Goal: Answer question/provide support: Share knowledge or assist other users

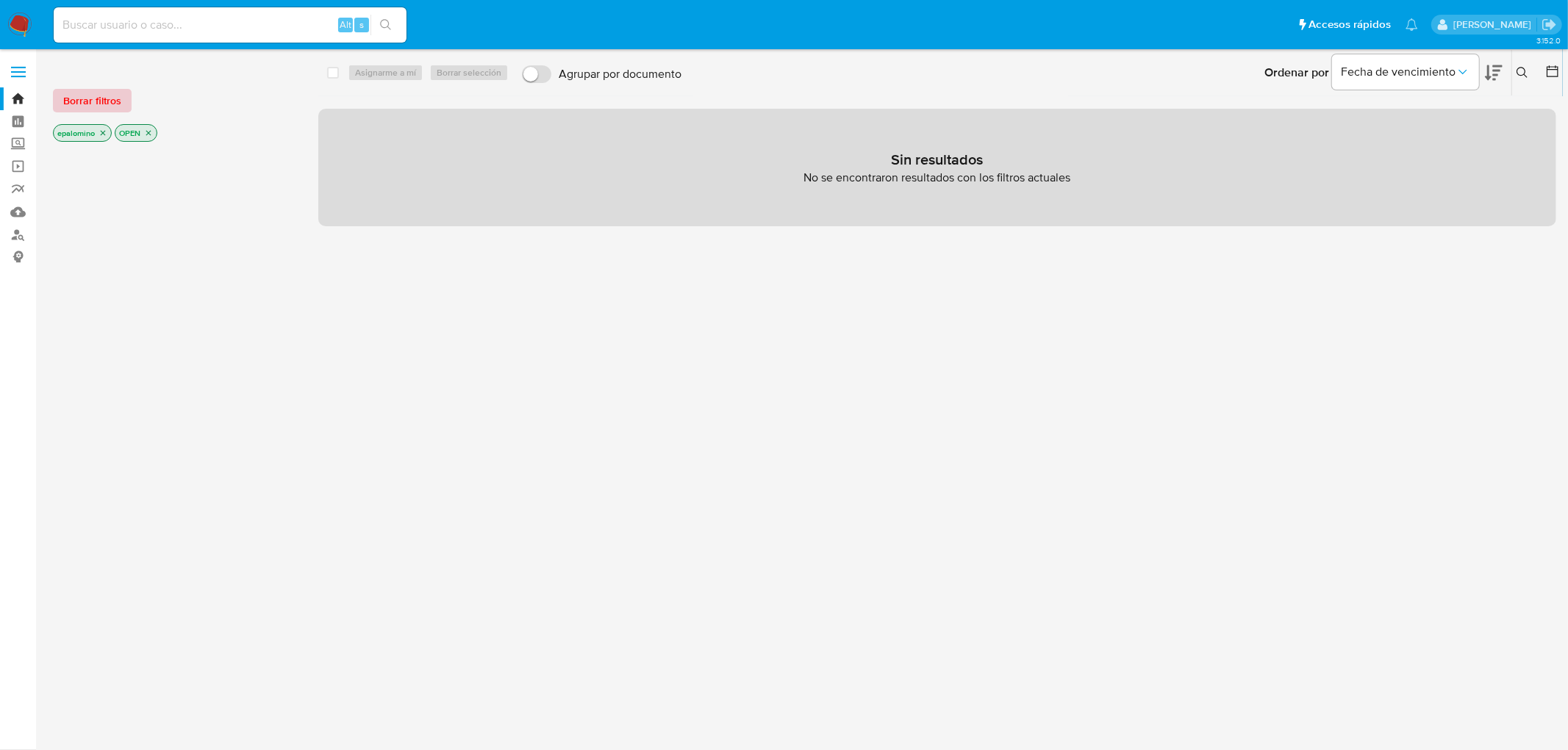
click at [110, 106] on span "Borrar filtros" at bounding box center [92, 100] width 58 height 20
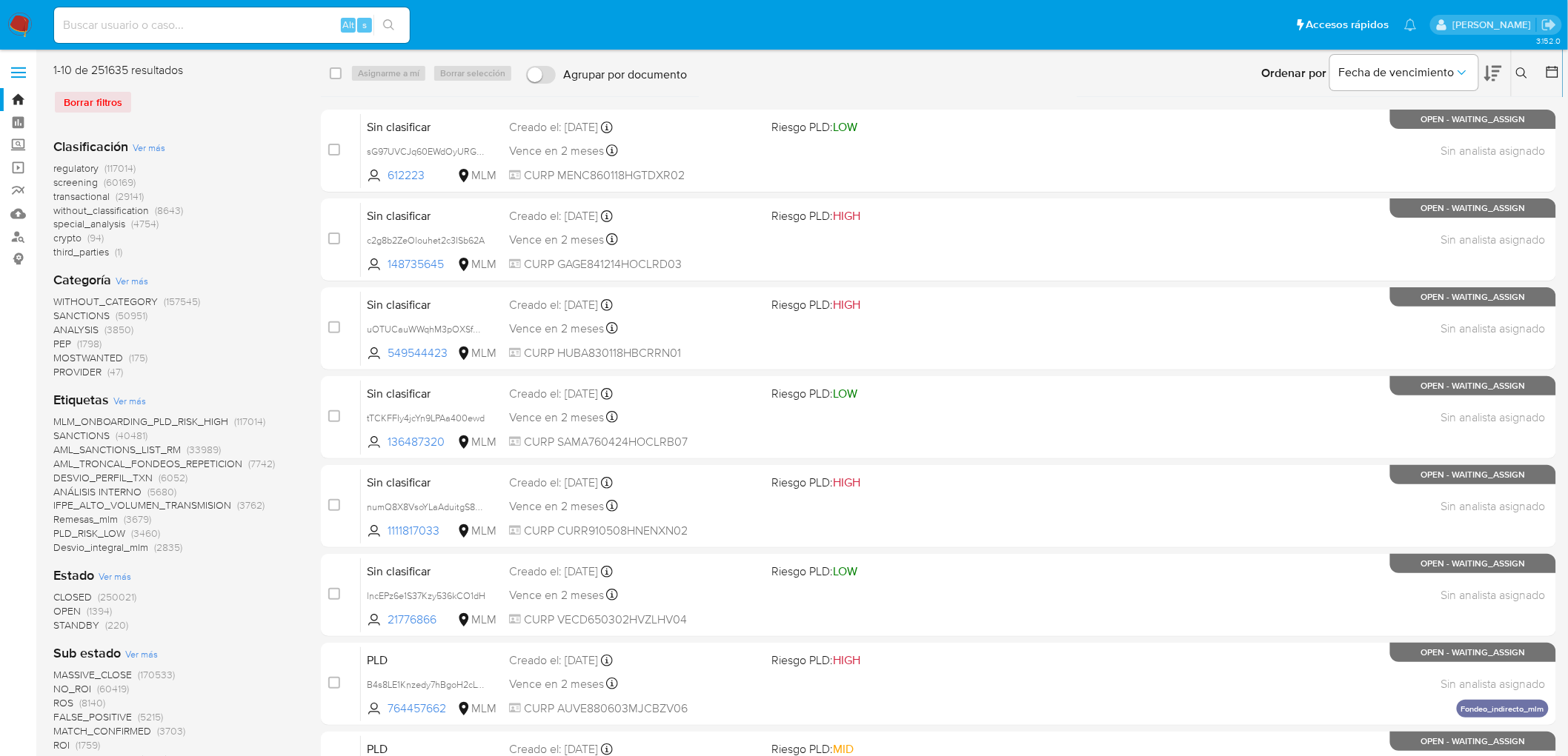
click at [141, 210] on span "without_classification" at bounding box center [101, 210] width 96 height 15
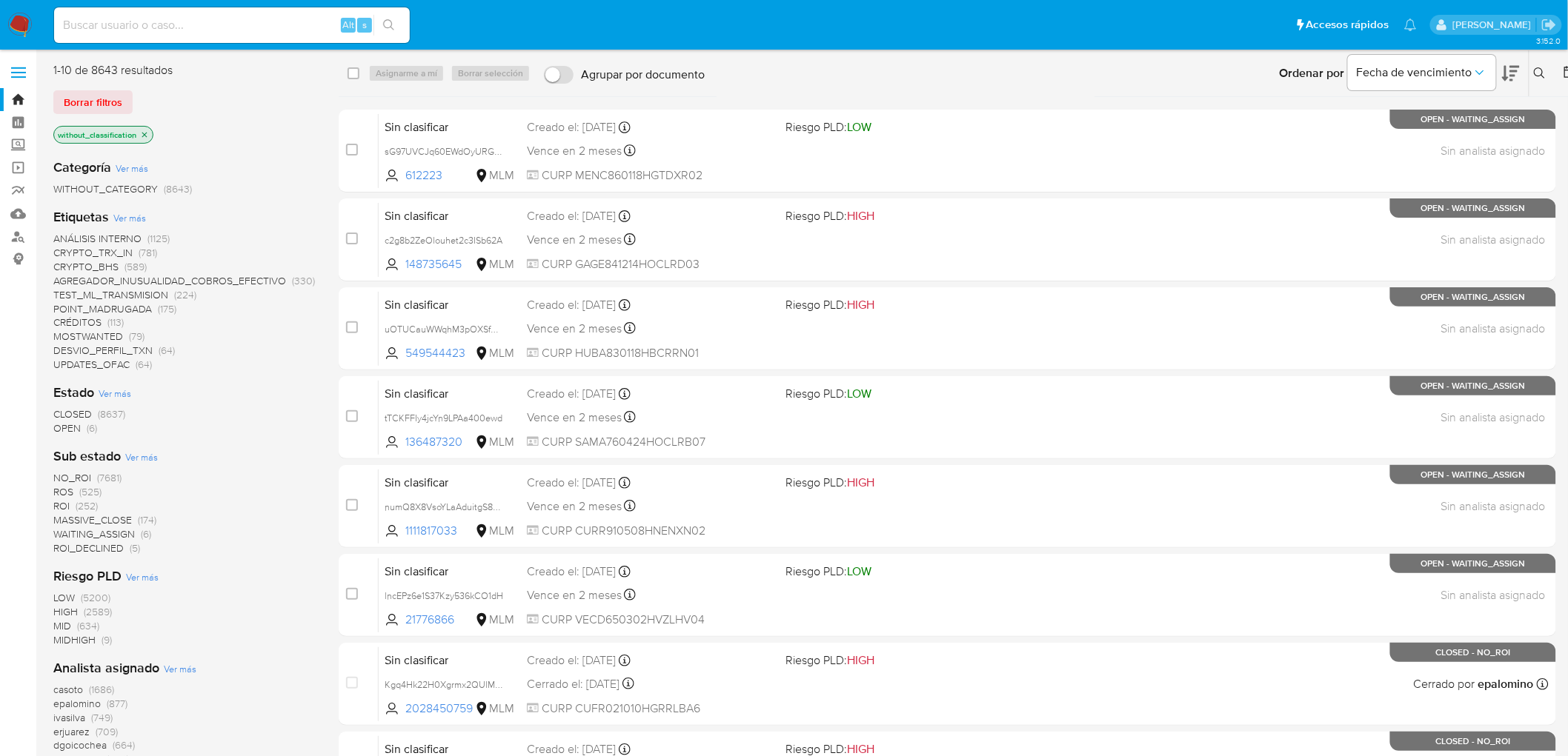
click at [79, 426] on span "OPEN" at bounding box center [67, 427] width 27 height 15
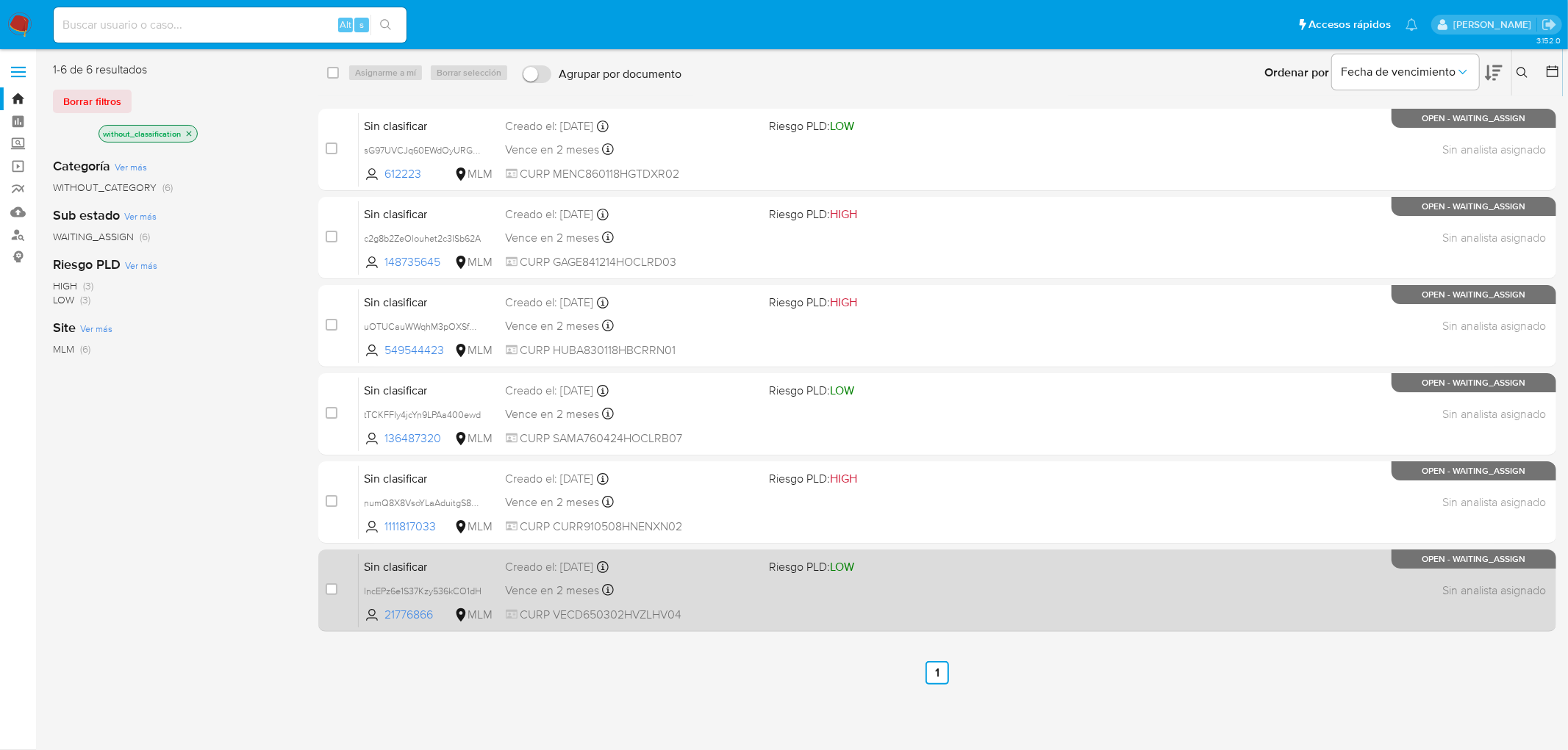
click at [399, 571] on span "Sin clasificar" at bounding box center [430, 566] width 130 height 19
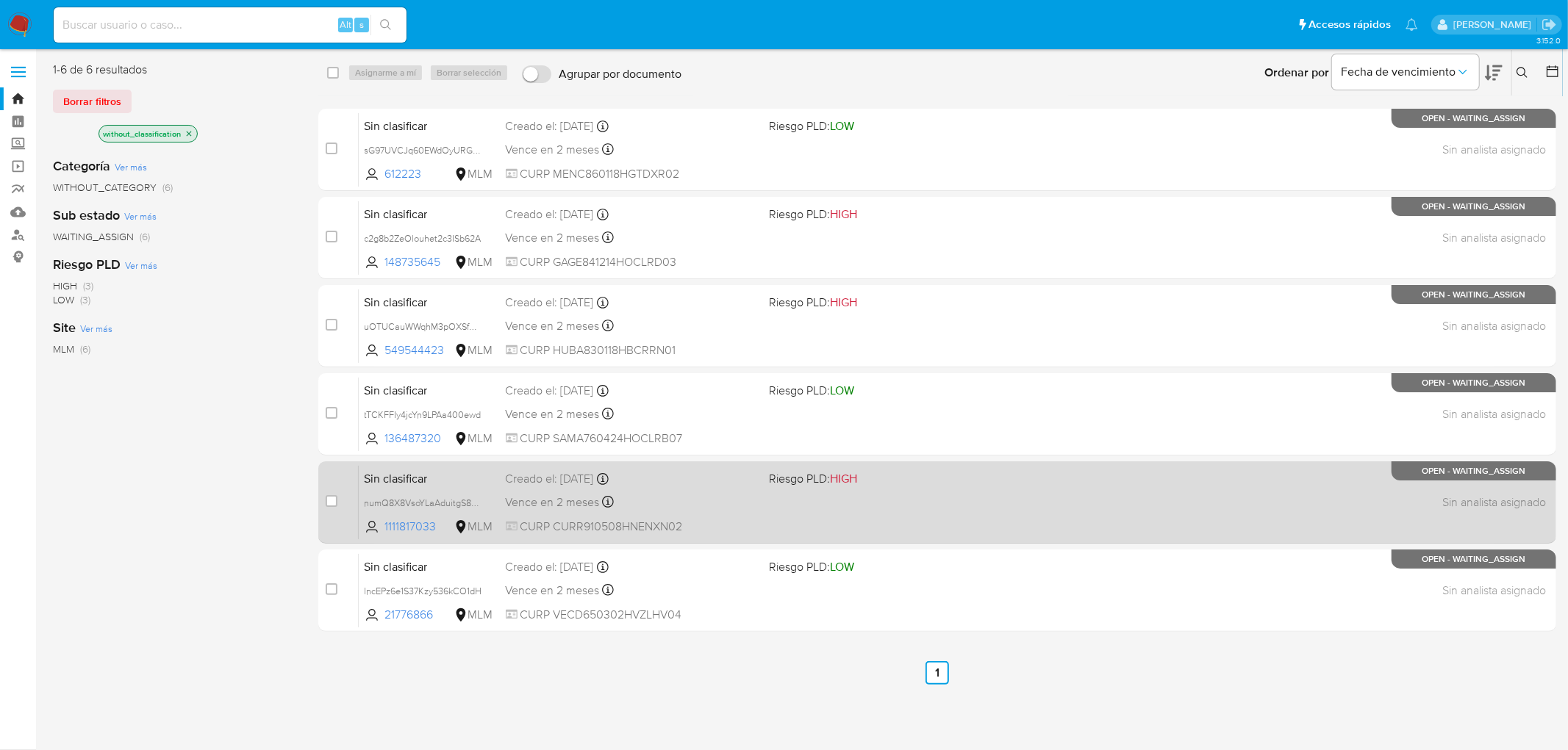
click at [411, 488] on div "Sin clasificar numQ8X8VsoYLaAduitgS8Fol 1111817033 MLM Riesgo PLD: HIGH Creado …" at bounding box center [954, 502] width 1191 height 75
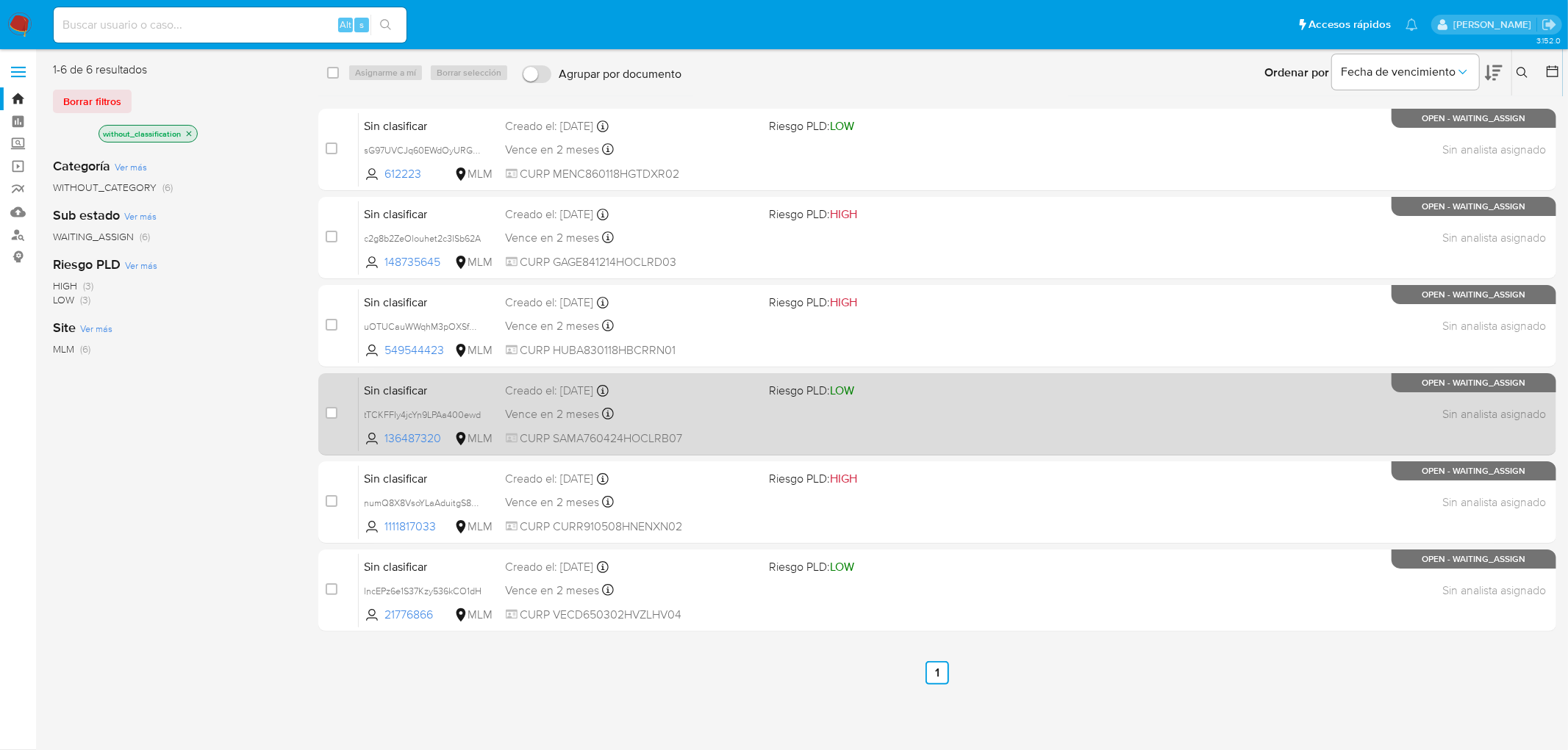
click at [416, 393] on span "Sin clasificar" at bounding box center [430, 390] width 130 height 19
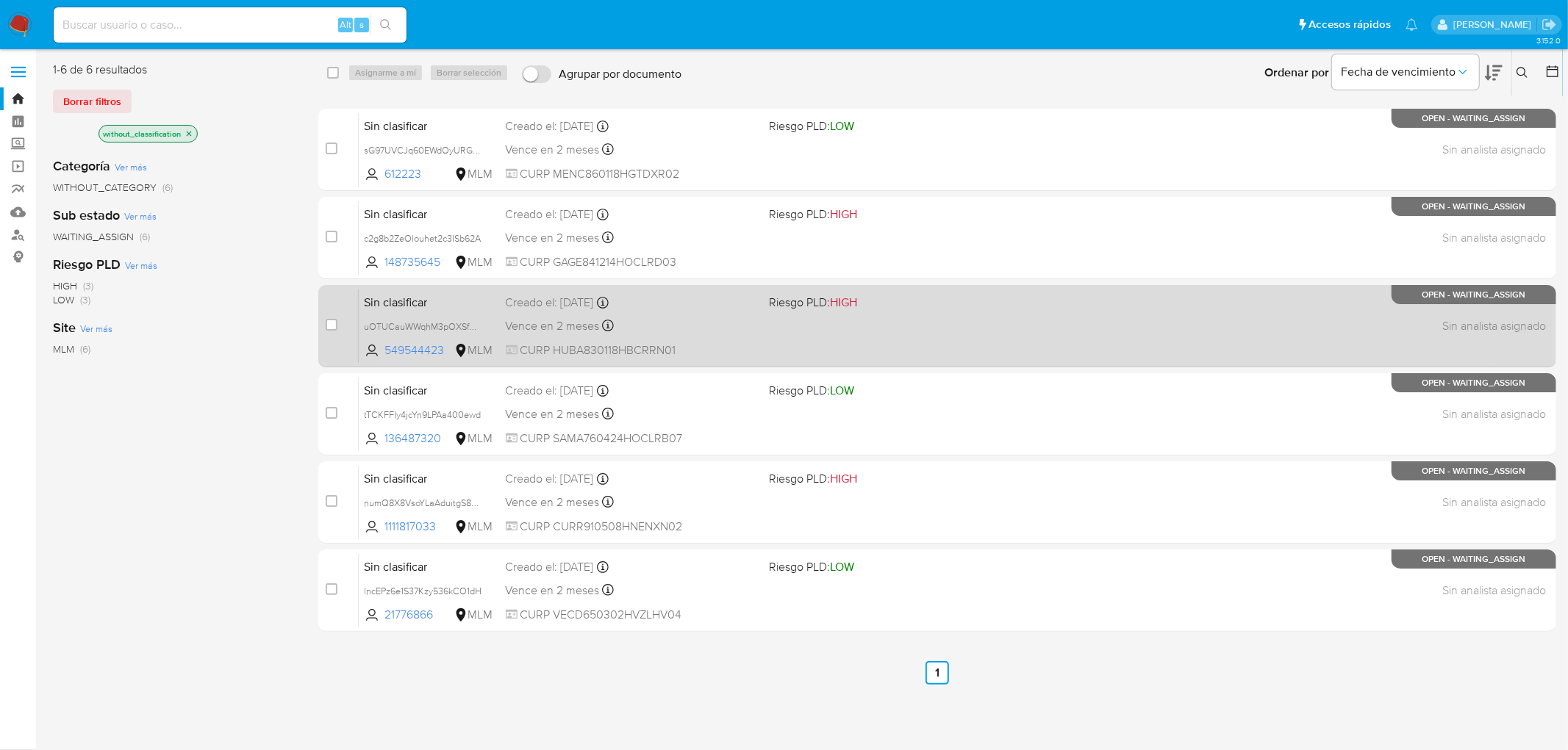
click at [417, 297] on span "Sin clasificar" at bounding box center [430, 302] width 130 height 19
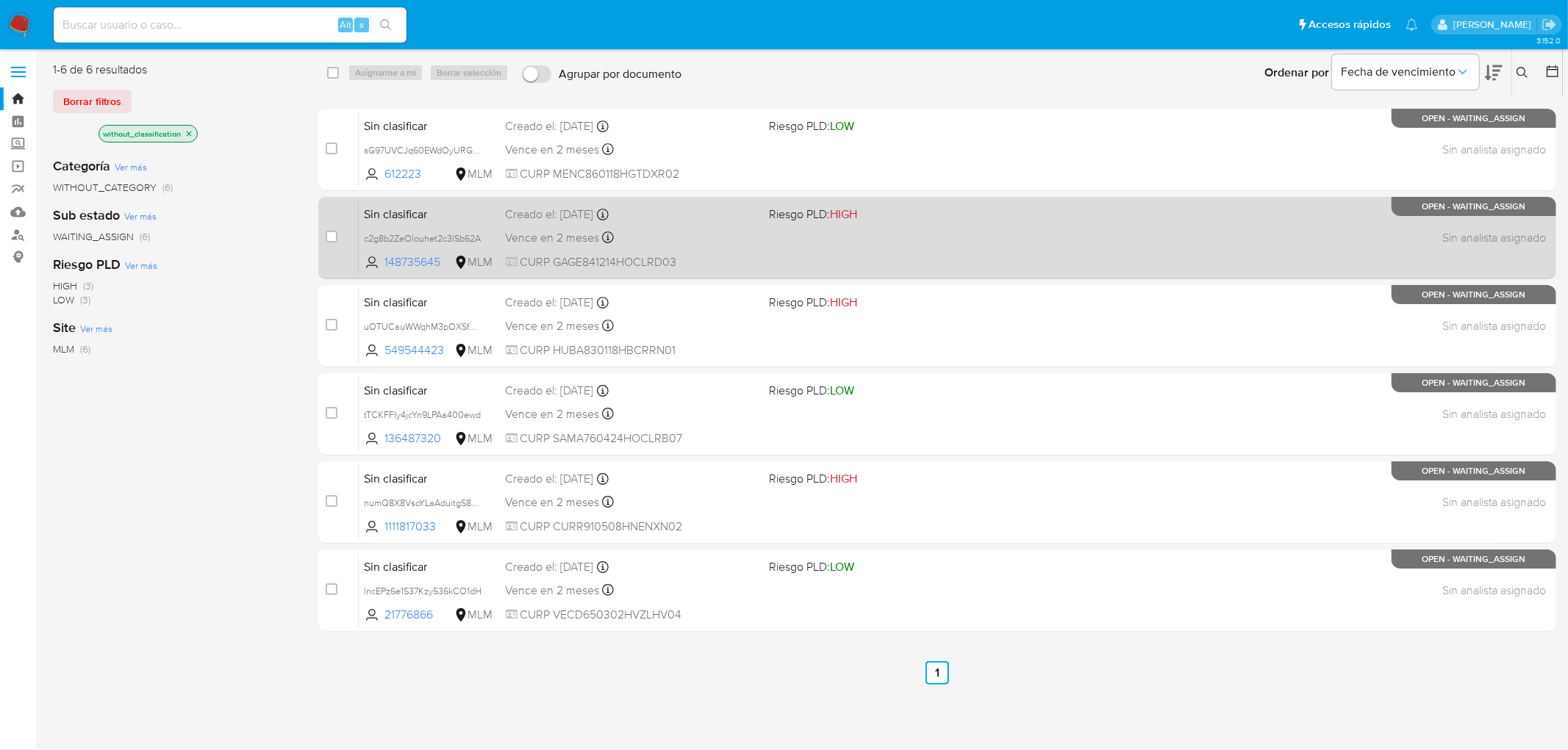
click at [403, 210] on span "Sin clasificar" at bounding box center [430, 213] width 130 height 19
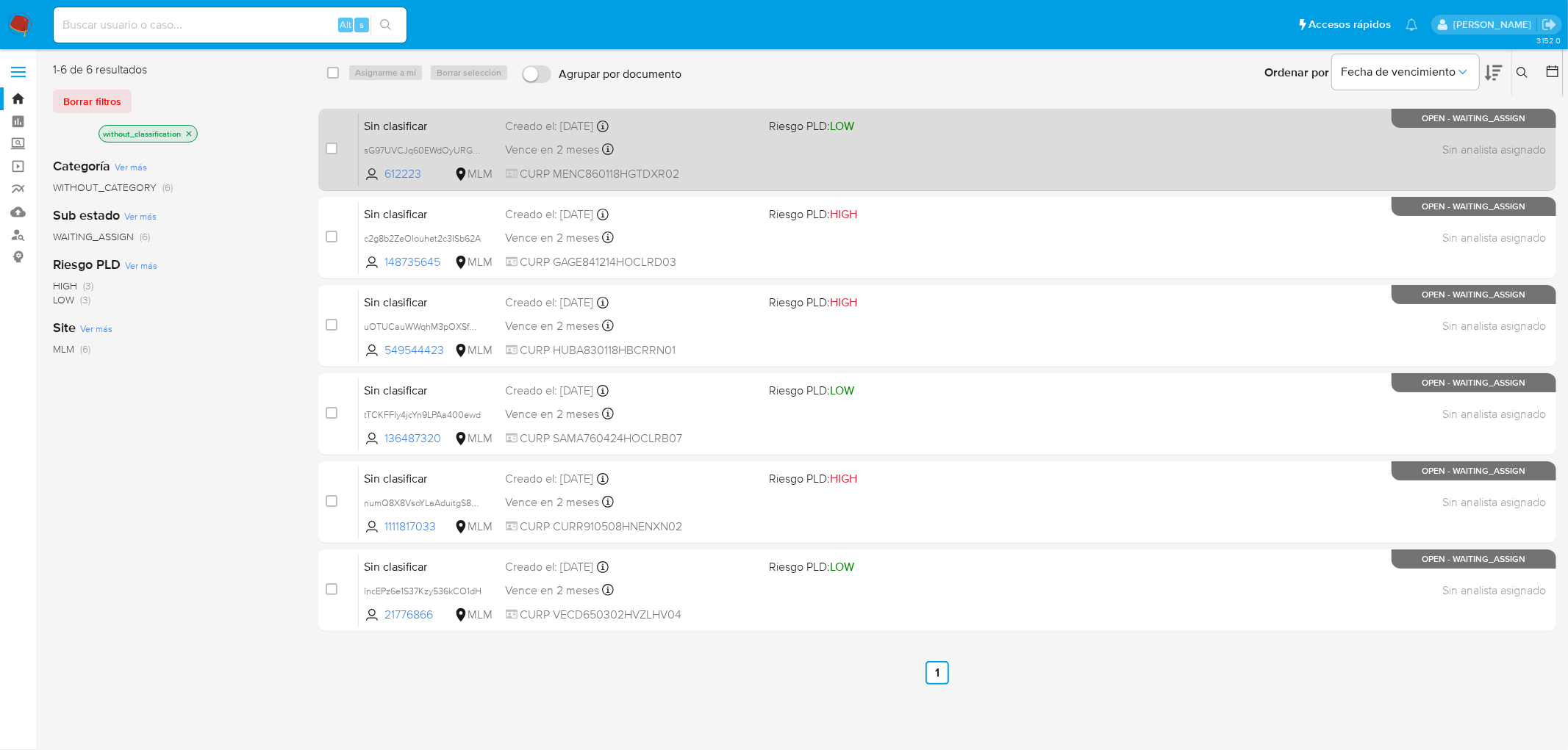
click at [420, 121] on span "Sin clasificar" at bounding box center [430, 125] width 130 height 19
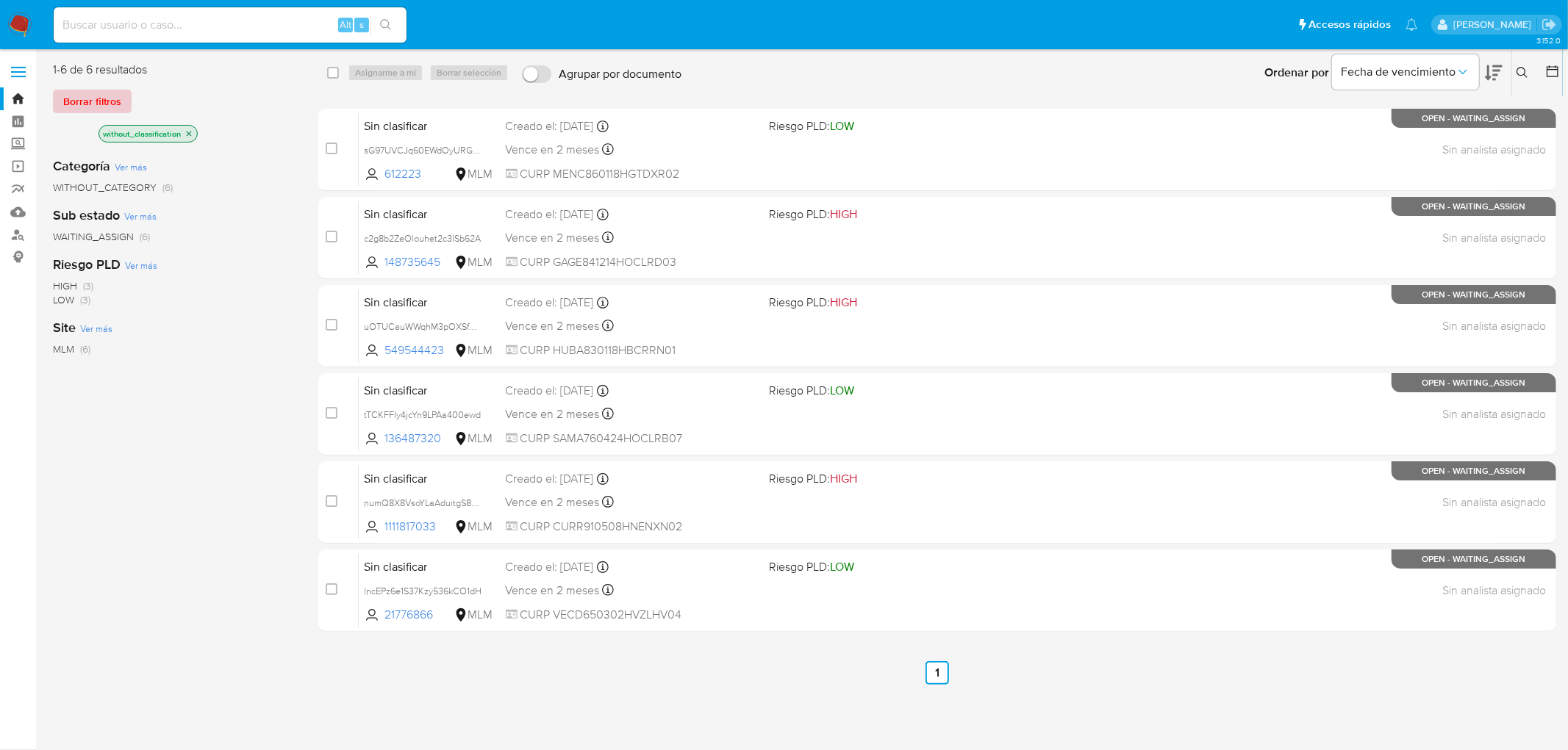
click at [102, 91] on span "Borrar filtros" at bounding box center [92, 101] width 58 height 20
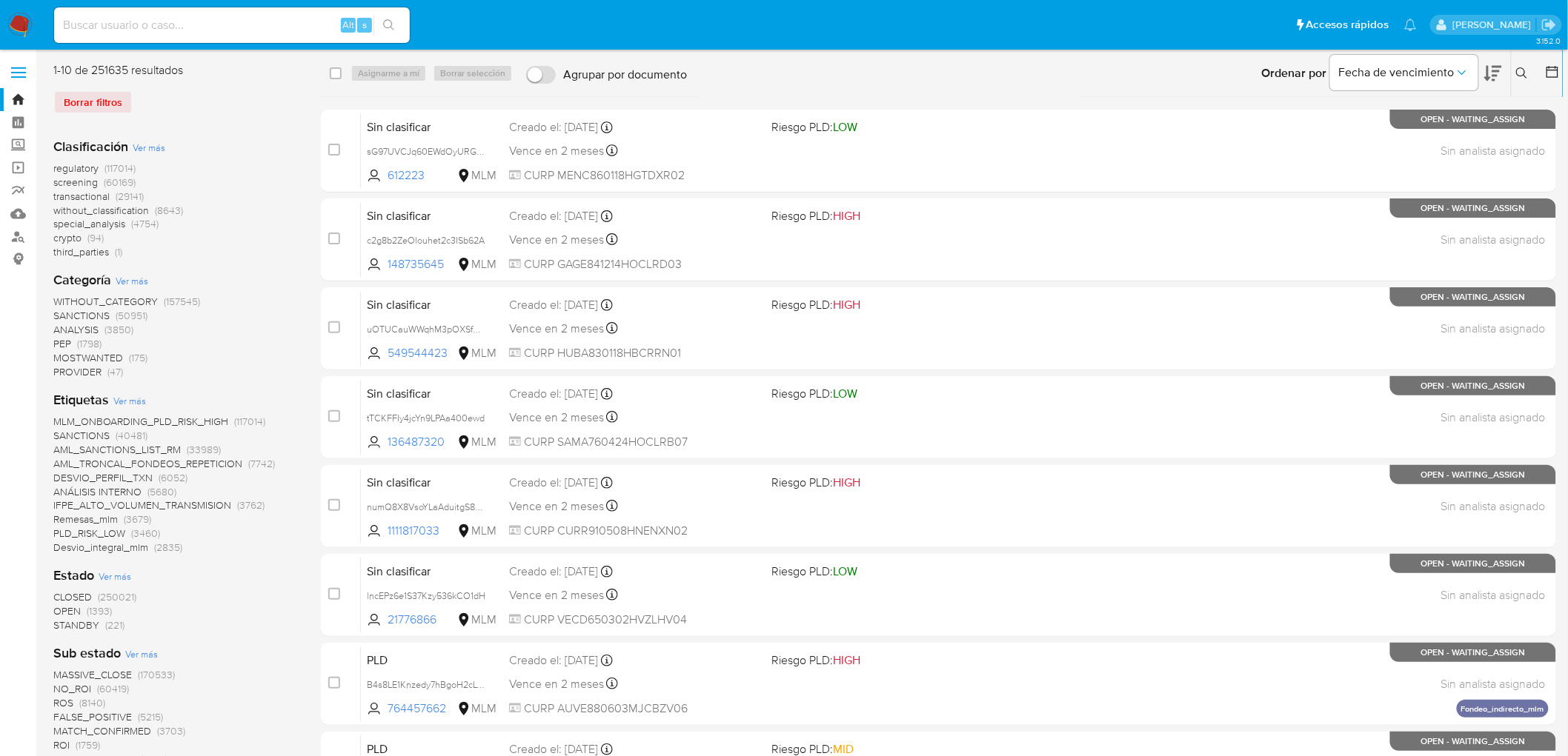
click at [1521, 69] on icon at bounding box center [1522, 73] width 12 height 12
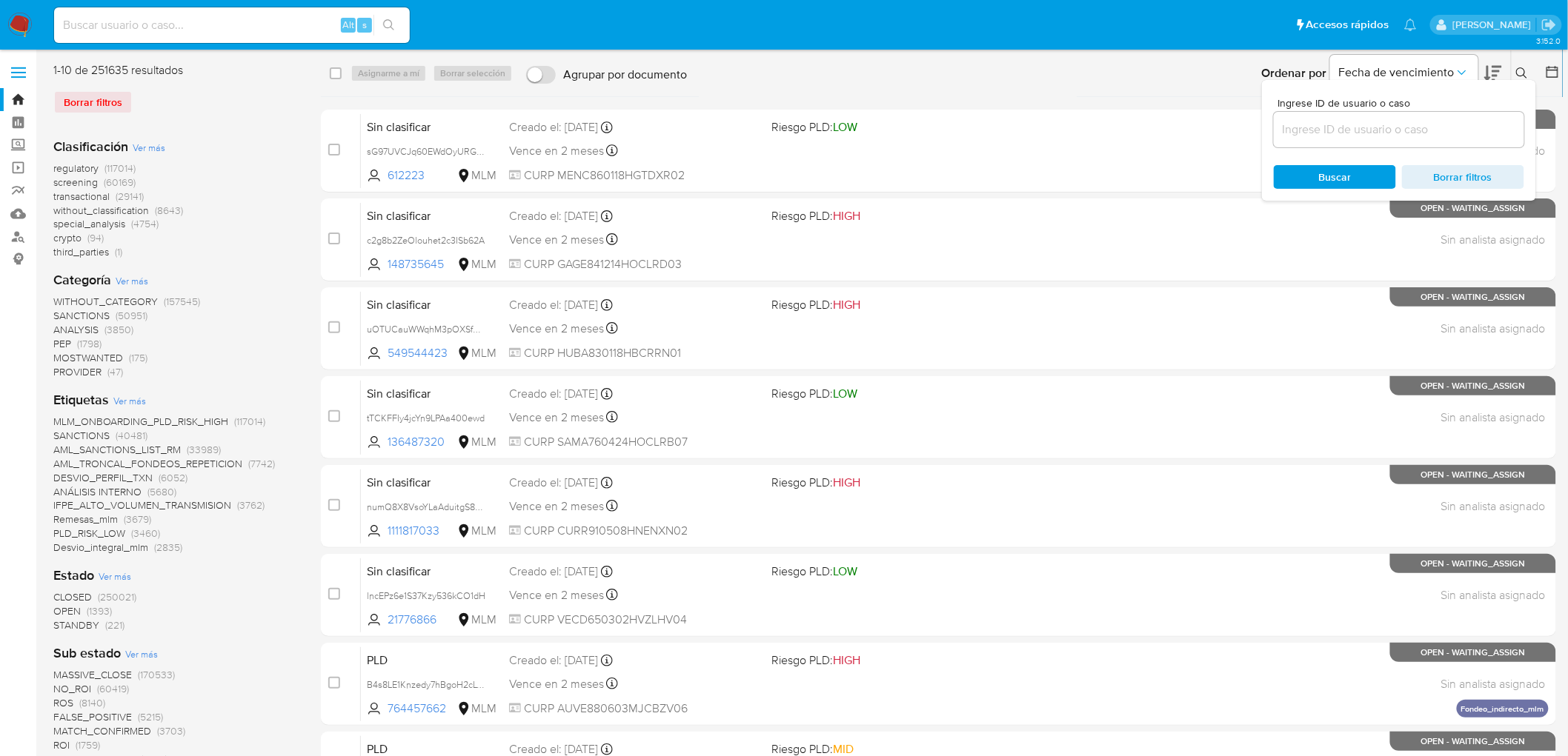
click at [1303, 140] on div at bounding box center [1399, 130] width 251 height 35
click at [1308, 125] on input at bounding box center [1399, 130] width 251 height 20
paste input "21776866"
type input "21776866"
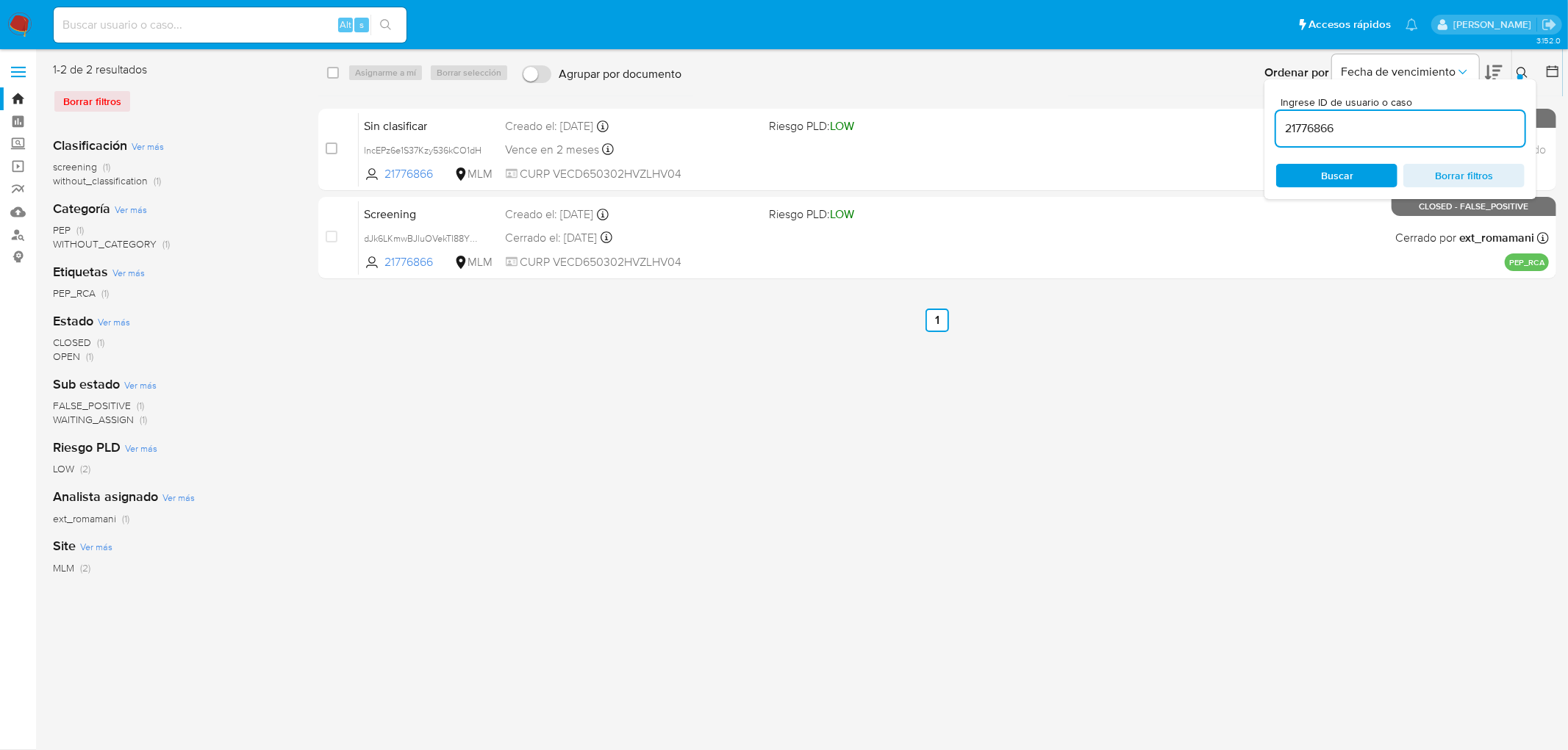
click at [1522, 69] on icon at bounding box center [1523, 73] width 12 height 12
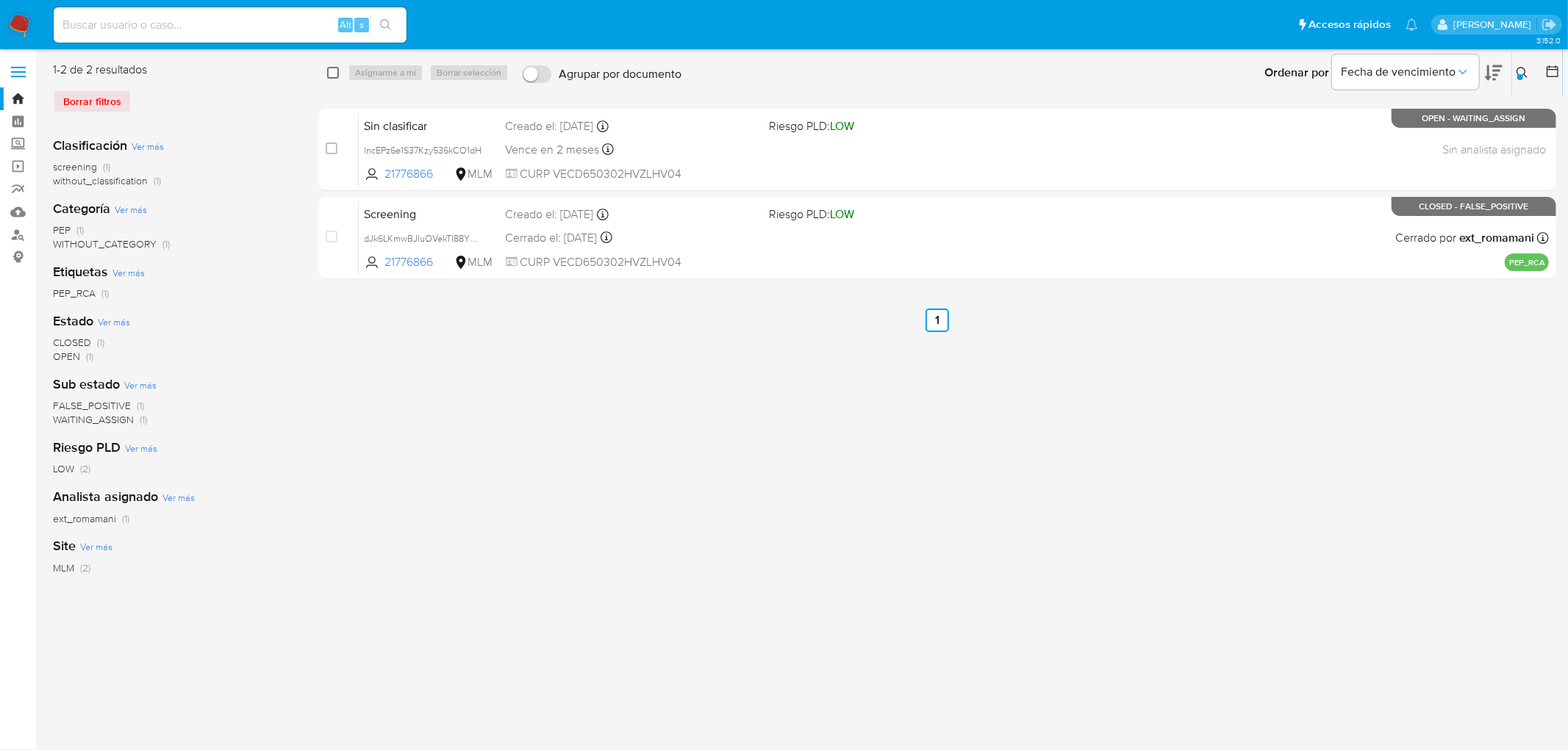
click at [331, 71] on input "checkbox" at bounding box center [333, 73] width 12 height 12
checkbox input "true"
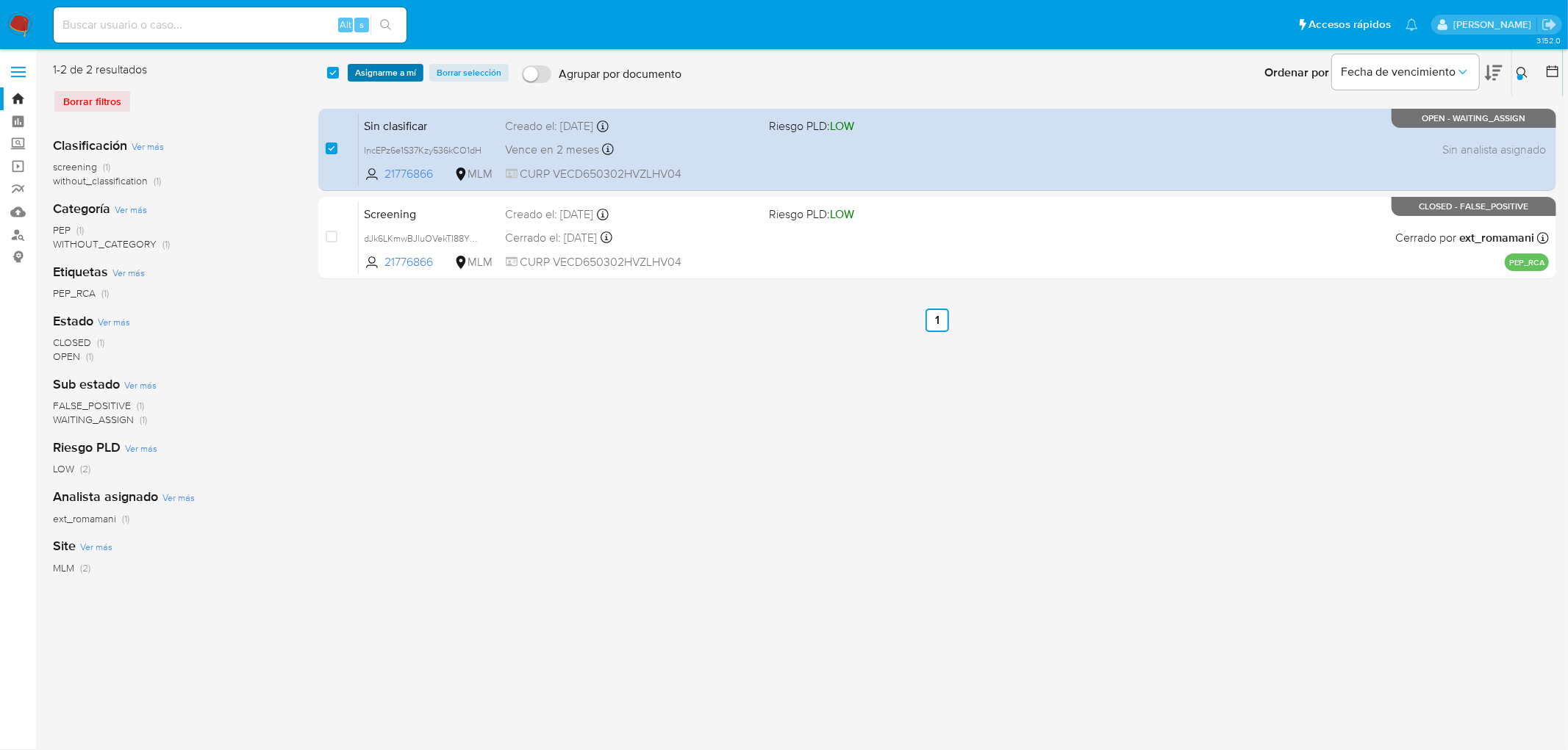
click at [372, 71] on span "Asignarme a mí" at bounding box center [385, 73] width 61 height 15
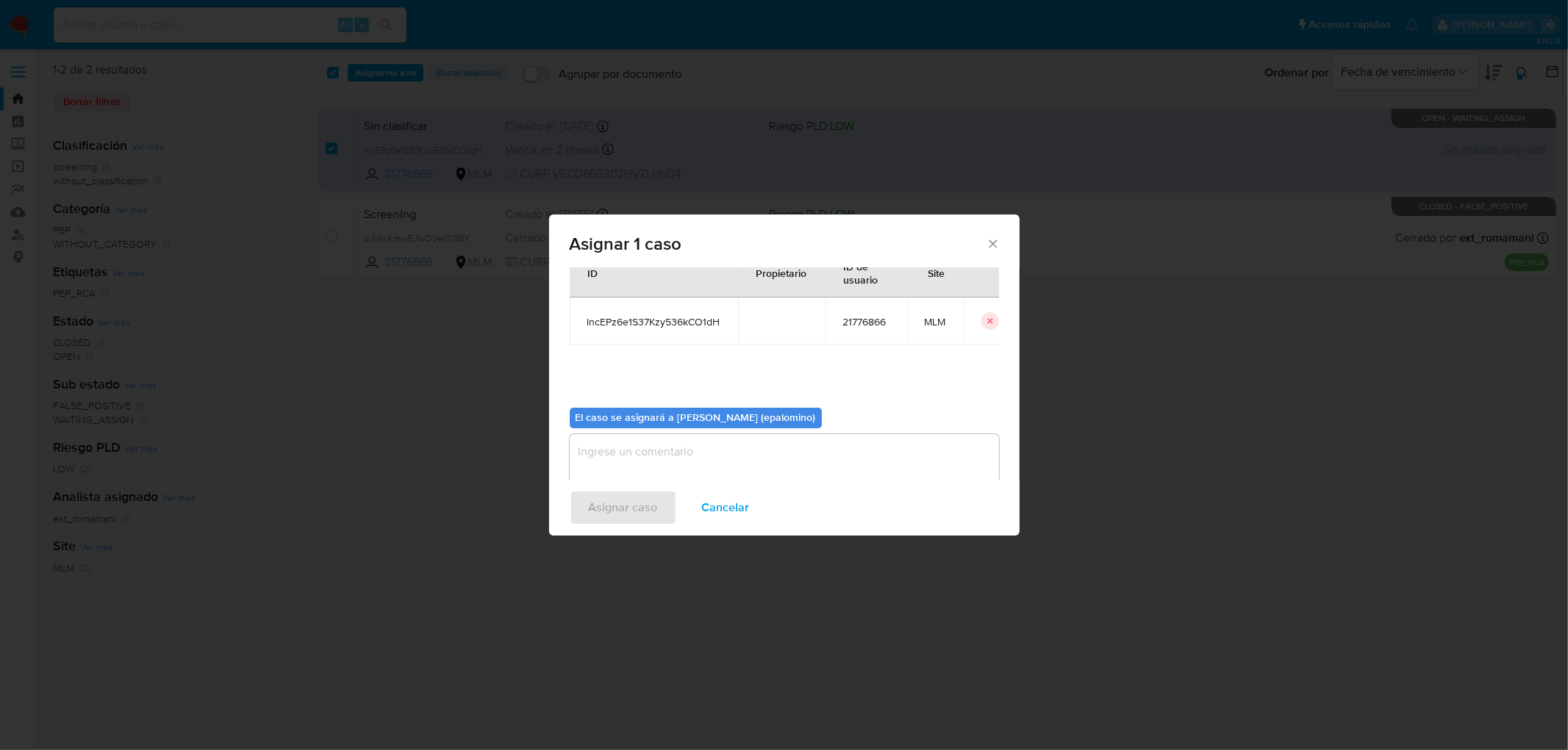
scroll to position [75, 0]
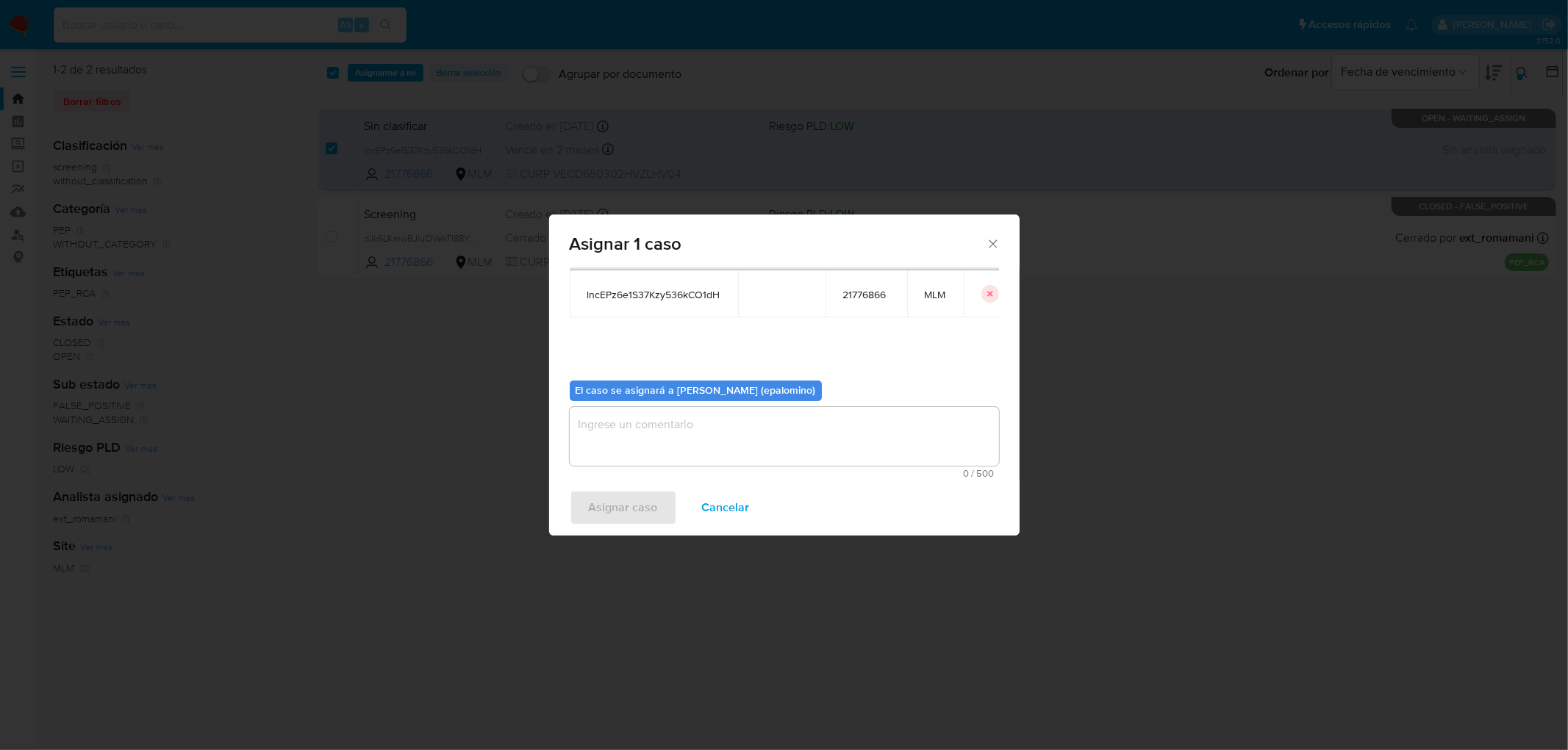
click at [644, 434] on textarea "assign-modal" at bounding box center [785, 436] width 430 height 59
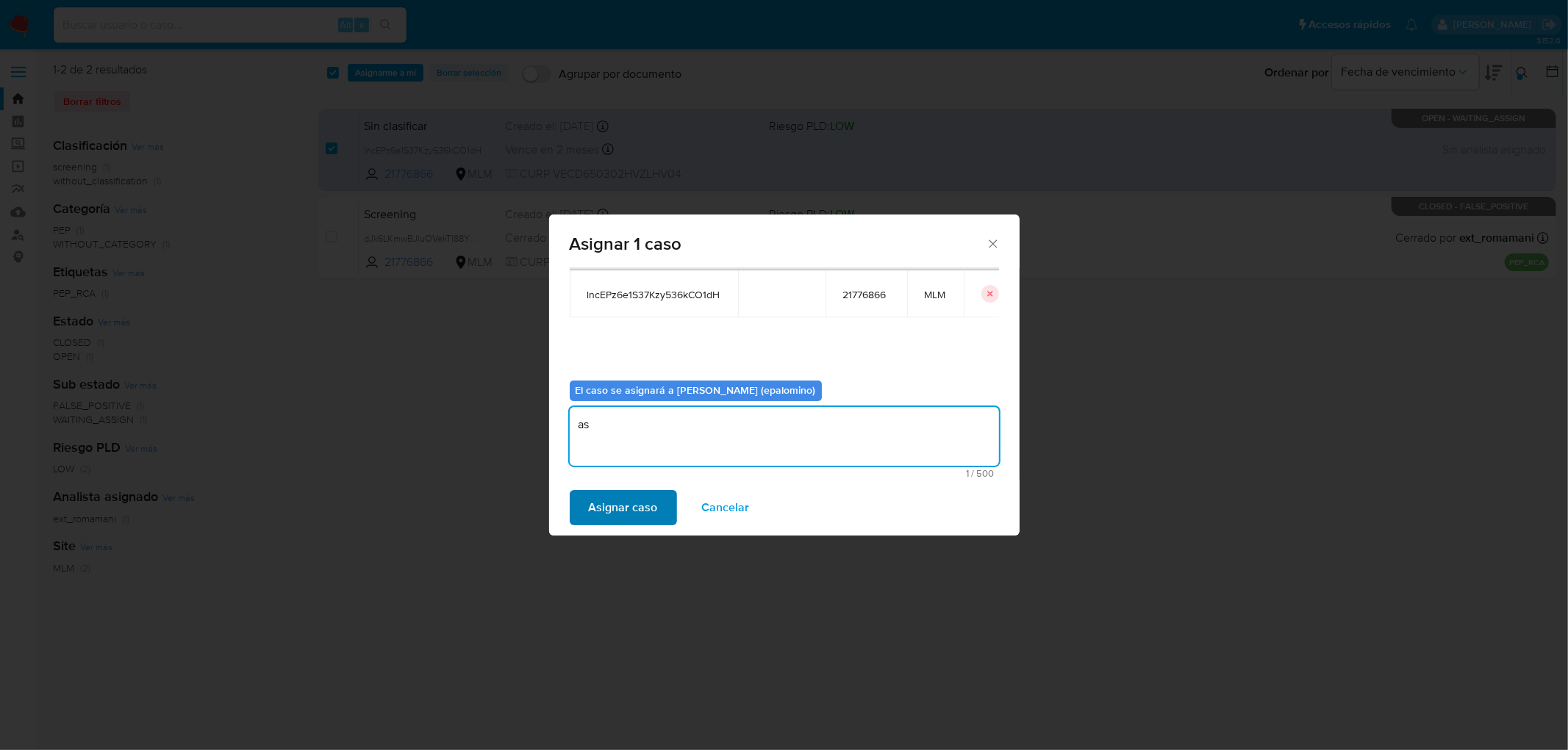
type textarea "as"
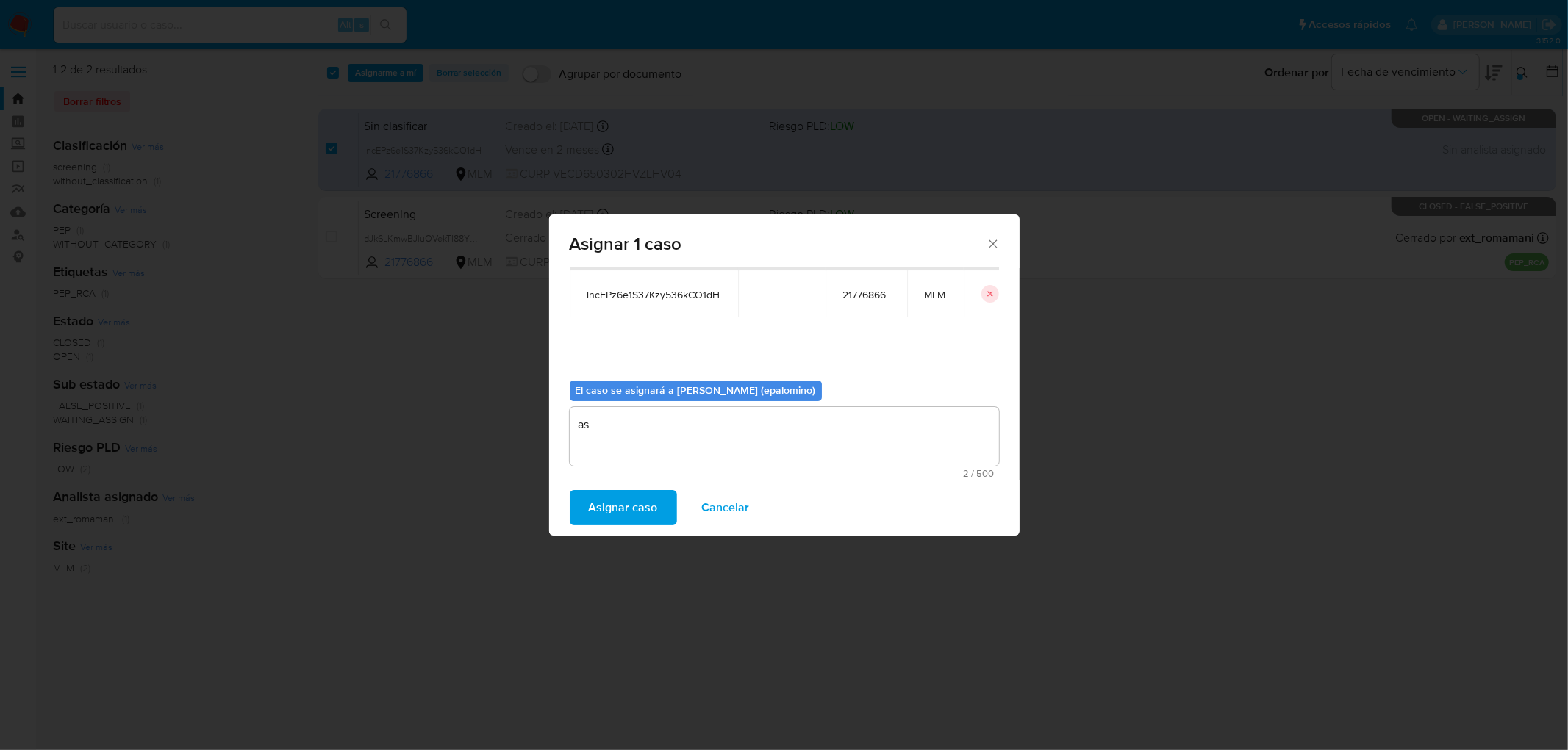
click at [614, 492] on span "Asignar caso" at bounding box center [622, 507] width 69 height 32
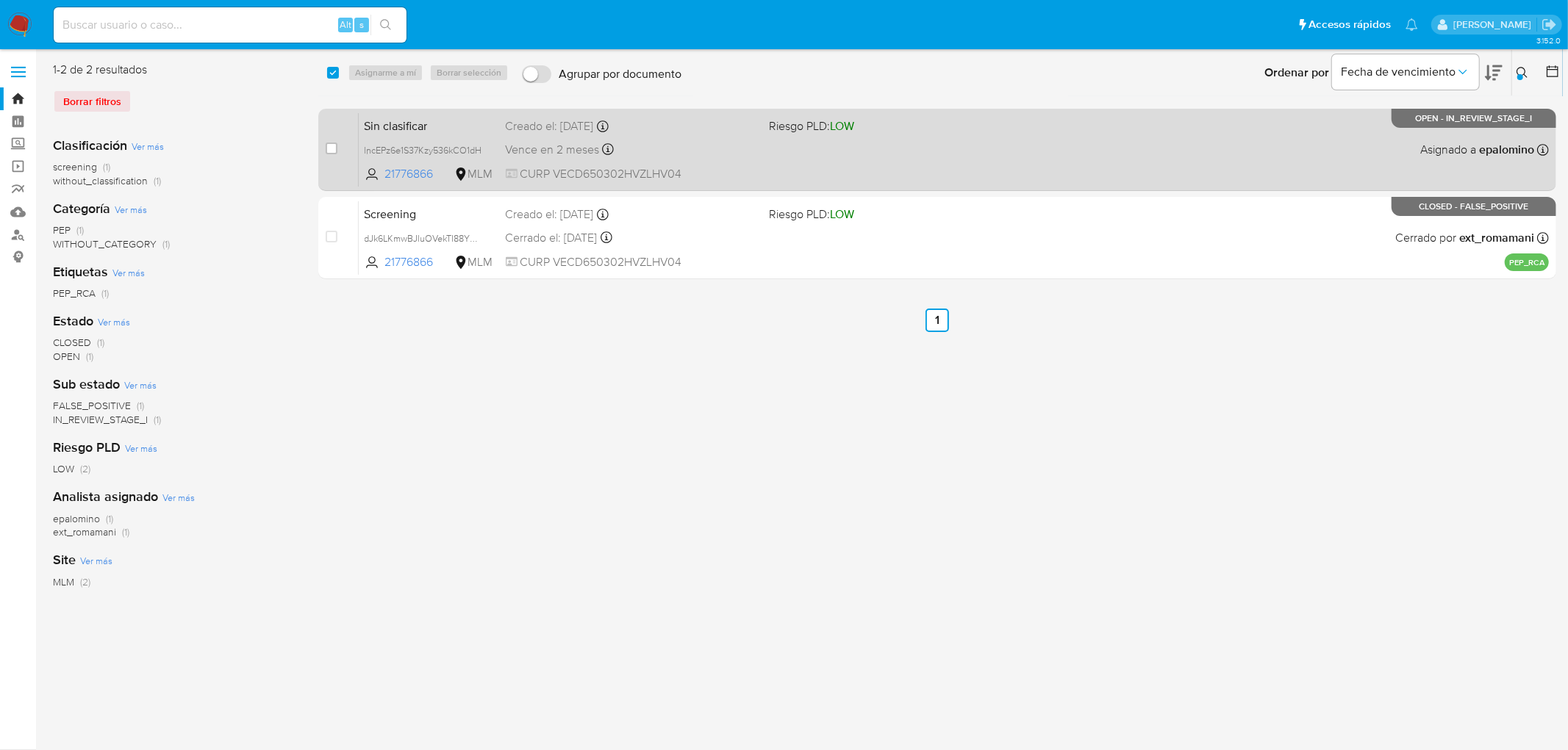
click at [420, 114] on div "Sin clasificar lncEPz6e1S37Kzy536kCO1dH 21776866 MLM Riesgo PLD: LOW Creado el:…" at bounding box center [954, 149] width 1191 height 75
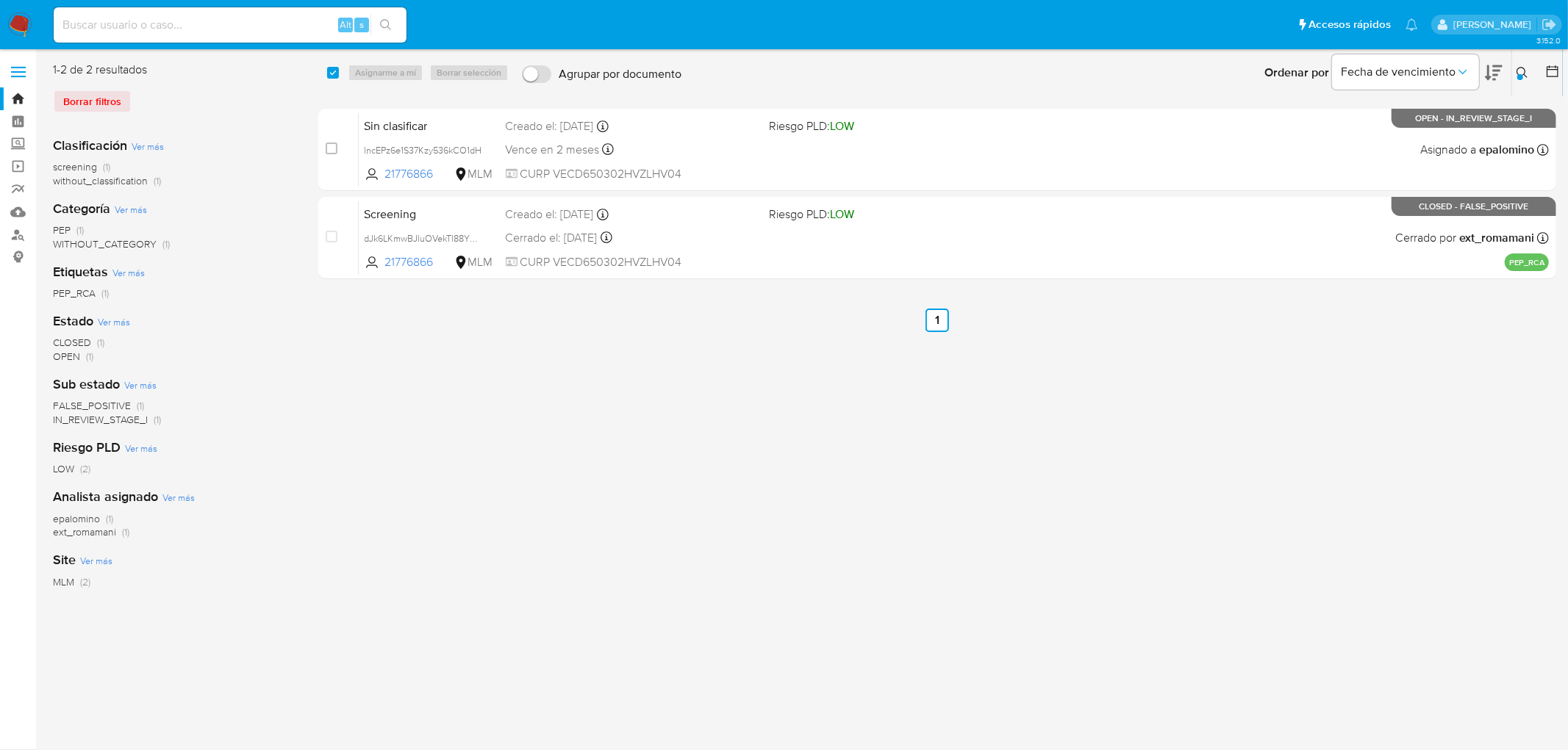
click at [1527, 76] on icon at bounding box center [1523, 73] width 12 height 12
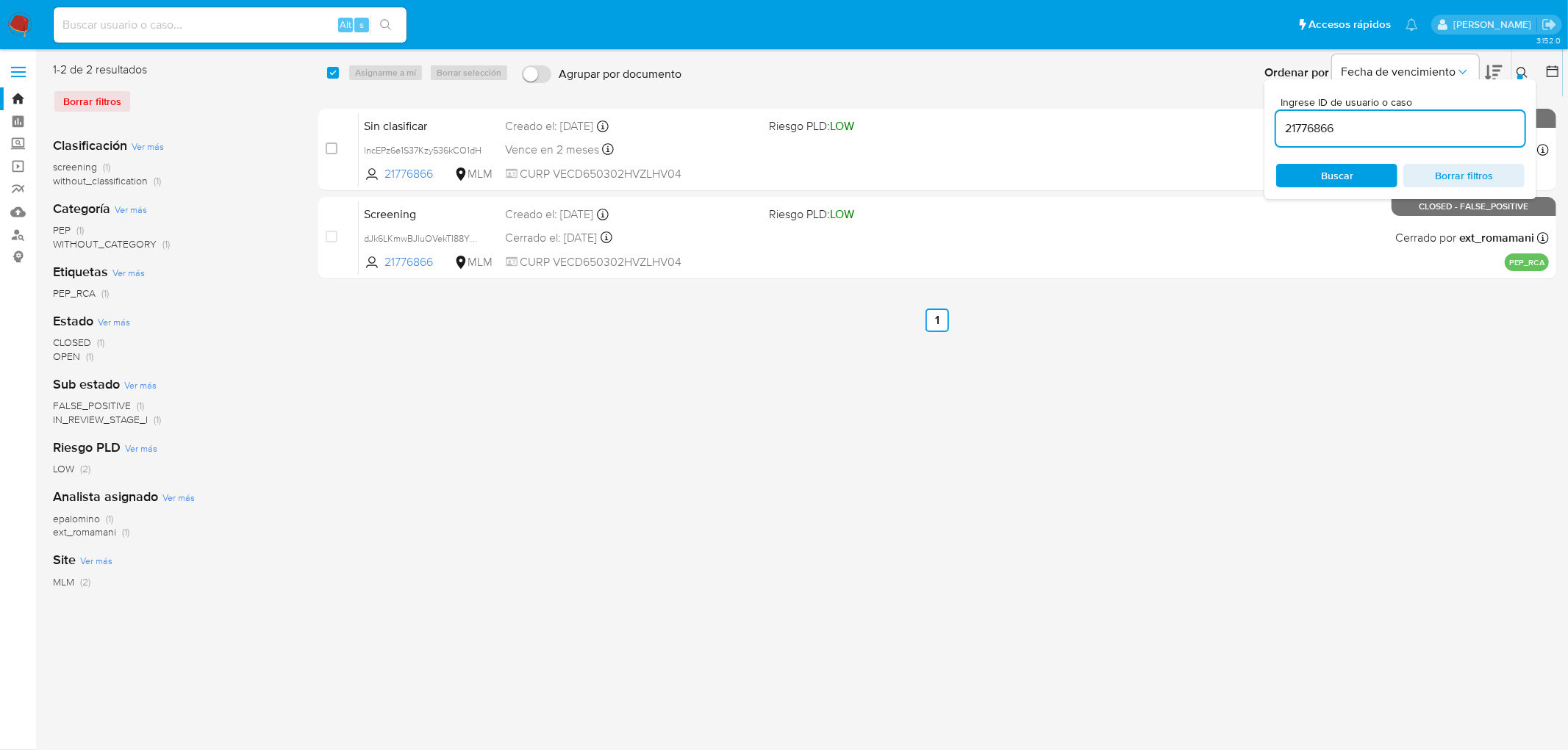
click at [1303, 127] on input "21776866" at bounding box center [1401, 129] width 249 height 19
type input "1111817033"
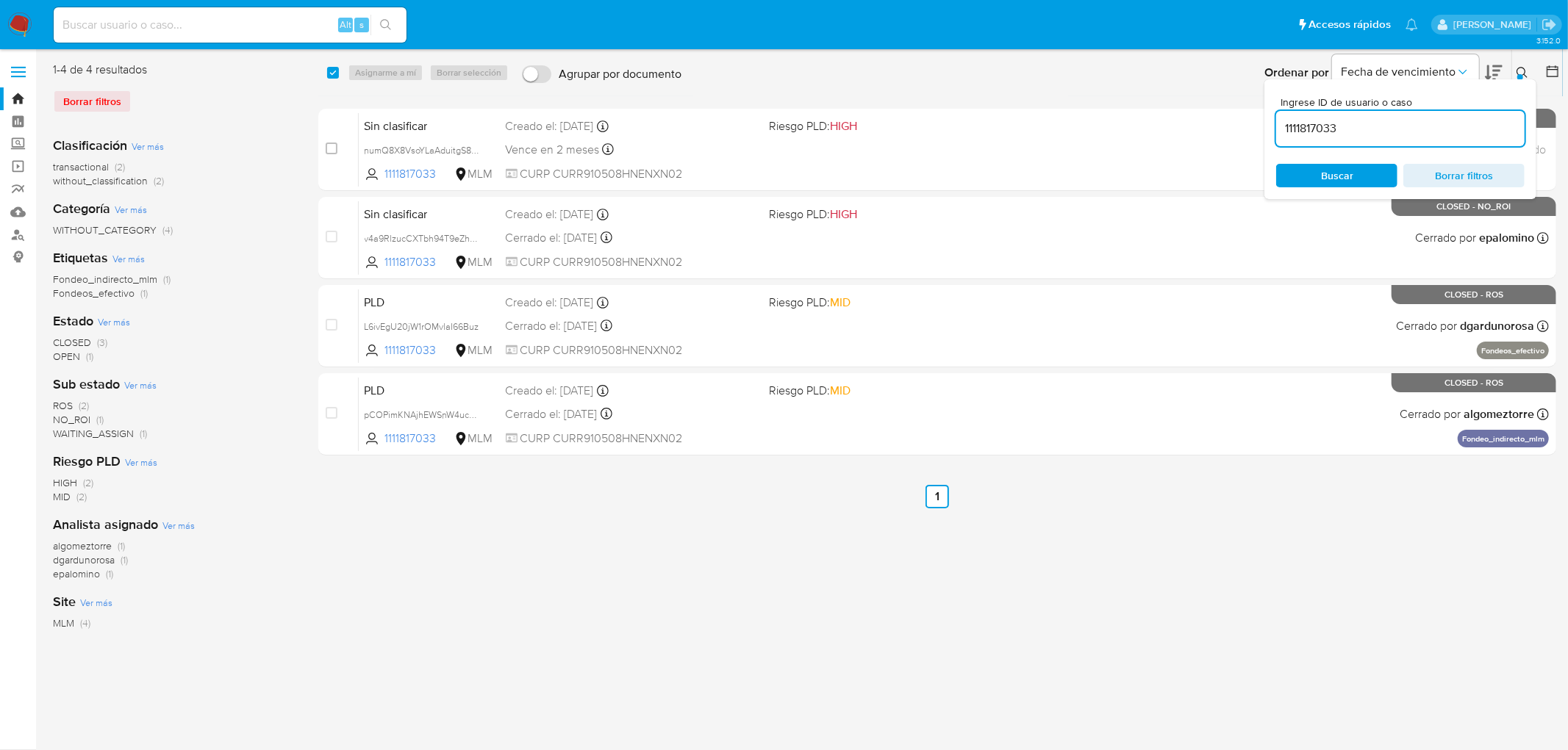
click at [1530, 69] on button at bounding box center [1523, 73] width 24 height 17
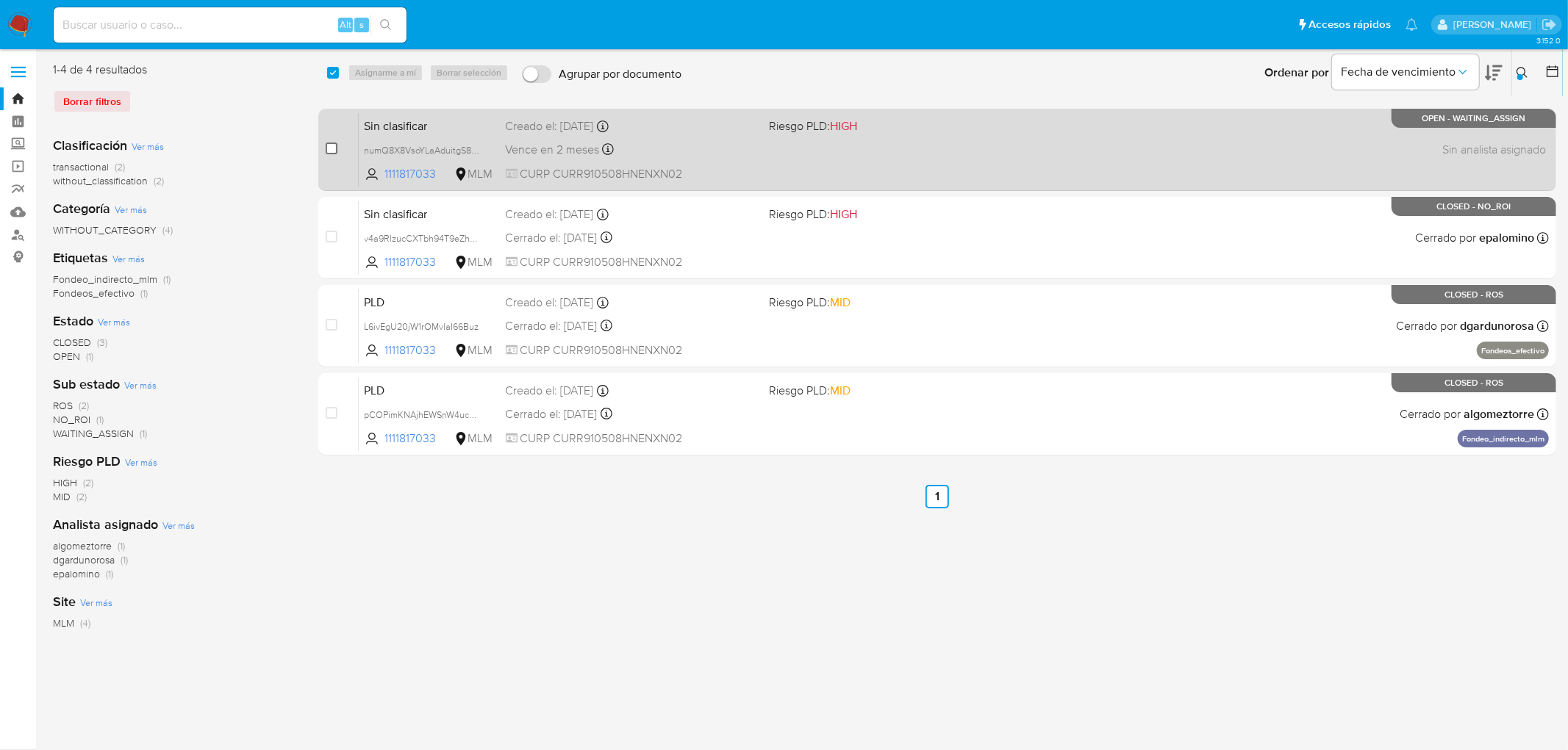
click at [331, 148] on input "checkbox" at bounding box center [331, 148] width 12 height 12
checkbox input "true"
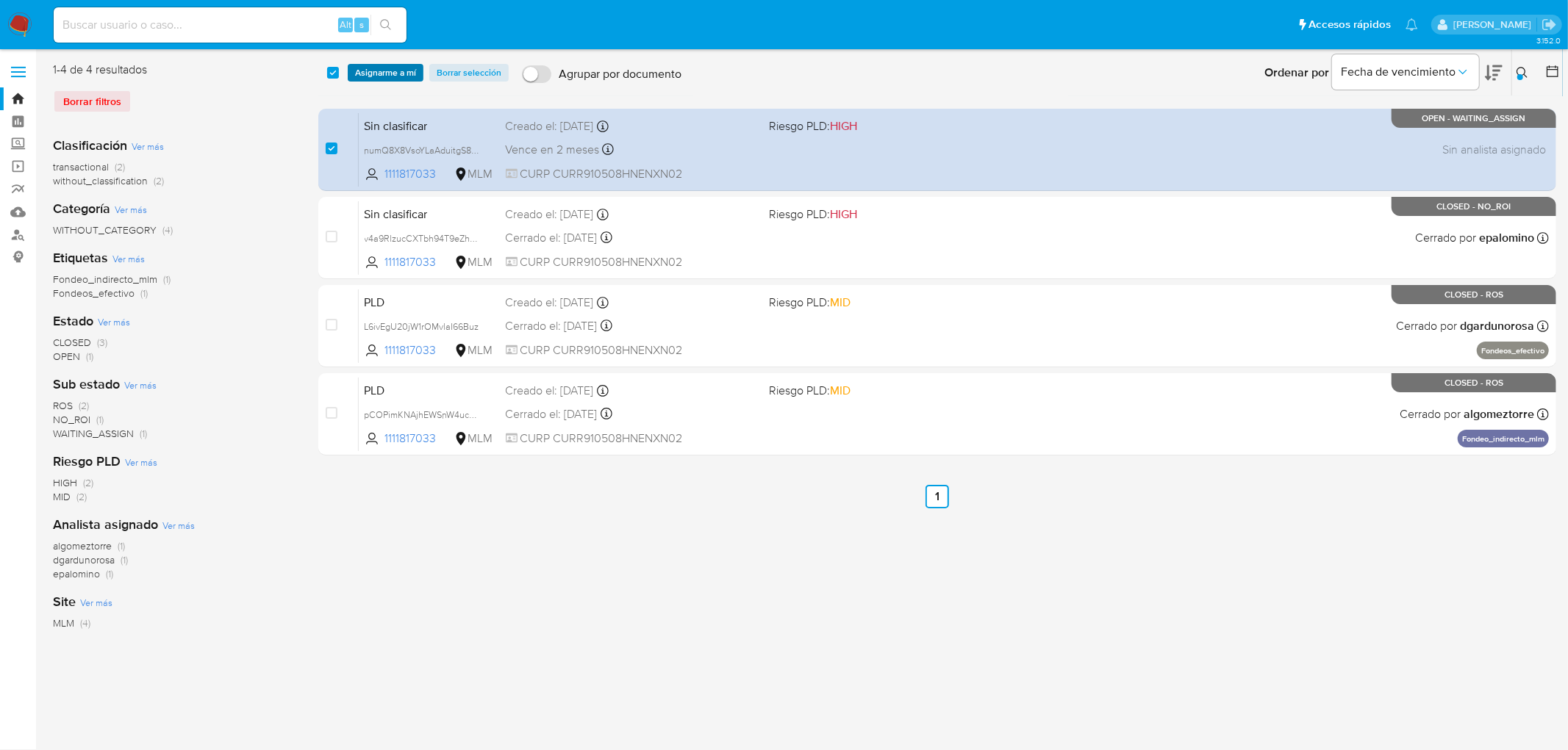
click at [377, 77] on span "Asignarme a mí" at bounding box center [385, 73] width 61 height 15
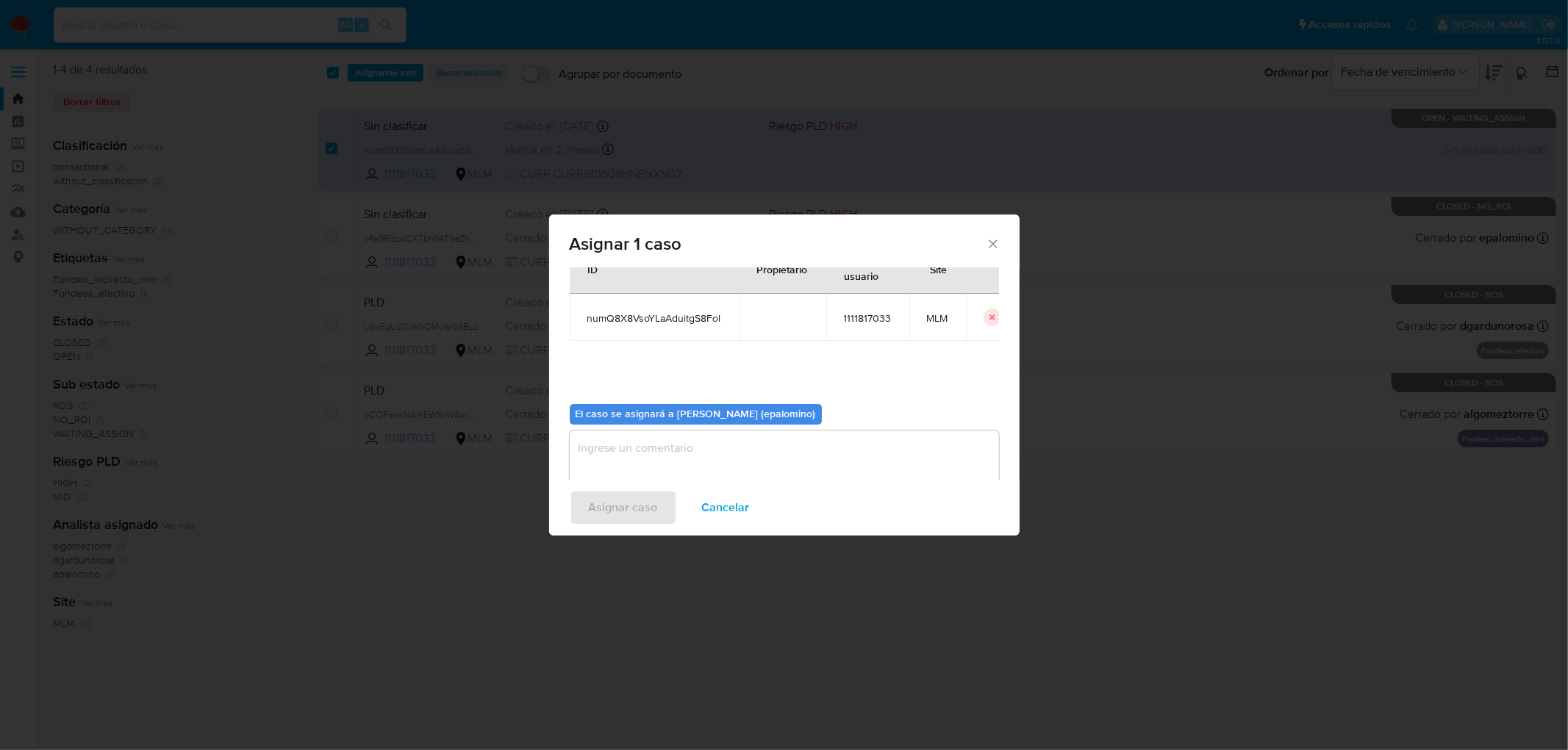
scroll to position [75, 0]
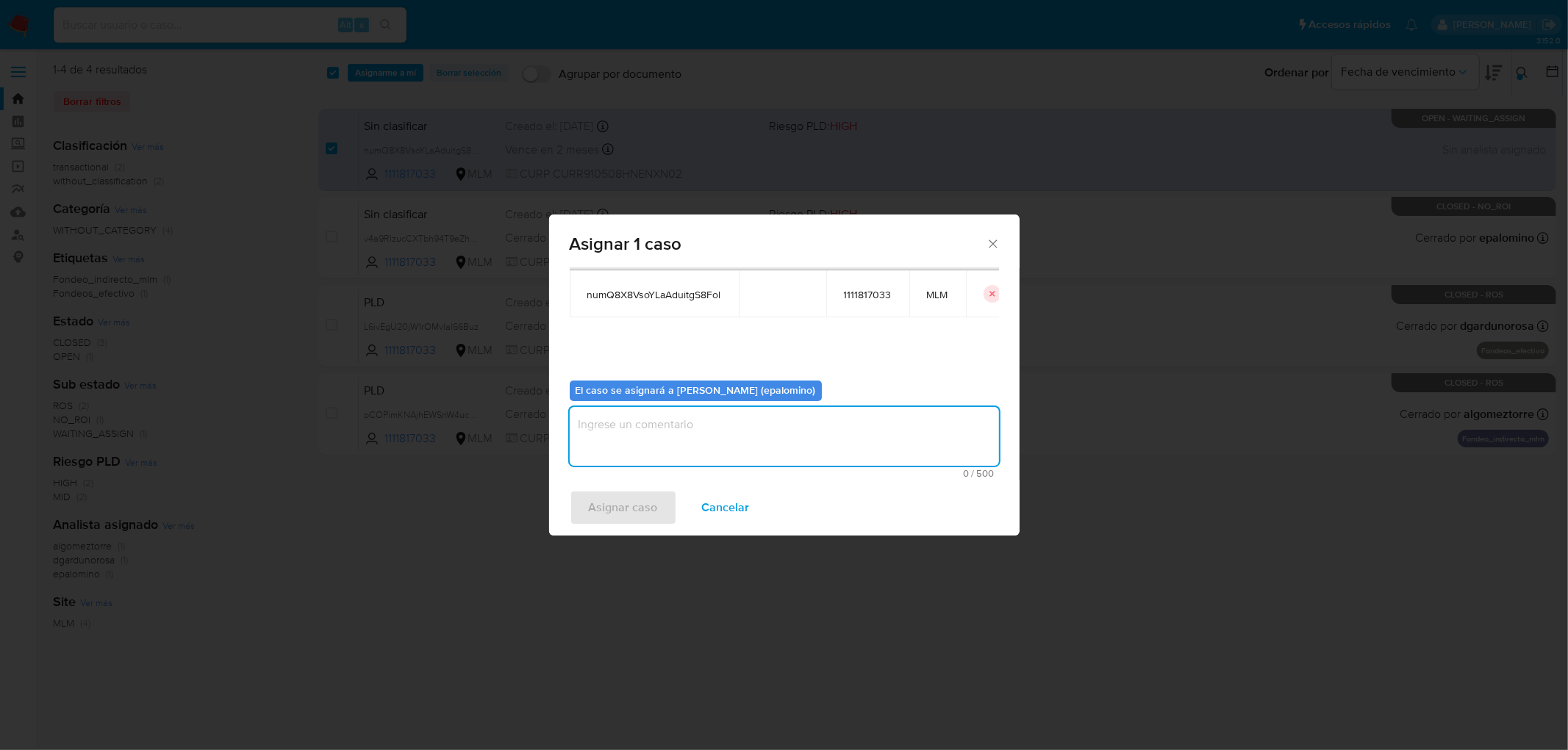
click at [681, 438] on textarea "assign-modal" at bounding box center [785, 436] width 430 height 59
type textarea "as"
click at [611, 495] on span "Asignar caso" at bounding box center [622, 507] width 69 height 32
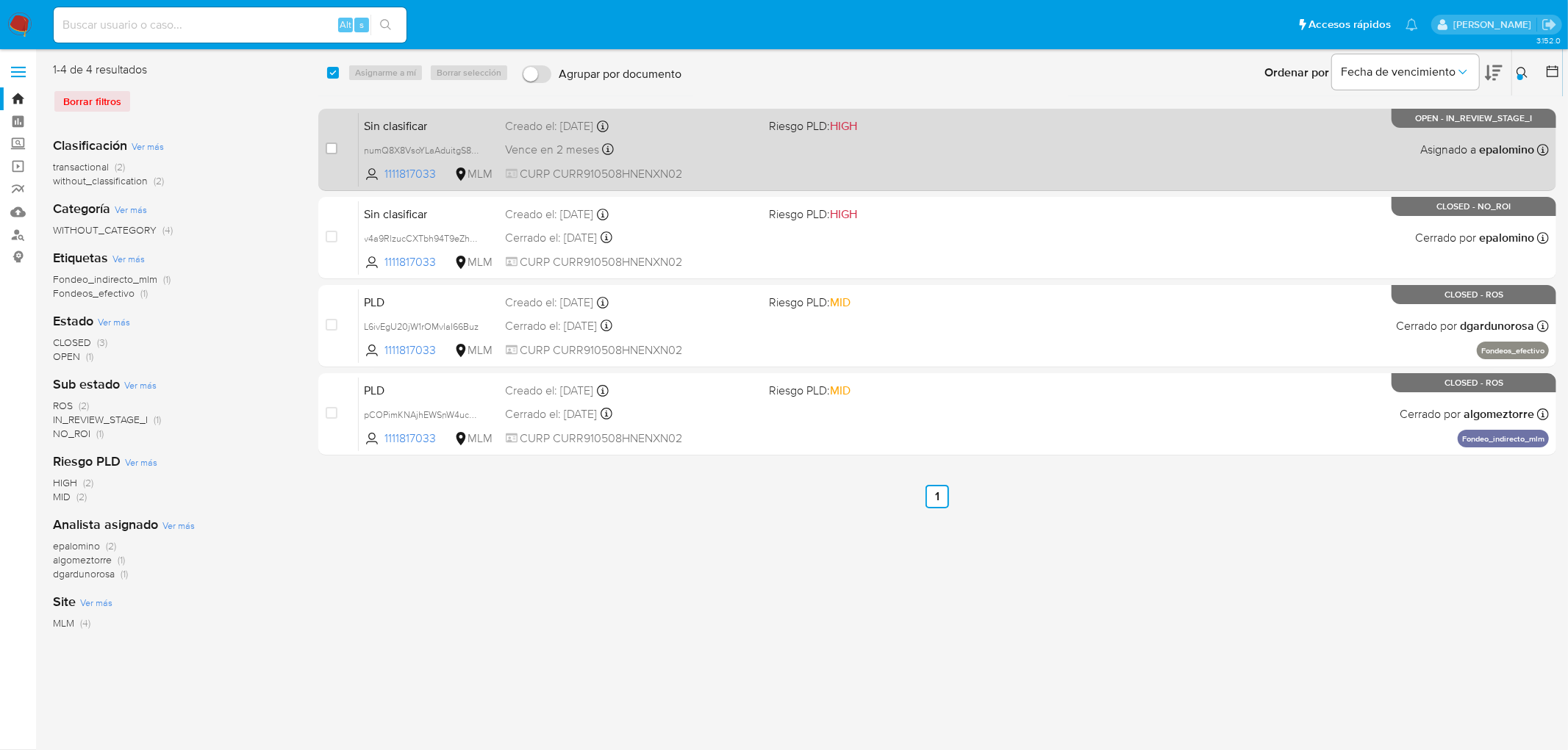
click at [410, 124] on span "Sin clasificar" at bounding box center [430, 125] width 130 height 19
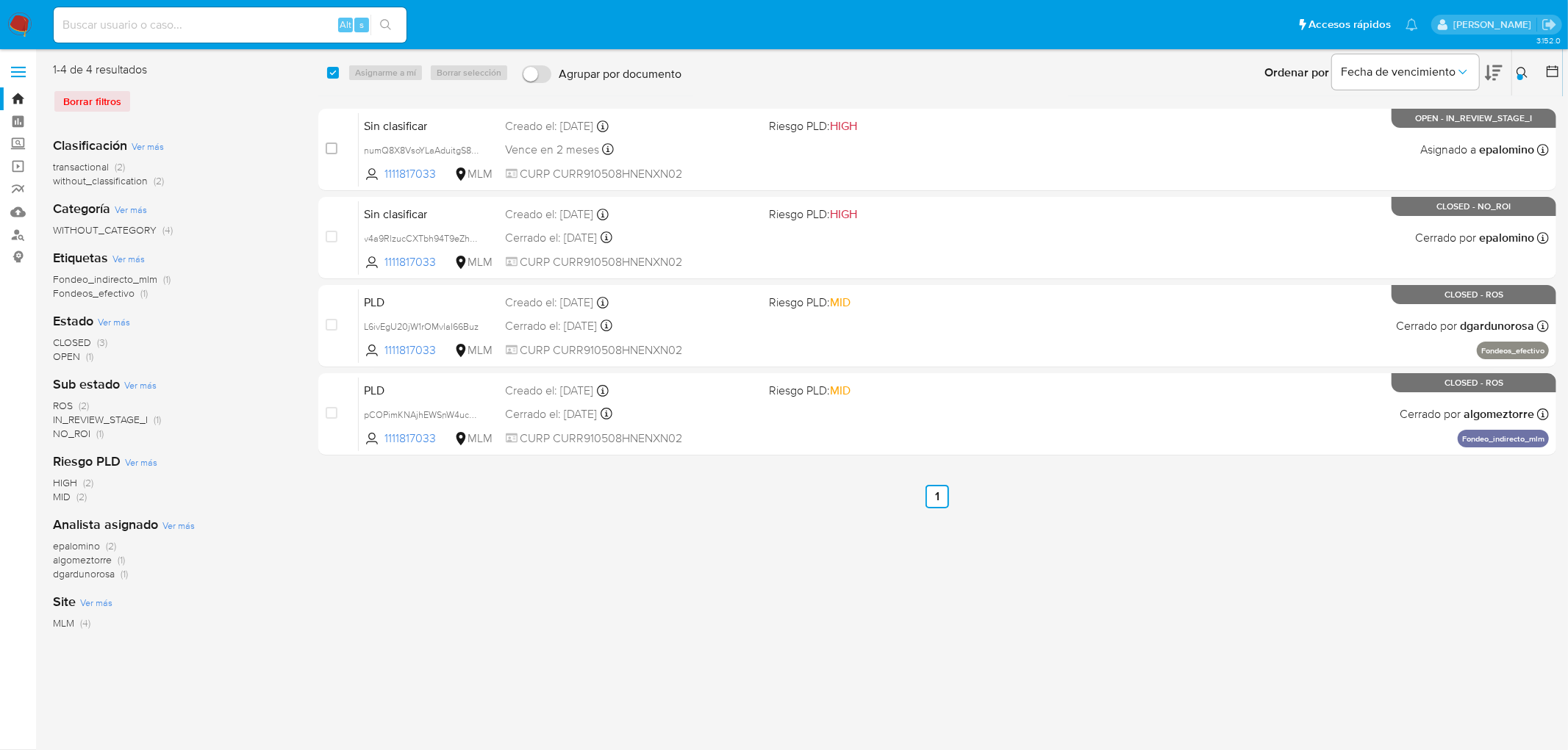
click at [1527, 72] on icon at bounding box center [1523, 73] width 12 height 12
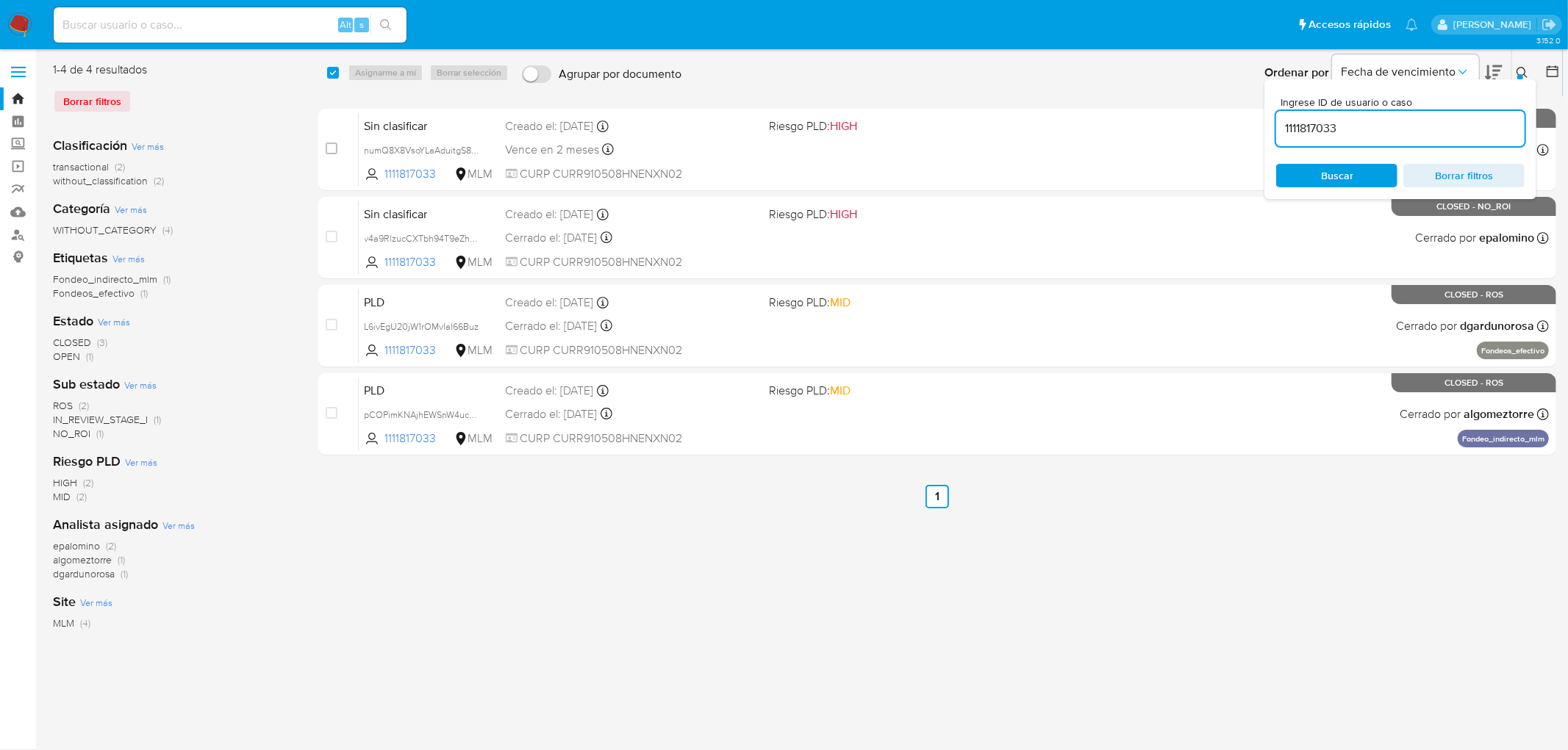
click at [1331, 124] on input "1111817033" at bounding box center [1401, 129] width 249 height 19
type input "136487320"
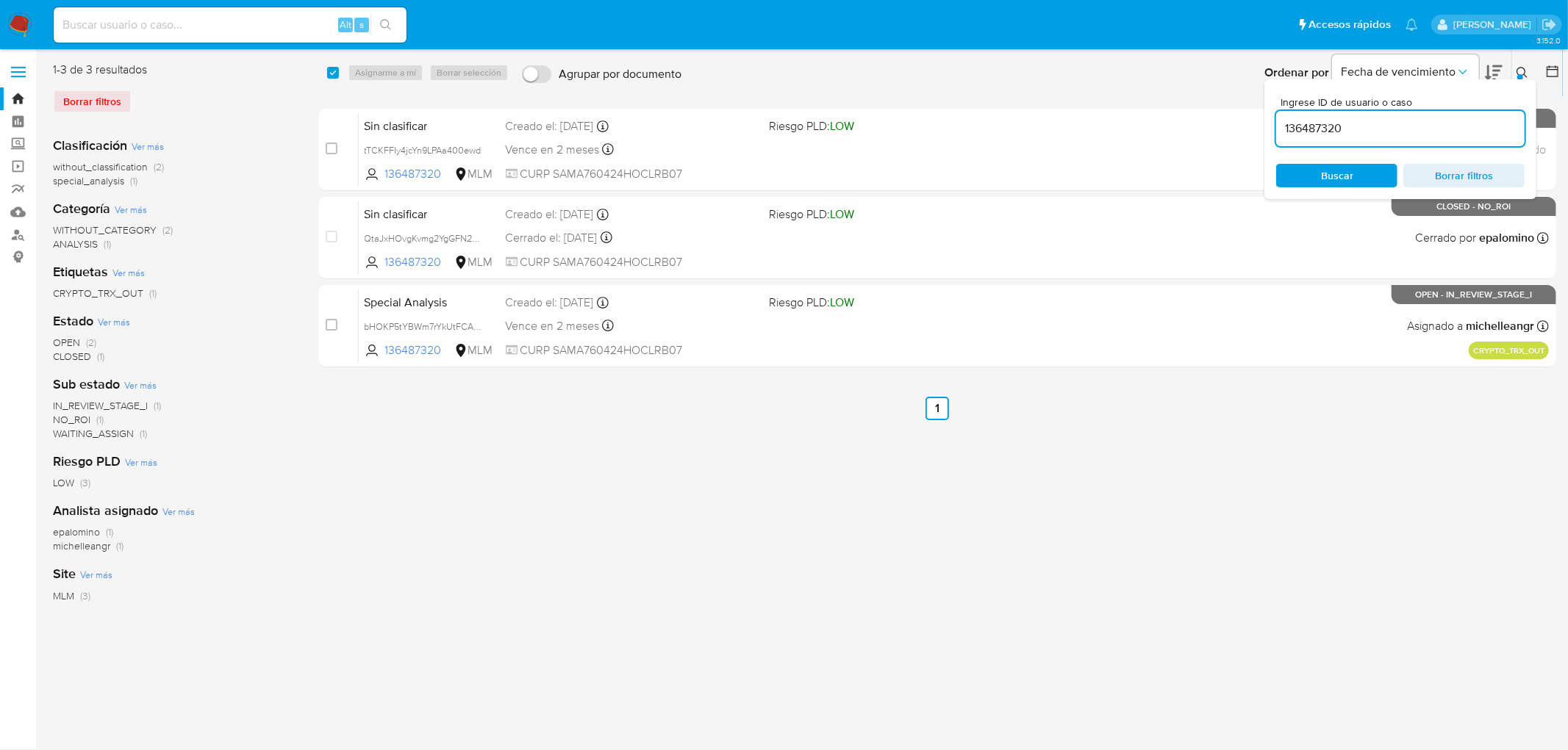
click at [1524, 67] on icon at bounding box center [1523, 73] width 12 height 12
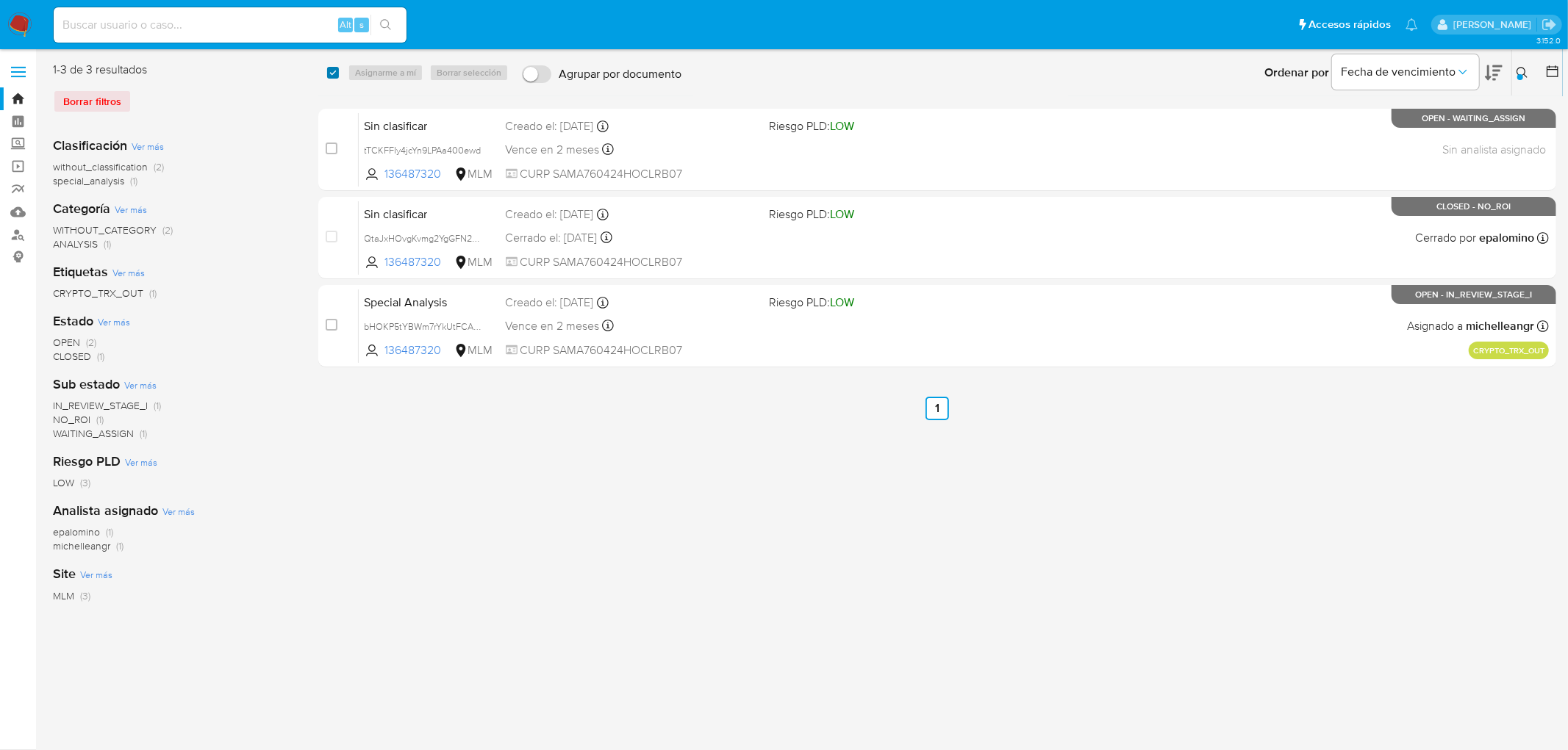
click at [332, 75] on input "checkbox" at bounding box center [333, 73] width 12 height 12
checkbox input "true"
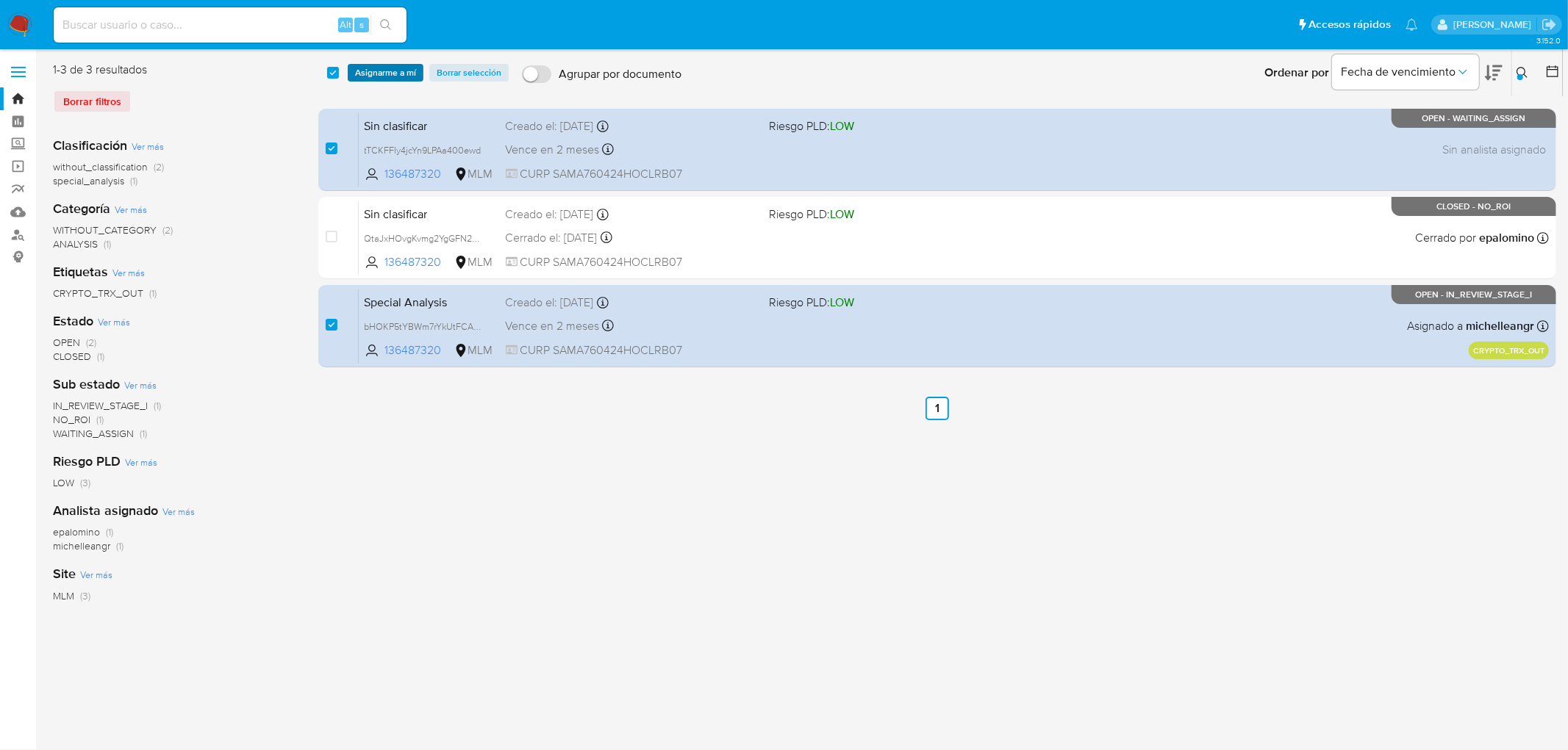
click at [374, 71] on span "Asignarme a mí" at bounding box center [385, 73] width 61 height 15
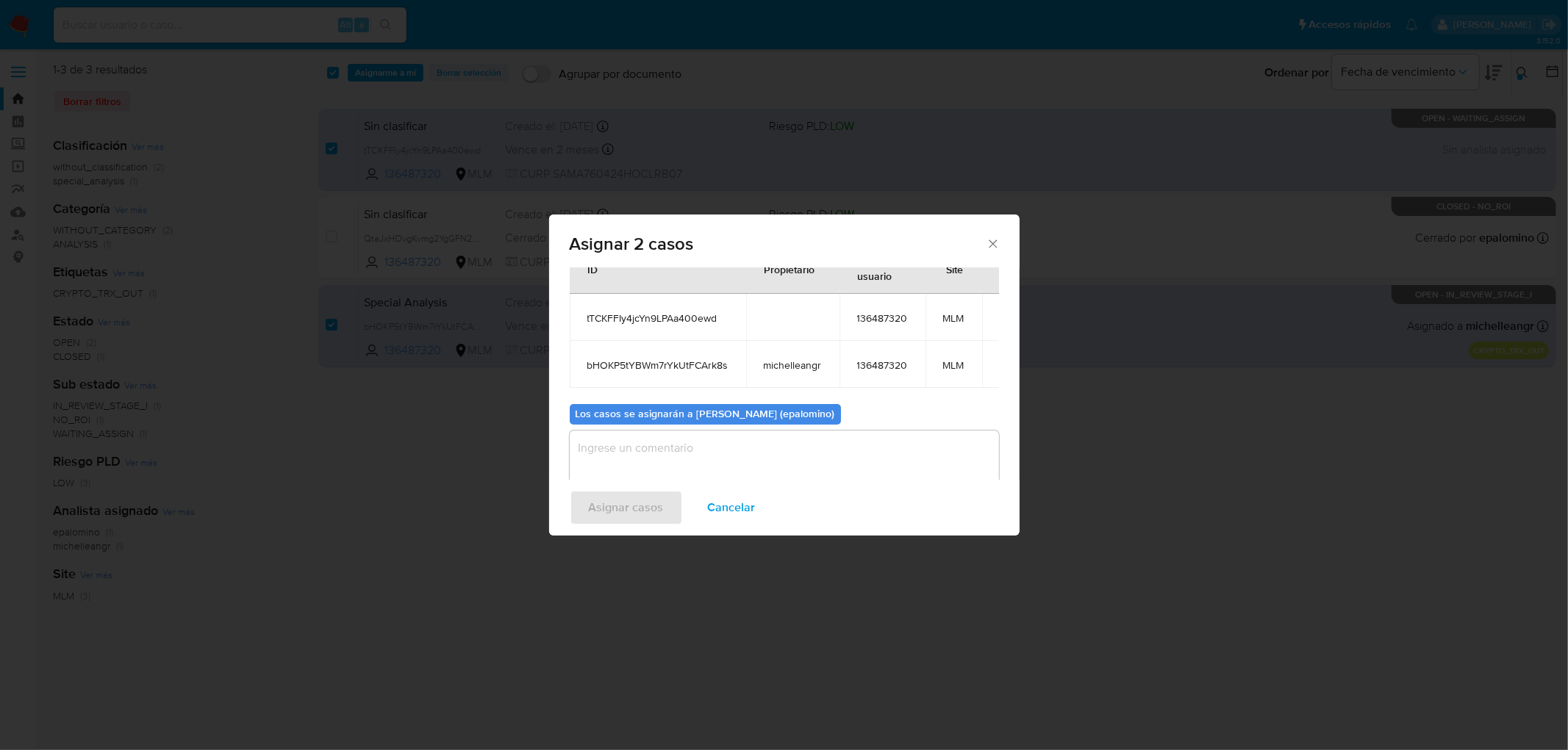
scroll to position [81, 0]
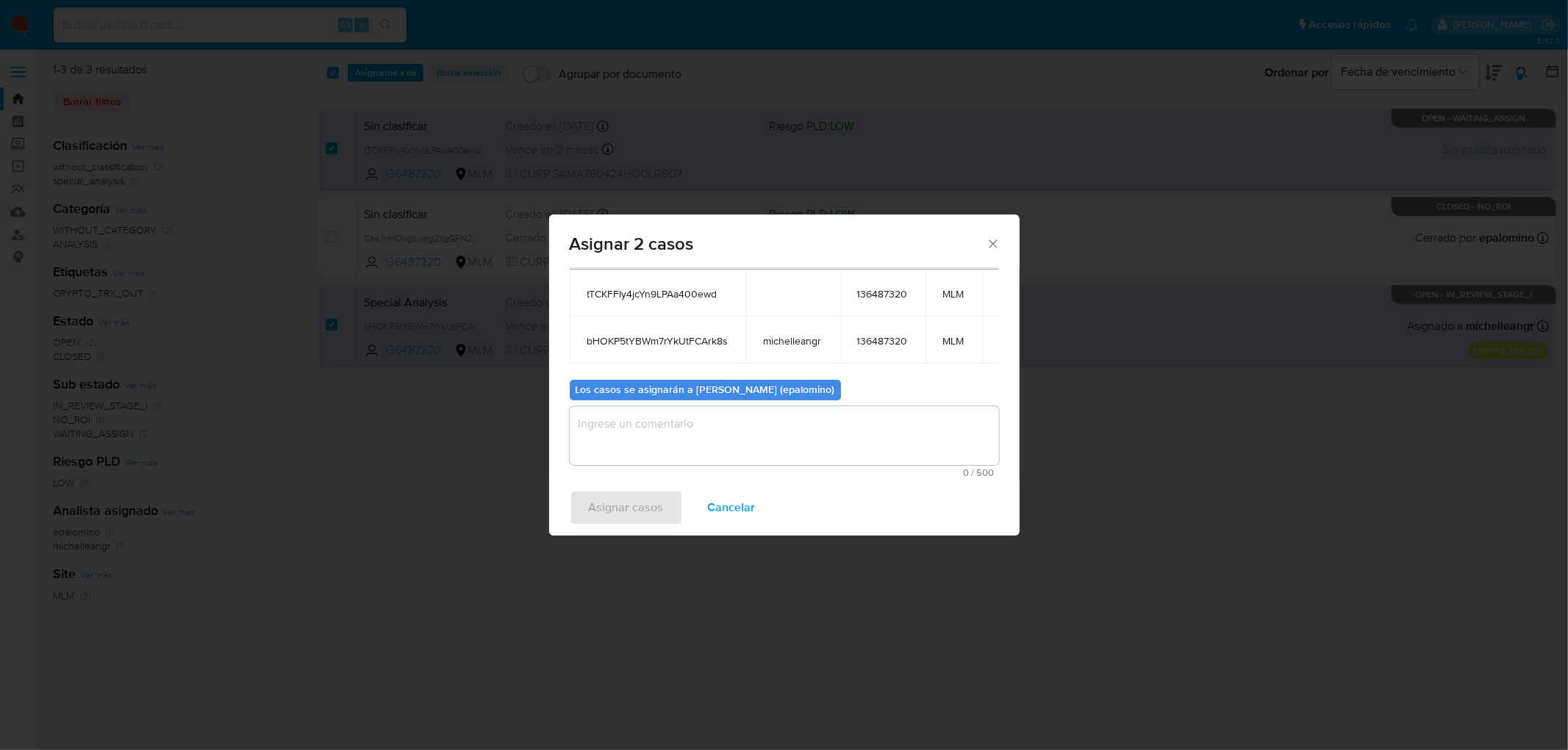
click at [995, 250] on icon "Cerrar ventana" at bounding box center [993, 244] width 15 height 15
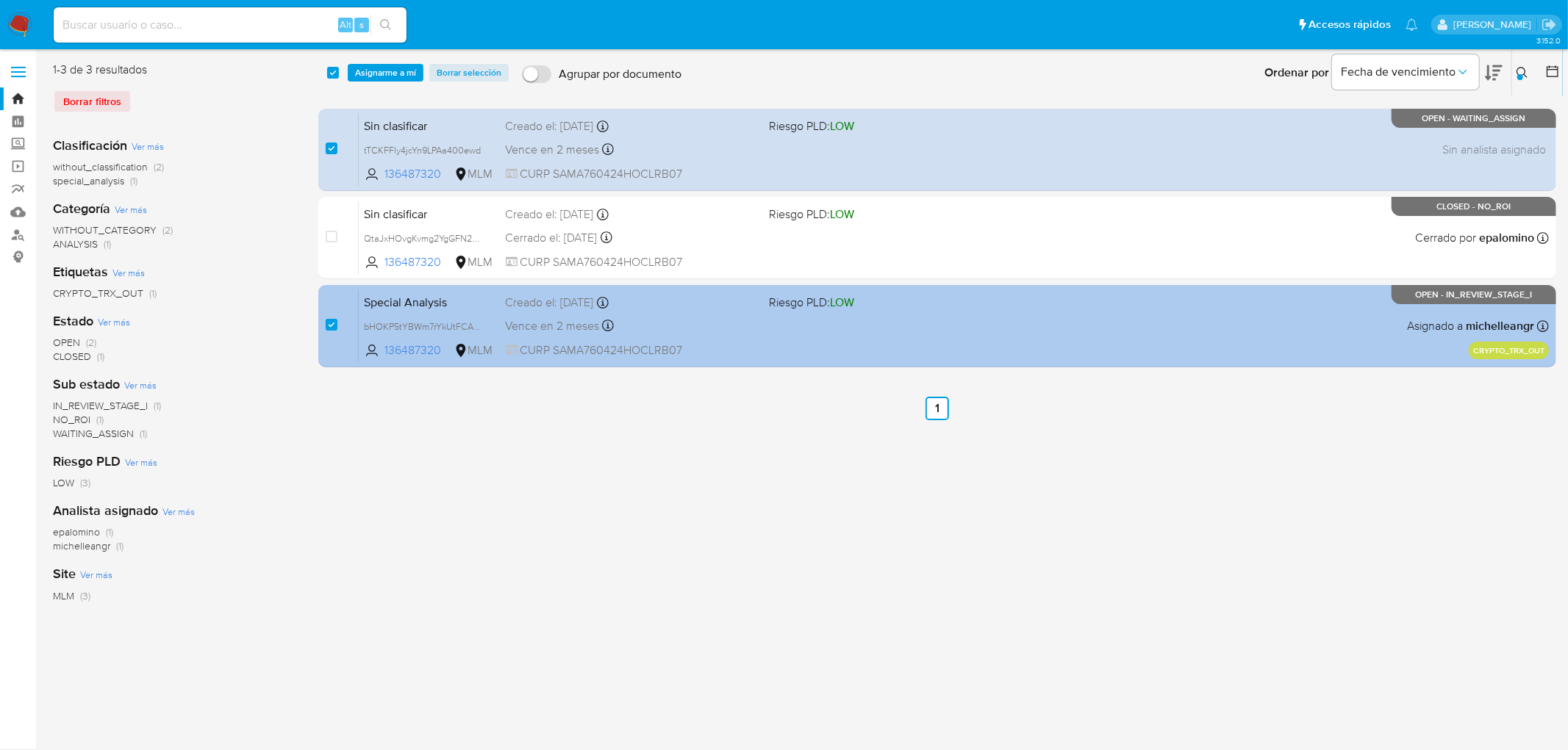
click at [323, 321] on div "case-item-checkbox No es posible asignar el caso Special Analysis bHOKP5tYBWm7r…" at bounding box center [937, 326] width 1238 height 82
click at [332, 323] on input "checkbox" at bounding box center [331, 325] width 12 height 12
checkbox input "false"
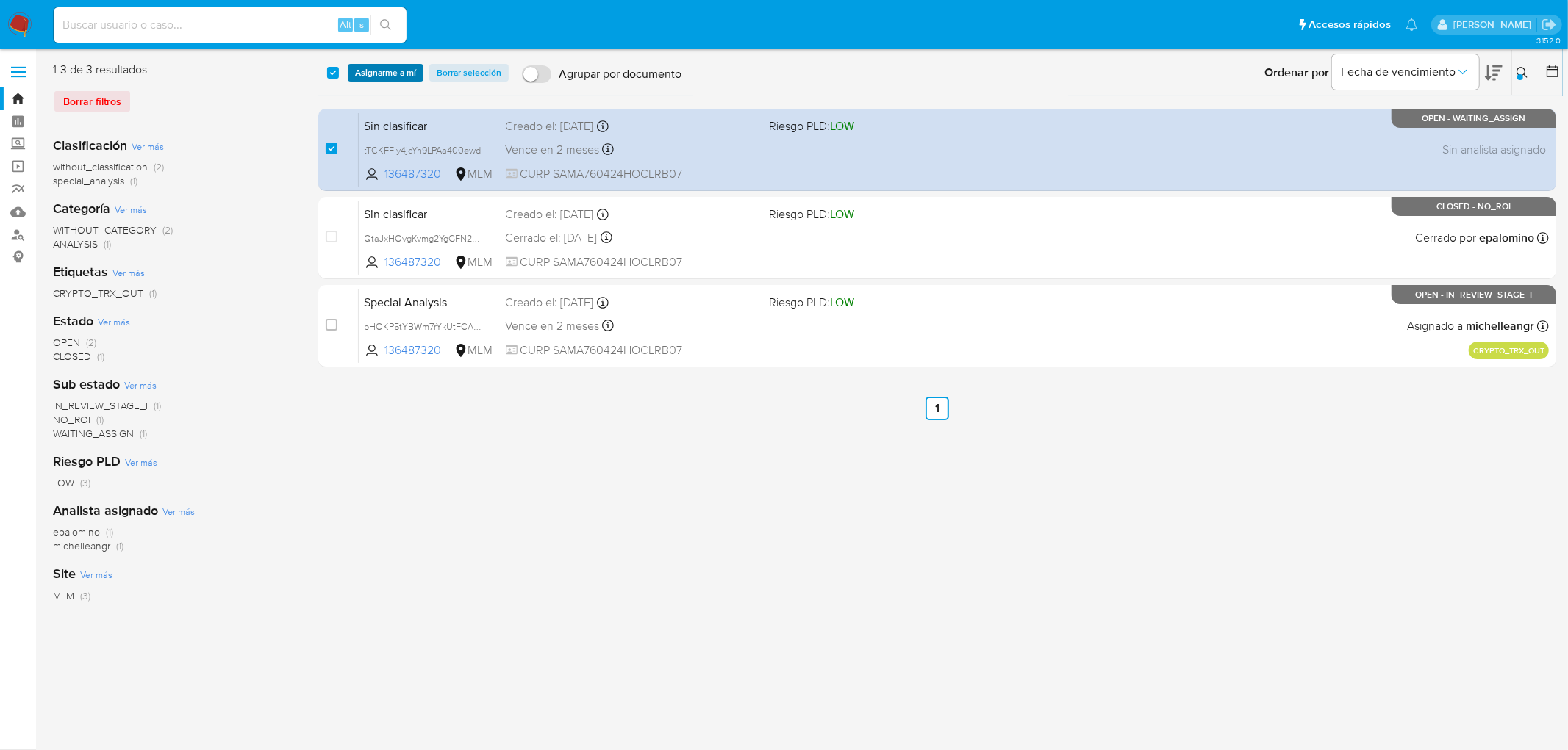
click at [391, 74] on span "Asignarme a mí" at bounding box center [385, 73] width 61 height 15
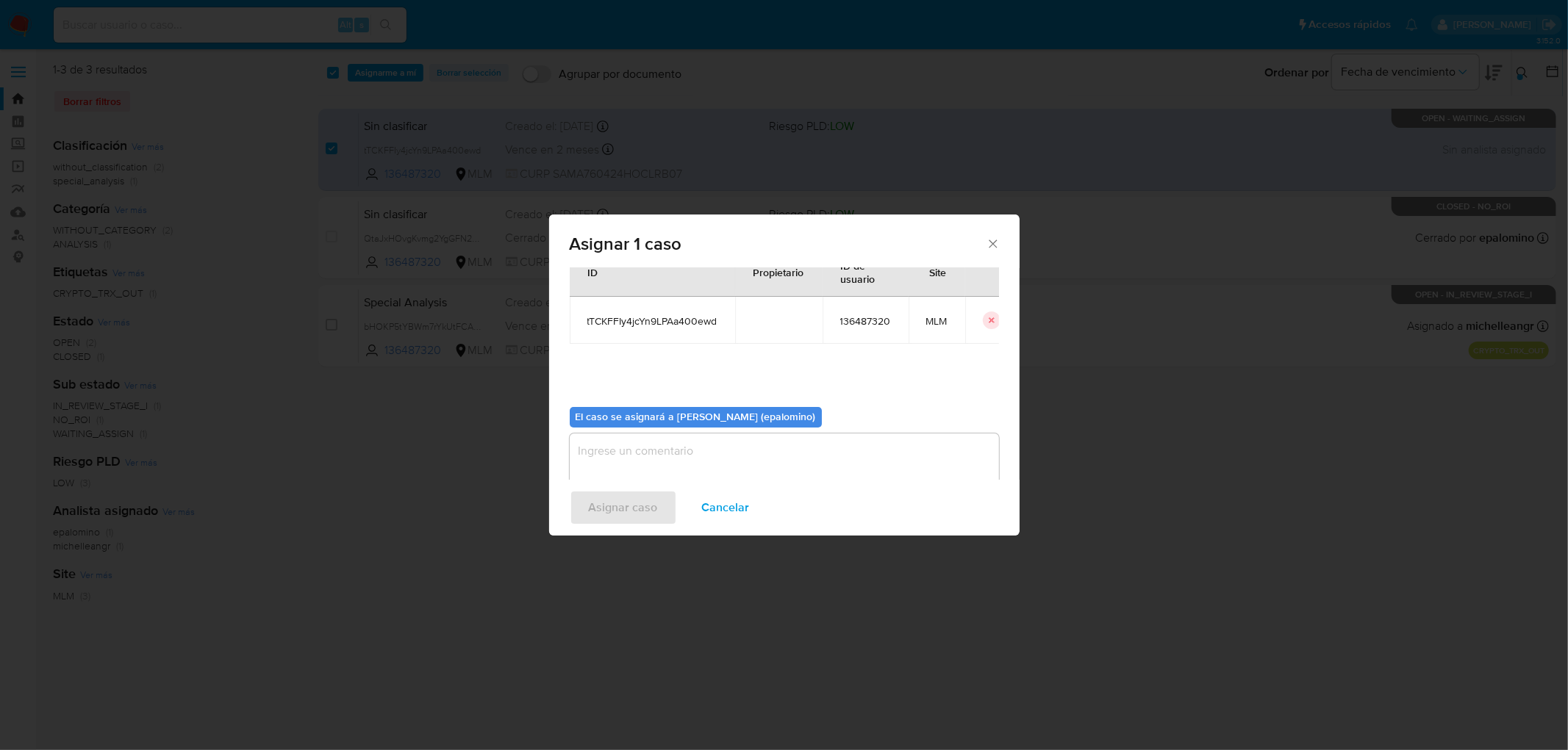
scroll to position [75, 0]
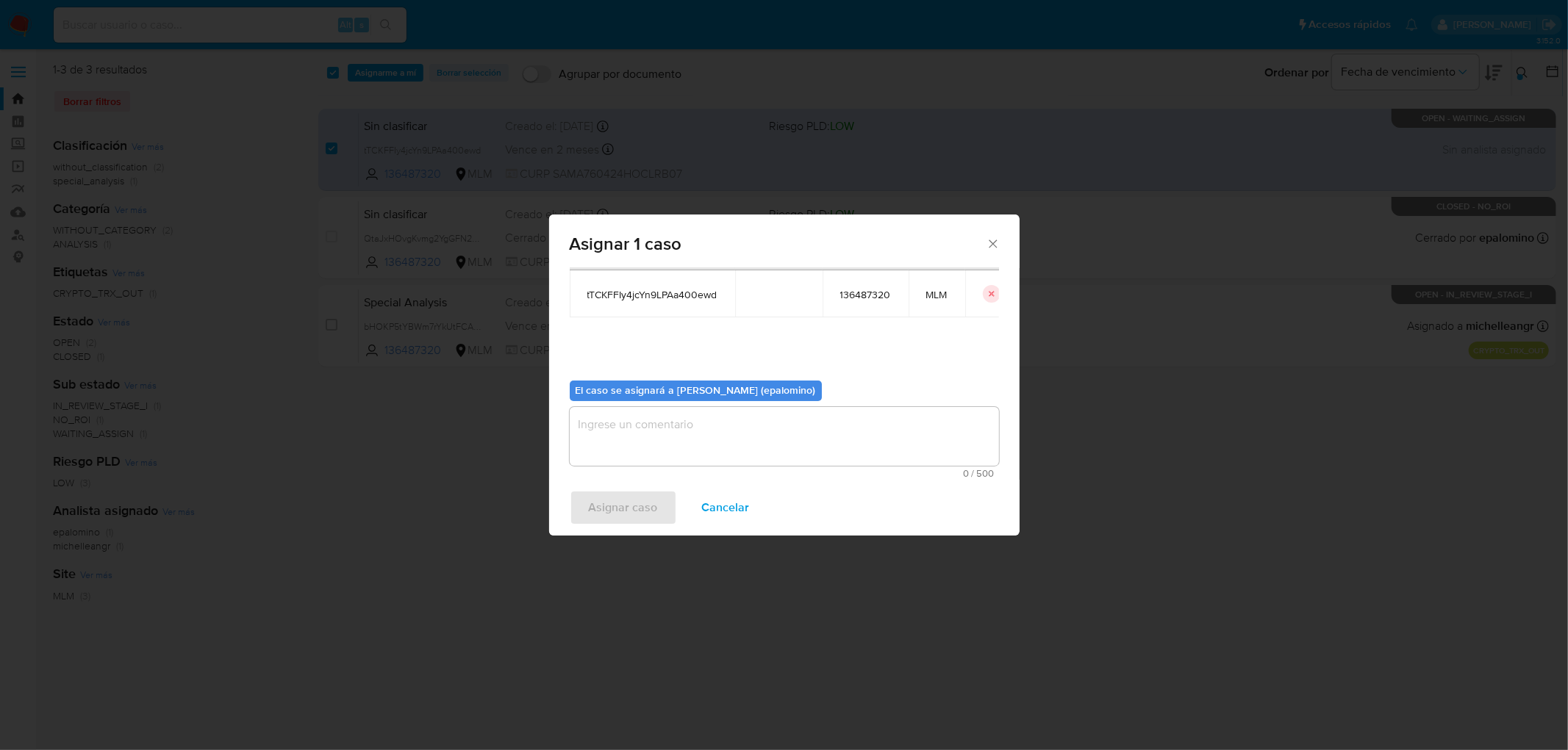
click at [662, 434] on textarea "assign-modal" at bounding box center [785, 436] width 430 height 59
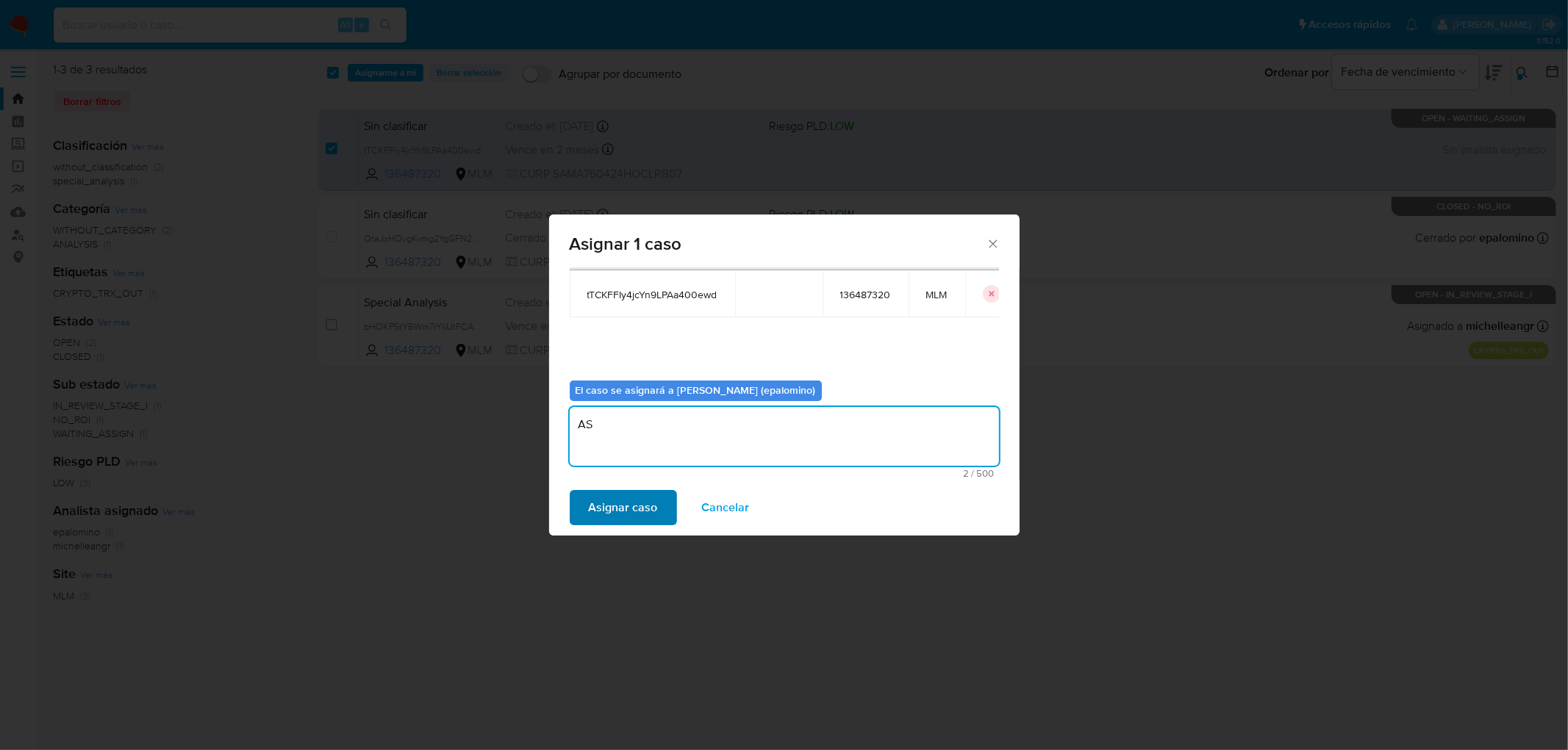
type textarea "AS"
click at [636, 498] on span "Asignar caso" at bounding box center [622, 507] width 69 height 32
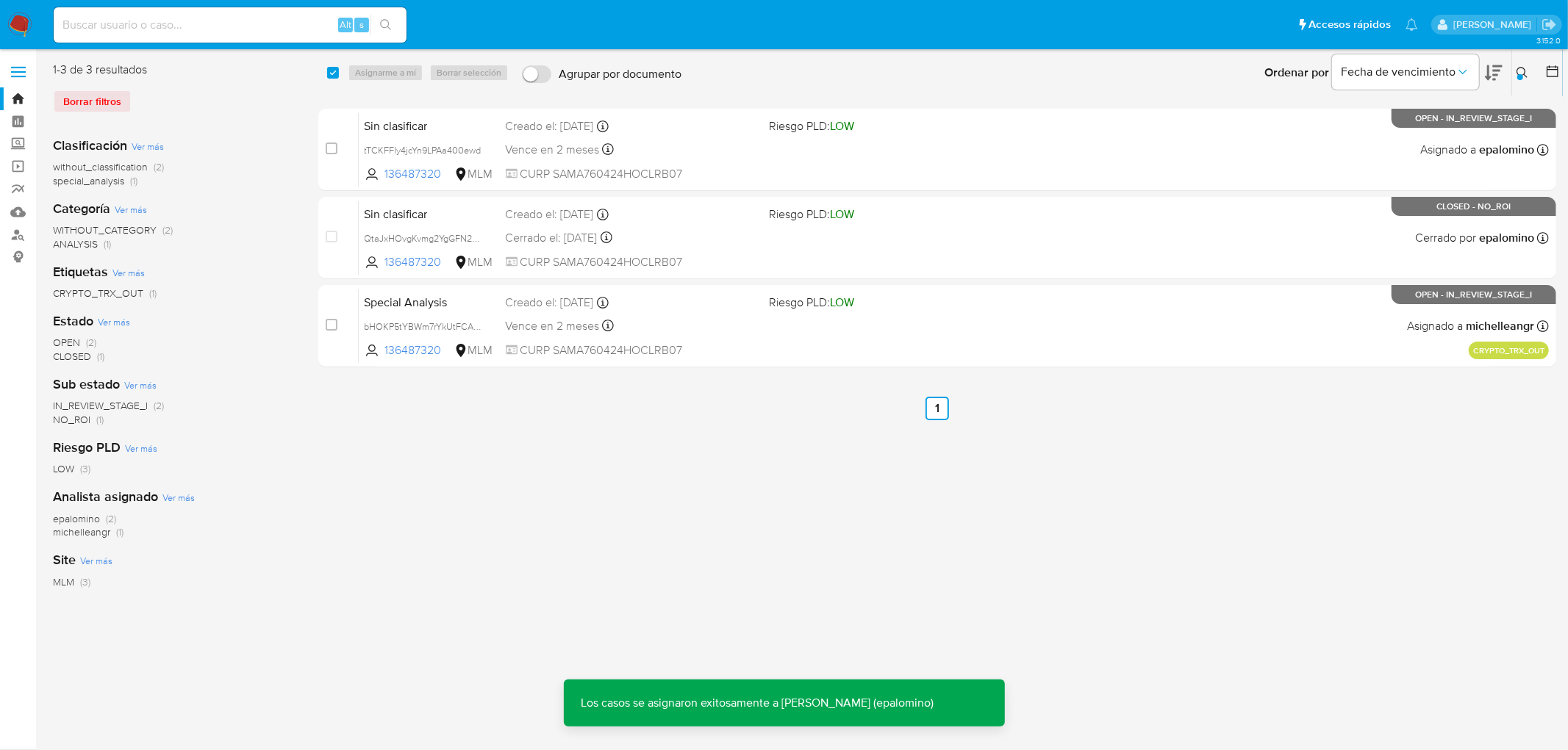
click at [399, 124] on span "Sin clasificar" at bounding box center [430, 125] width 130 height 19
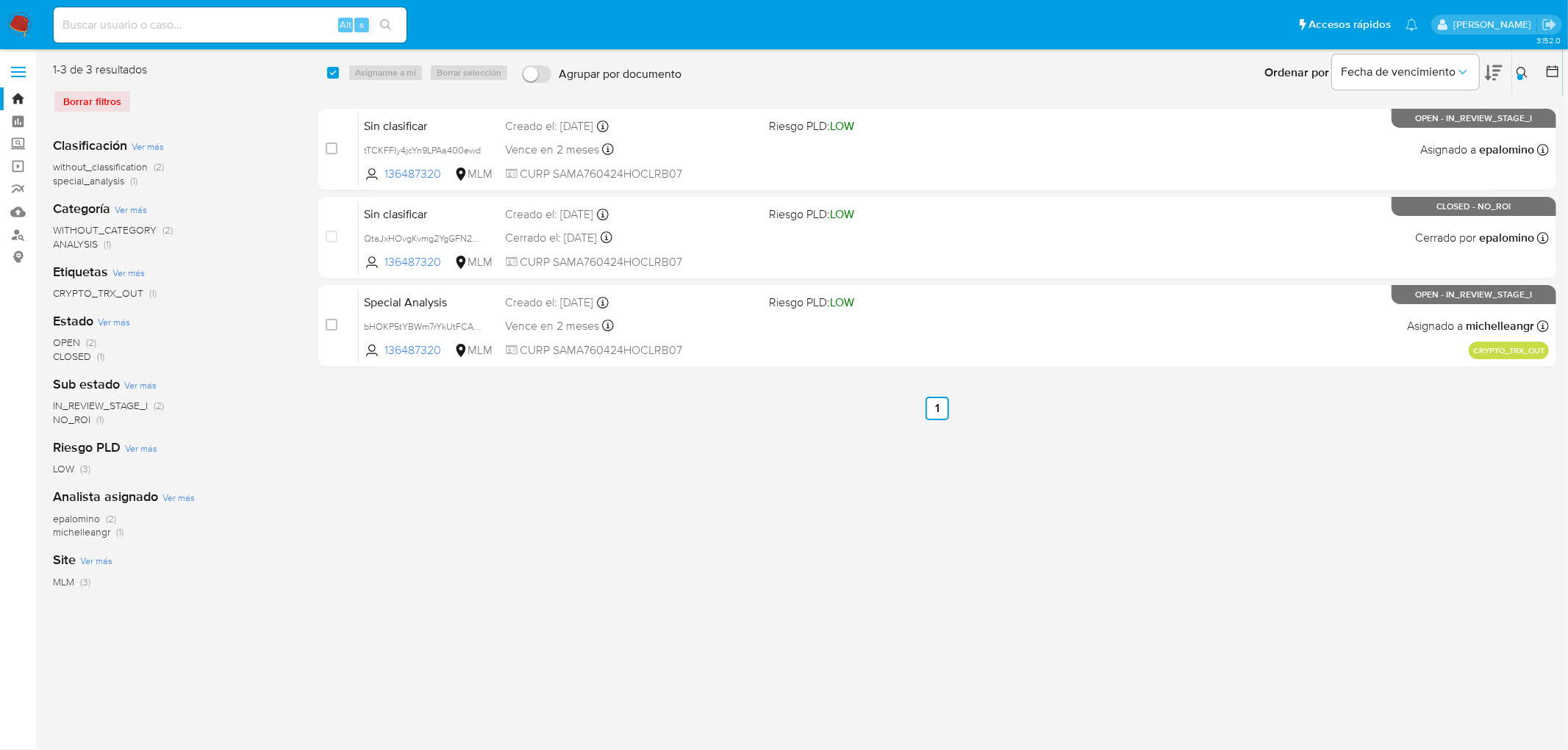
click at [1526, 75] on icon at bounding box center [1523, 73] width 12 height 12
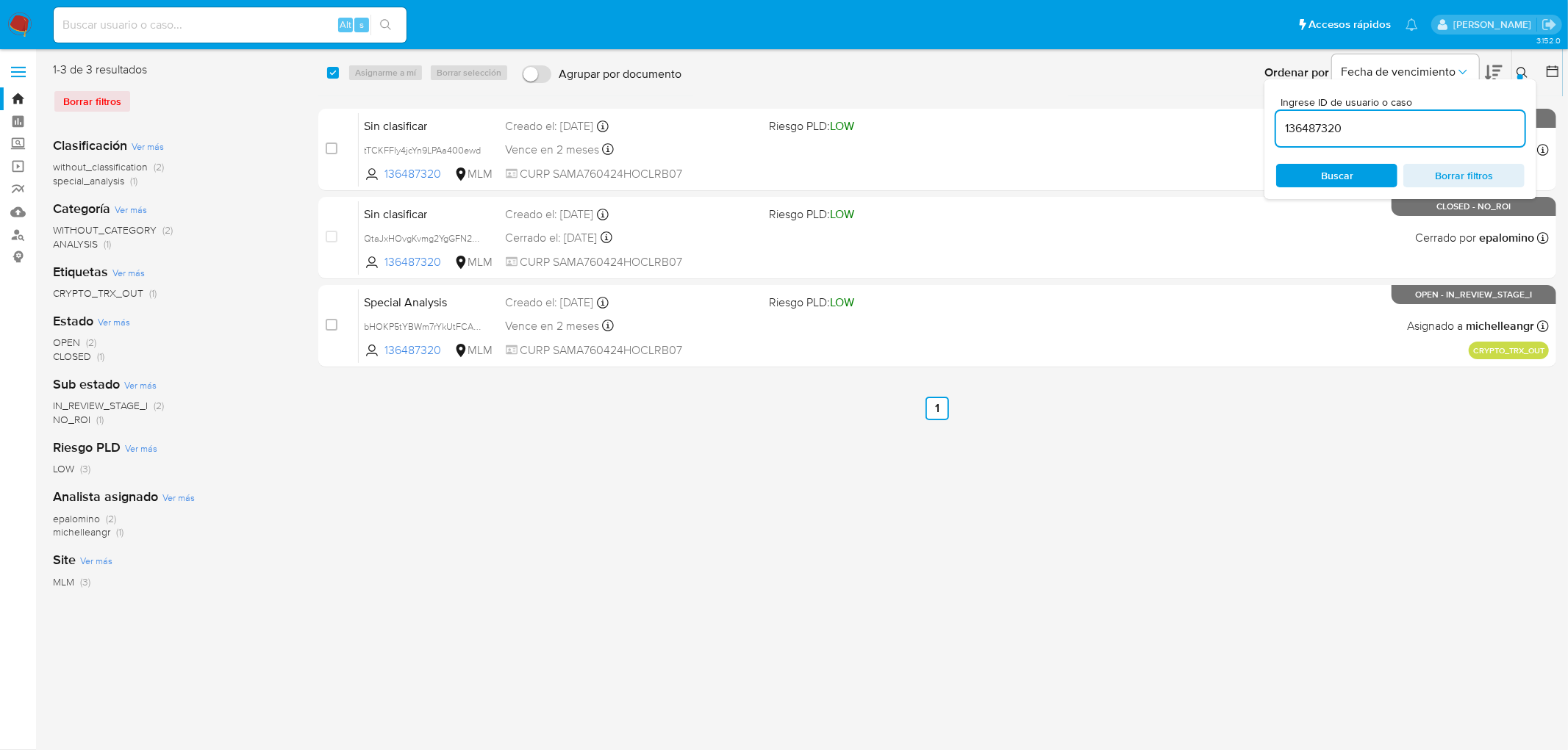
click at [1309, 128] on input "136487320" at bounding box center [1401, 129] width 249 height 19
type input "549544423"
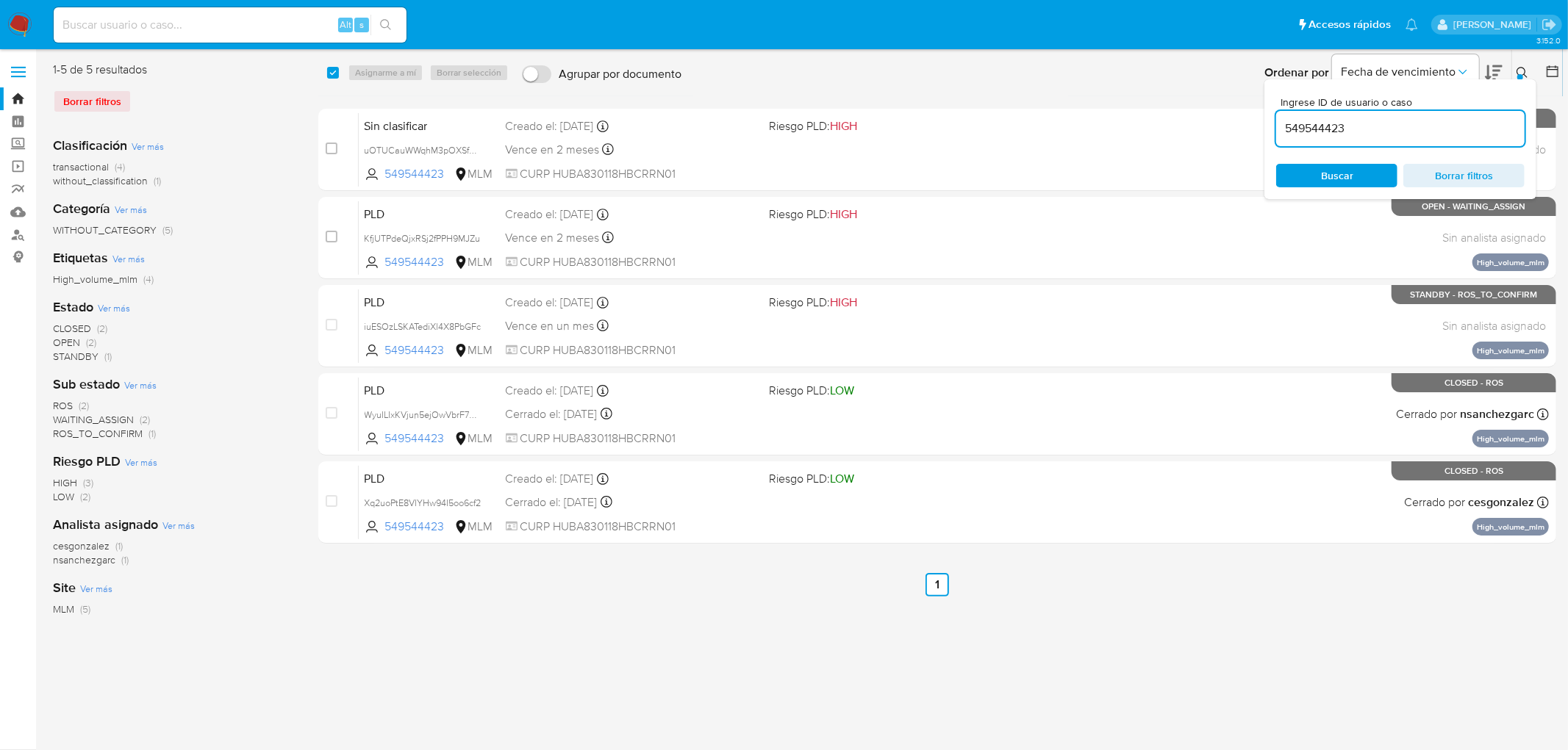
click at [1516, 69] on button at bounding box center [1523, 73] width 24 height 17
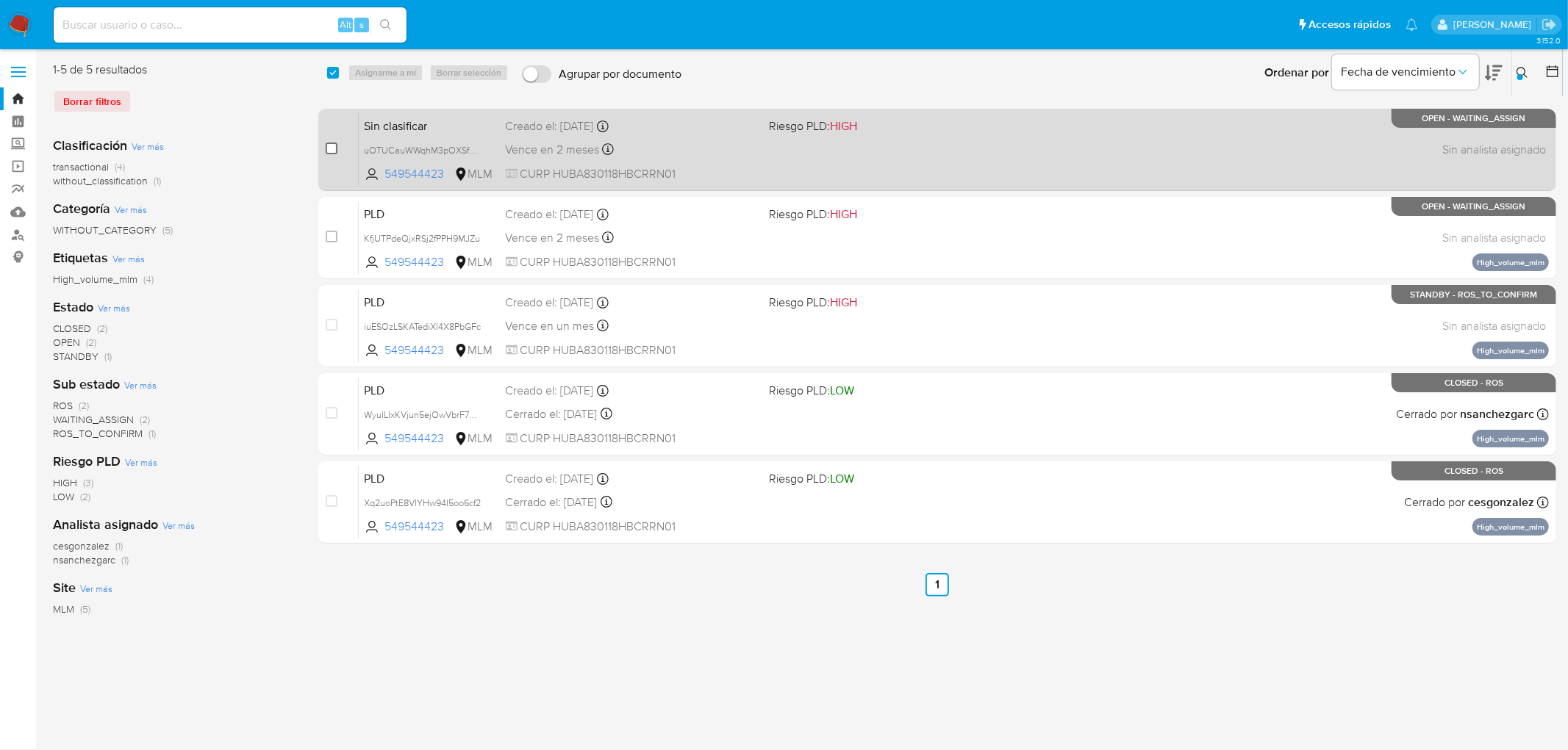
click at [333, 147] on input "checkbox" at bounding box center [331, 148] width 12 height 12
checkbox input "true"
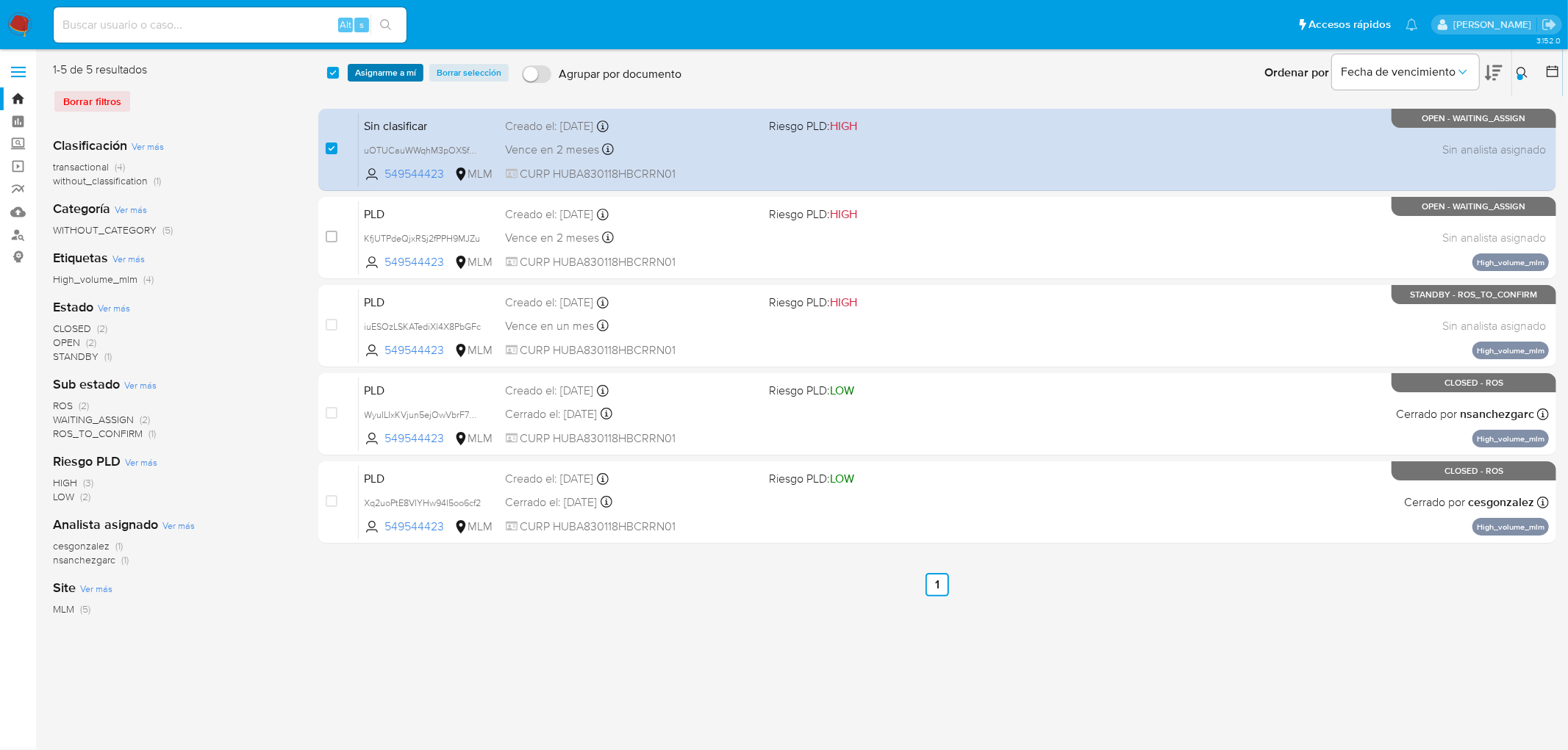
click at [380, 74] on span "Asignarme a mí" at bounding box center [385, 73] width 61 height 15
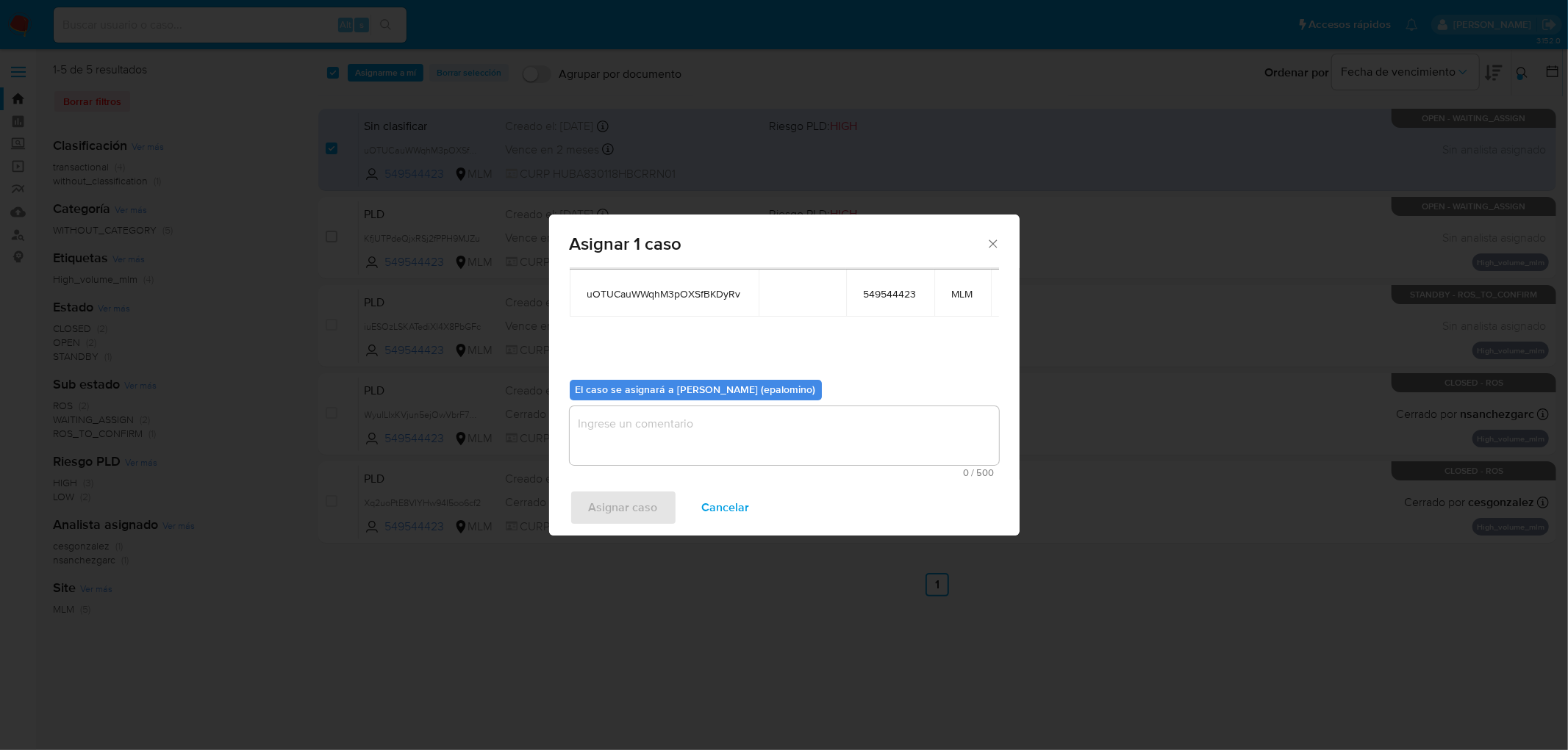
scroll to position [88, 0]
click at [648, 449] on textarea "assign-modal" at bounding box center [785, 435] width 430 height 59
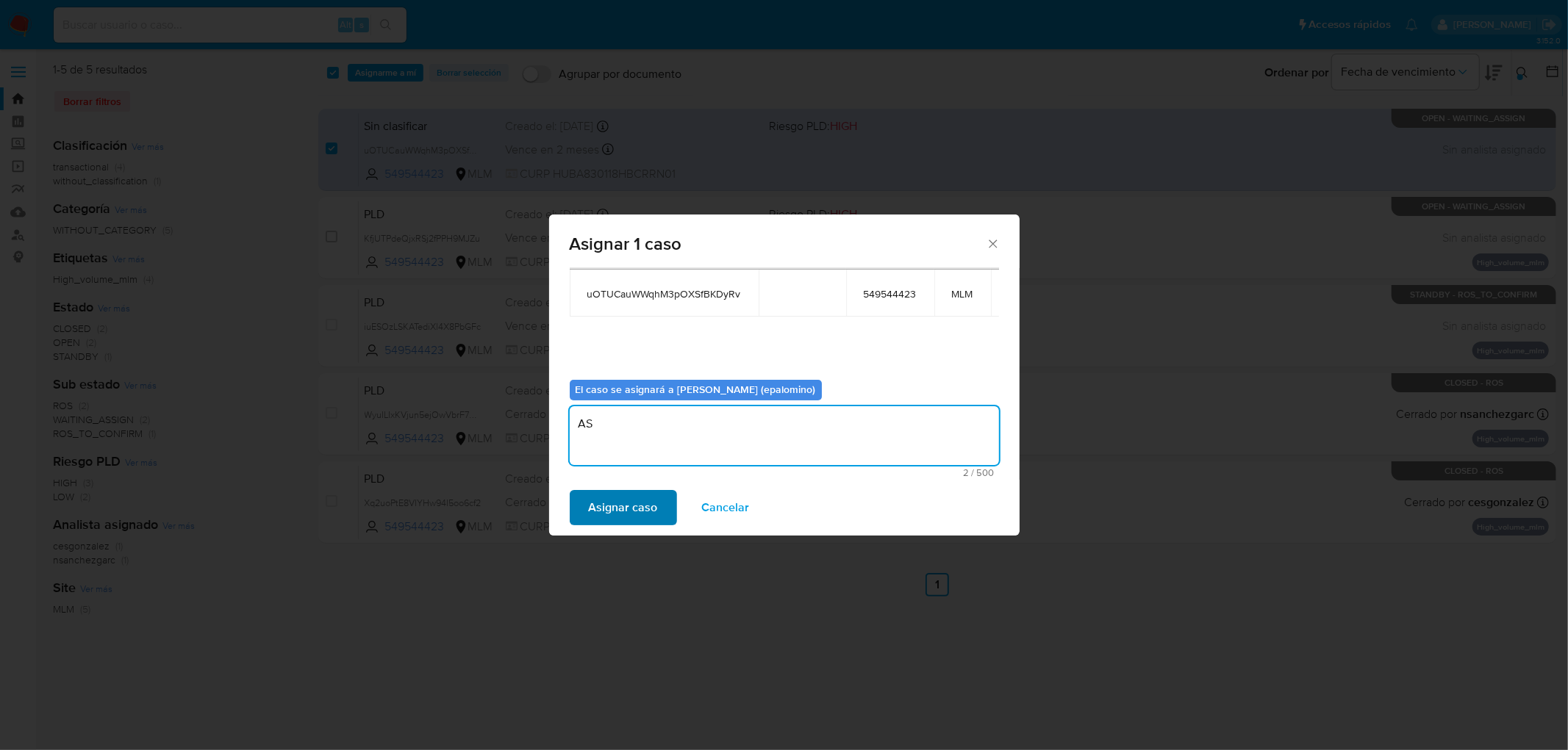
type textarea "AS"
click at [608, 497] on span "Asignar caso" at bounding box center [622, 507] width 69 height 32
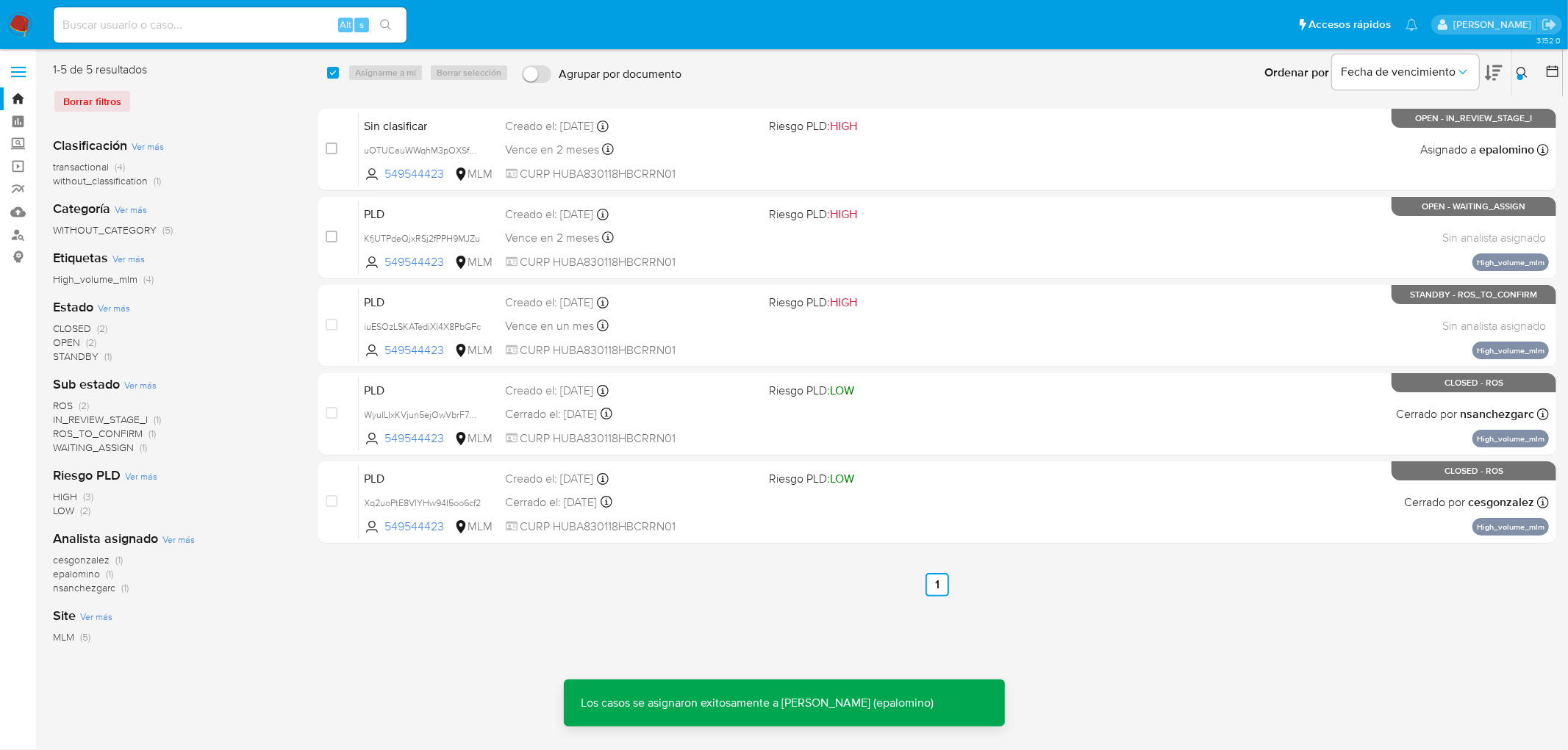
click at [417, 112] on div "Sin clasificar uOTUCauWWqhM3pOXSfBKDyRv 549544423 MLM Riesgo PLD: HIGH Creado e…" at bounding box center [954, 149] width 1191 height 75
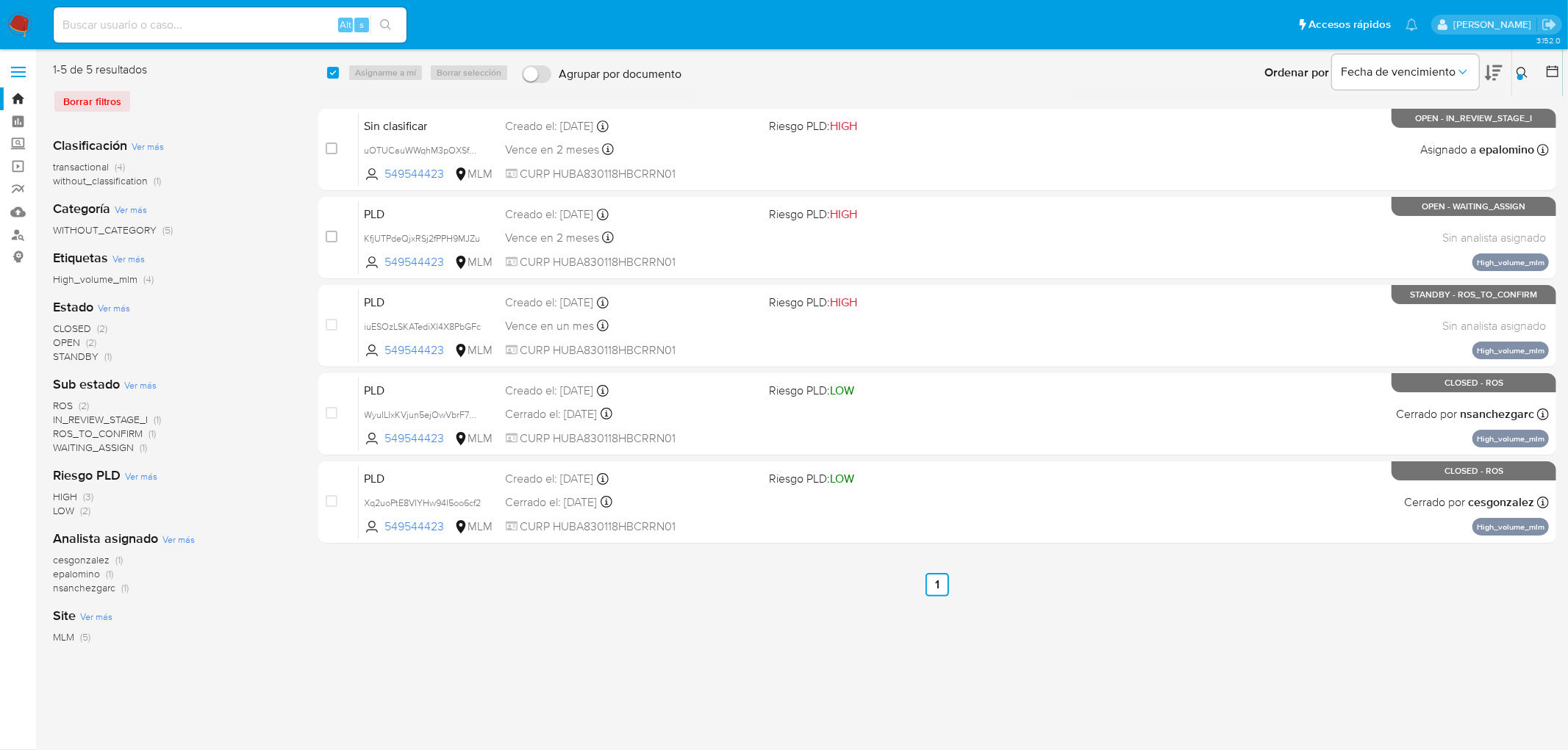
click at [1518, 71] on icon at bounding box center [1523, 72] width 11 height 11
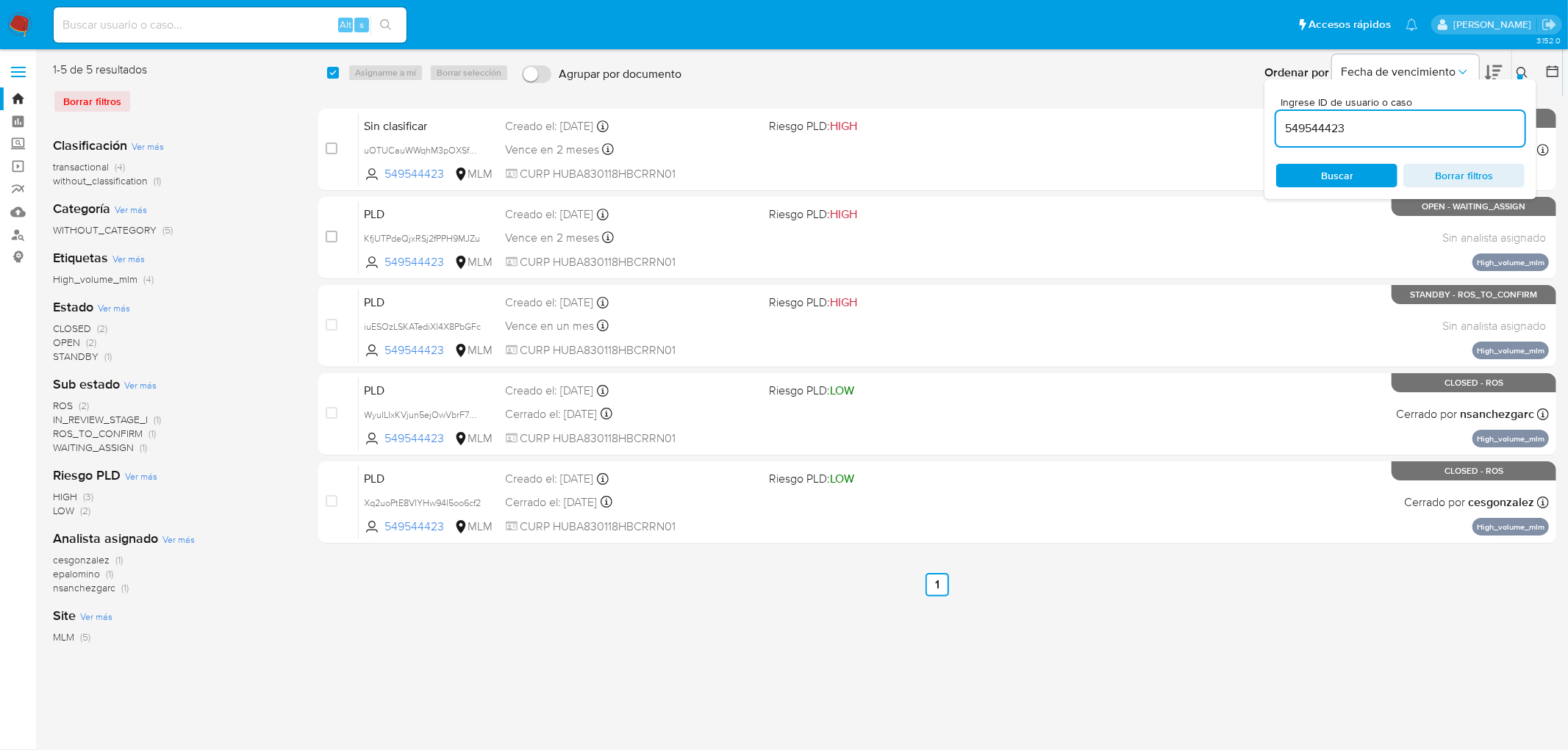
click at [1310, 130] on input "549544423" at bounding box center [1401, 129] width 249 height 19
type input "148735645"
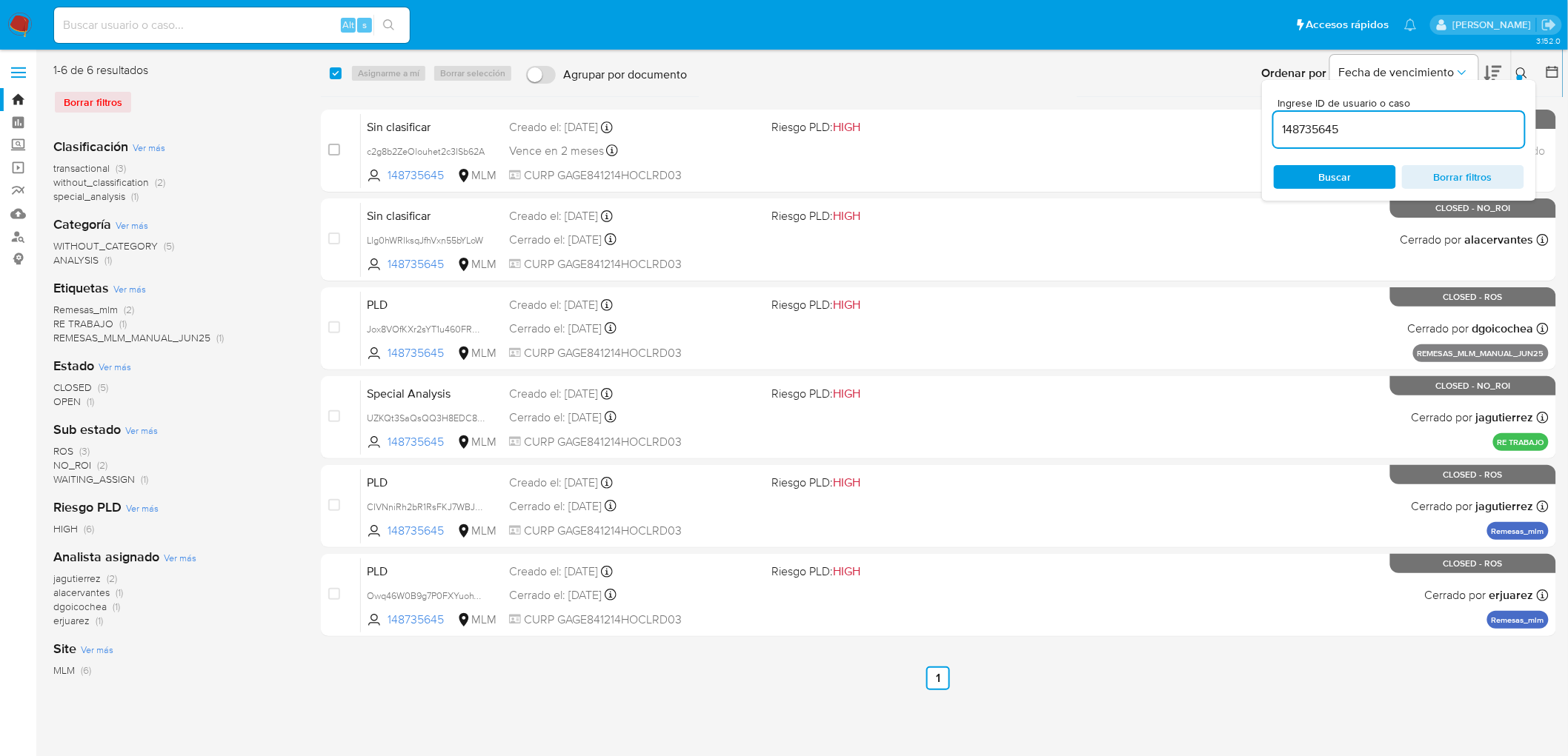
click at [1521, 71] on icon at bounding box center [1522, 73] width 12 height 12
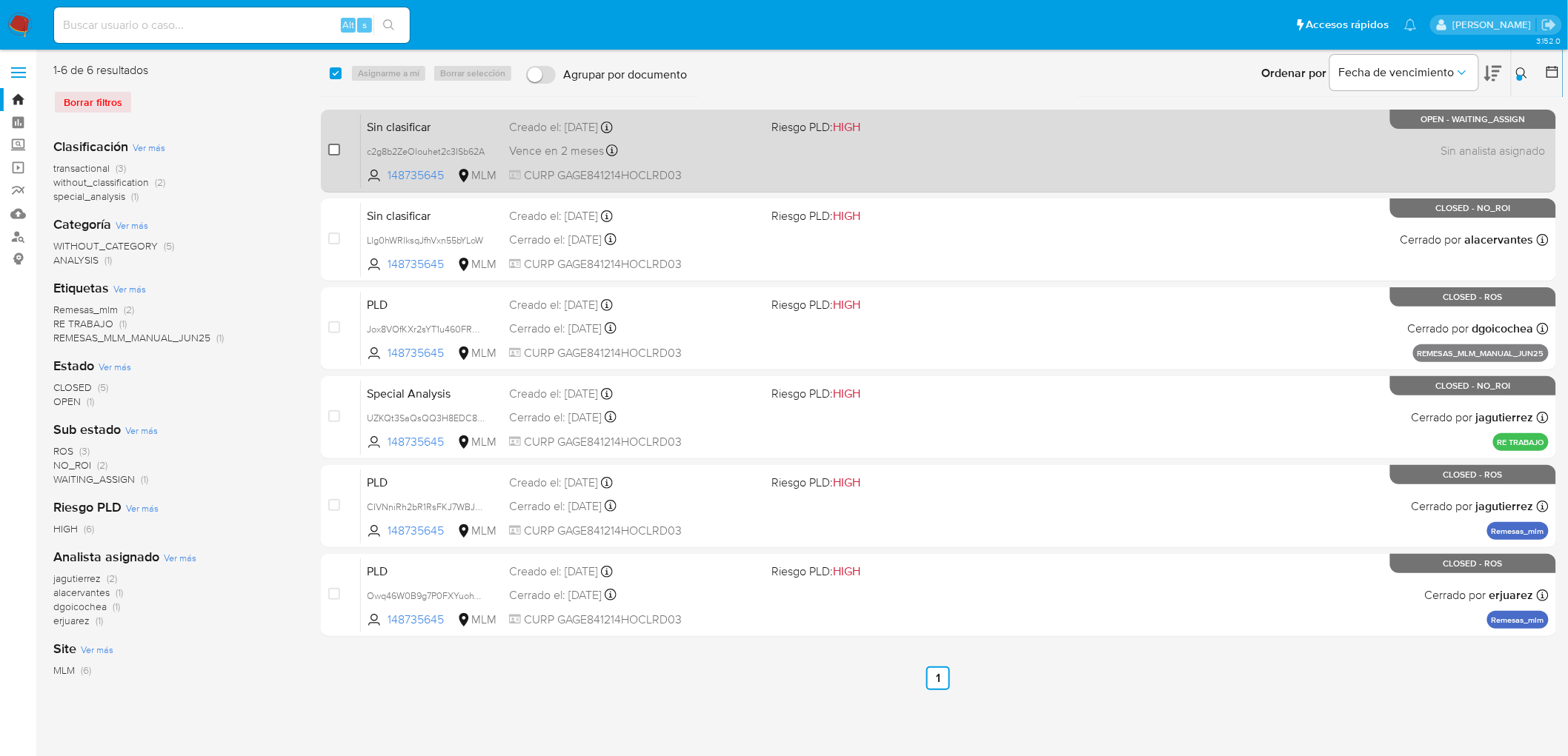
click at [335, 146] on input "checkbox" at bounding box center [334, 149] width 12 height 12
checkbox input "true"
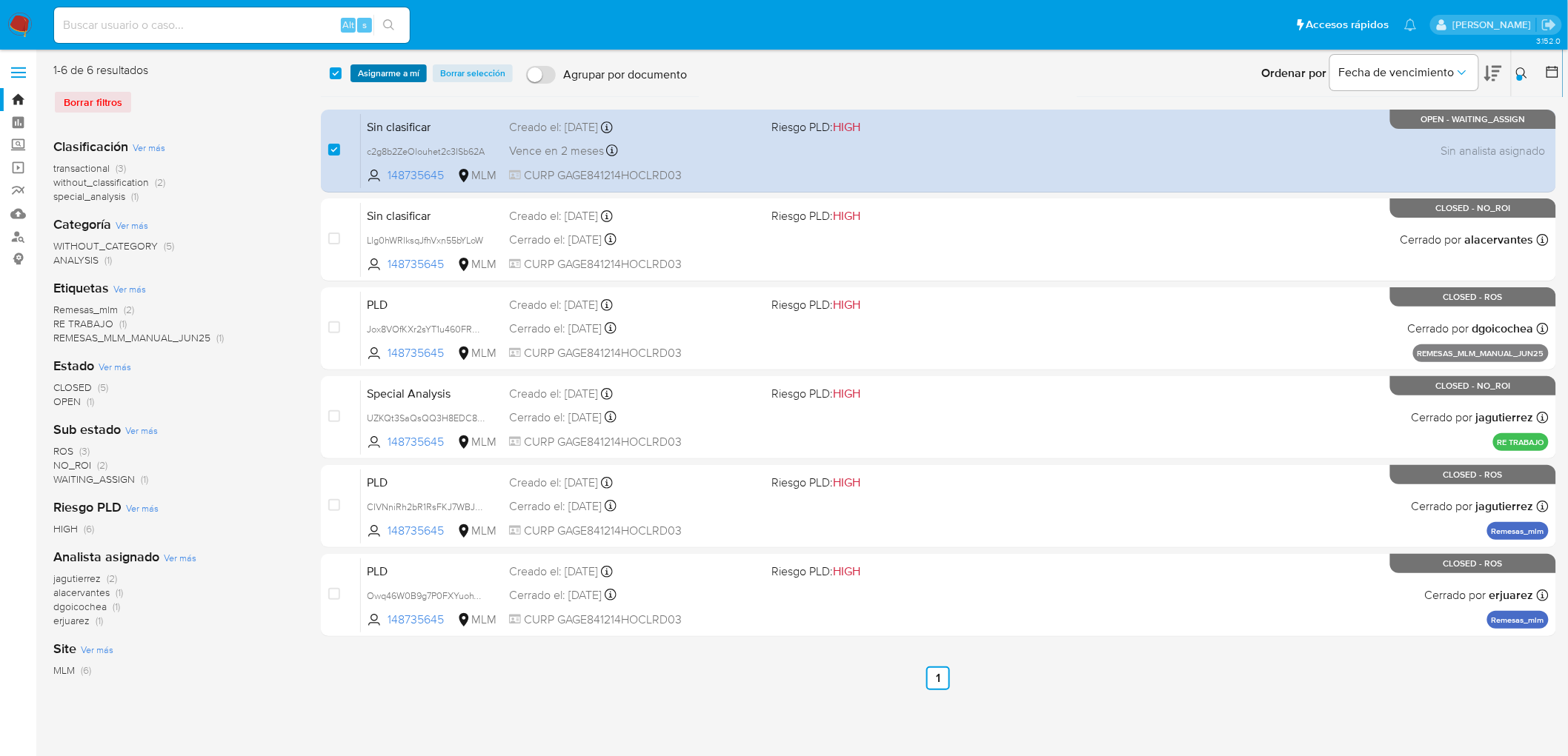
click at [387, 72] on span "Asignarme a mí" at bounding box center [388, 73] width 61 height 15
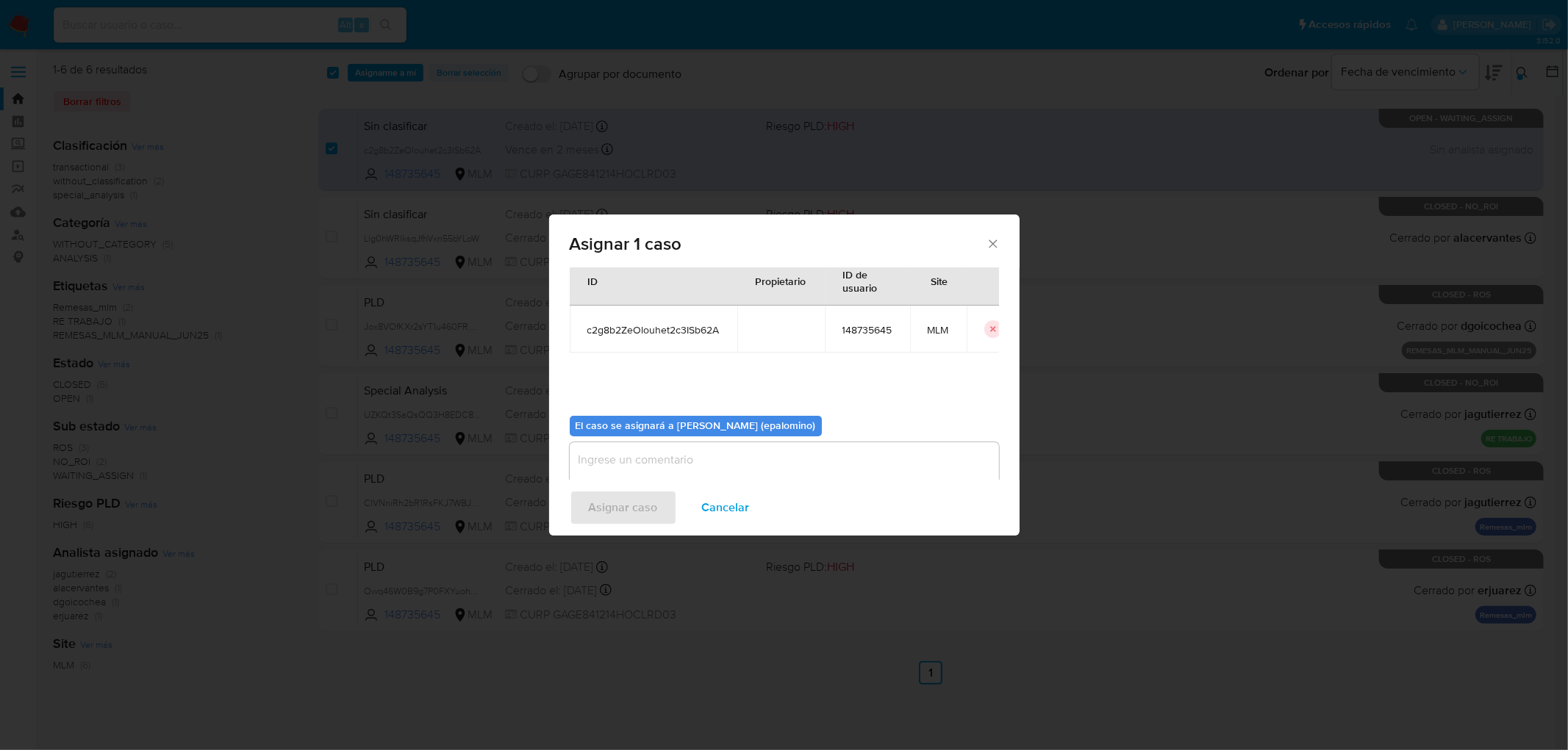
scroll to position [75, 0]
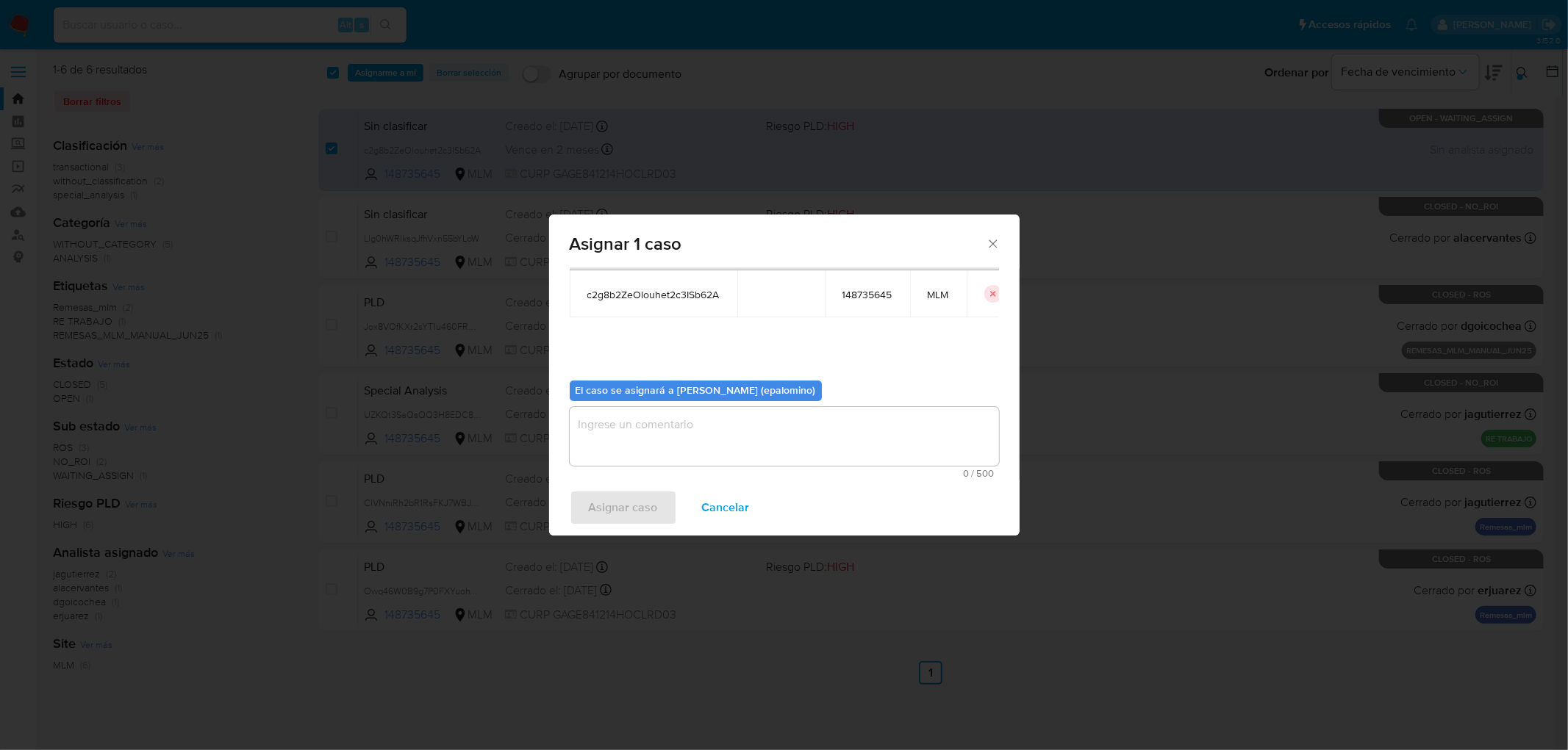
click at [587, 436] on textarea "assign-modal" at bounding box center [785, 436] width 430 height 59
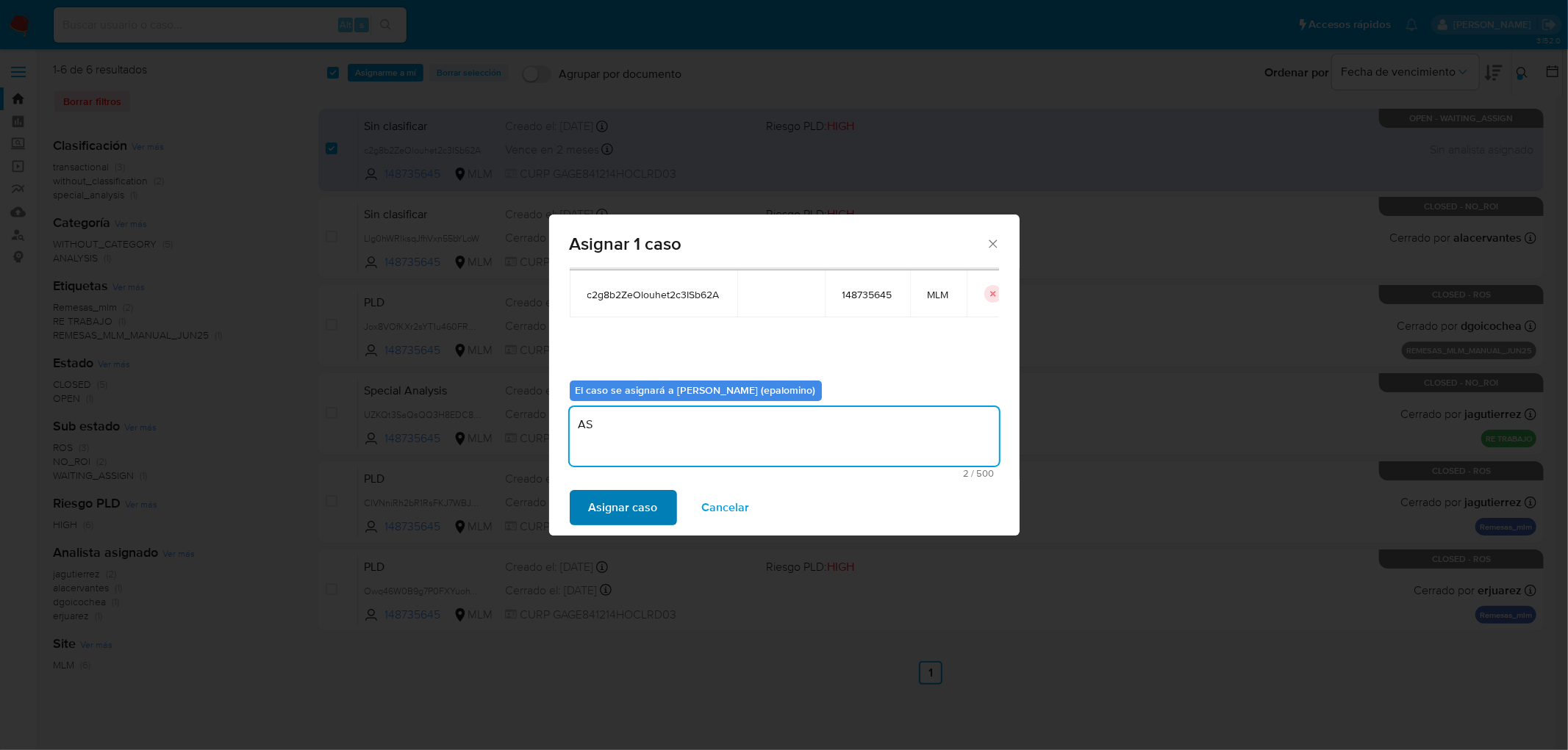
type textarea "AS"
click at [596, 496] on span "Asignar caso" at bounding box center [622, 507] width 69 height 32
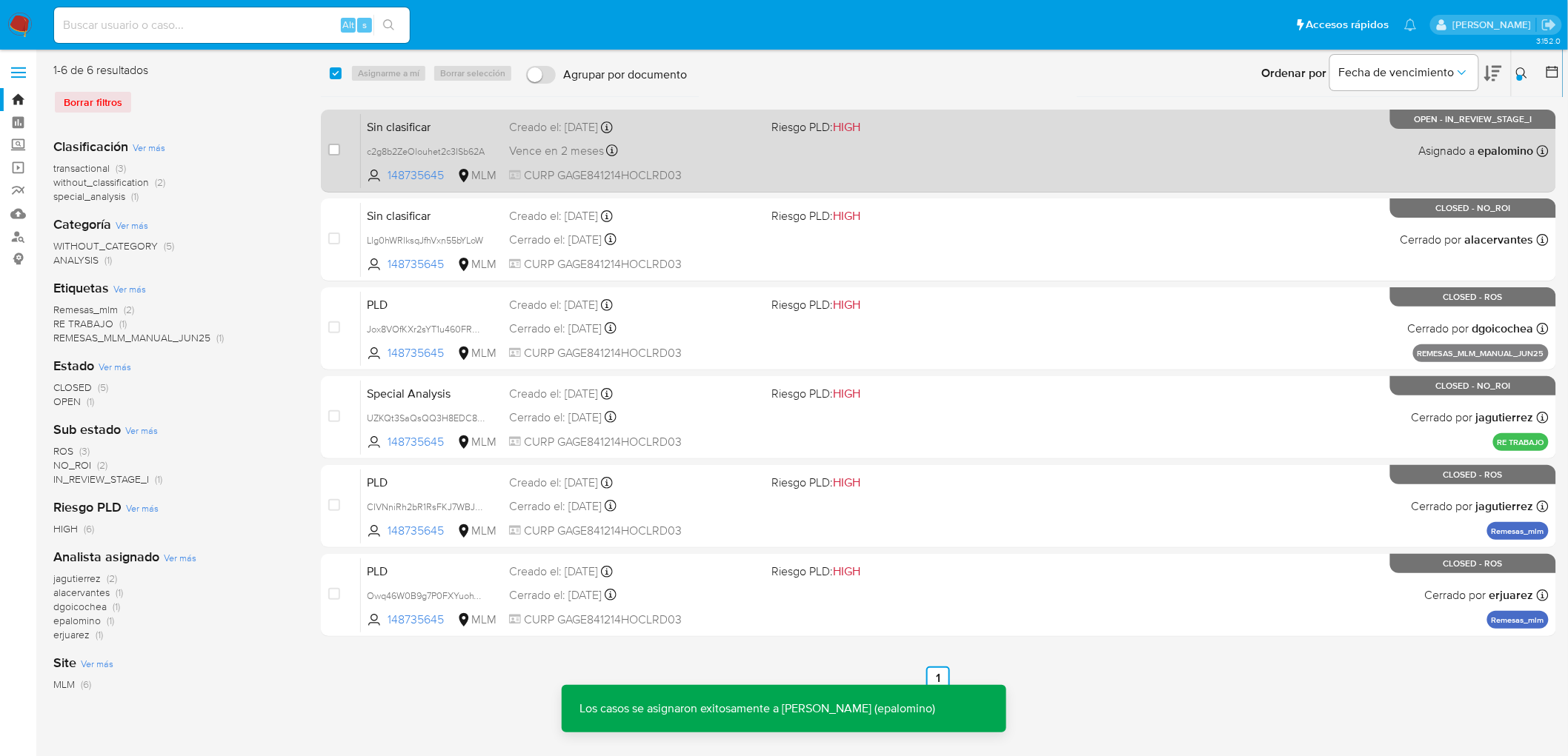
click at [393, 122] on span "Sin clasificar" at bounding box center [432, 126] width 131 height 20
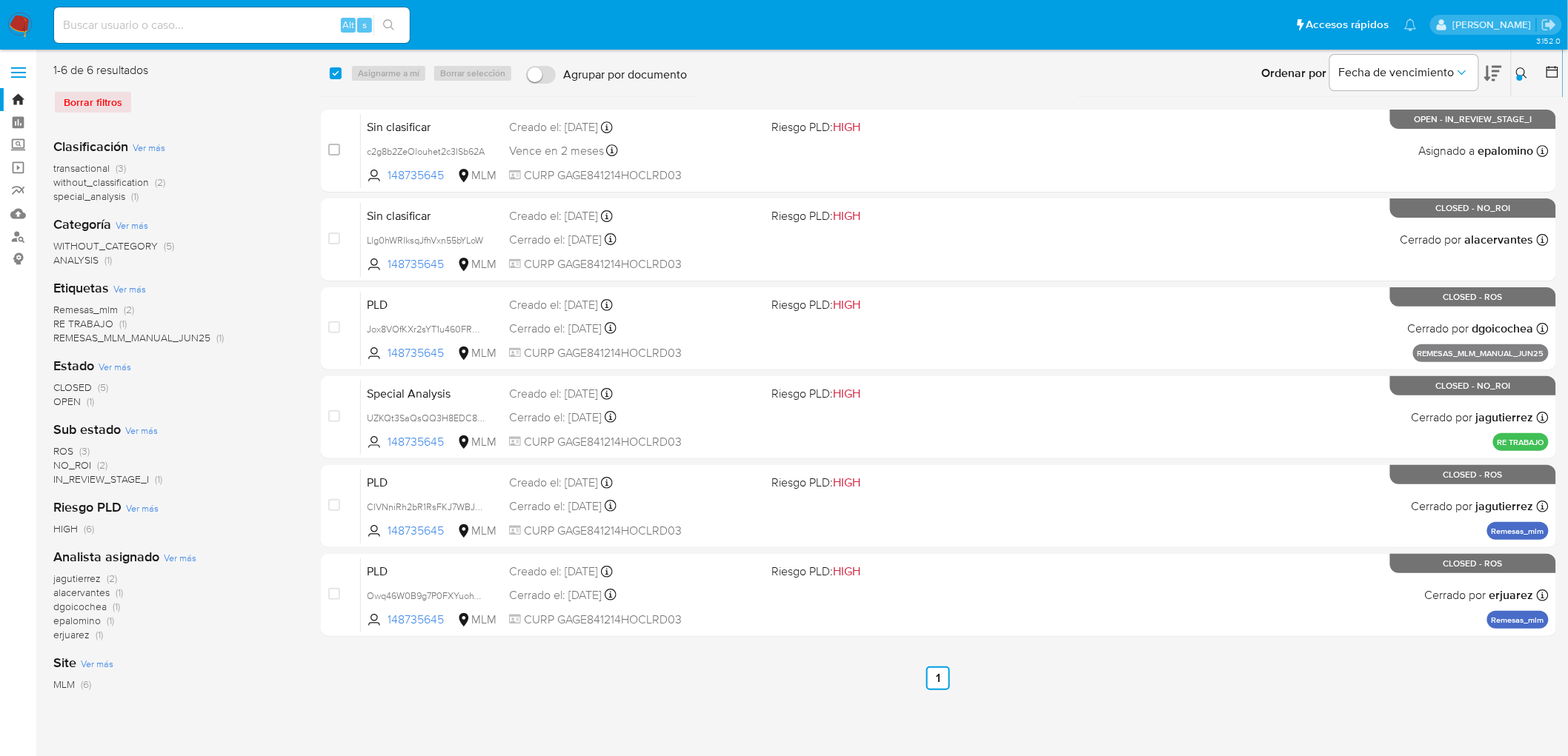
click at [1524, 70] on icon at bounding box center [1521, 72] width 11 height 11
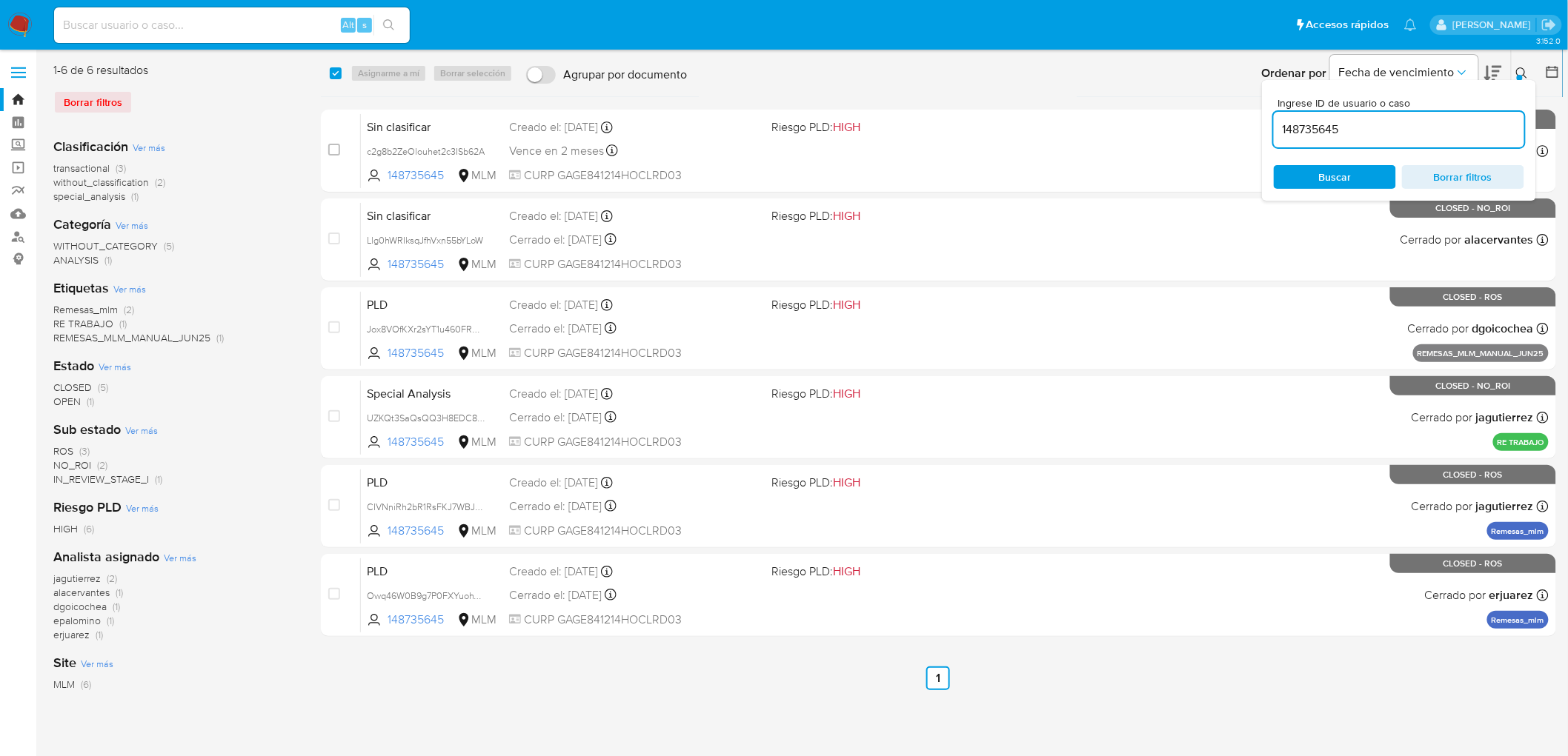
click at [1314, 128] on input "148735645" at bounding box center [1399, 130] width 251 height 20
type input "612223"
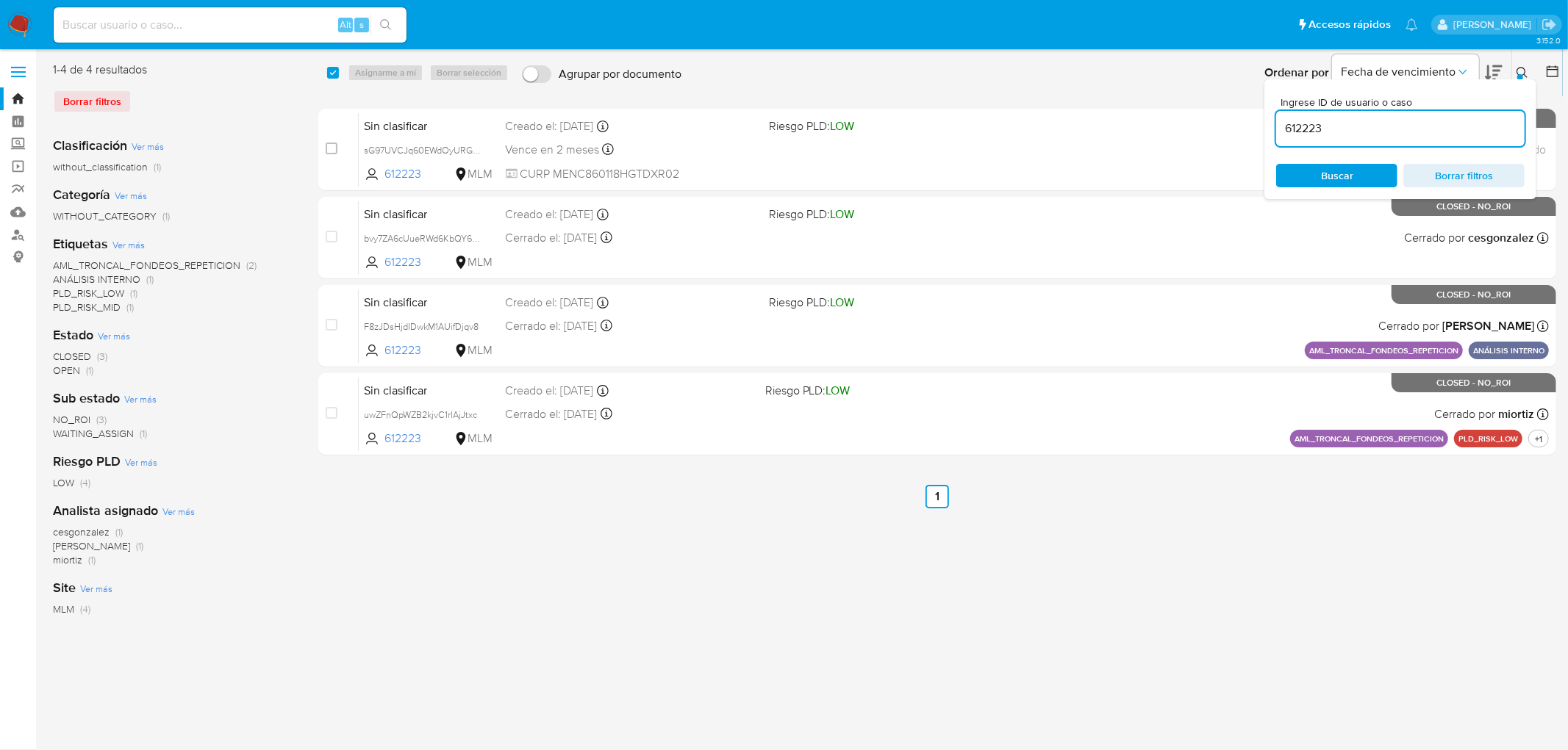
click at [1518, 65] on button at bounding box center [1523, 73] width 24 height 17
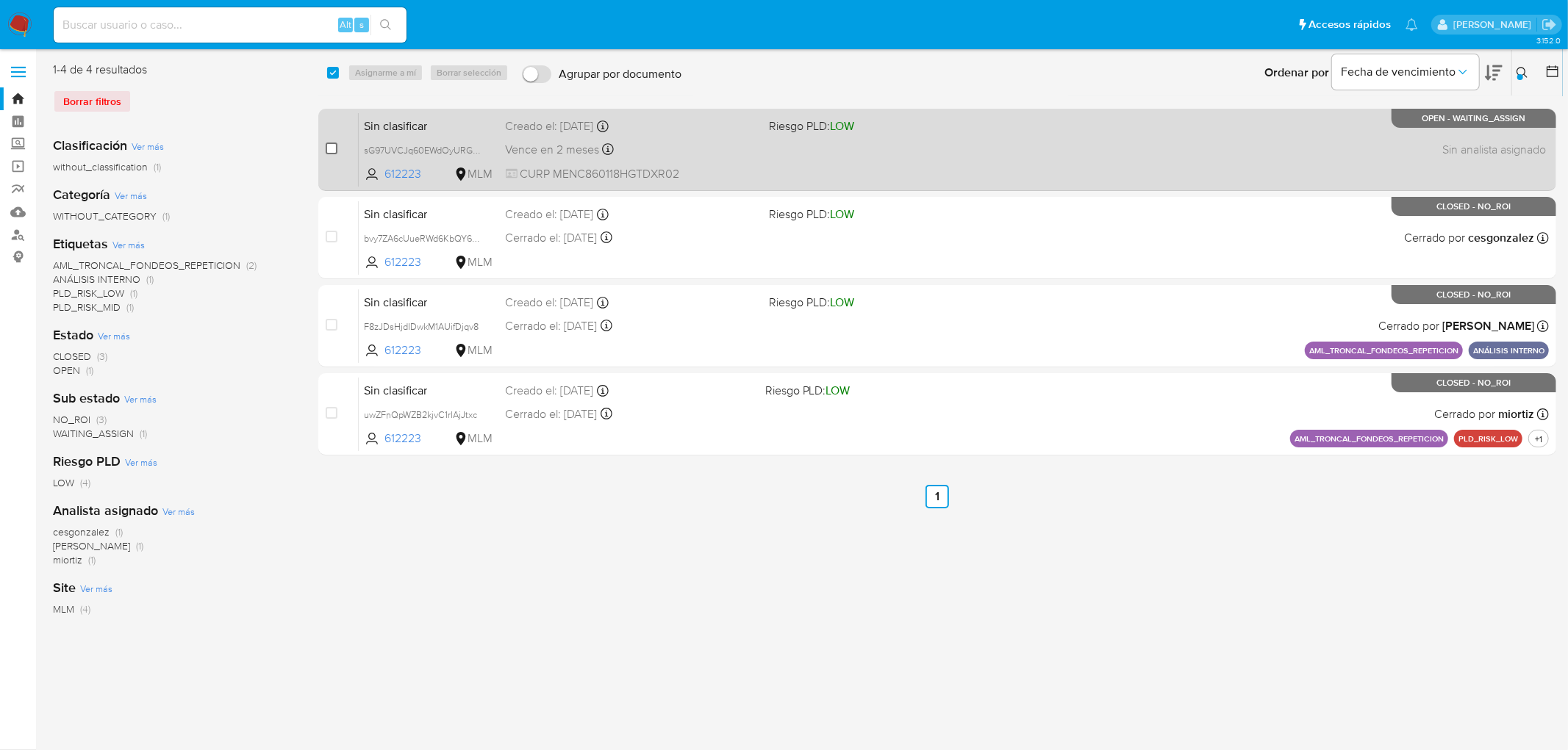
click at [329, 149] on input "checkbox" at bounding box center [331, 148] width 12 height 12
checkbox input "true"
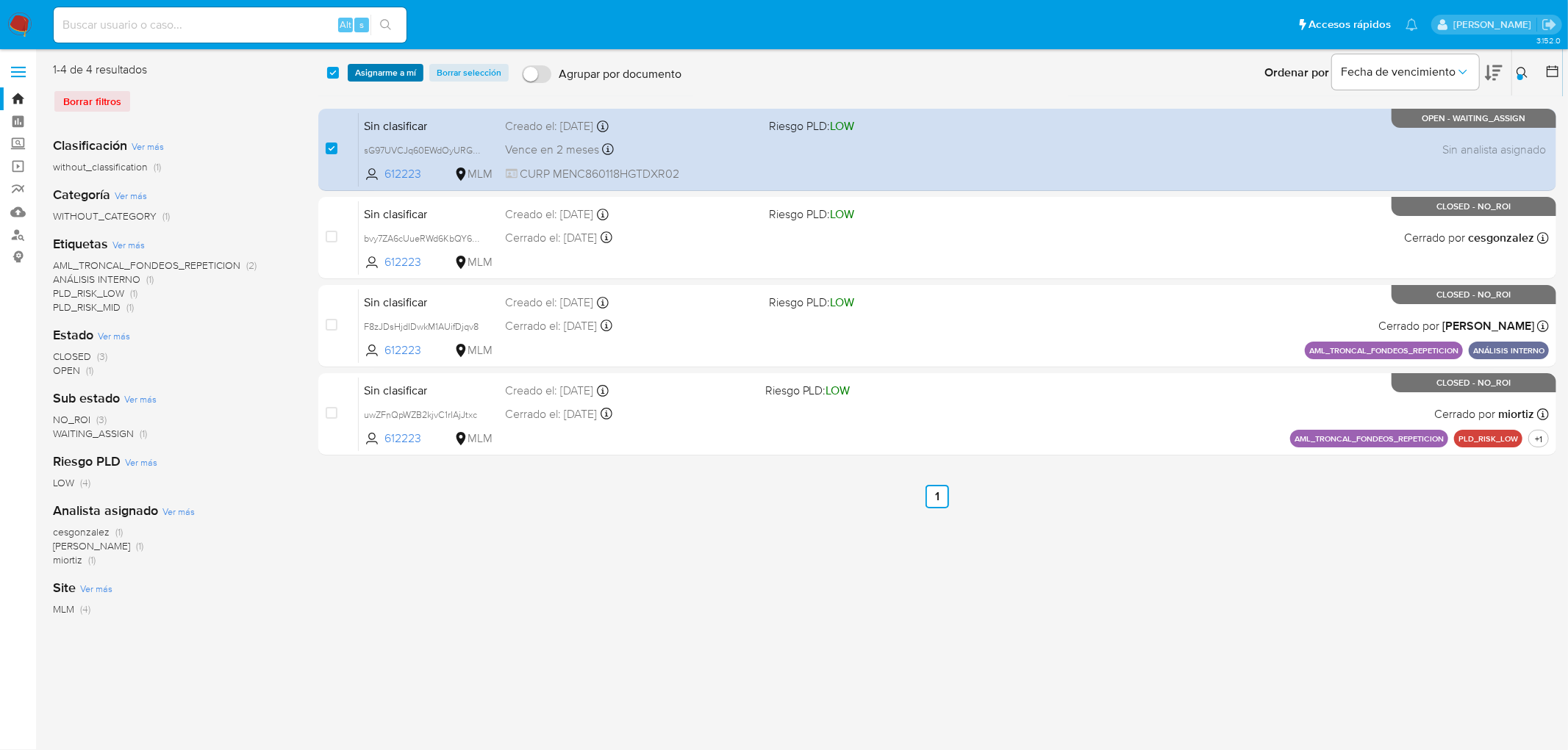
click at [387, 70] on span "Asignarme a mí" at bounding box center [385, 73] width 61 height 15
click at [374, 66] on span "Asignarme a mí" at bounding box center [385, 73] width 61 height 15
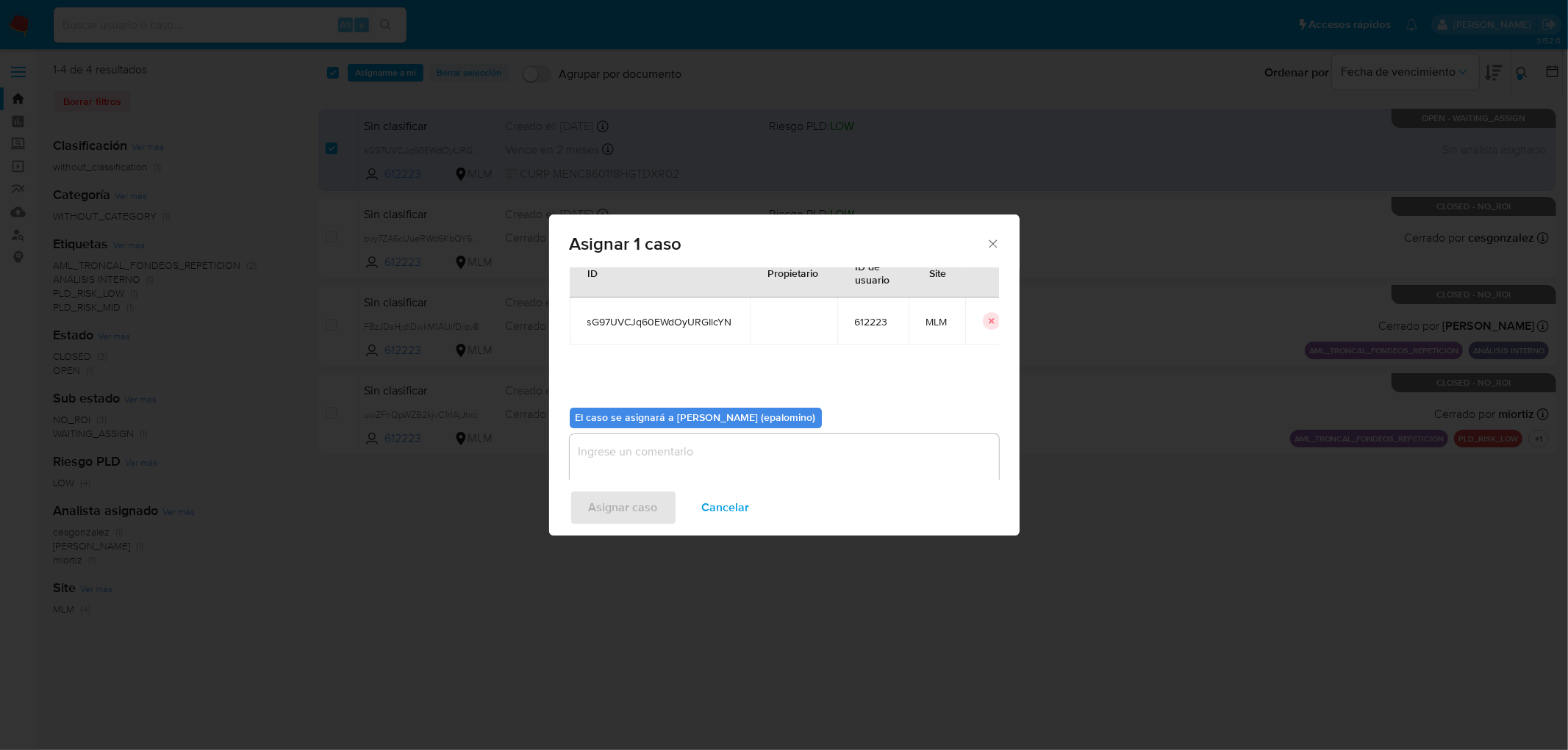
scroll to position [75, 0]
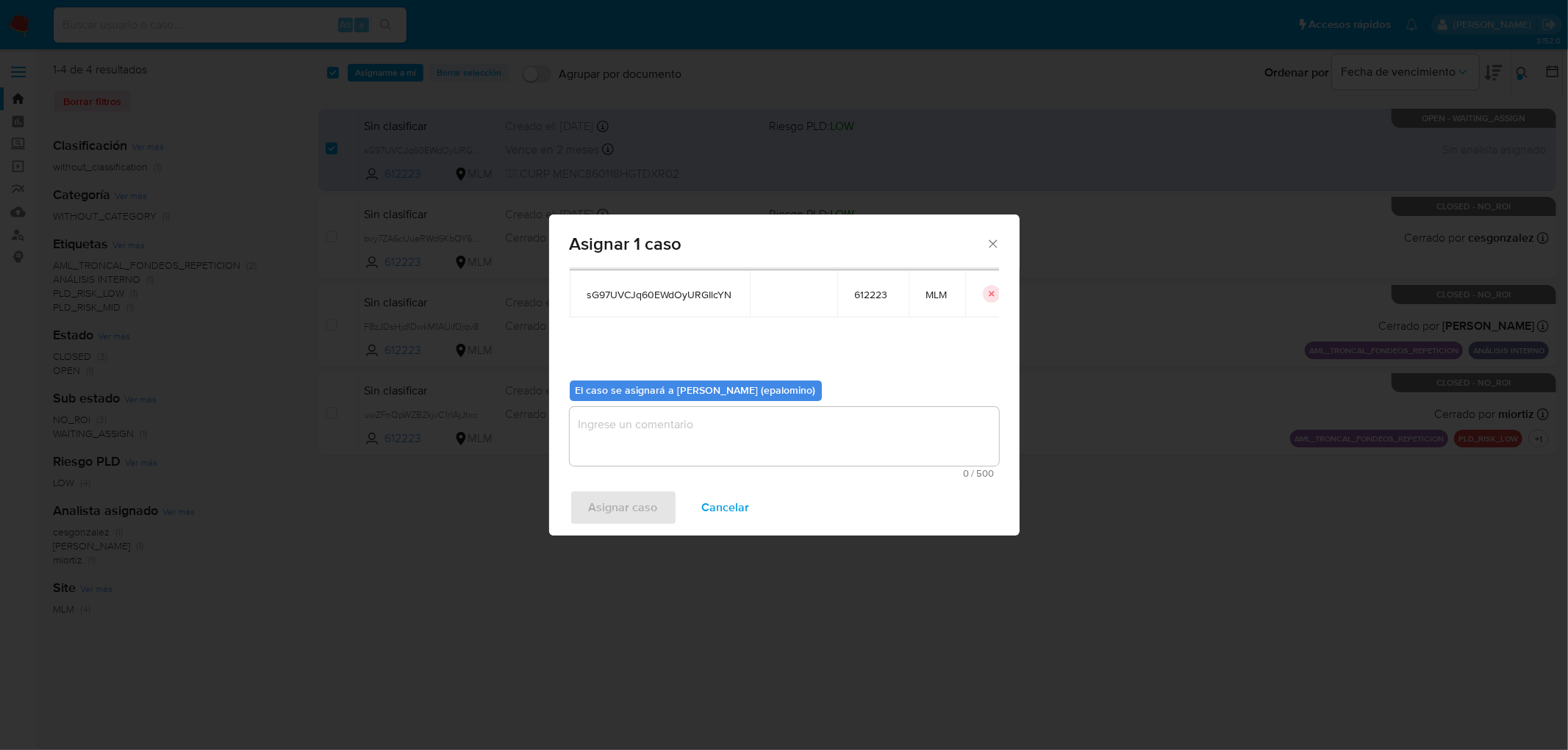
click at [622, 437] on textarea "assign-modal" at bounding box center [785, 436] width 430 height 59
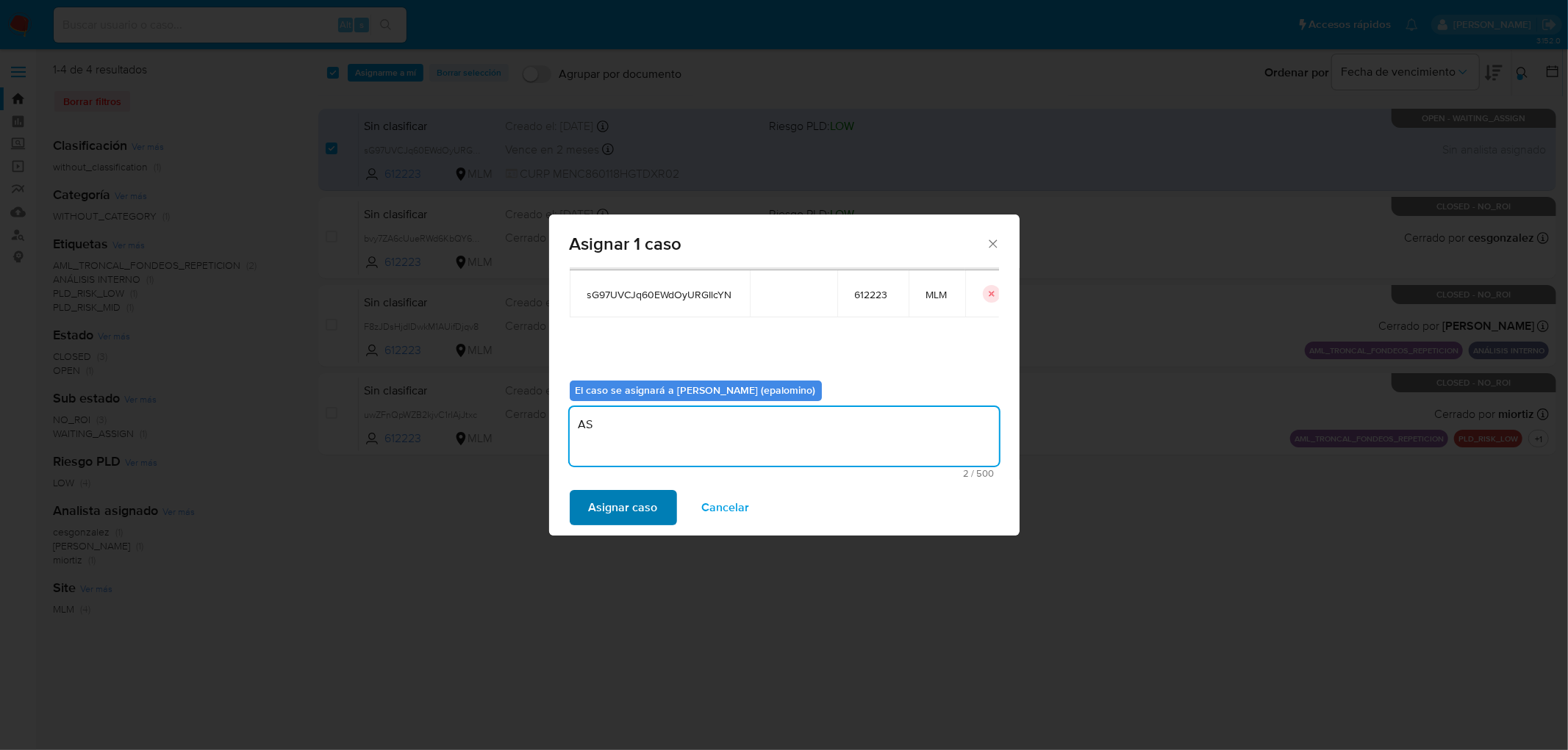
type textarea "AS"
click at [607, 498] on span "Asignar caso" at bounding box center [622, 507] width 69 height 32
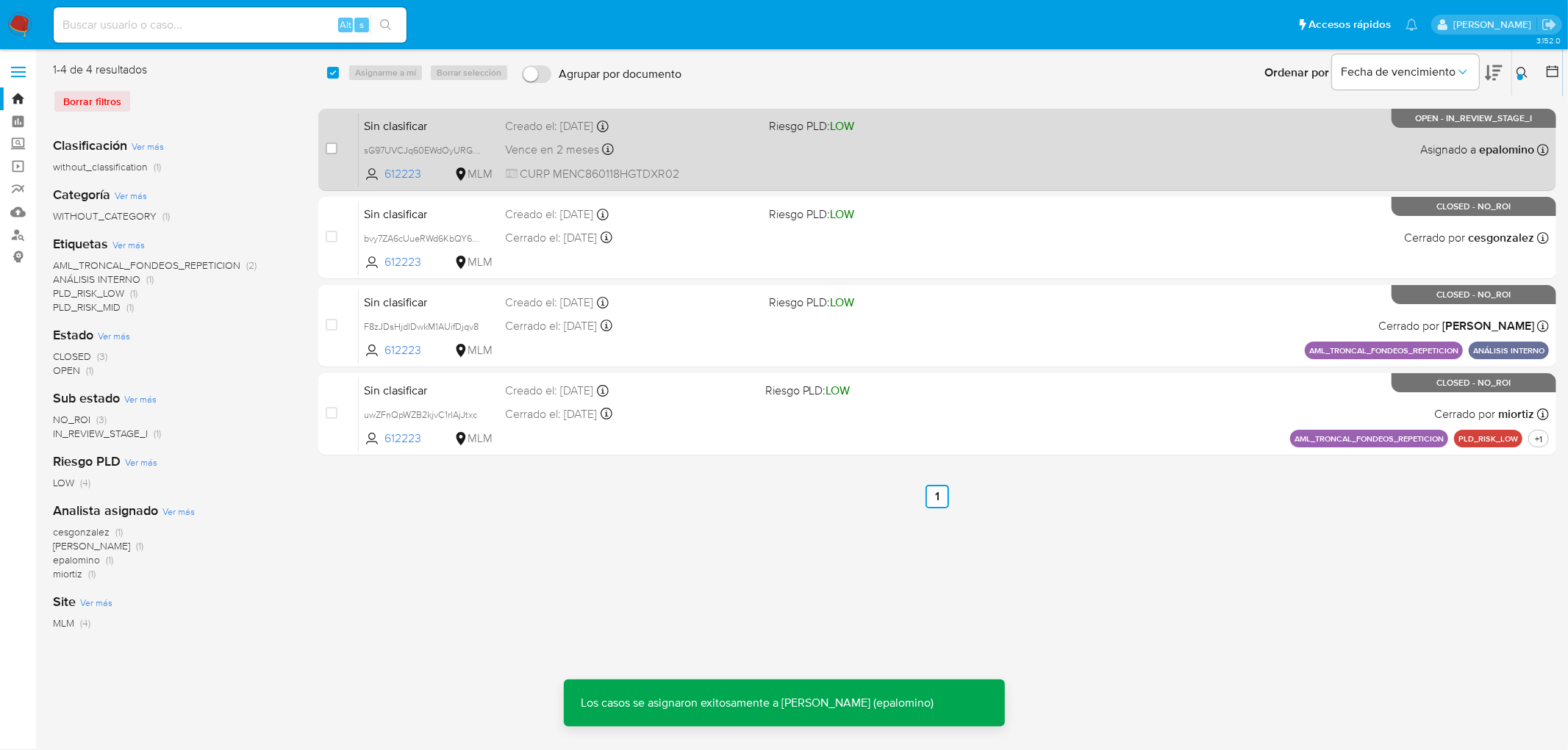
click at [414, 123] on span "Sin clasificar" at bounding box center [430, 125] width 130 height 19
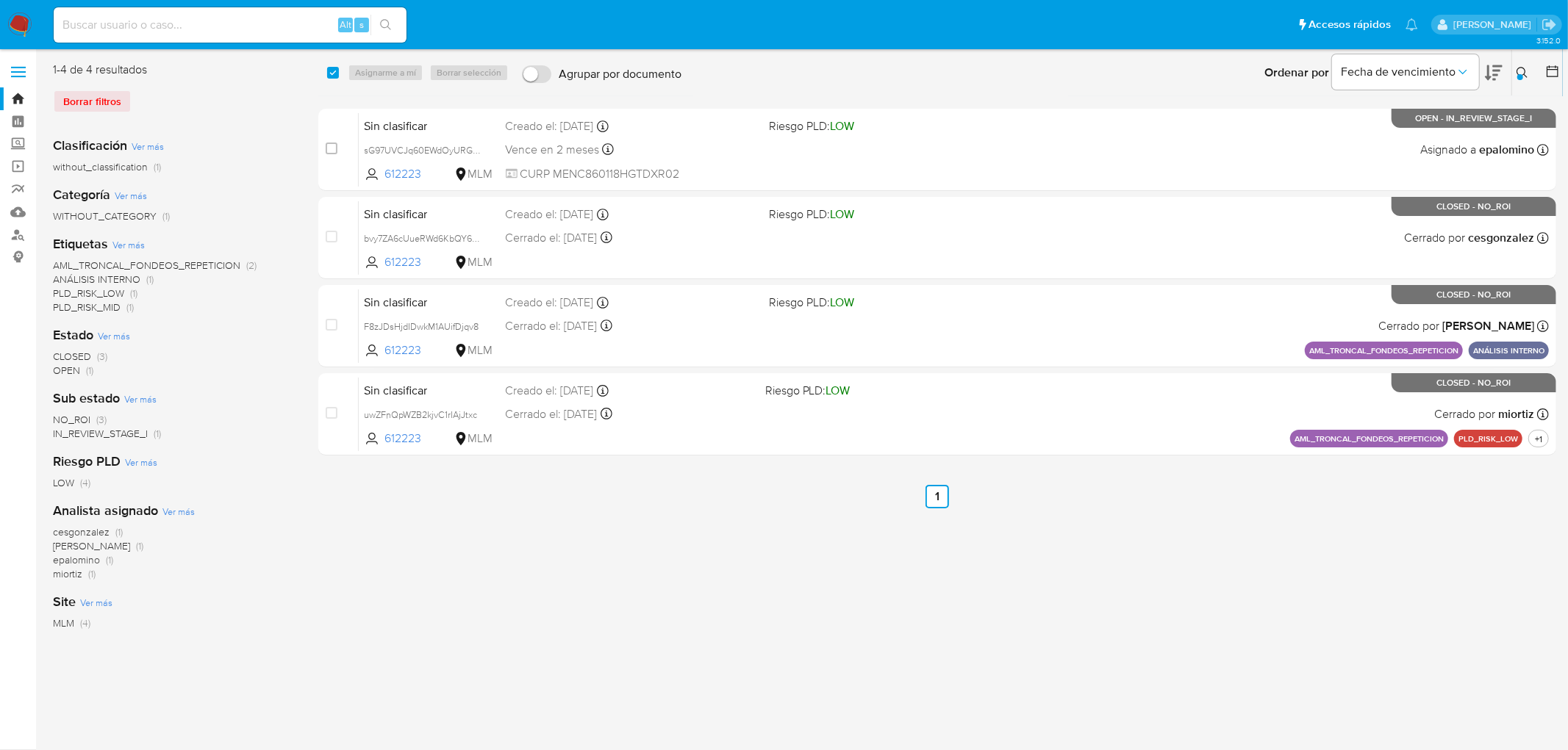
click at [23, 20] on img at bounding box center [20, 25] width 25 height 25
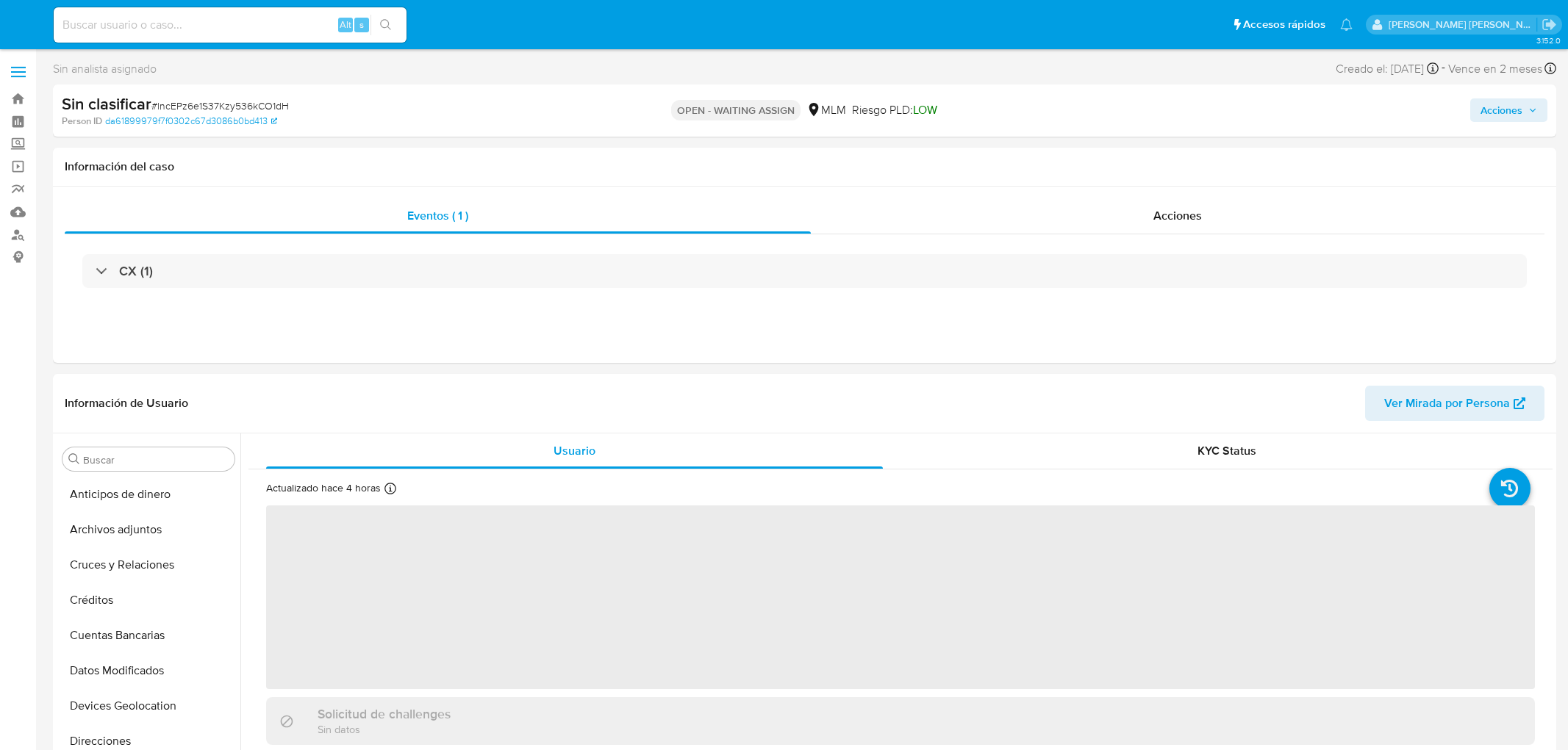
select select "10"
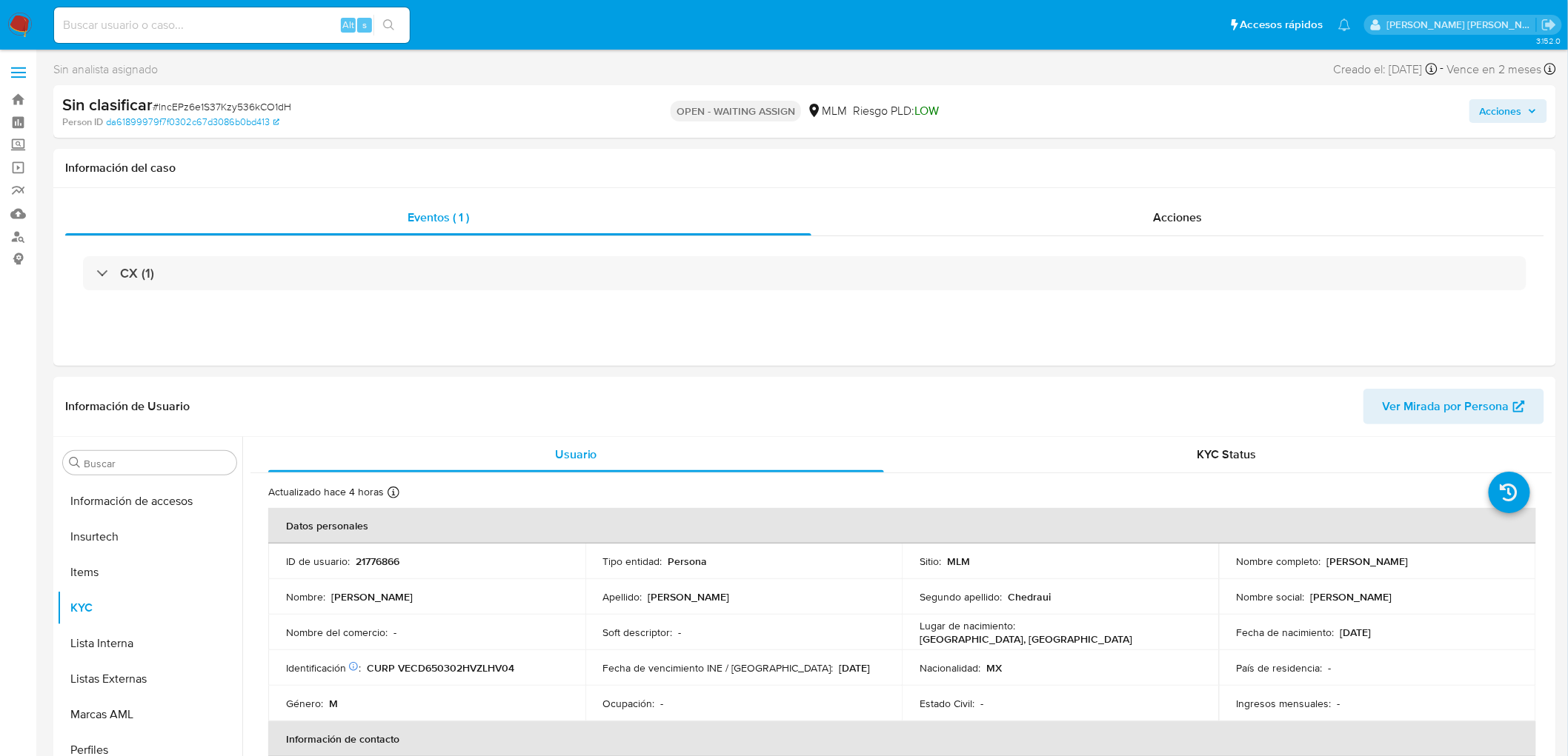
scroll to position [590, 0]
click at [266, 97] on div "Sin clasificar # lncEPz6e1S37Kzy536kCO1dH" at bounding box center [307, 104] width 490 height 22
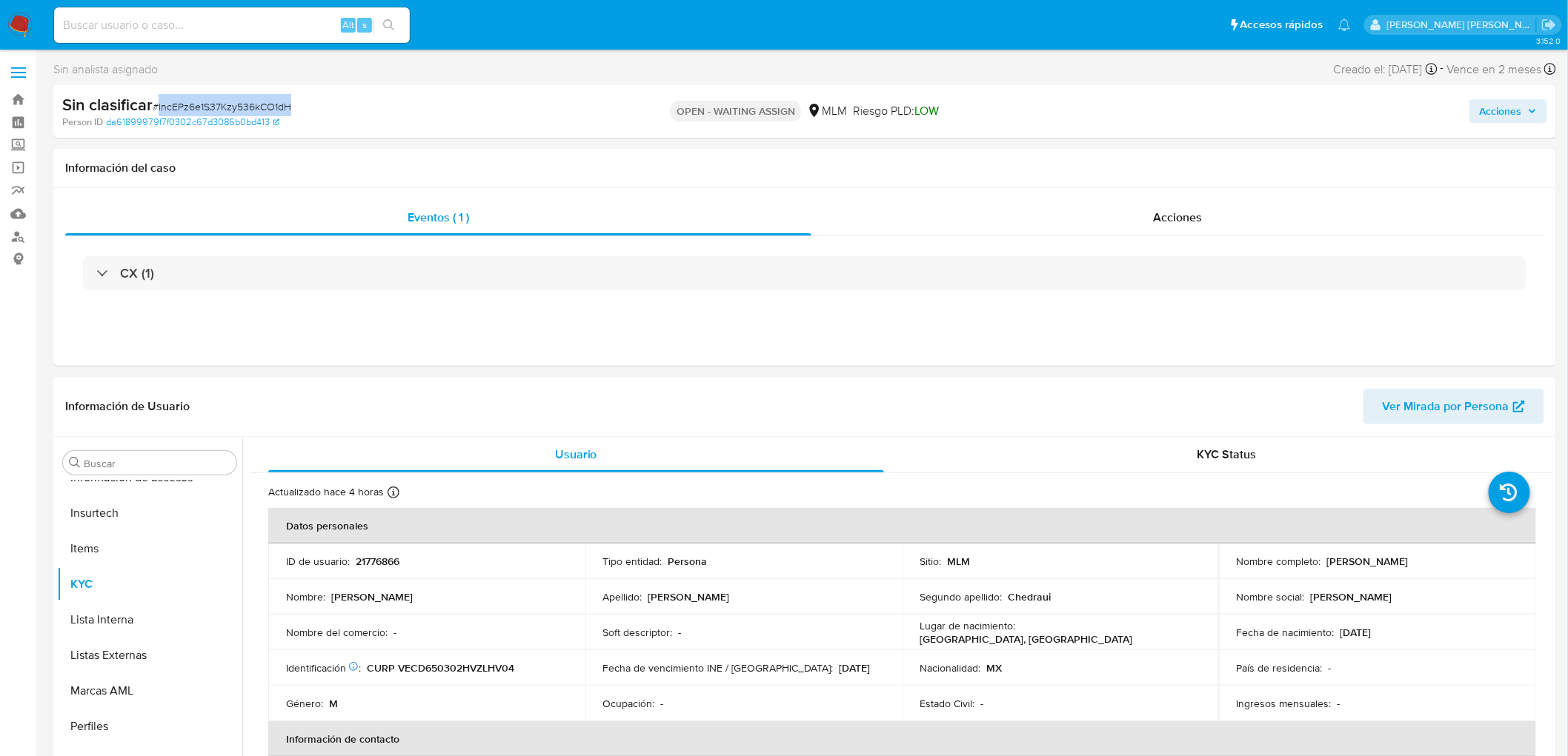
click at [266, 98] on div "Sin clasificar # lncEPz6e1S37Kzy536kCO1dH" at bounding box center [307, 104] width 490 height 22
copy span "lncEPz6e1S37Kzy536kCO1dH"
click at [378, 551] on td "ID de usuario : 21776866" at bounding box center [426, 561] width 317 height 35
copy p "21776866"
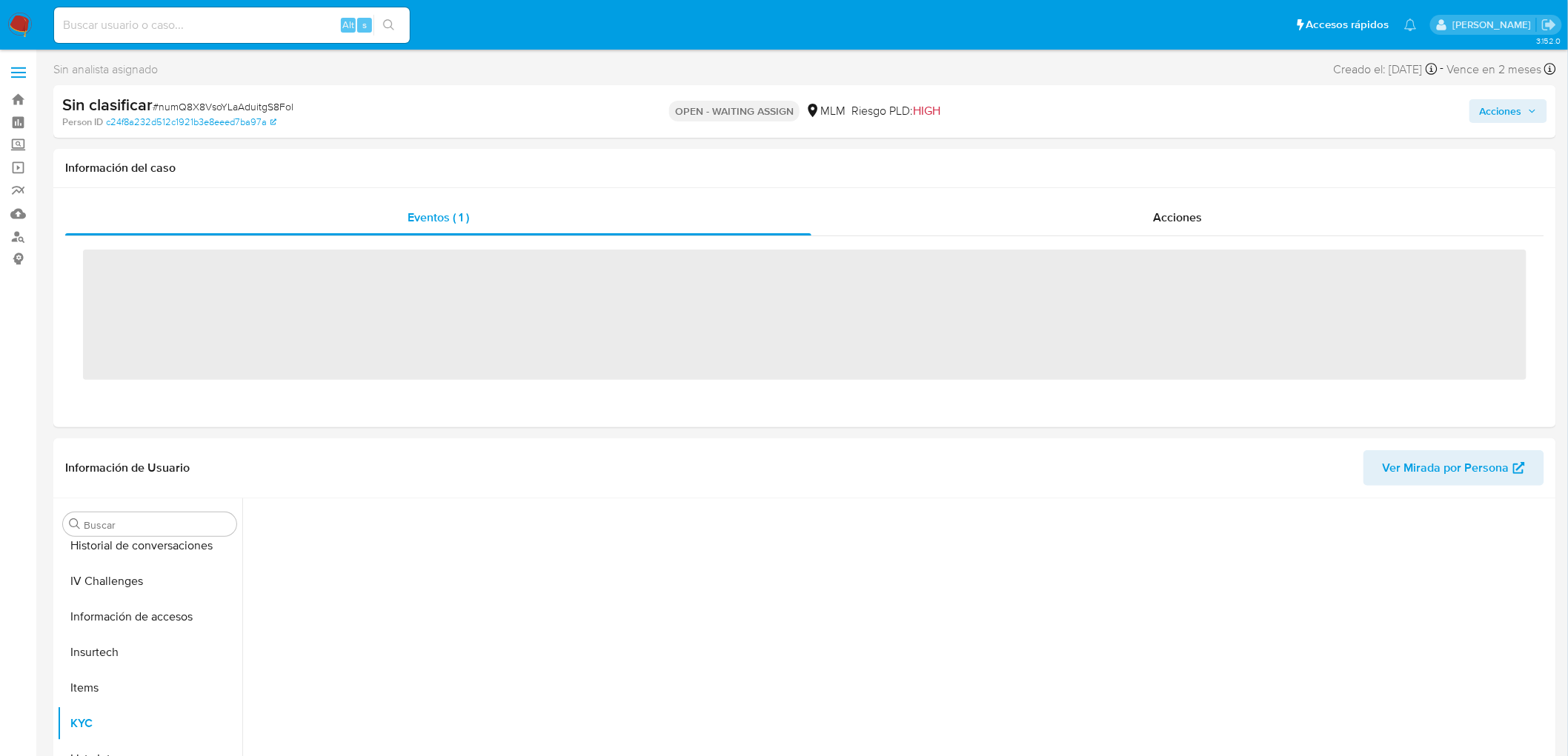
scroll to position [590, 0]
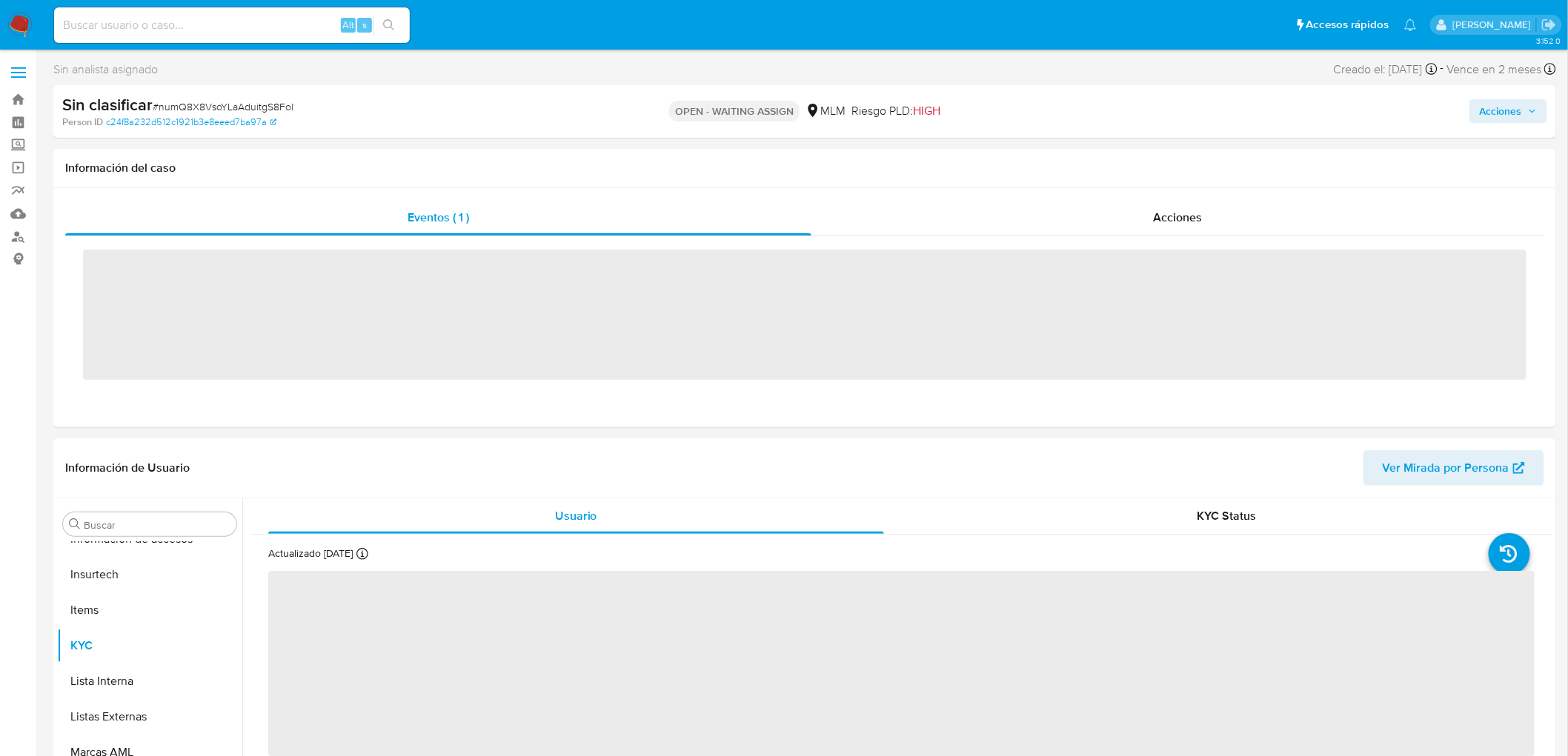
click at [270, 109] on span "# numQ8X8VsoYLaAduitgS8Fol" at bounding box center [222, 106] width 141 height 15
copy span "numQ8X8VsoYLaAduitgS8Fol"
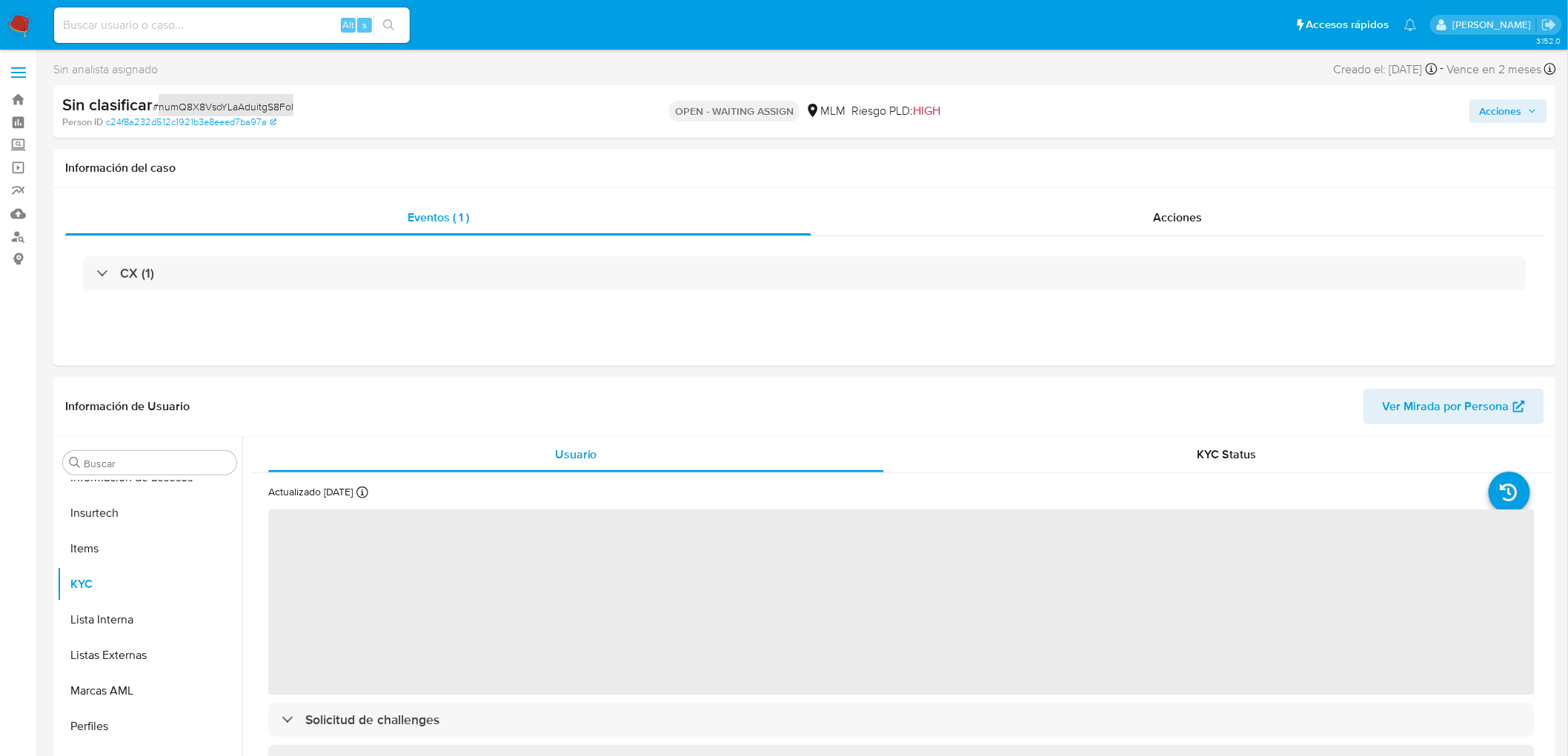
select select "10"
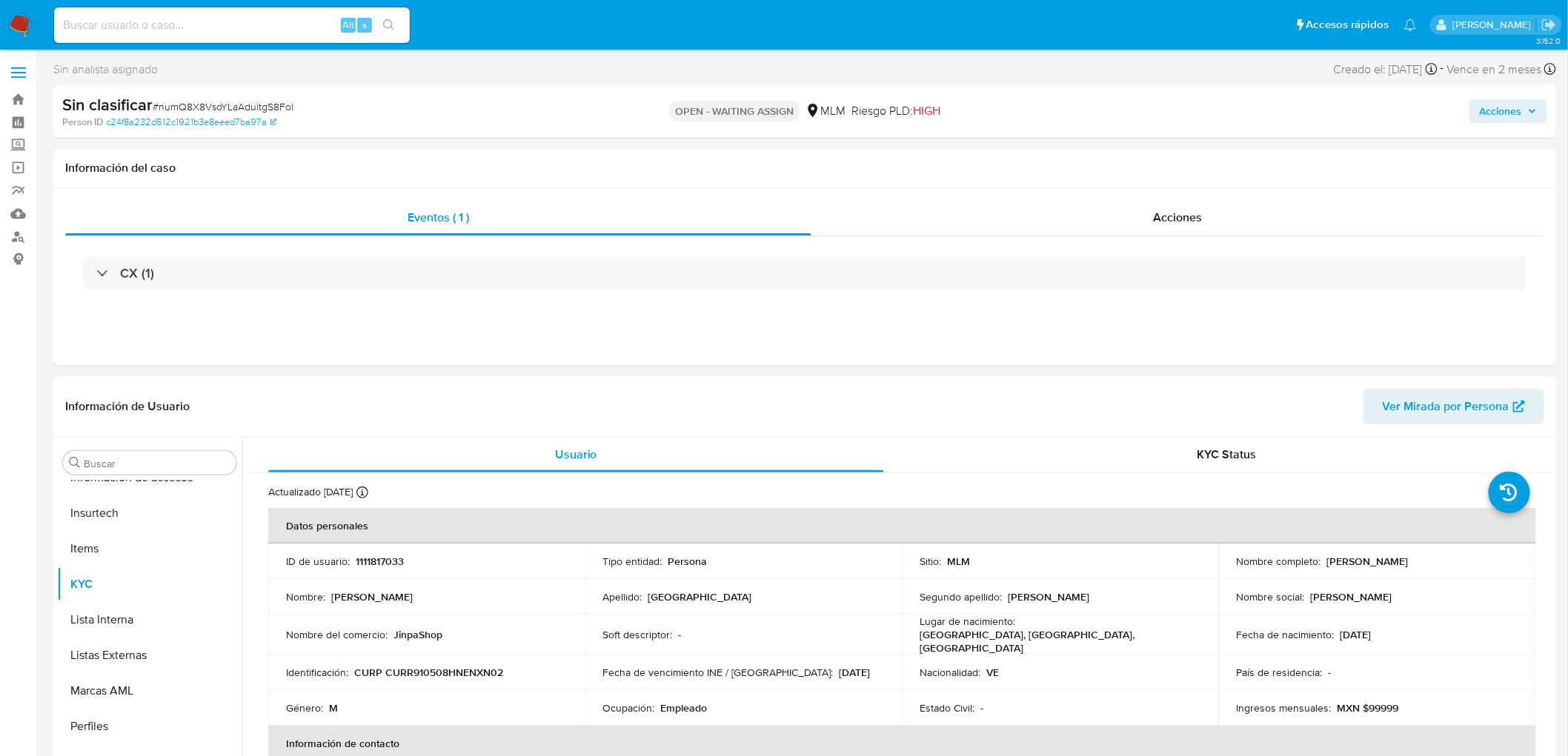
click at [382, 564] on p "1111817033" at bounding box center [380, 562] width 48 height 14
copy p "1111817033"
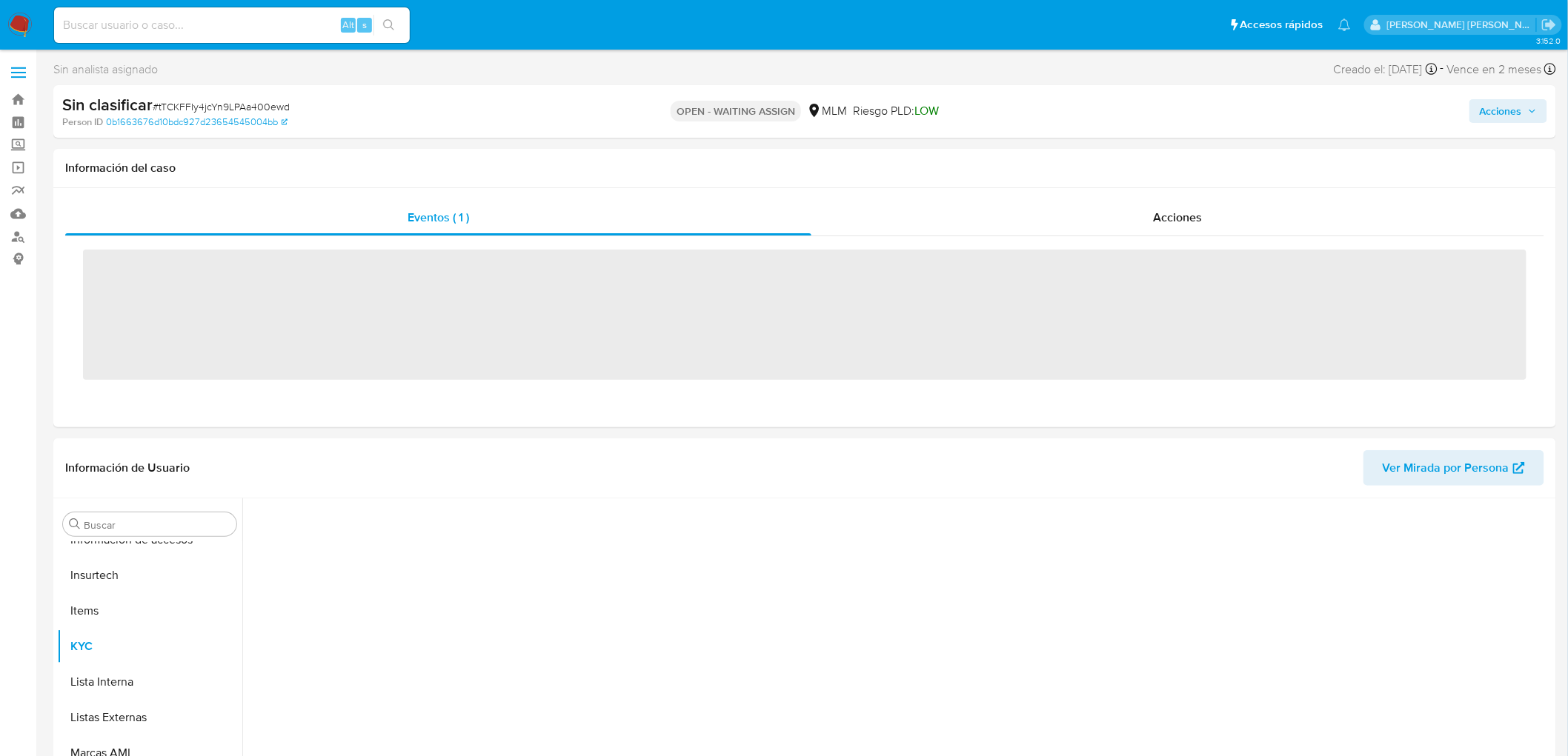
scroll to position [590, 0]
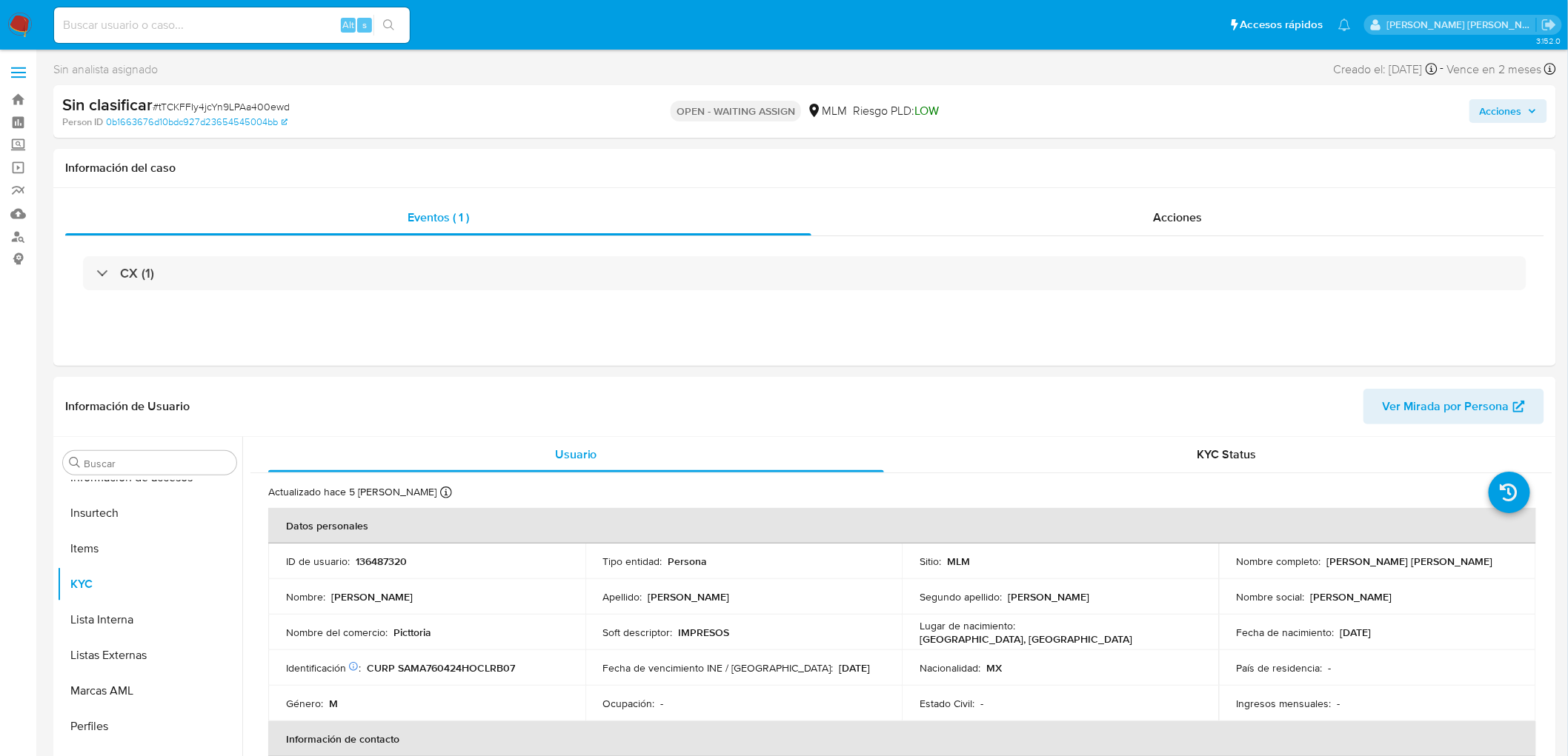
select select "10"
click at [377, 556] on p "136487320" at bounding box center [382, 562] width 51 height 14
click at [376, 556] on p "136487320" at bounding box center [382, 562] width 51 height 14
copy p "136487320"
click at [260, 111] on span "# tTCKFFIy4jcYn9LPAa400ewd" at bounding box center [221, 106] width 138 height 15
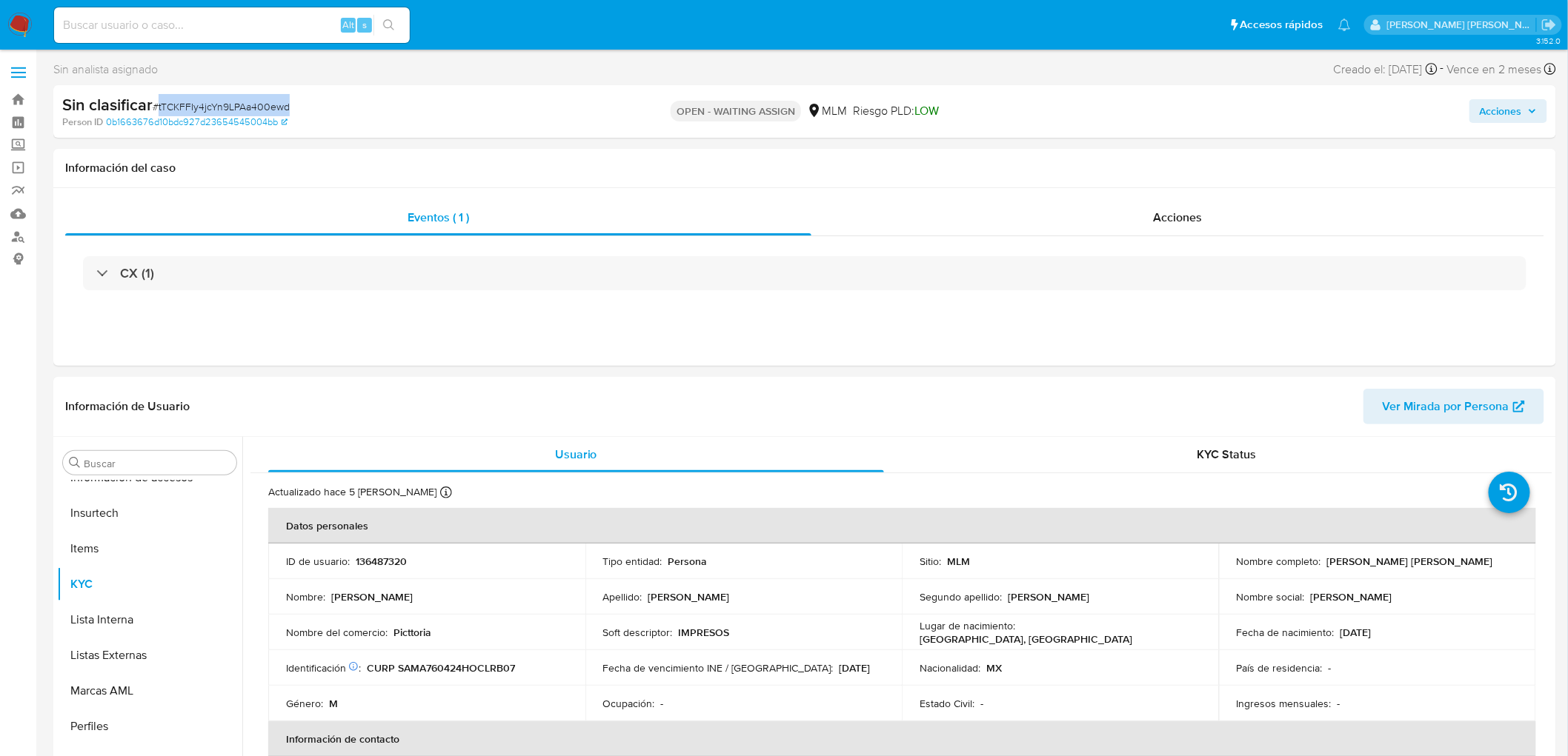
click at [260, 111] on span "# tTCKFFIy4jcYn9LPAa400ewd" at bounding box center [221, 106] width 138 height 15
copy span "tTCKFFIy4jcYn9LPAa400ewd"
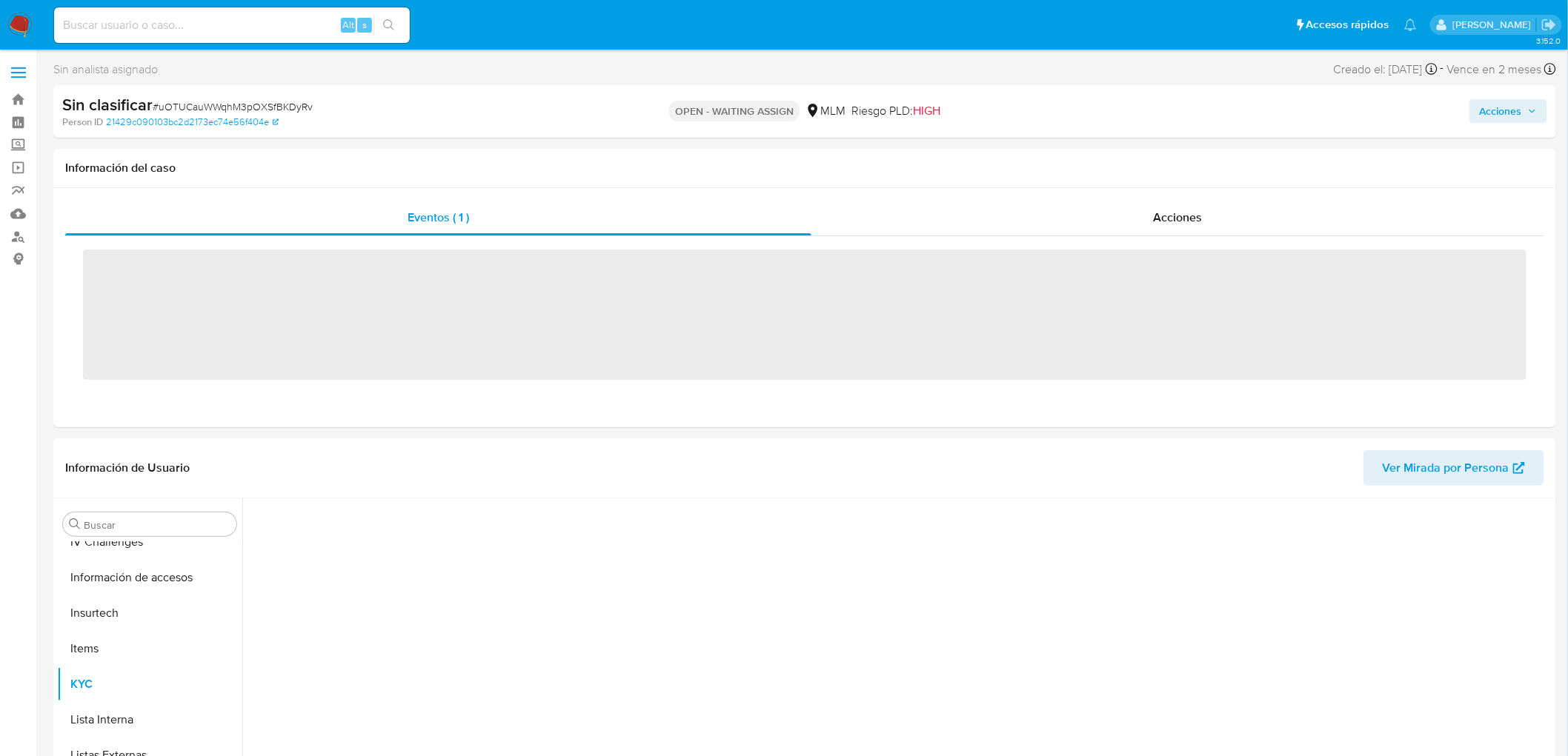
scroll to position [590, 0]
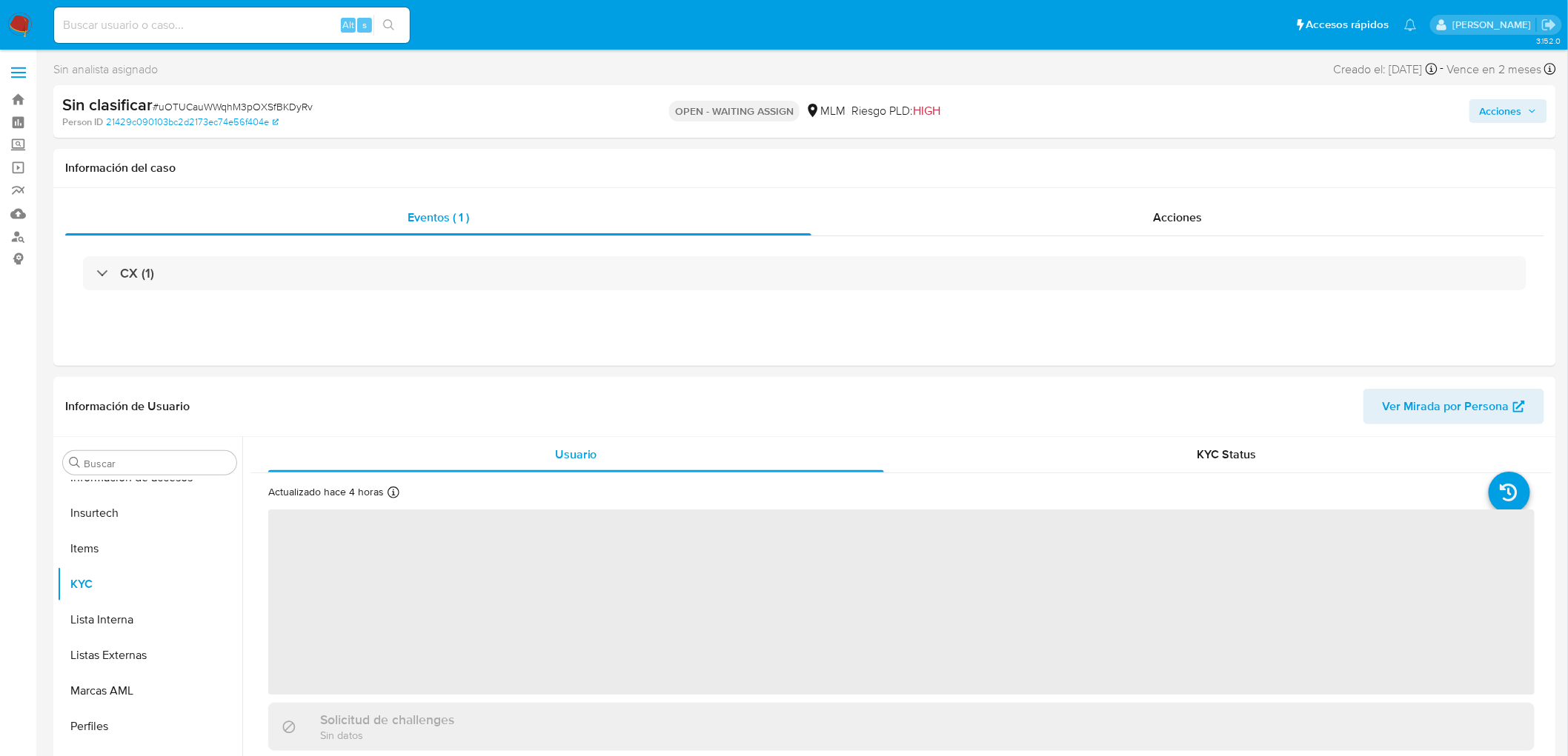
click at [264, 103] on span "# uOTUCauWWqhM3pOXSfBKDyRv" at bounding box center [232, 106] width 160 height 15
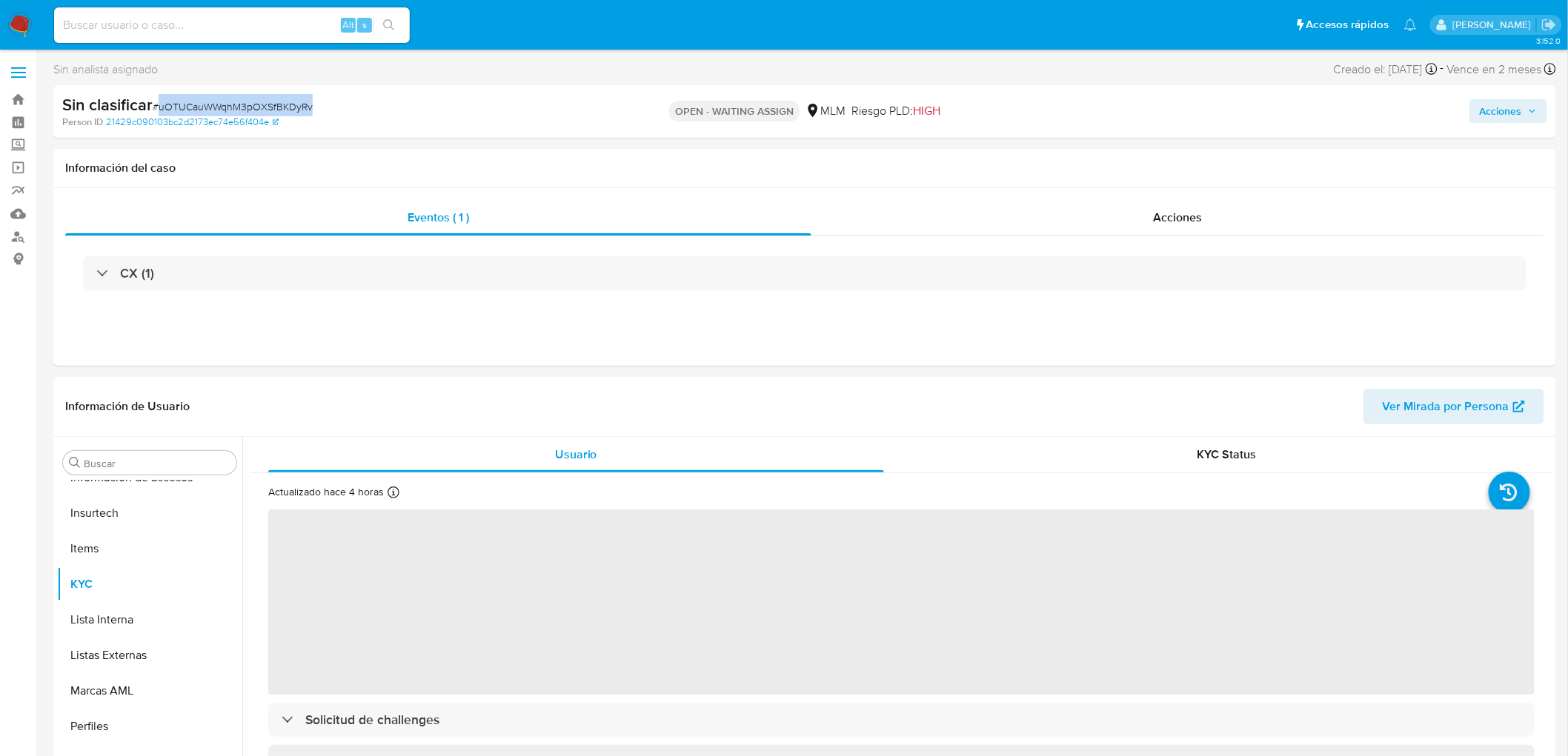
copy span "uOTUCauWWqhM3pOXSfBKDyRv"
select select "10"
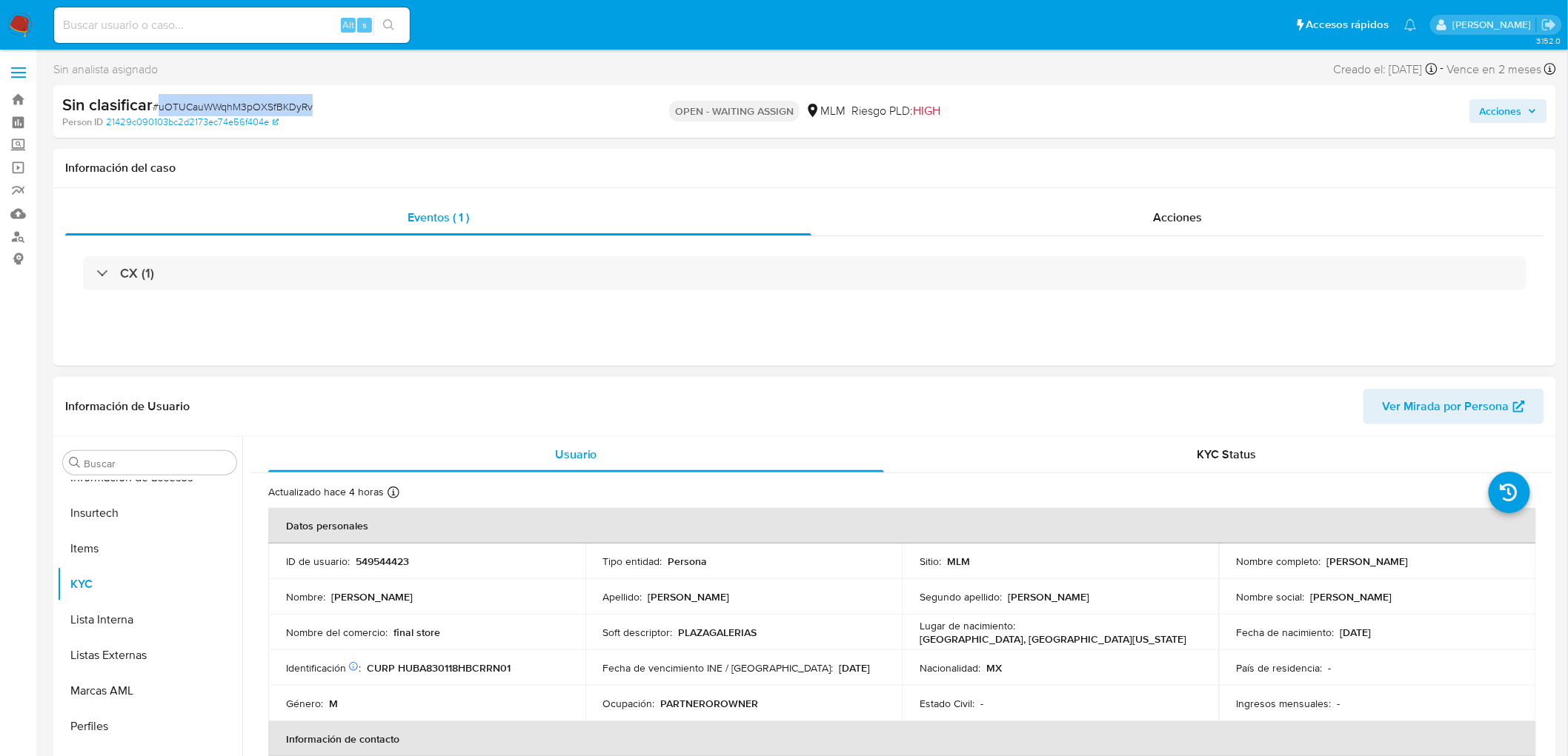
click at [391, 555] on p "549544423" at bounding box center [382, 562] width 54 height 14
copy p "549544423"
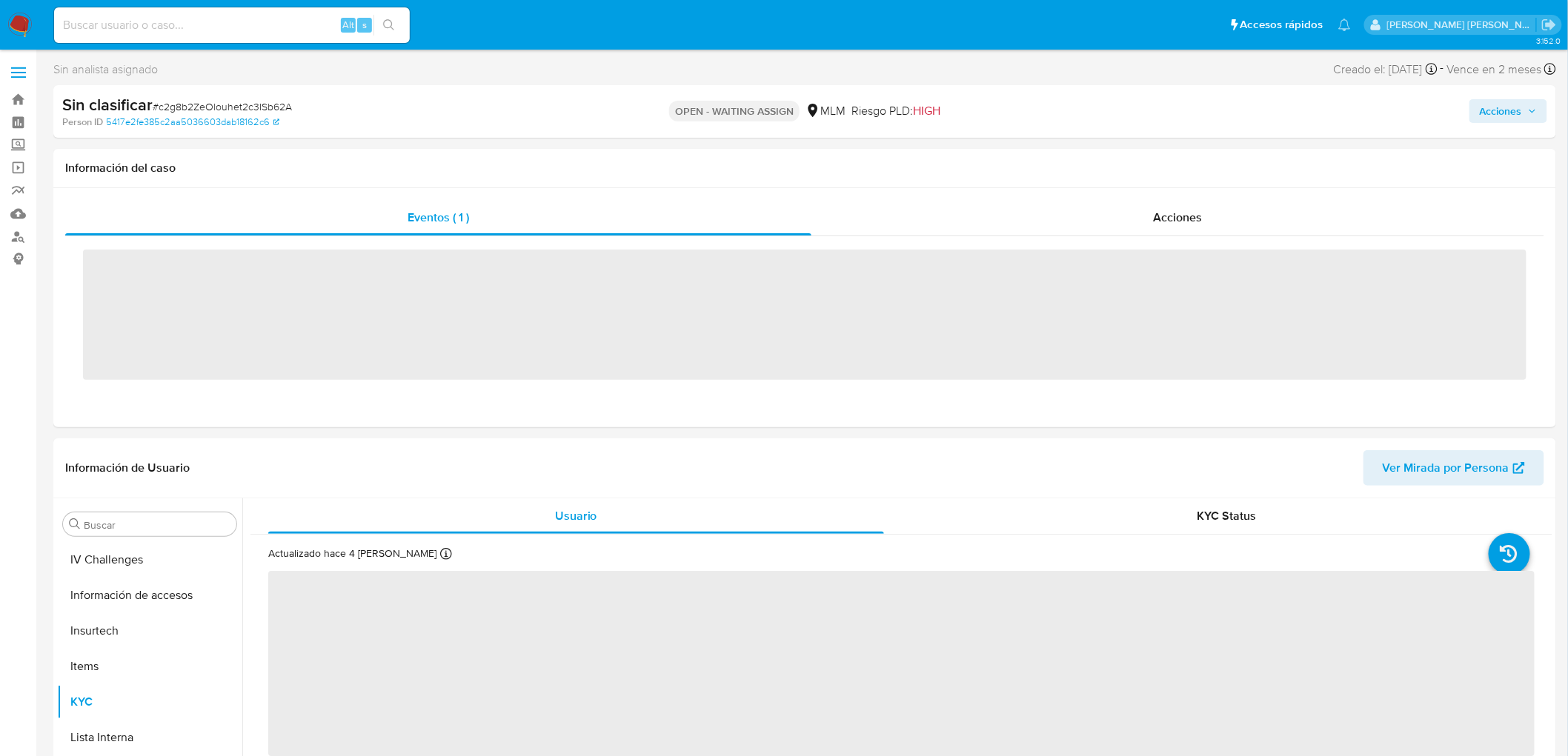
scroll to position [590, 0]
click at [279, 108] on span "# c2g8b2ZeOlouhet2c3ISb62A" at bounding box center [221, 106] width 140 height 15
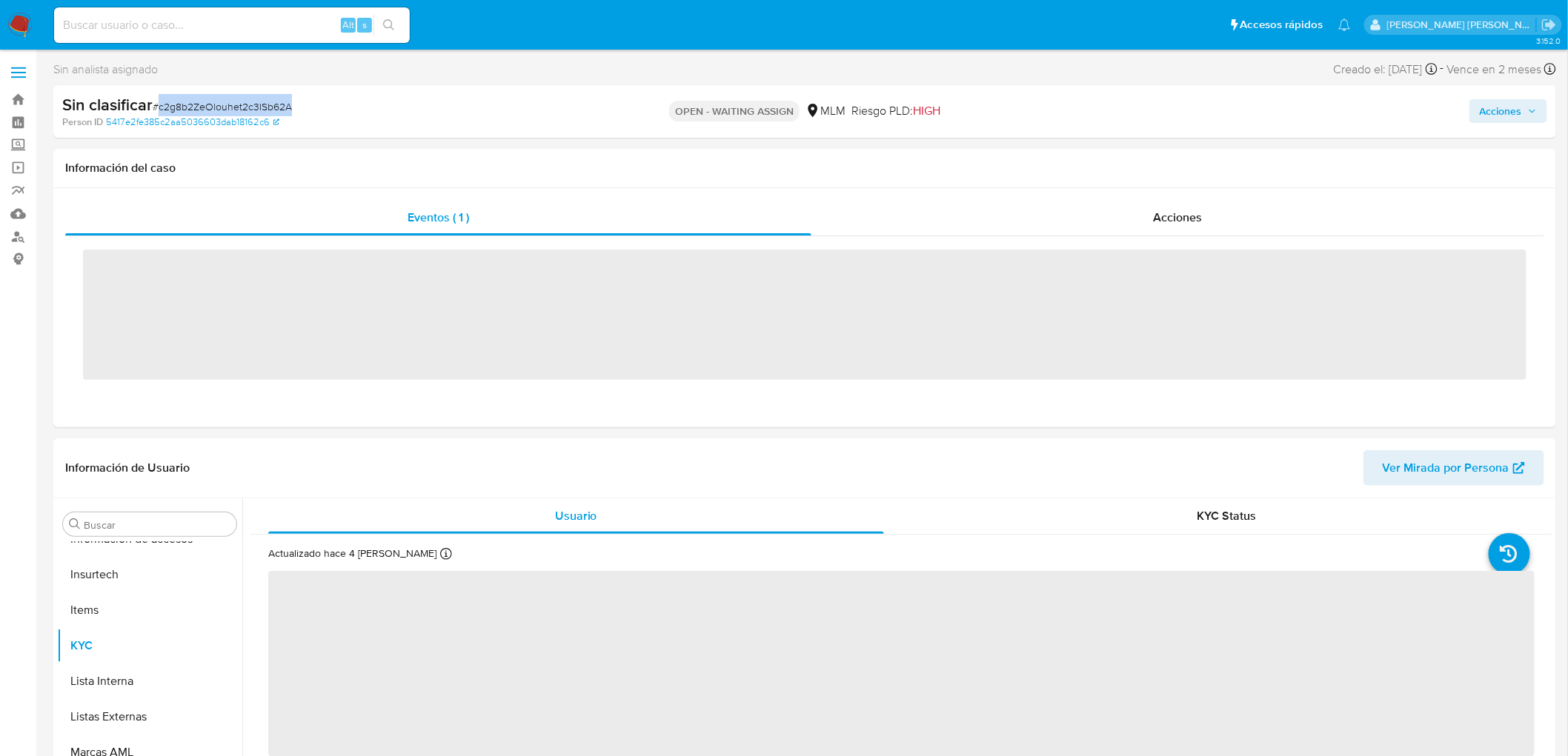
click at [279, 108] on span "# c2g8b2ZeOlouhet2c3ISb62A" at bounding box center [221, 106] width 140 height 15
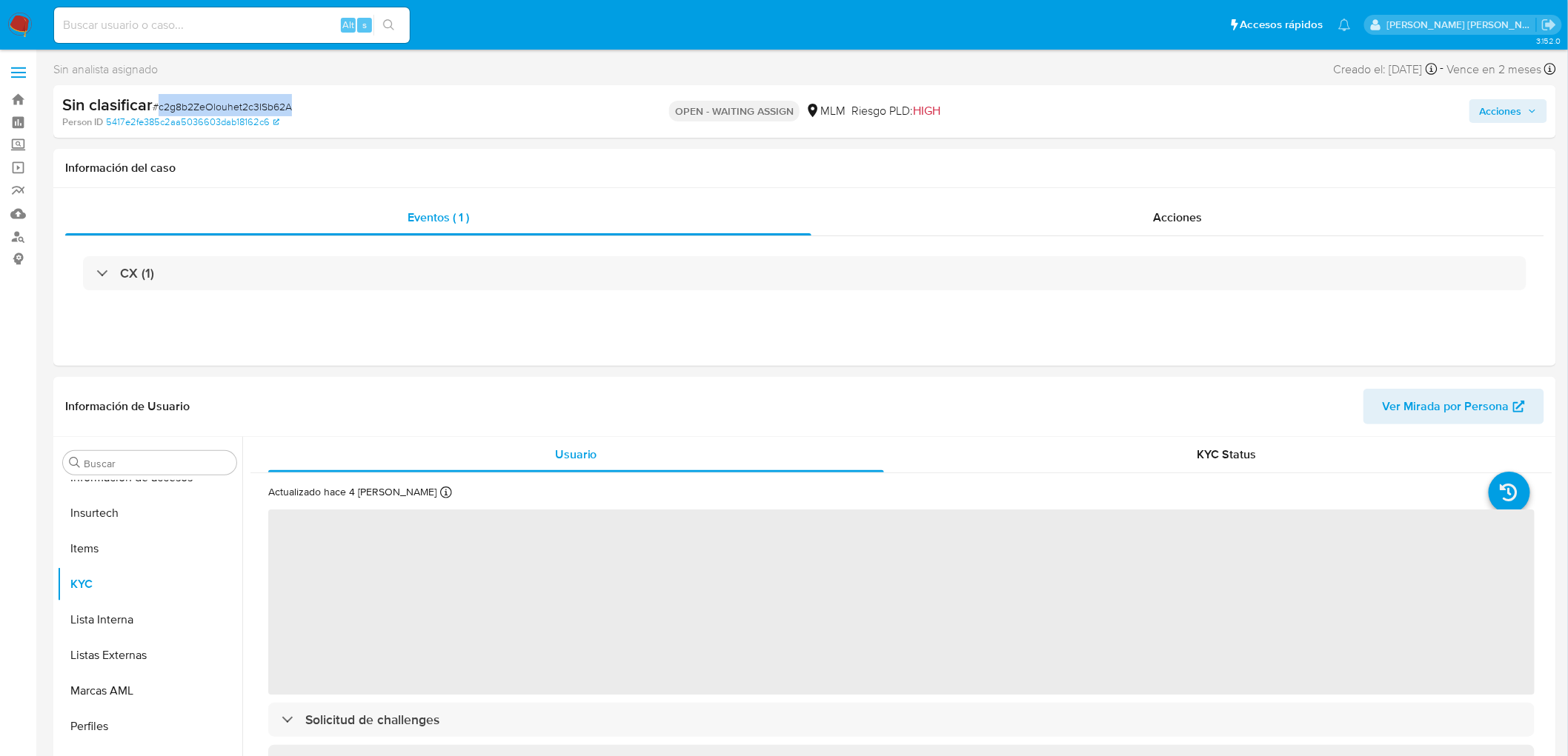
copy span "c2g8b2ZeOlouhet2c3ISb62A"
select select "10"
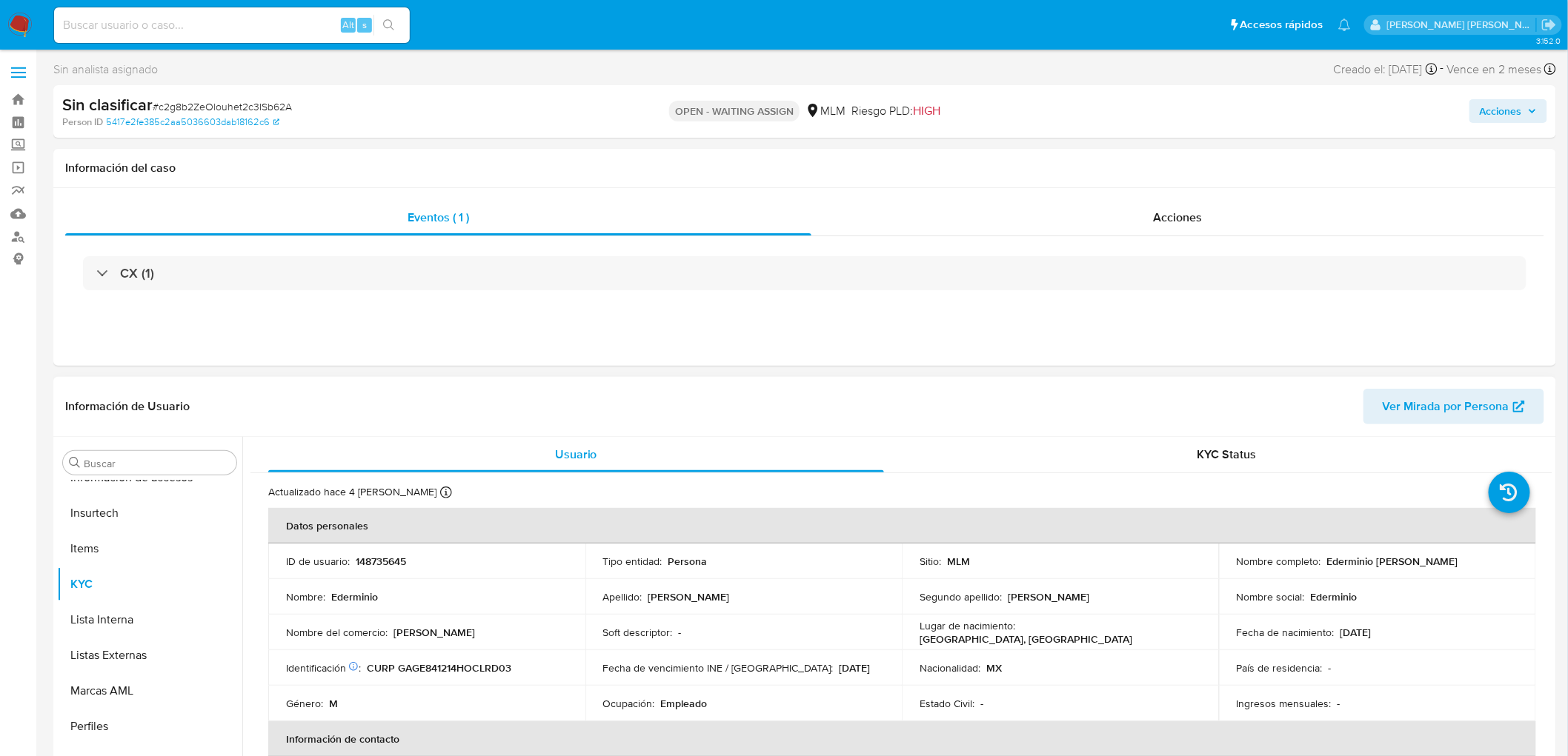
click at [375, 558] on p "148735645" at bounding box center [382, 562] width 51 height 14
copy p "148735645"
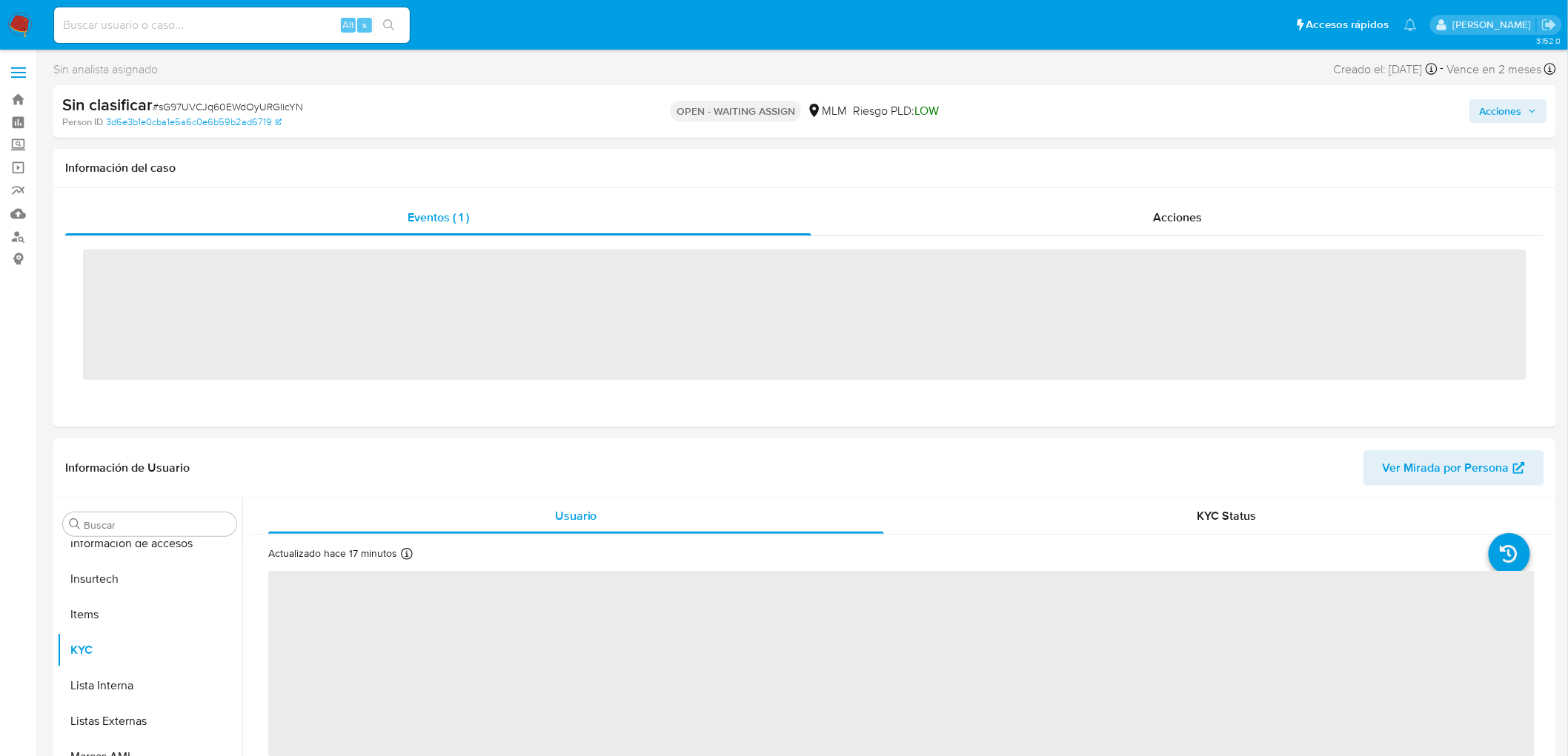
scroll to position [590, 0]
click at [282, 104] on span "# sG97UVCJq60EWdOyURGIlcYN" at bounding box center [227, 106] width 150 height 15
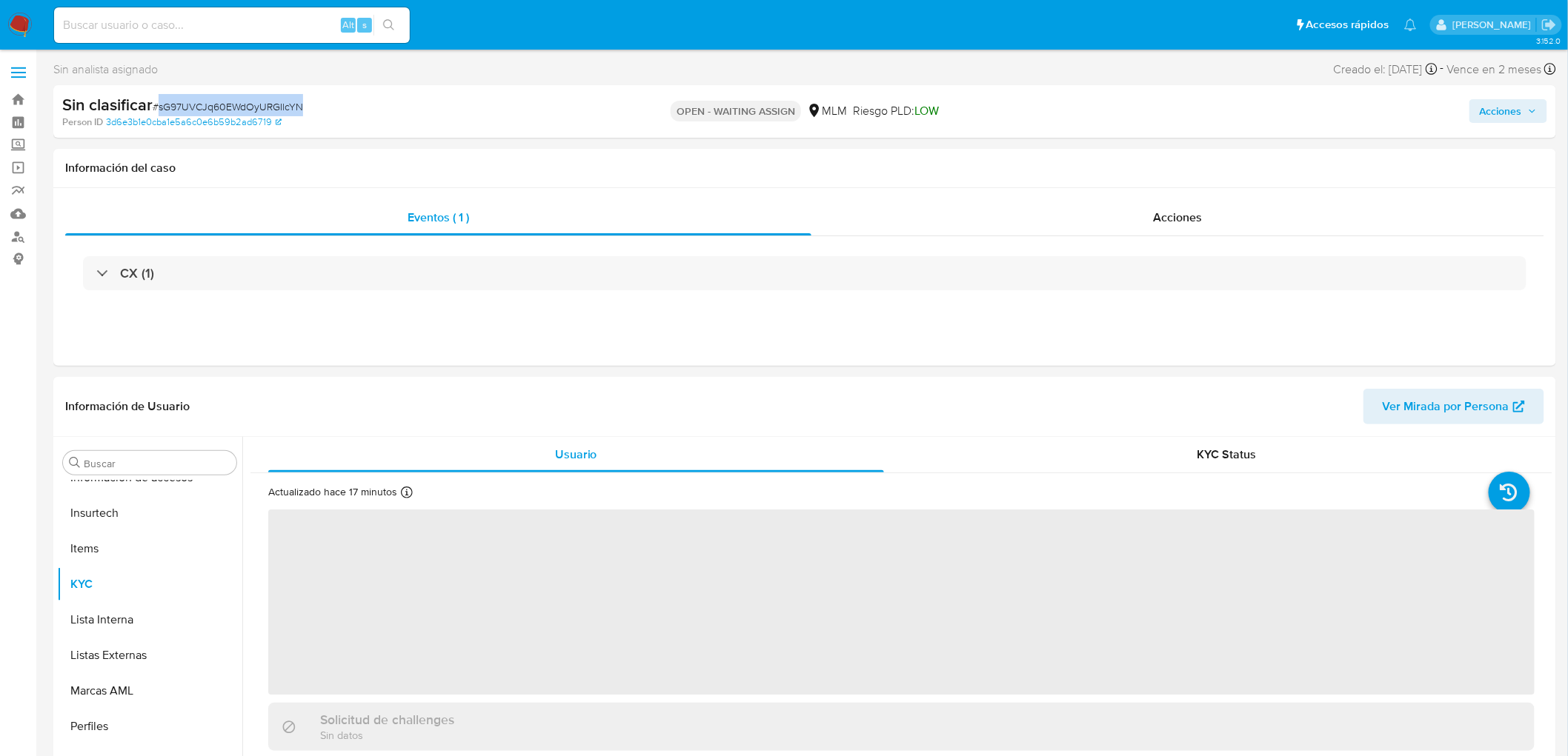
copy span "sG97UVCJq60EWdOyURGIlcYN"
select select "10"
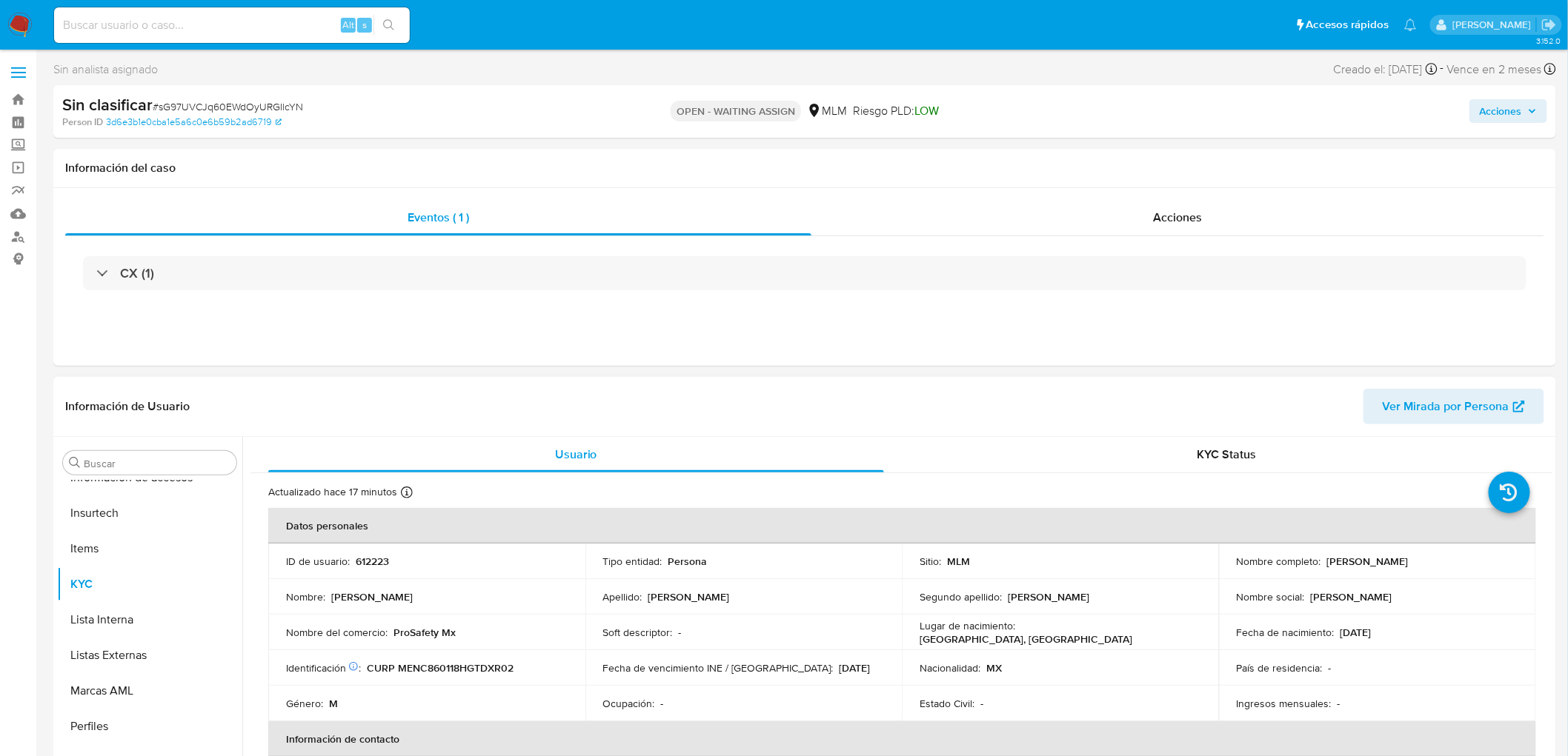
click at [372, 560] on p "612223" at bounding box center [373, 562] width 33 height 14
copy p "612223"
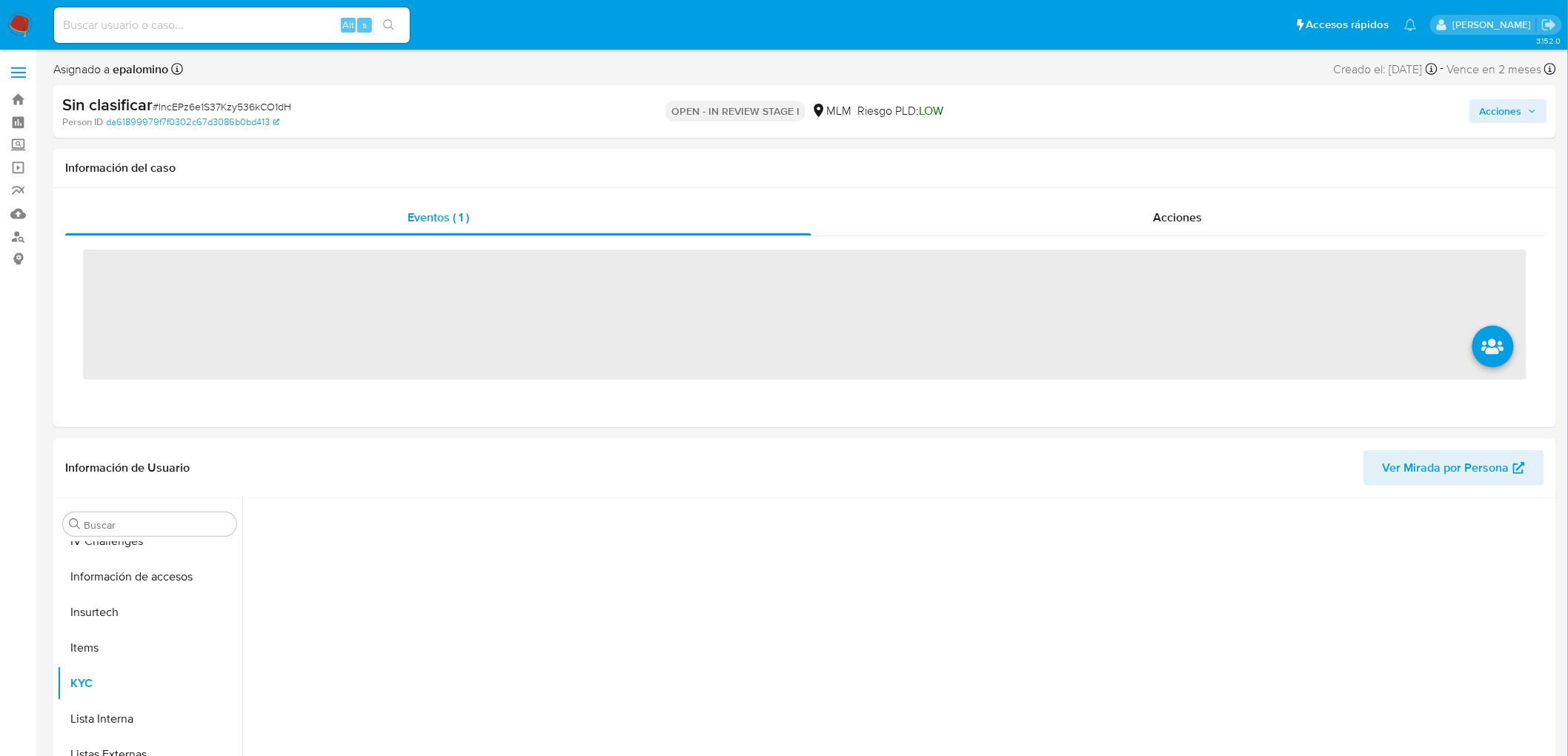
scroll to position [590, 0]
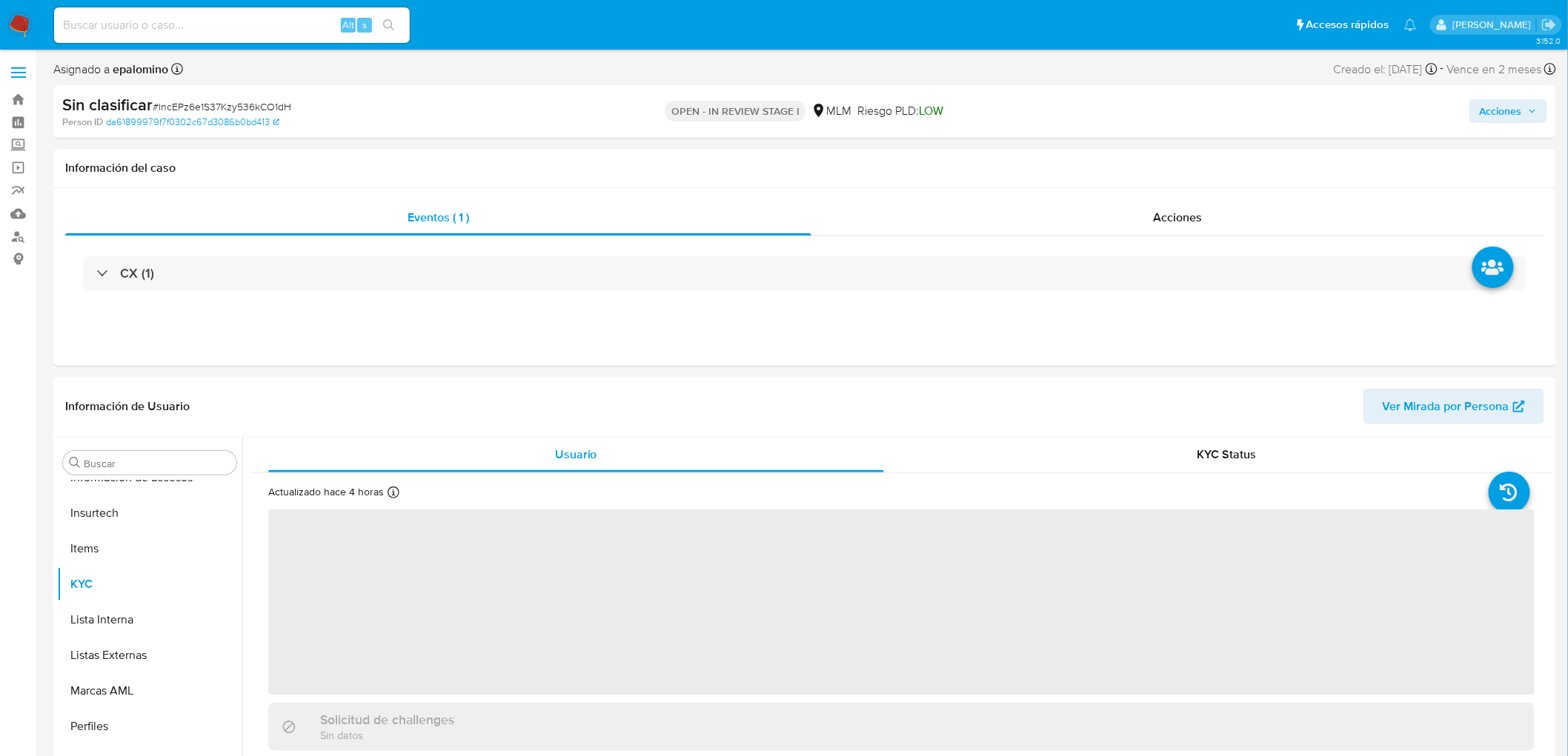
click at [1511, 112] on span "Acciones" at bounding box center [1501, 111] width 42 height 23
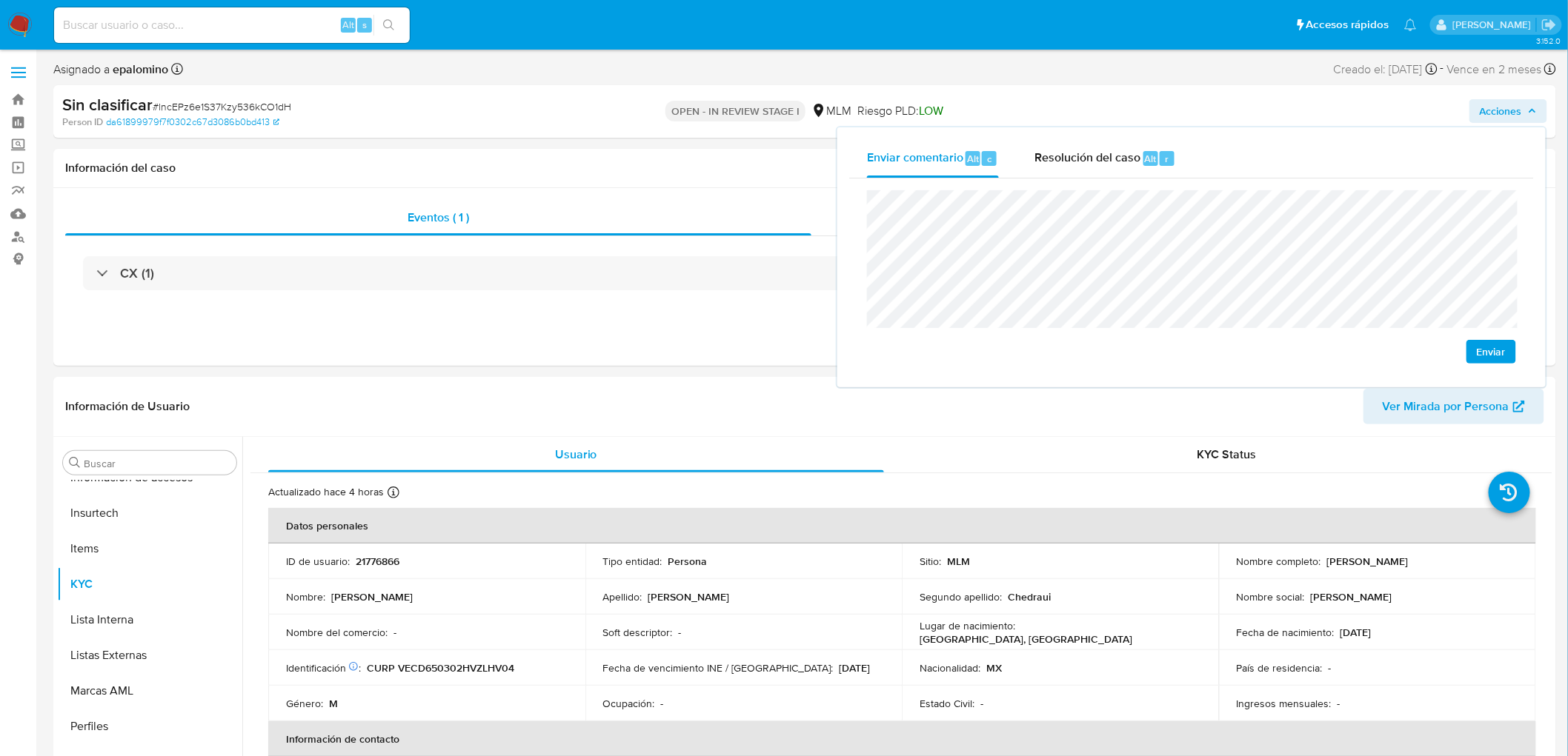
select select "10"
click at [1506, 349] on span "Enviar" at bounding box center [1492, 351] width 29 height 20
click at [1068, 143] on div "Resolución del caso Alt r" at bounding box center [1105, 158] width 141 height 38
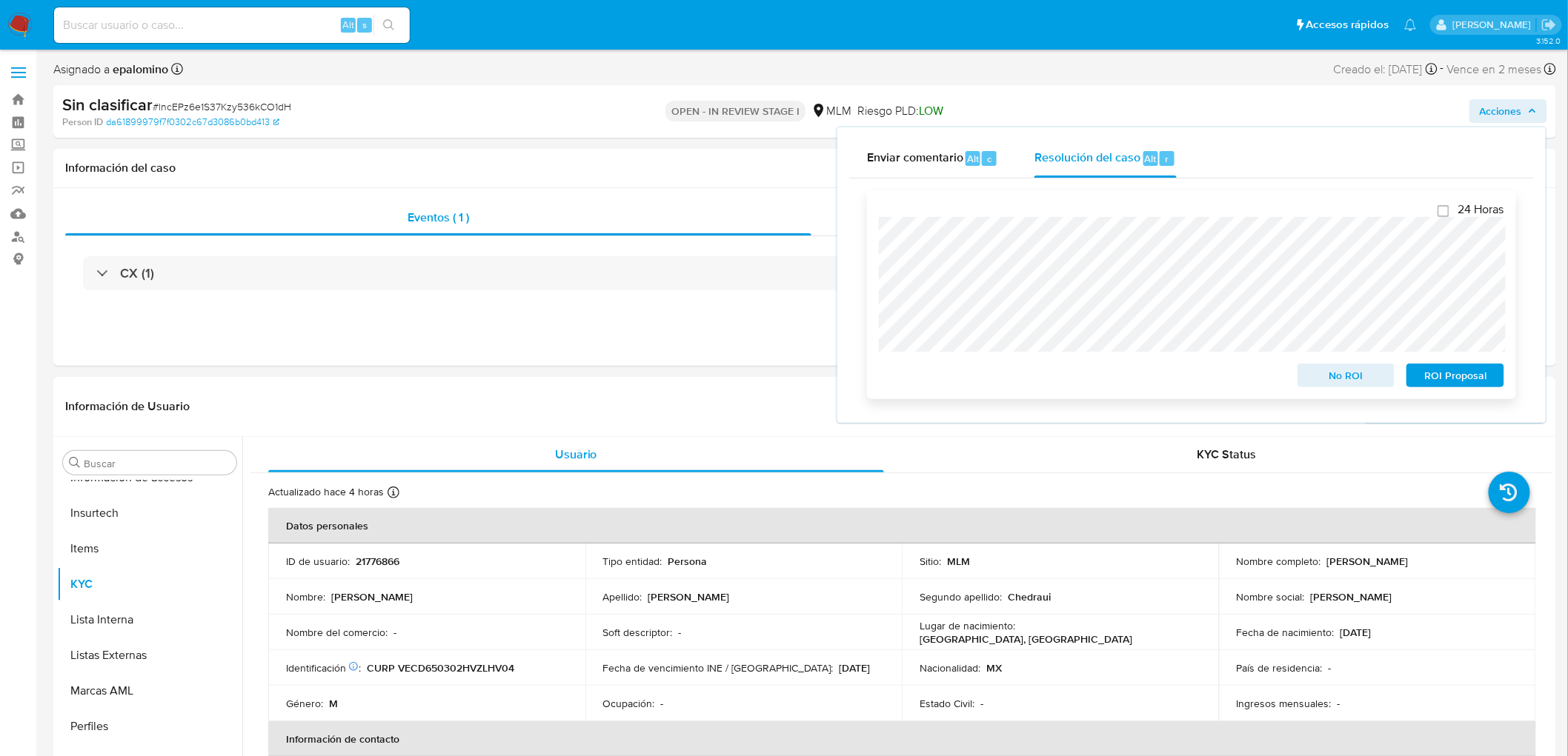
click at [1327, 378] on span "No ROI" at bounding box center [1347, 375] width 77 height 20
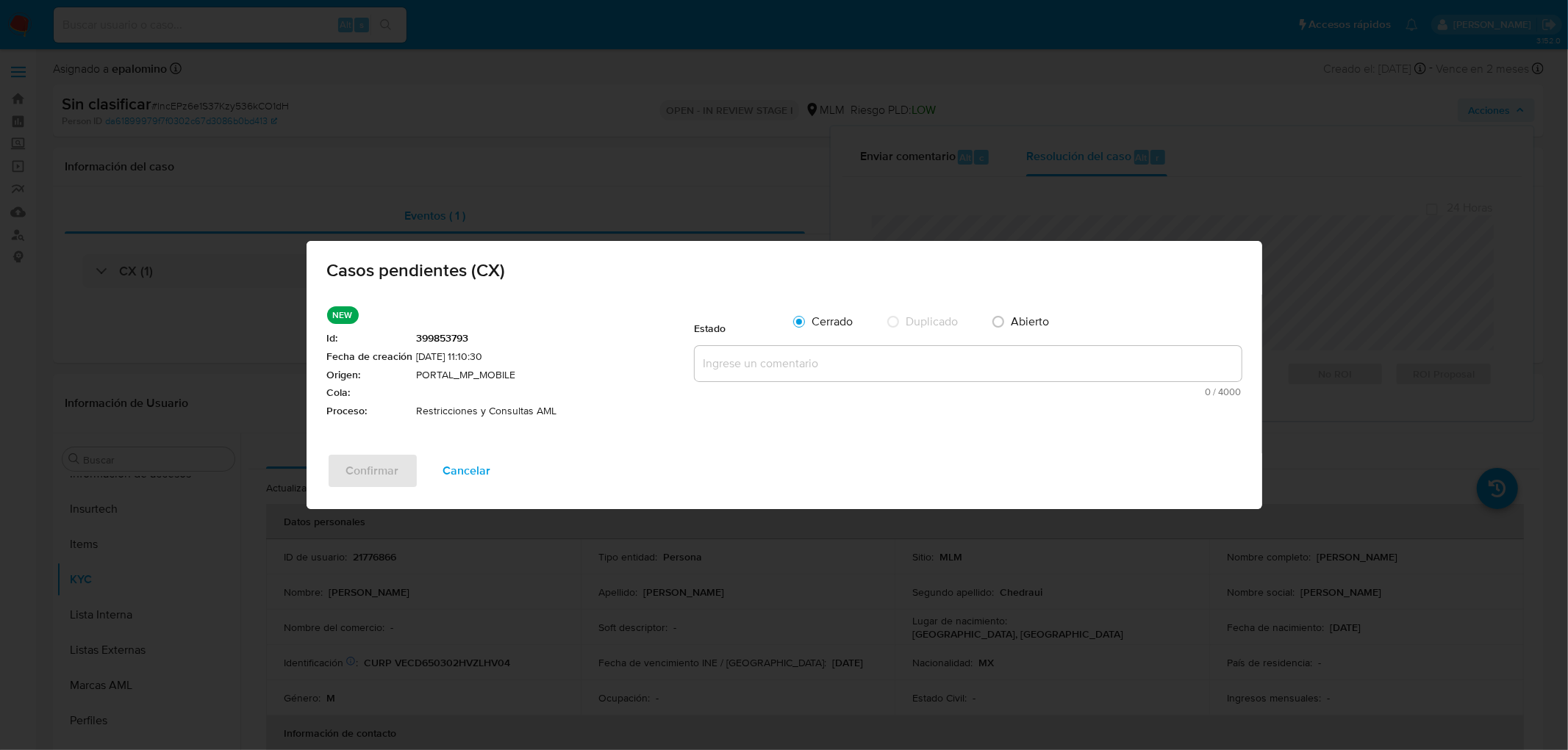
click at [796, 368] on textarea at bounding box center [968, 364] width 547 height 35
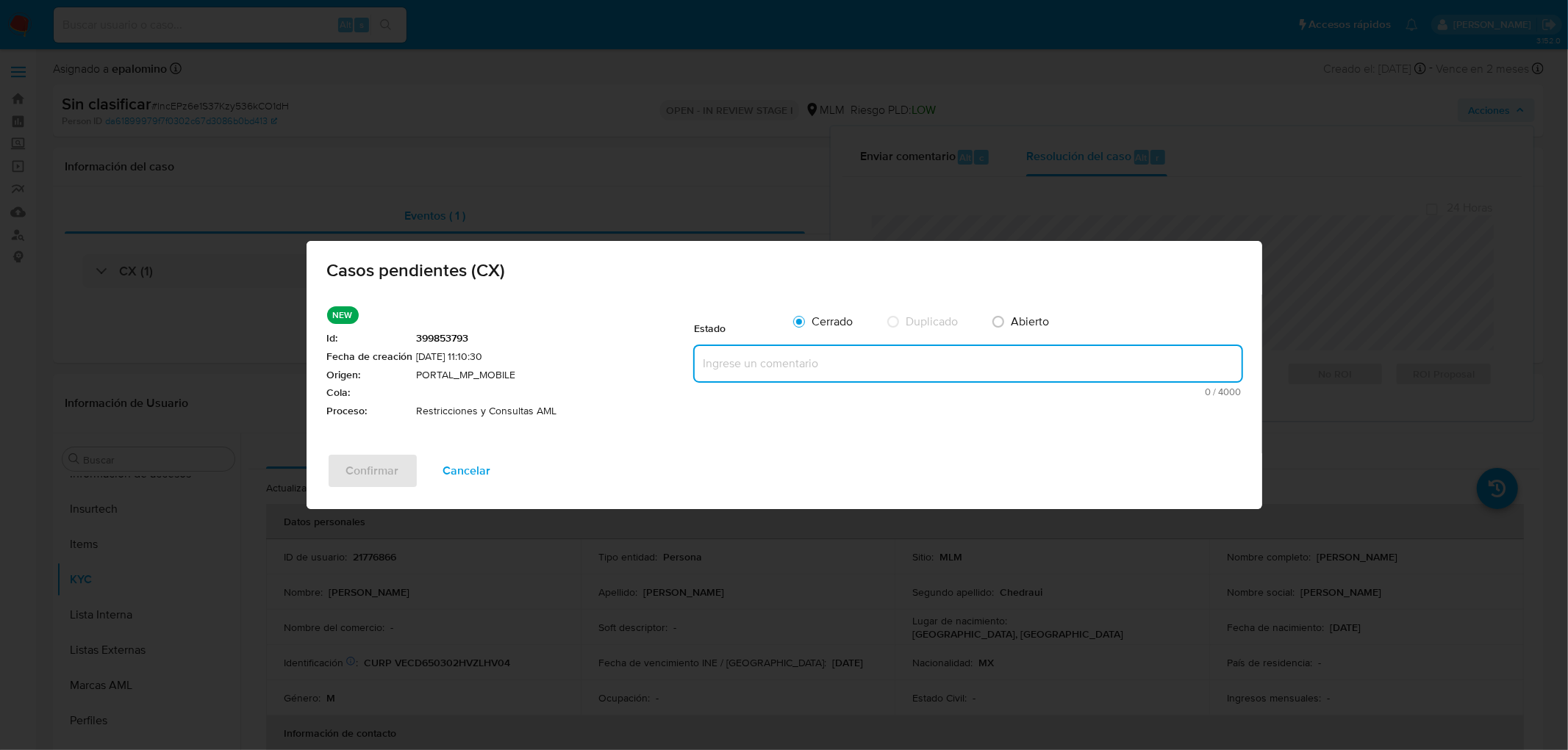
paste textarea "se realizará reactivación de la cuent"
type textarea "se realizará reactivación de la cuent"
click at [390, 449] on div "NEW Id : 399853793 Fecha de creación [DATE] 11:10:30 Origen : PORTAL_MP_MOBILE …" at bounding box center [784, 375] width 955 height 160
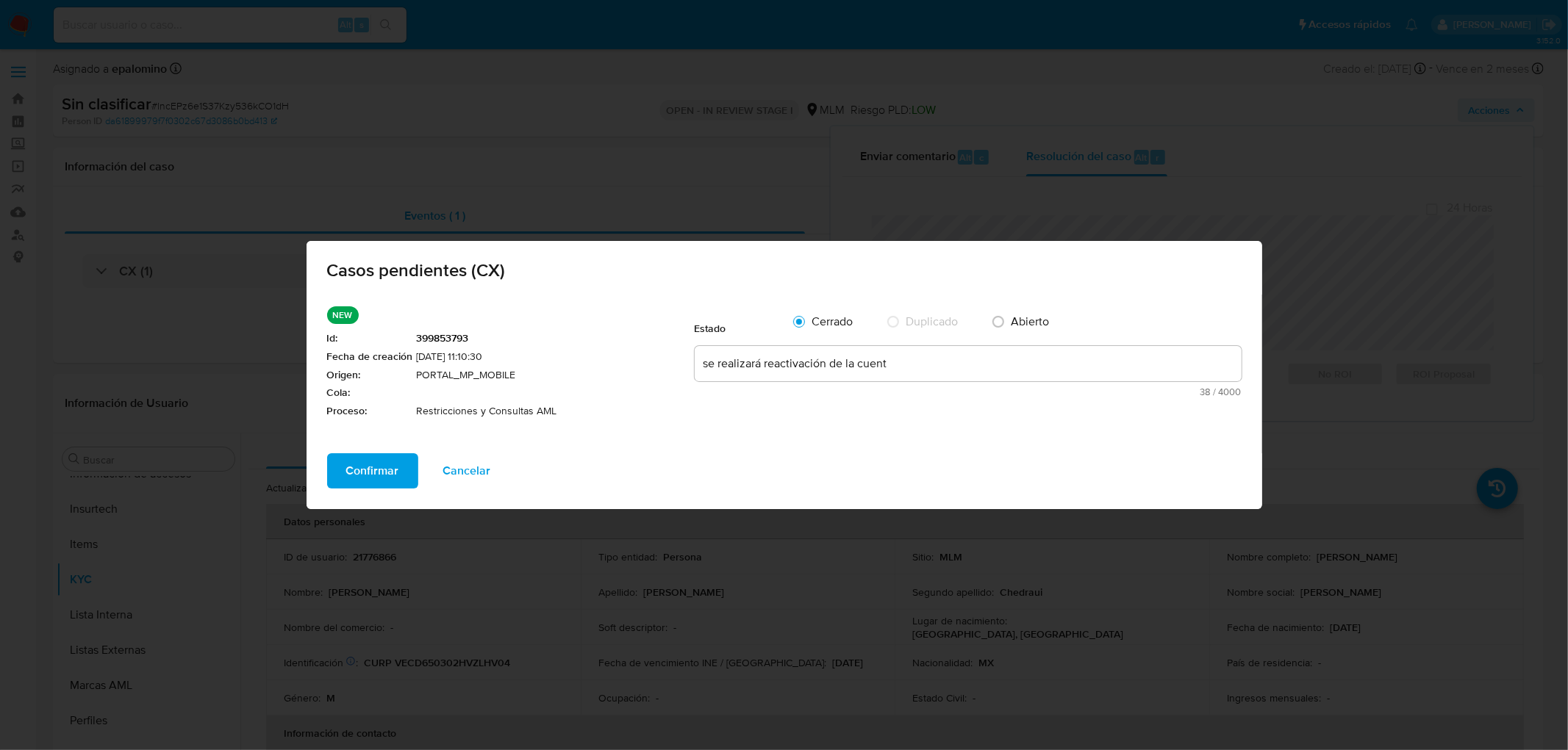
click at [379, 461] on span "Confirmar" at bounding box center [373, 470] width 53 height 32
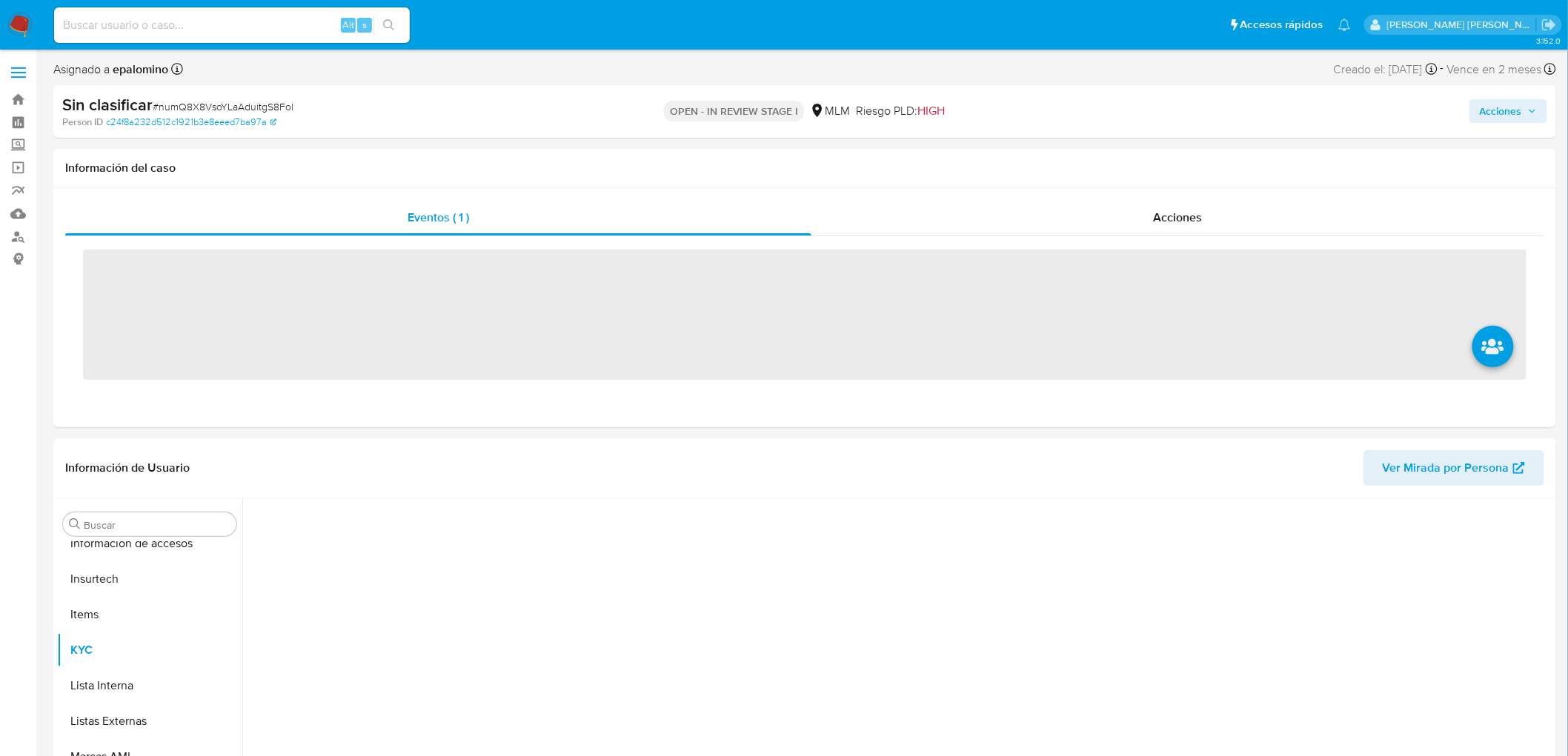
scroll to position [590, 0]
drag, startPoint x: 1510, startPoint y: 108, endPoint x: 1475, endPoint y: 121, distance: 37.3
click at [1509, 108] on span "Acciones" at bounding box center [1501, 111] width 42 height 23
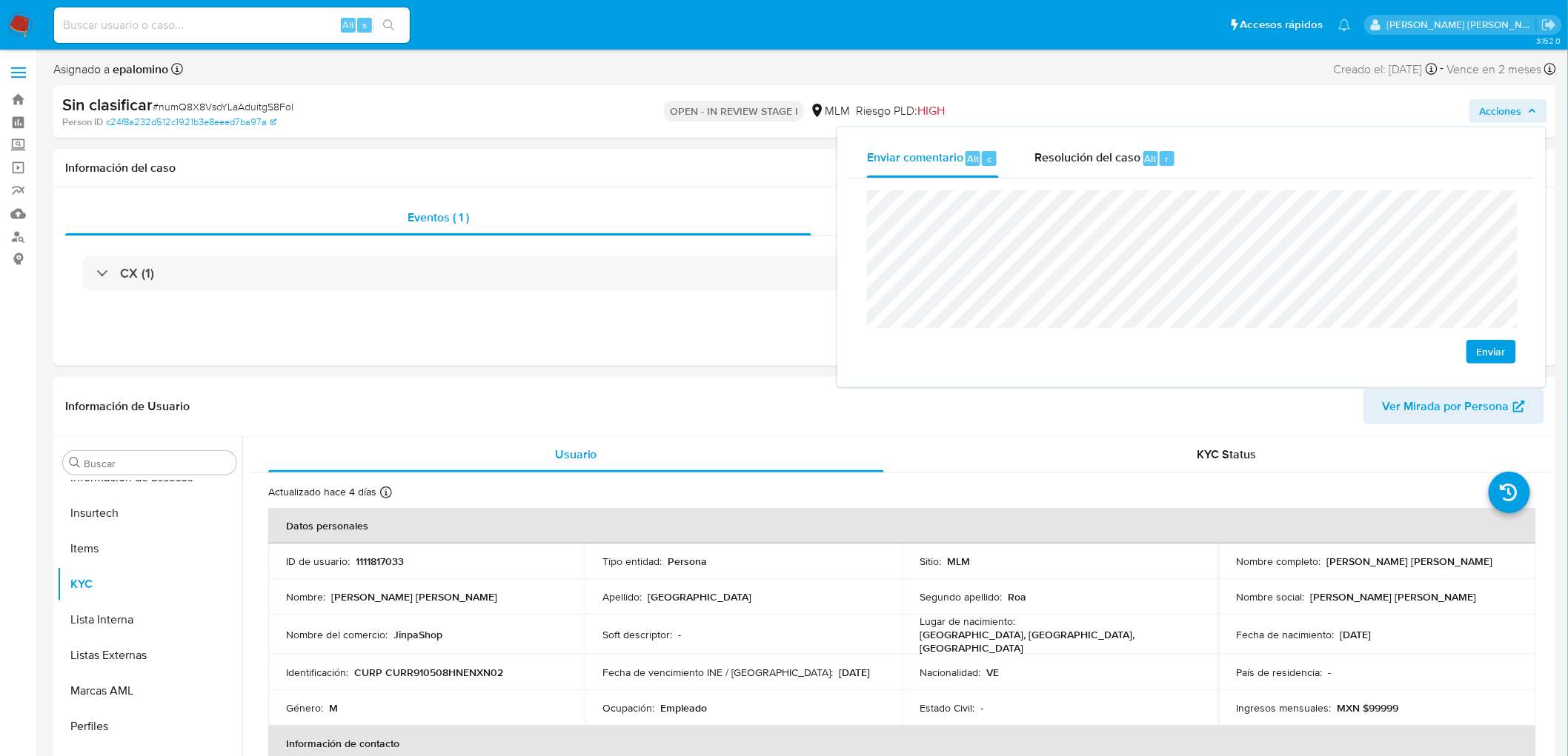
select select "10"
click at [1496, 349] on span "Enviar" at bounding box center [1492, 351] width 29 height 20
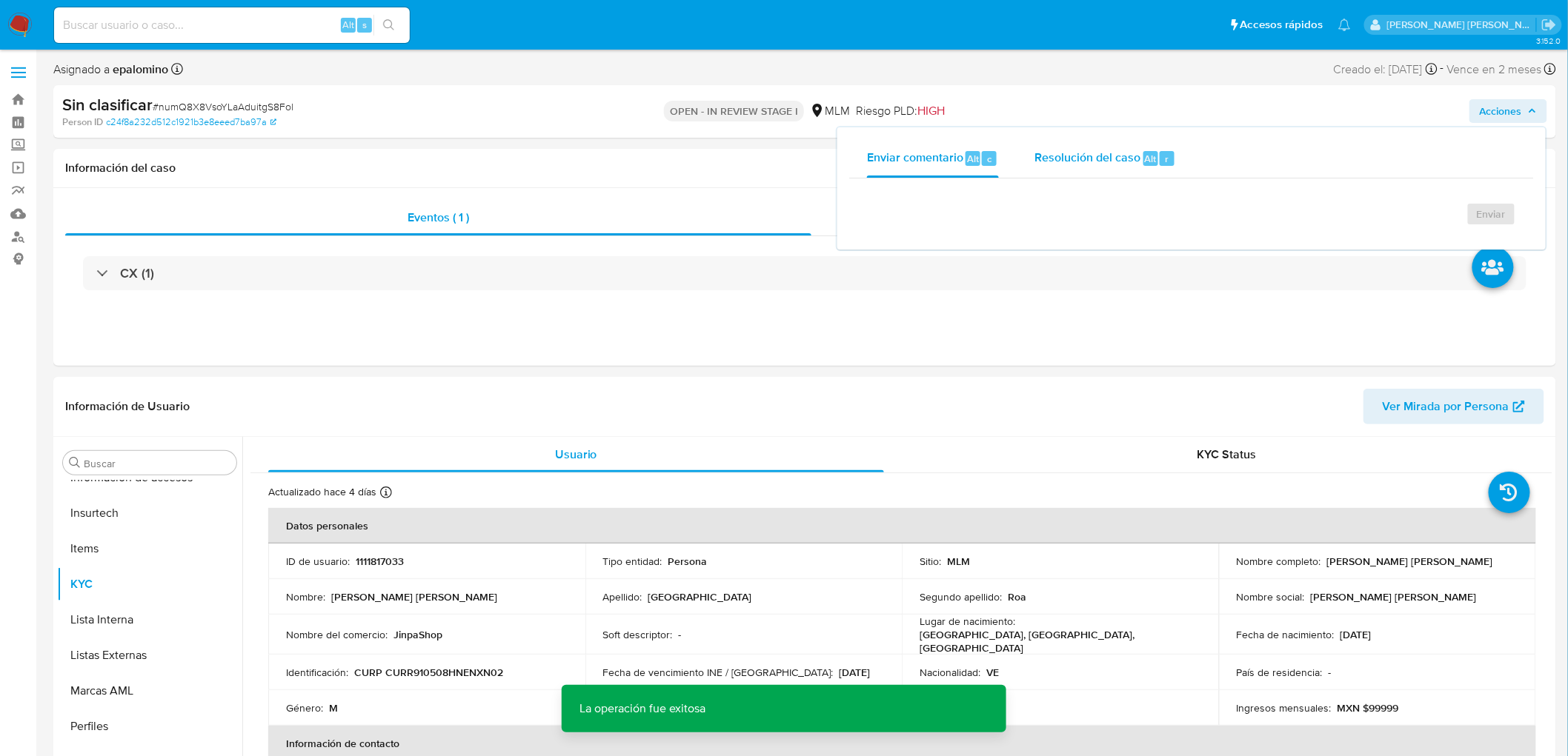
click at [1128, 146] on div "Resolución del caso Alt r" at bounding box center [1105, 158] width 141 height 38
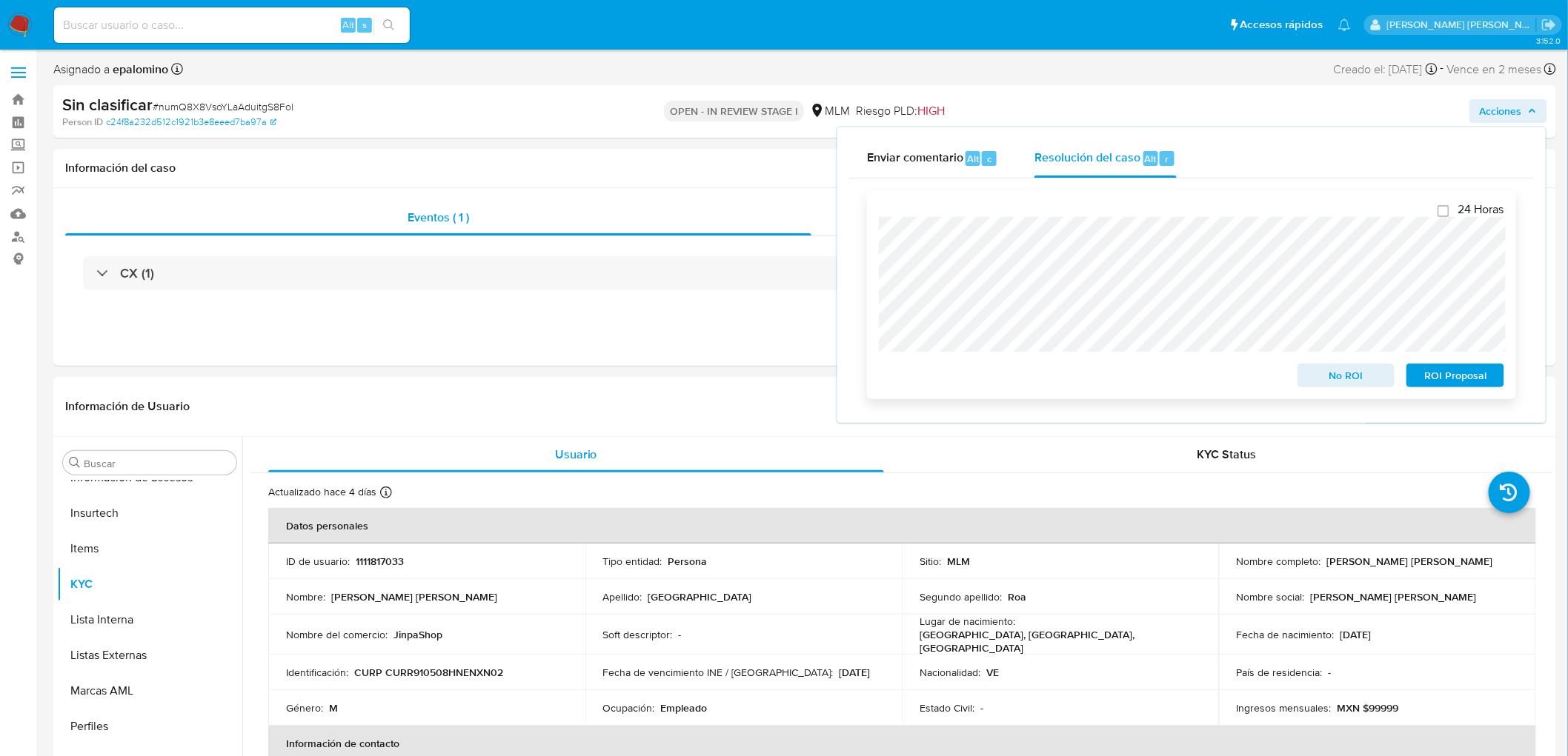
click at [1346, 375] on span "No ROI" at bounding box center [1347, 375] width 77 height 20
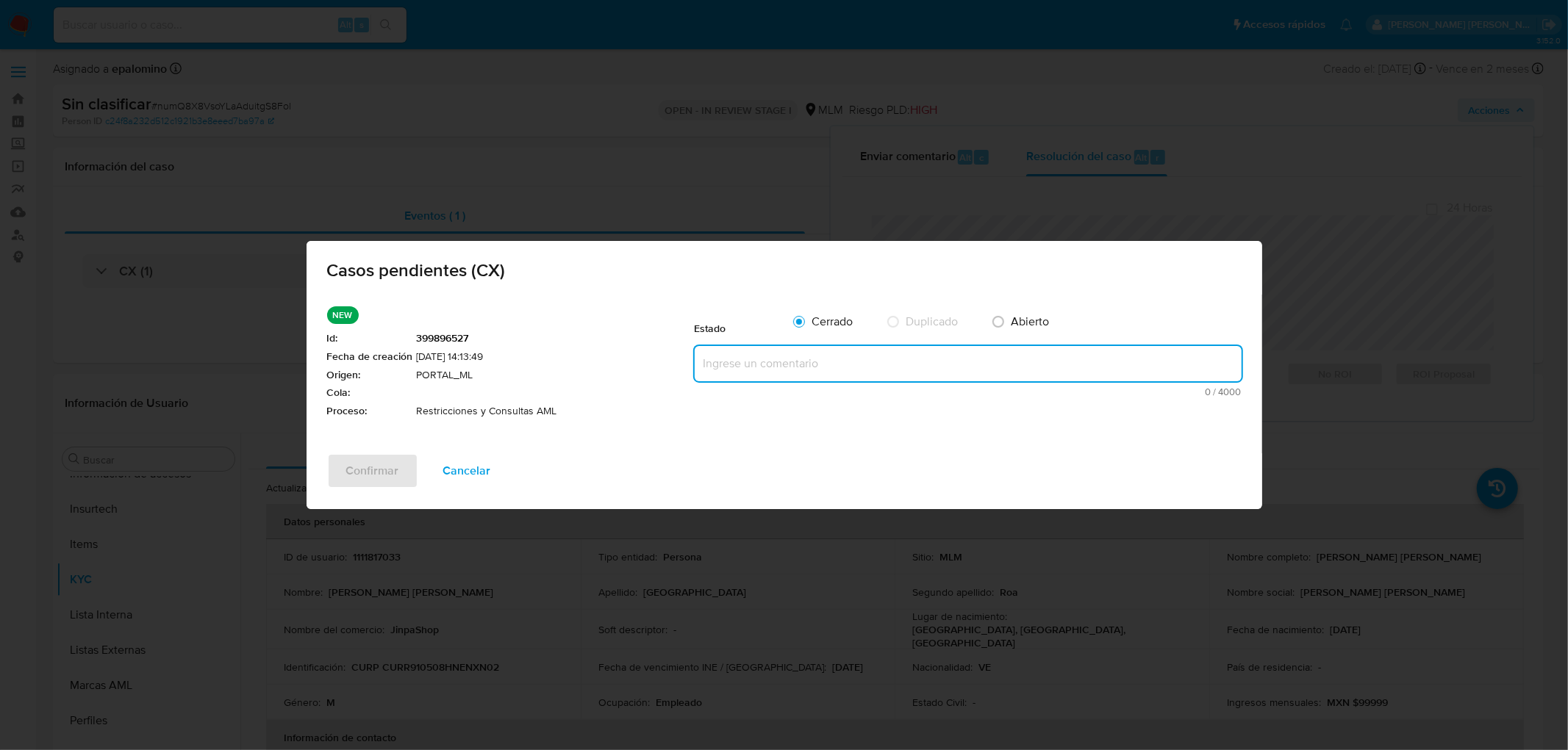
click at [770, 363] on textarea at bounding box center [968, 364] width 547 height 35
paste textarea "no se realizará reactivación de la cuenta"
type textarea "no se realizará reactivación de la cuenta"
click at [369, 469] on span "Confirmar" at bounding box center [373, 470] width 53 height 32
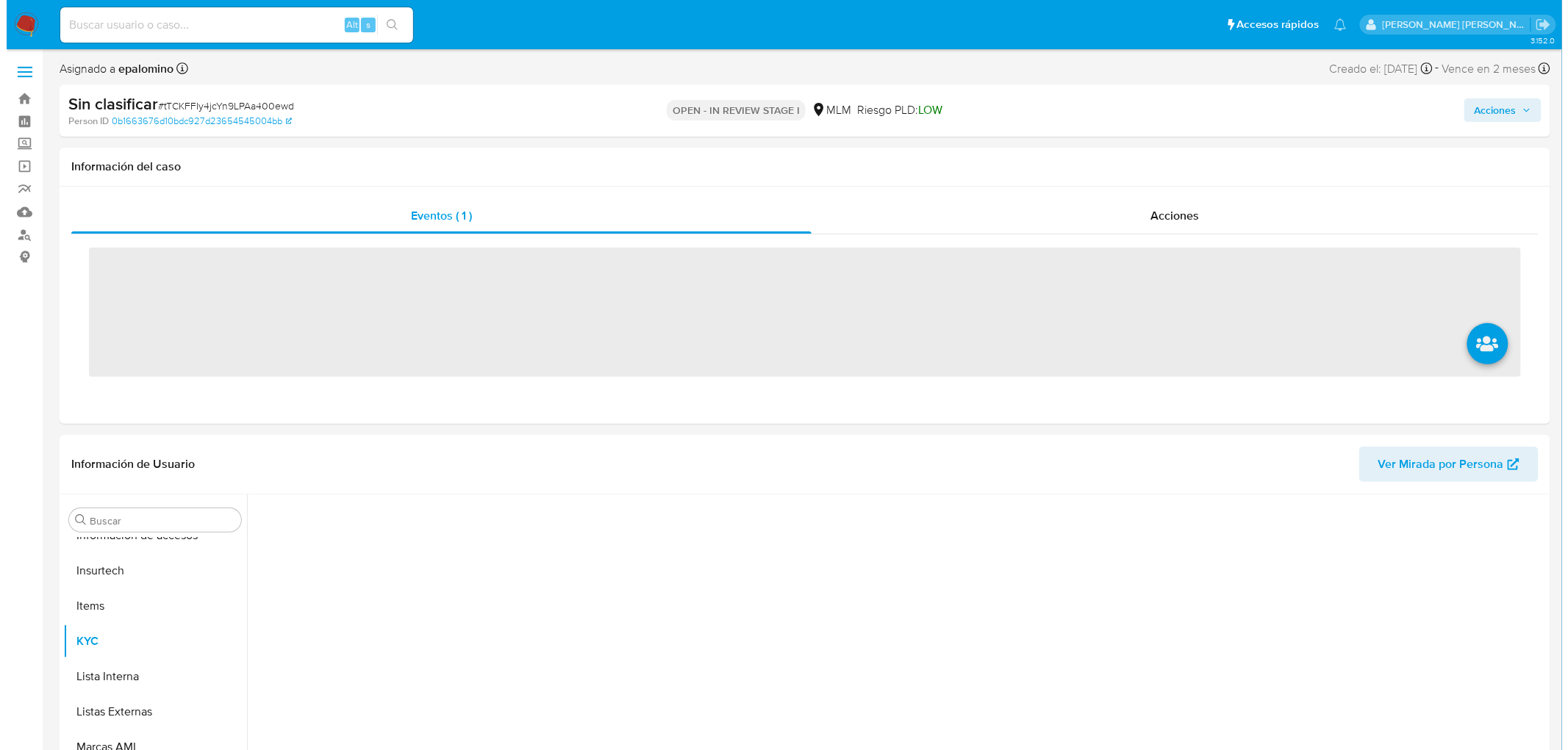
scroll to position [585, 0]
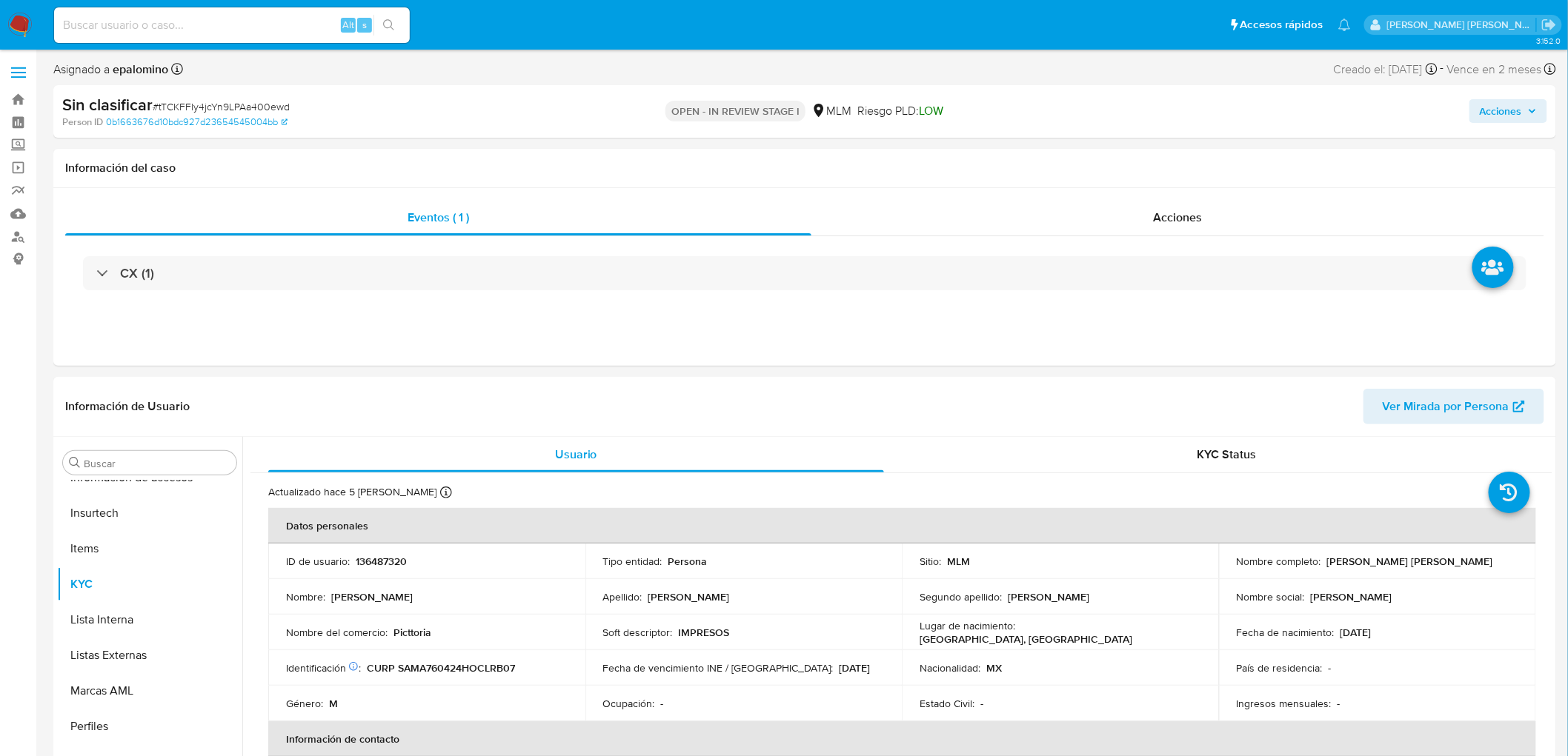
click at [1522, 114] on span "Acciones" at bounding box center [1501, 111] width 42 height 23
select select "10"
click at [1499, 345] on span "Enviar" at bounding box center [1492, 351] width 29 height 20
click at [1148, 168] on div "Resolución del caso Alt r" at bounding box center [1105, 158] width 141 height 38
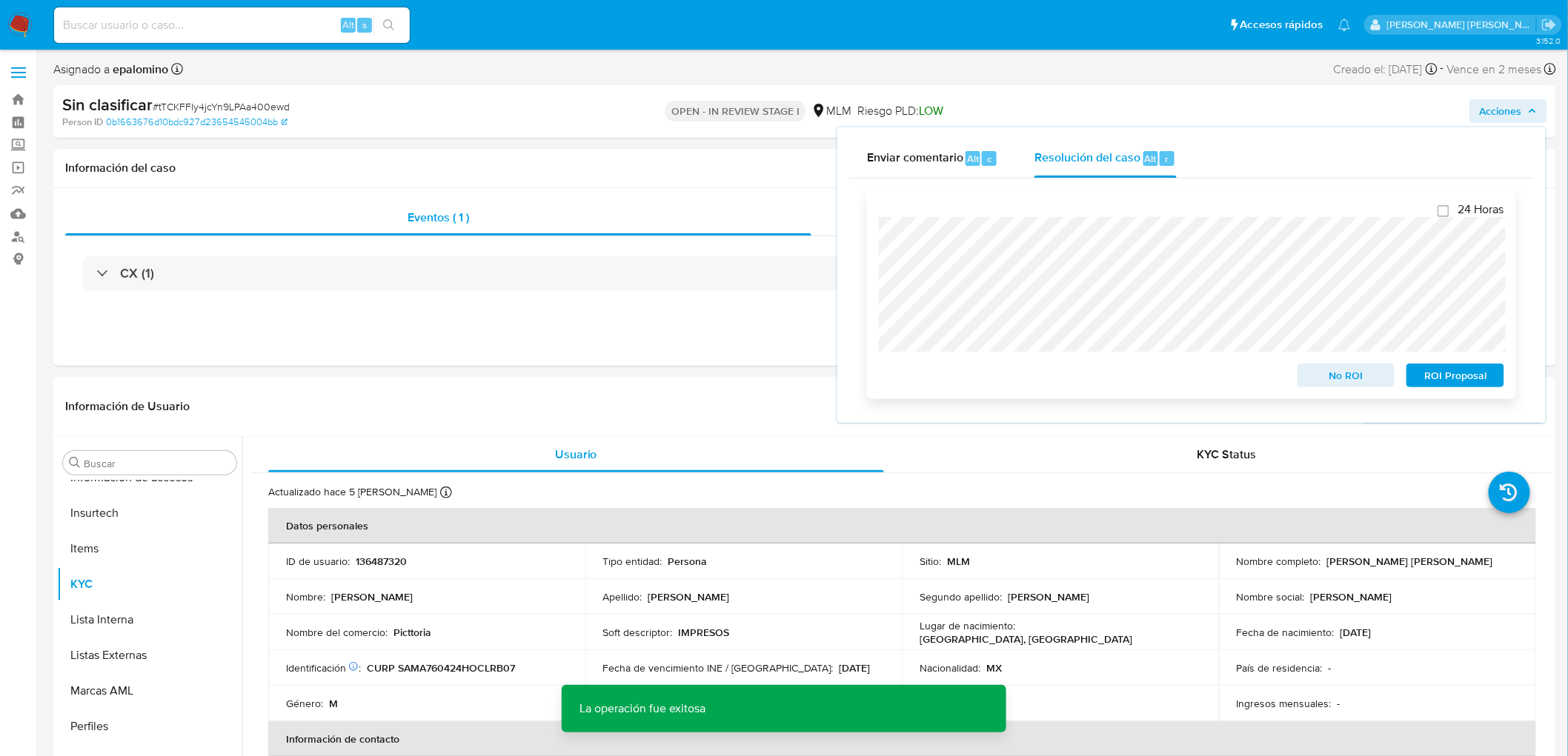
click at [1330, 394] on div "24 Horas No ROI ROI Proposal" at bounding box center [1191, 295] width 649 height 209
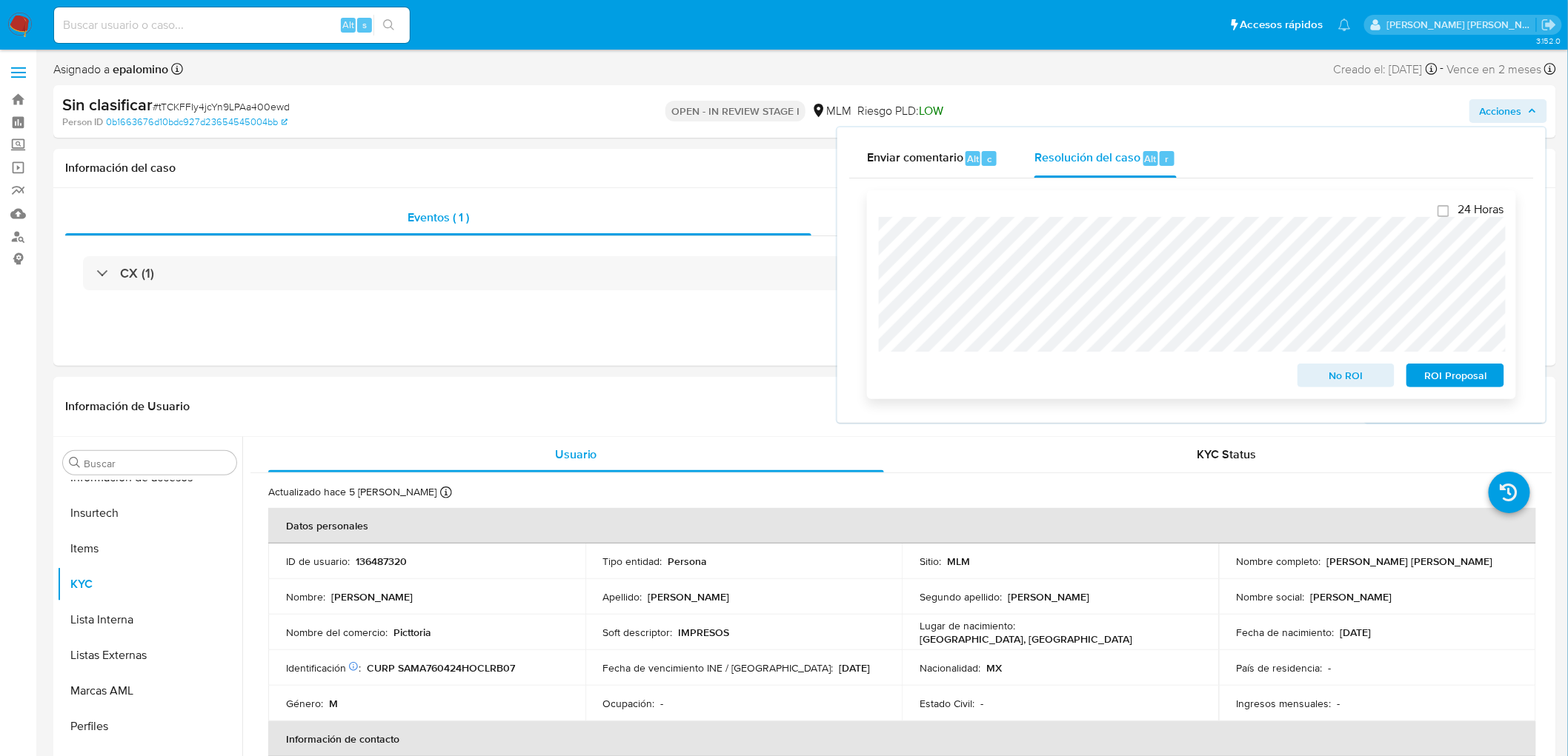
click at [1332, 380] on span "No ROI" at bounding box center [1347, 375] width 77 height 20
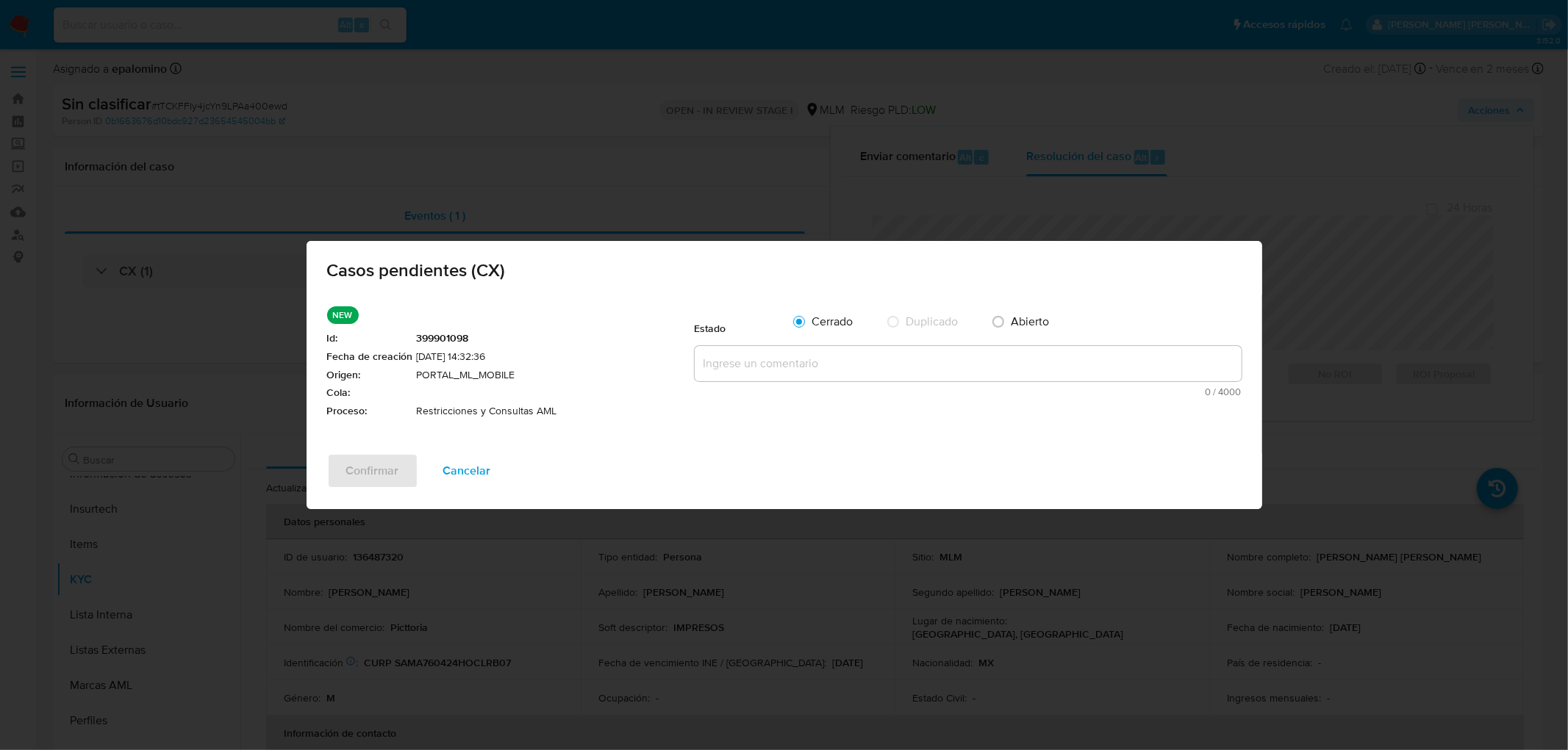
click at [871, 350] on textarea at bounding box center [968, 364] width 547 height 35
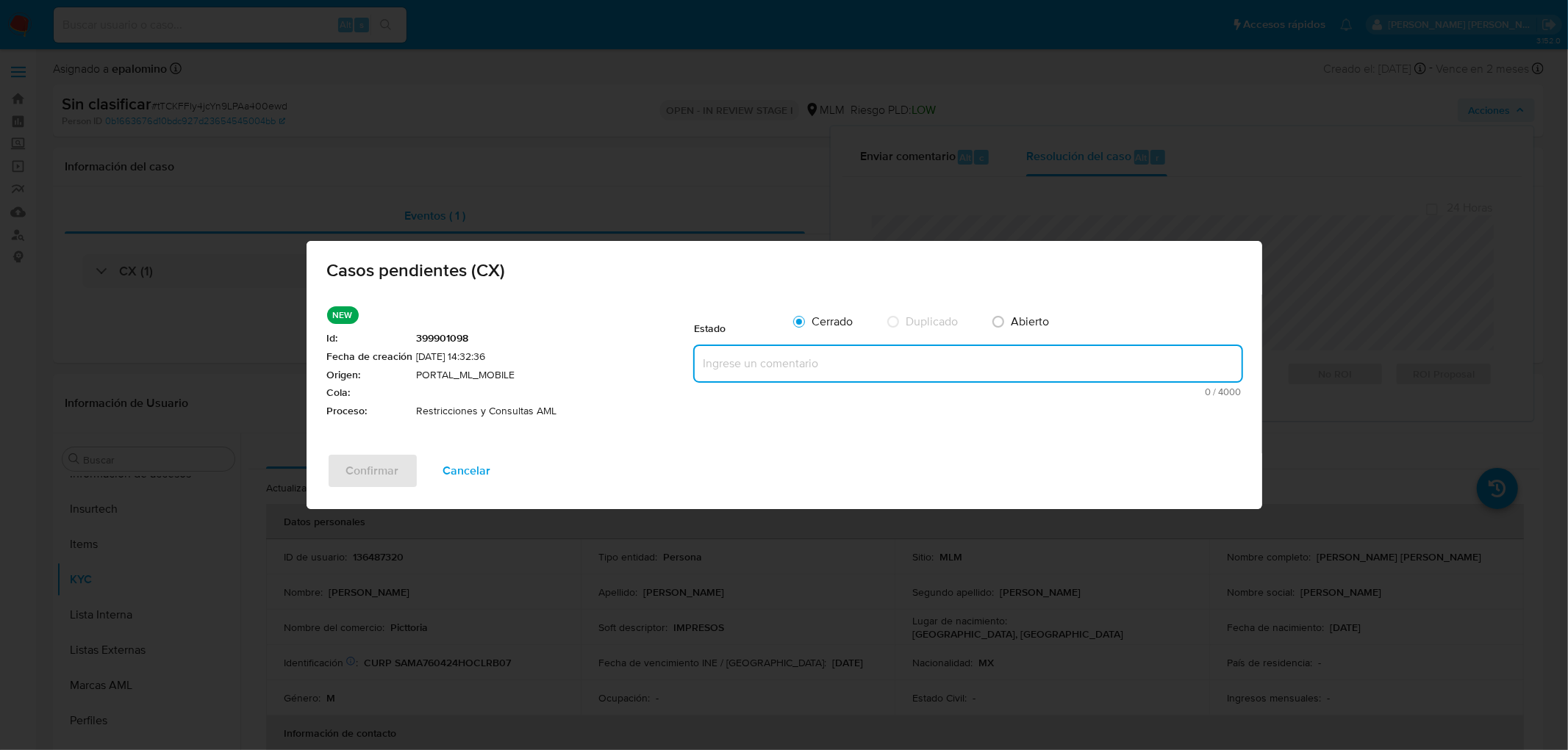
paste textarea "no se realizará reactivación de la cuenta"
type textarea "no se realizará reactivación de la cuenta"
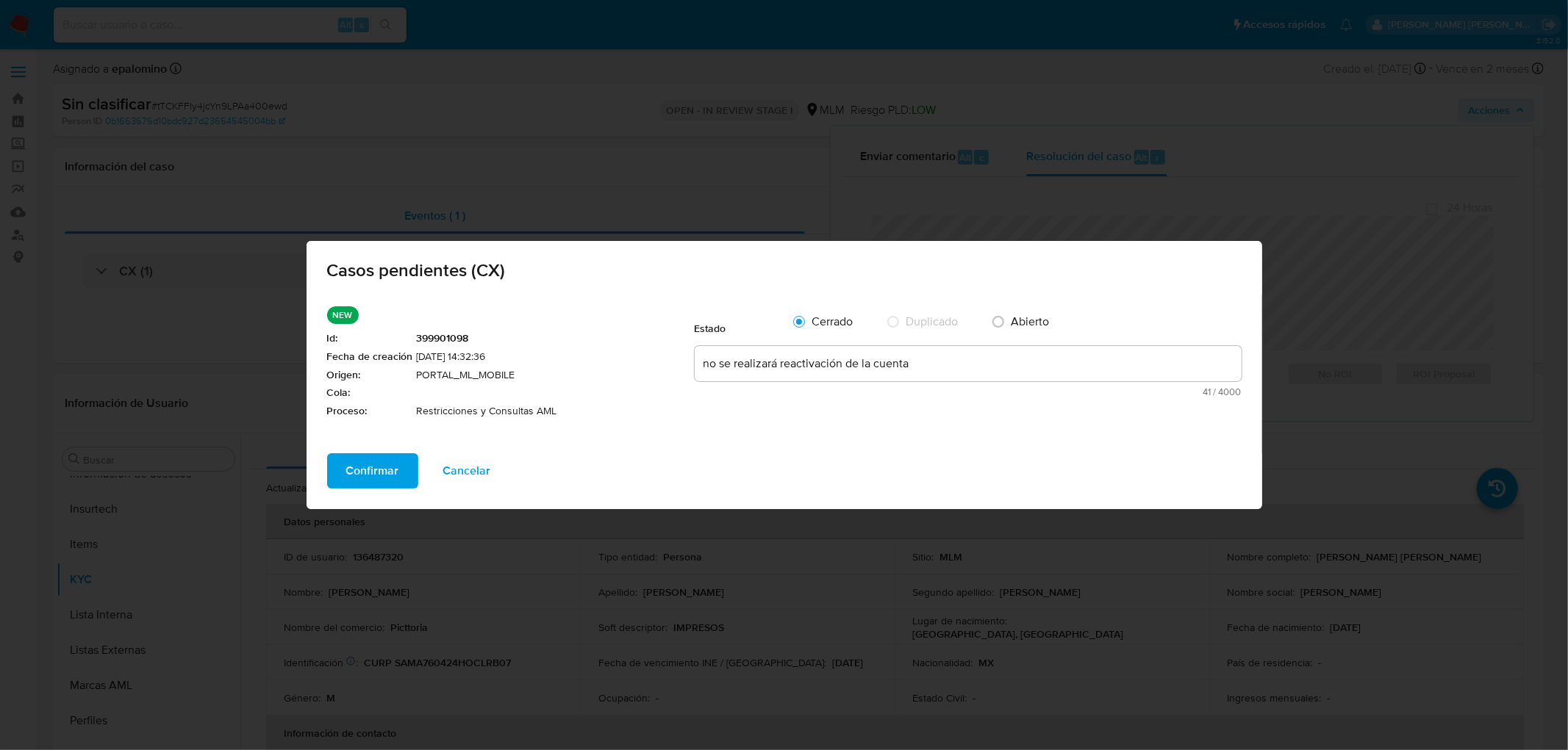
click at [366, 460] on span "Confirmar" at bounding box center [373, 470] width 53 height 32
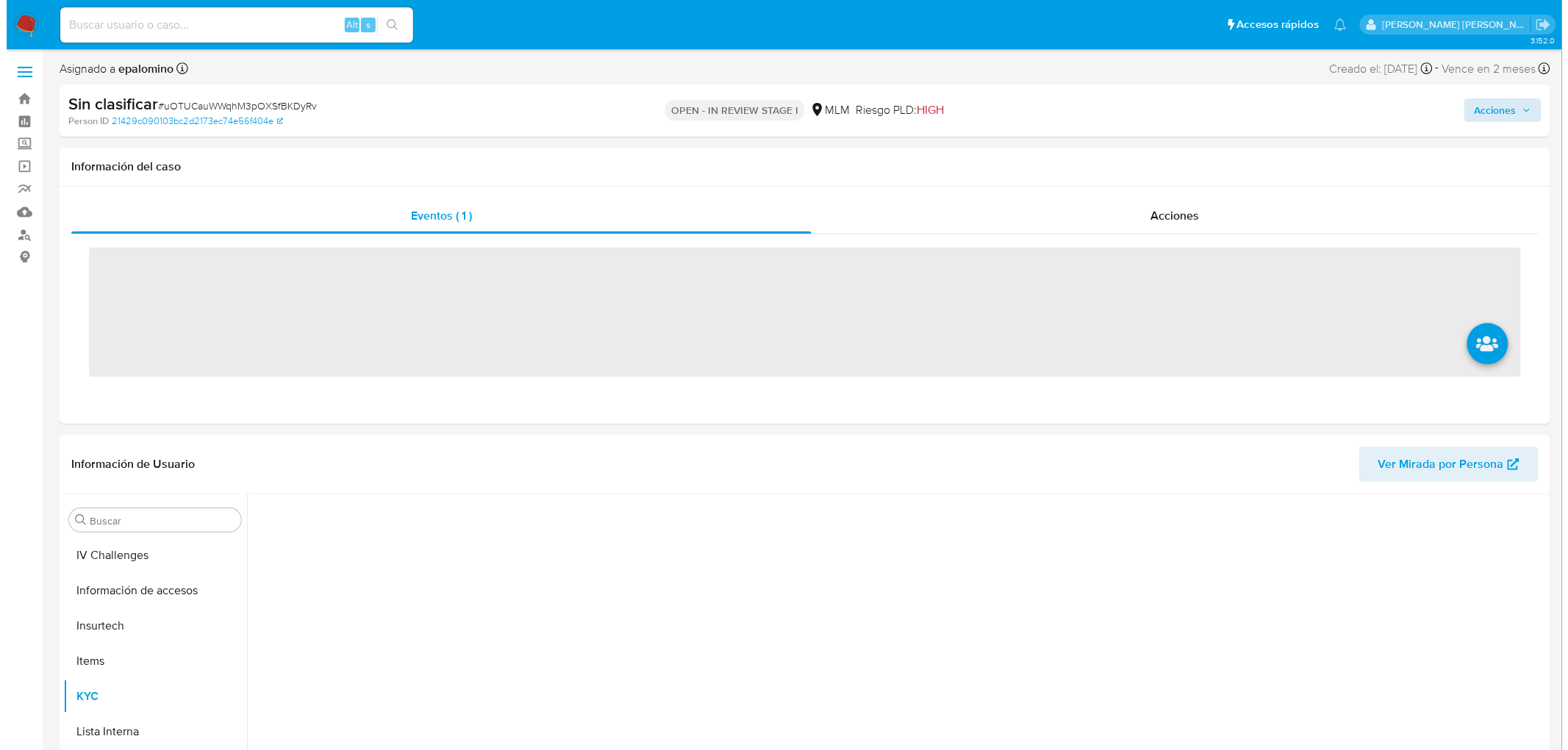
scroll to position [585, 0]
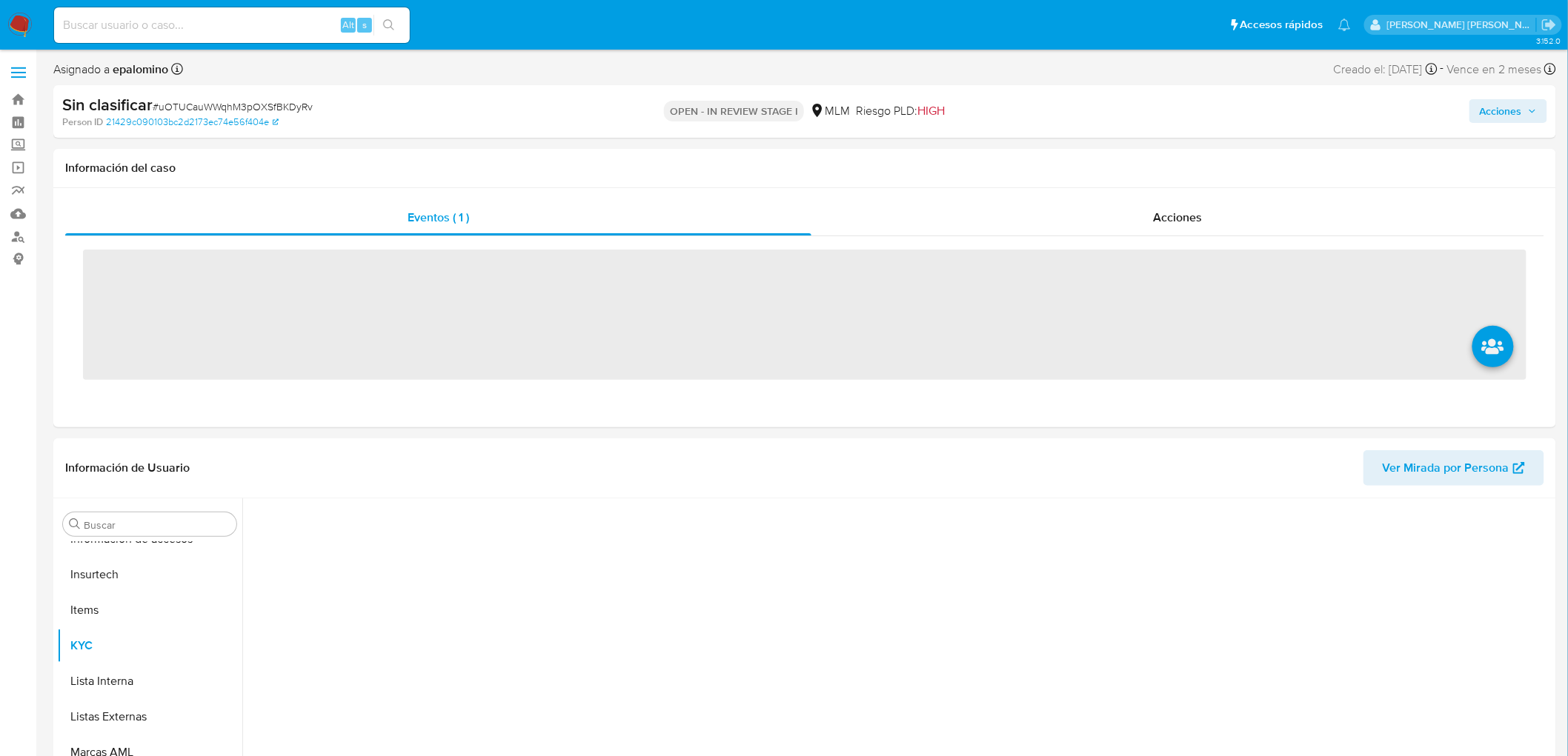
click at [1508, 119] on span "Acciones" at bounding box center [1501, 111] width 42 height 23
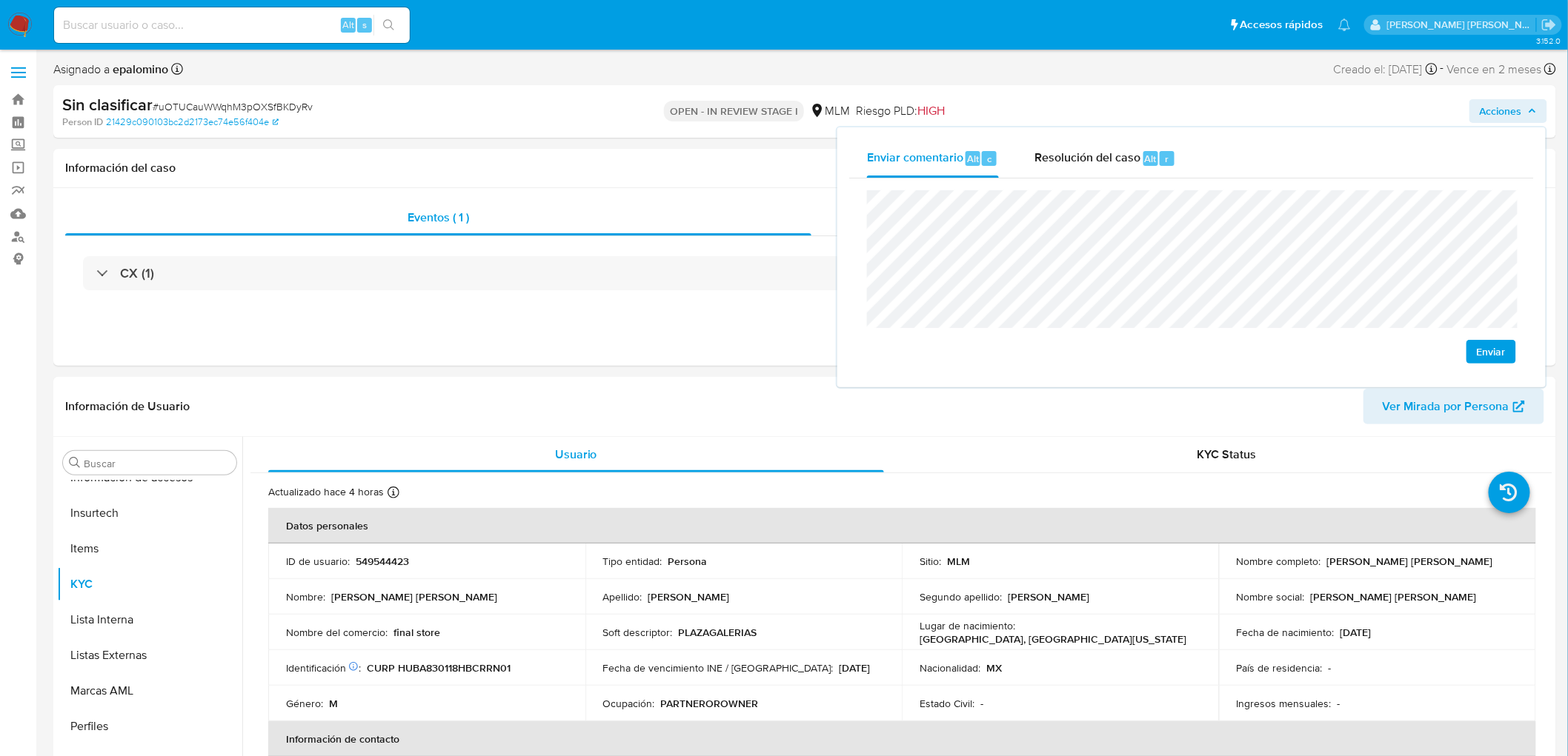
click at [1483, 359] on span "Enviar" at bounding box center [1492, 351] width 29 height 20
select select "10"
click at [1086, 149] on span "Resolución del caso" at bounding box center [1087, 157] width 106 height 17
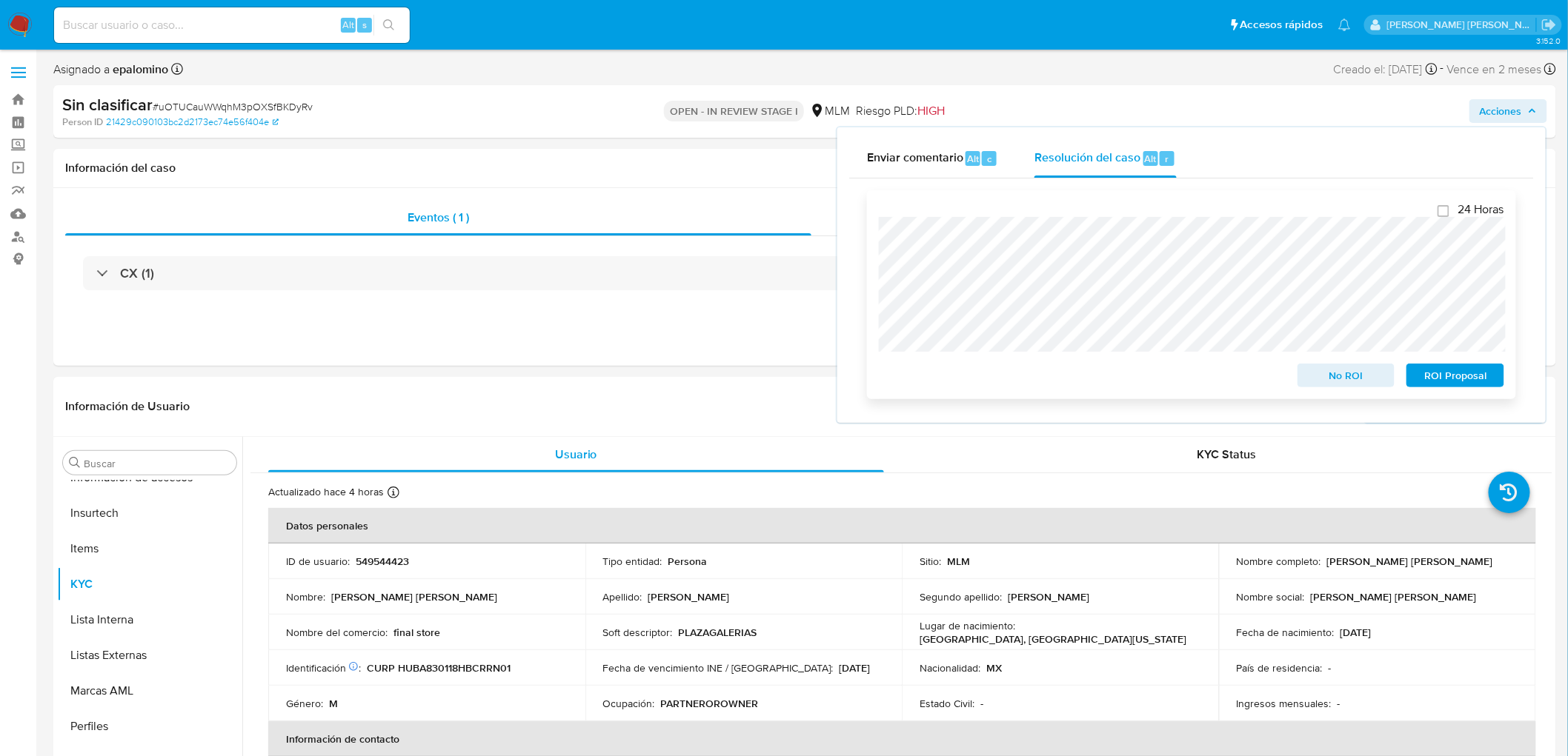
click at [1372, 365] on button "No ROI" at bounding box center [1347, 376] width 98 height 23
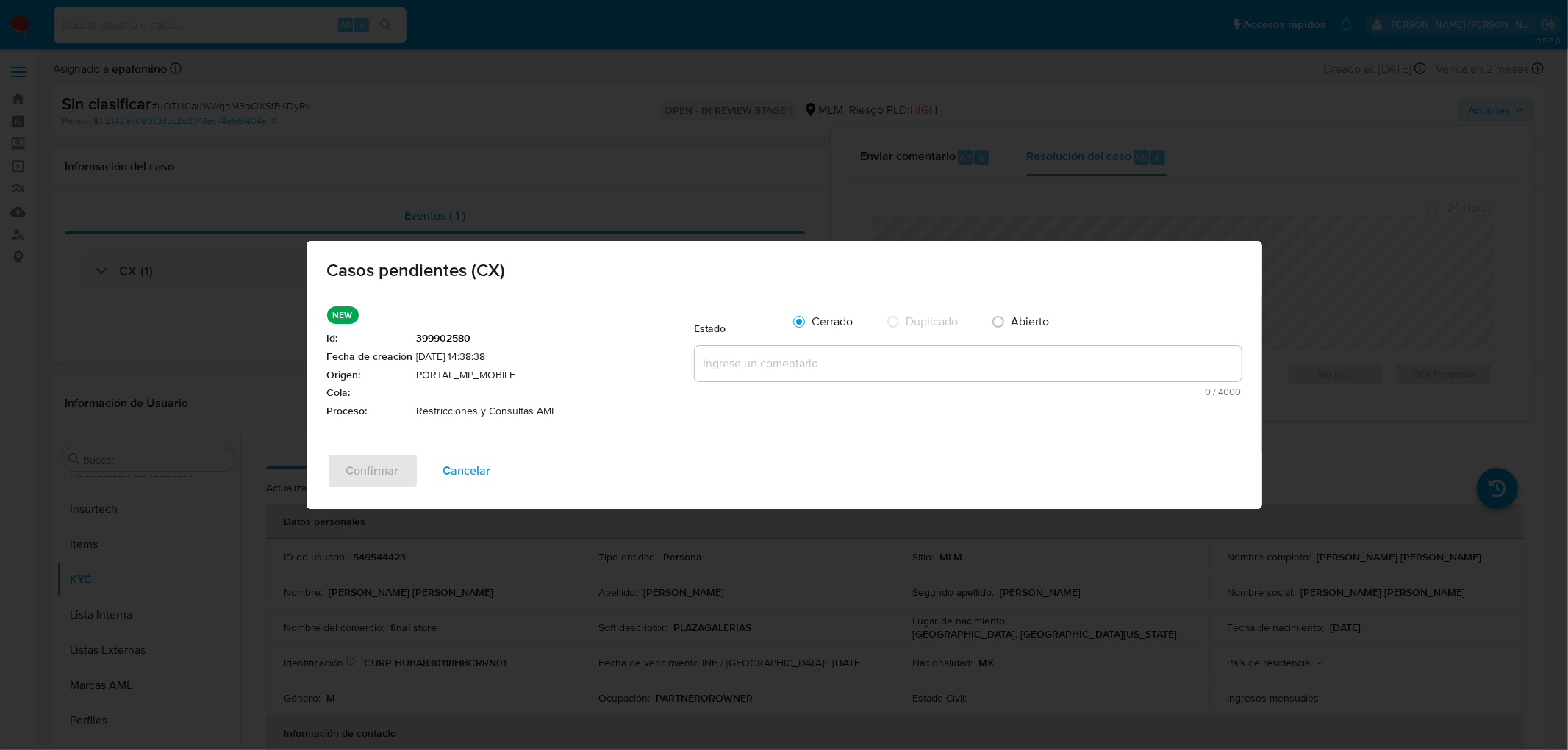
click at [757, 370] on textarea at bounding box center [968, 364] width 547 height 35
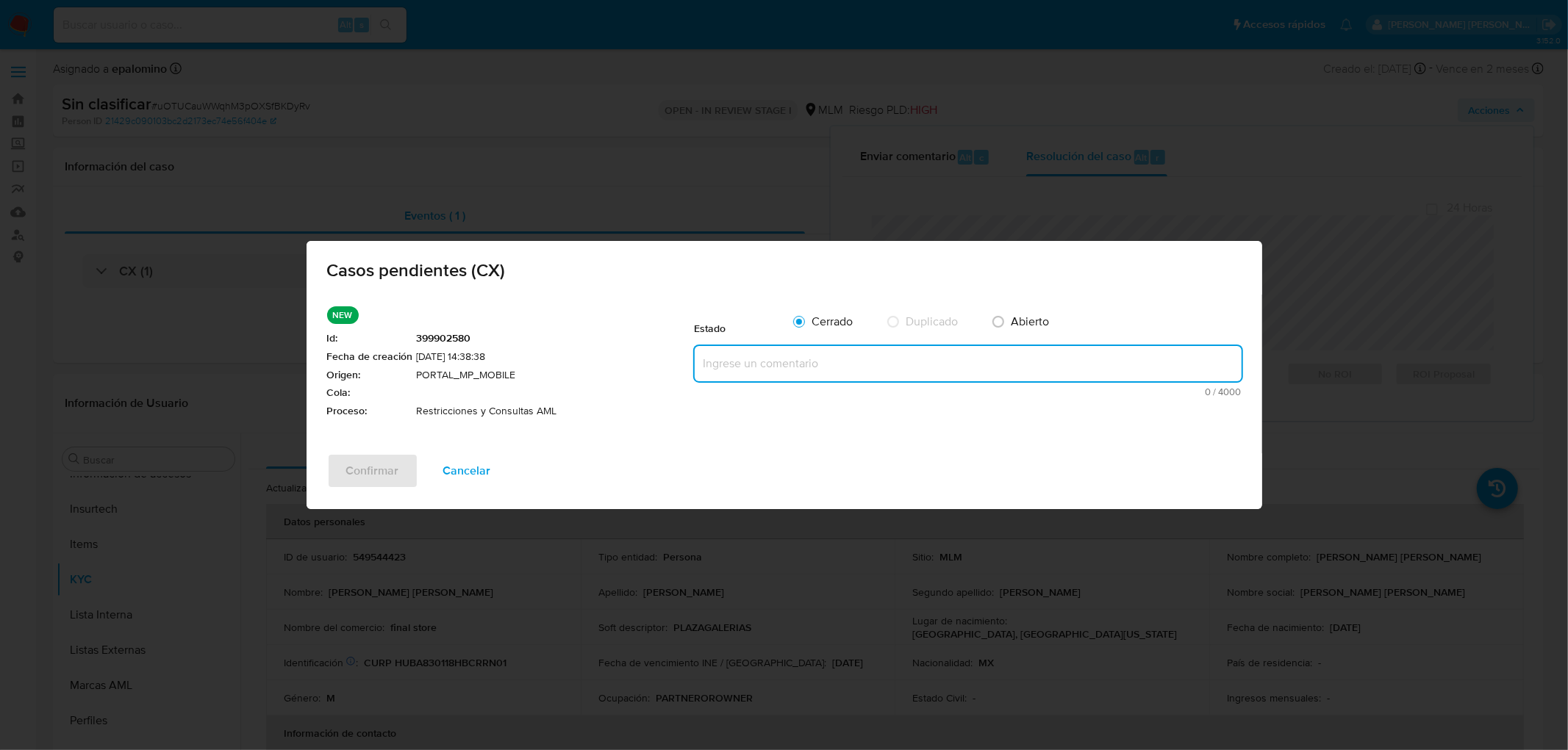
paste textarea "no se realizará reactivación de la cuenta"
type textarea "no se realizará reactivación de la cuenta"
click at [341, 470] on button "Confirmar" at bounding box center [373, 471] width 91 height 35
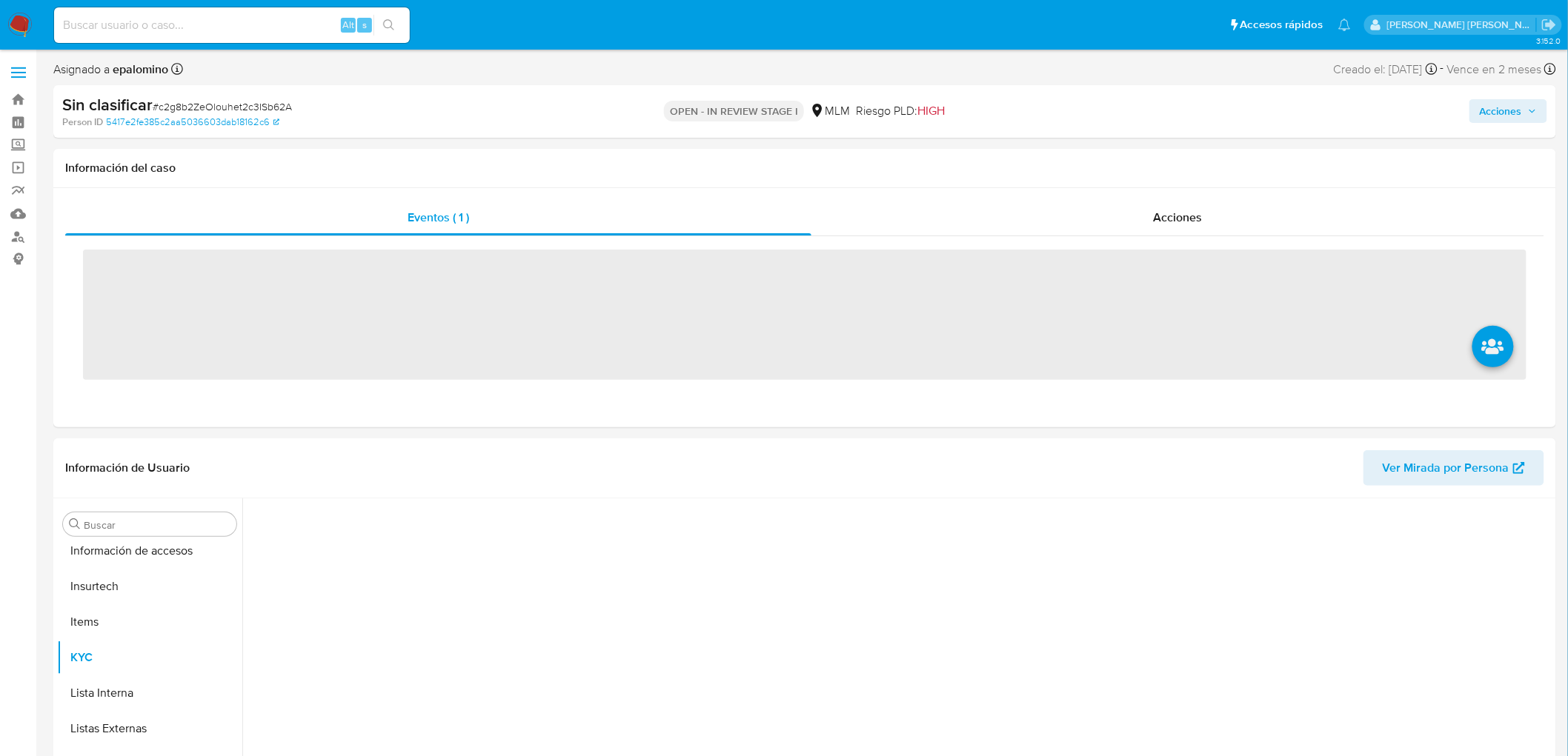
click at [1495, 106] on span "Acciones" at bounding box center [1501, 111] width 42 height 23
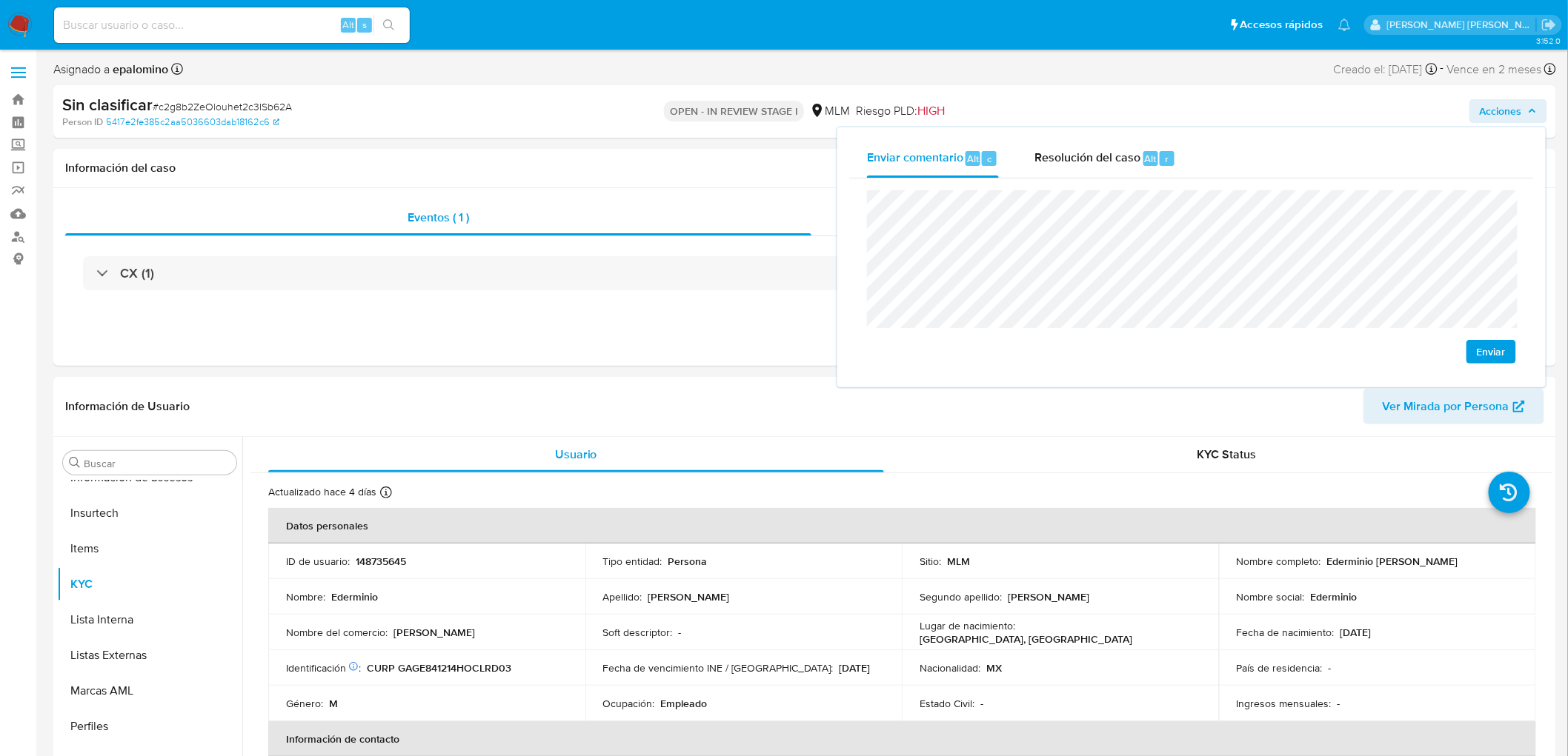
drag, startPoint x: 1488, startPoint y: 349, endPoint x: 1165, endPoint y: 168, distance: 370.3
click at [1487, 349] on span "Enviar" at bounding box center [1492, 351] width 29 height 20
click at [1148, 171] on div "Resolución del caso Alt r" at bounding box center [1105, 158] width 141 height 38
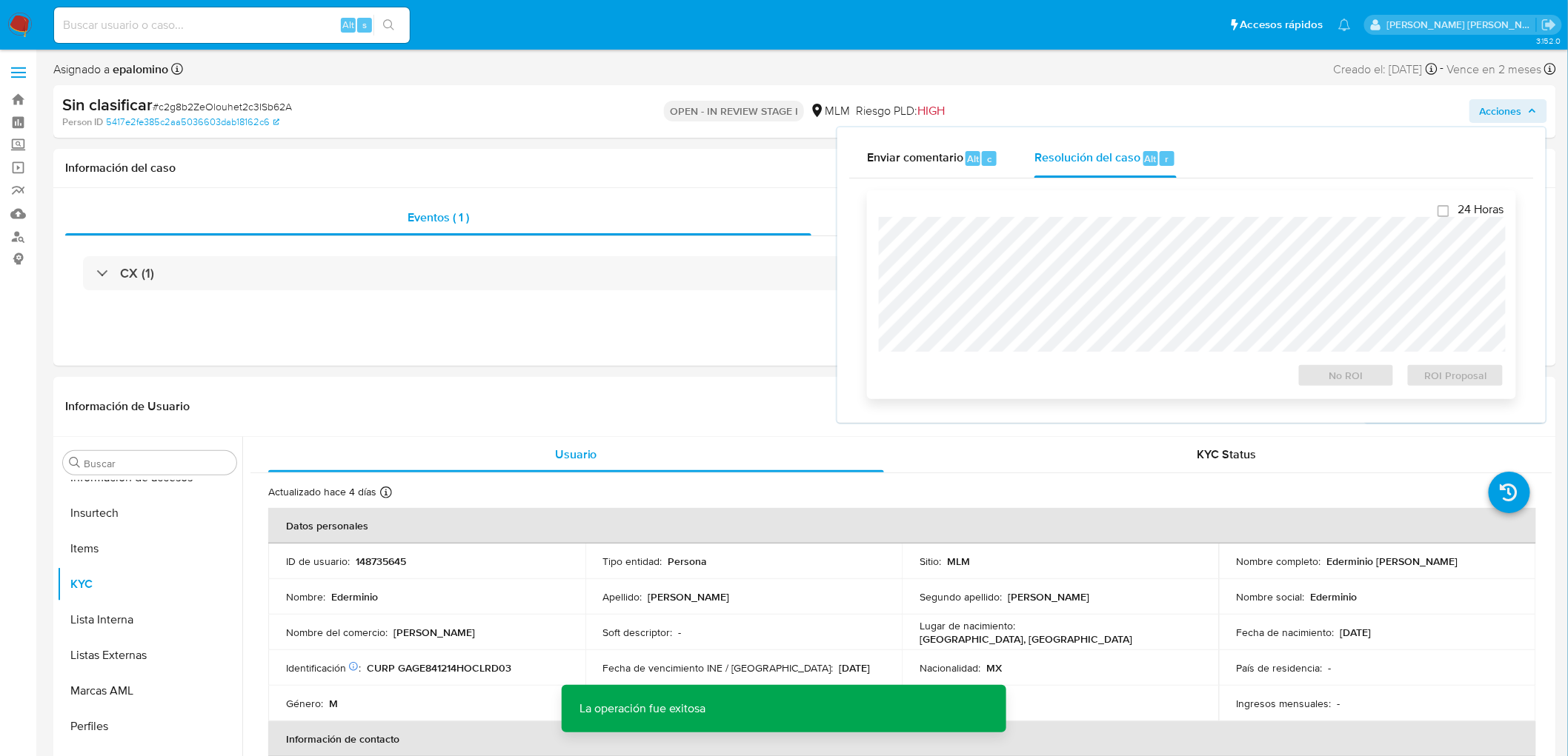
select select "10"
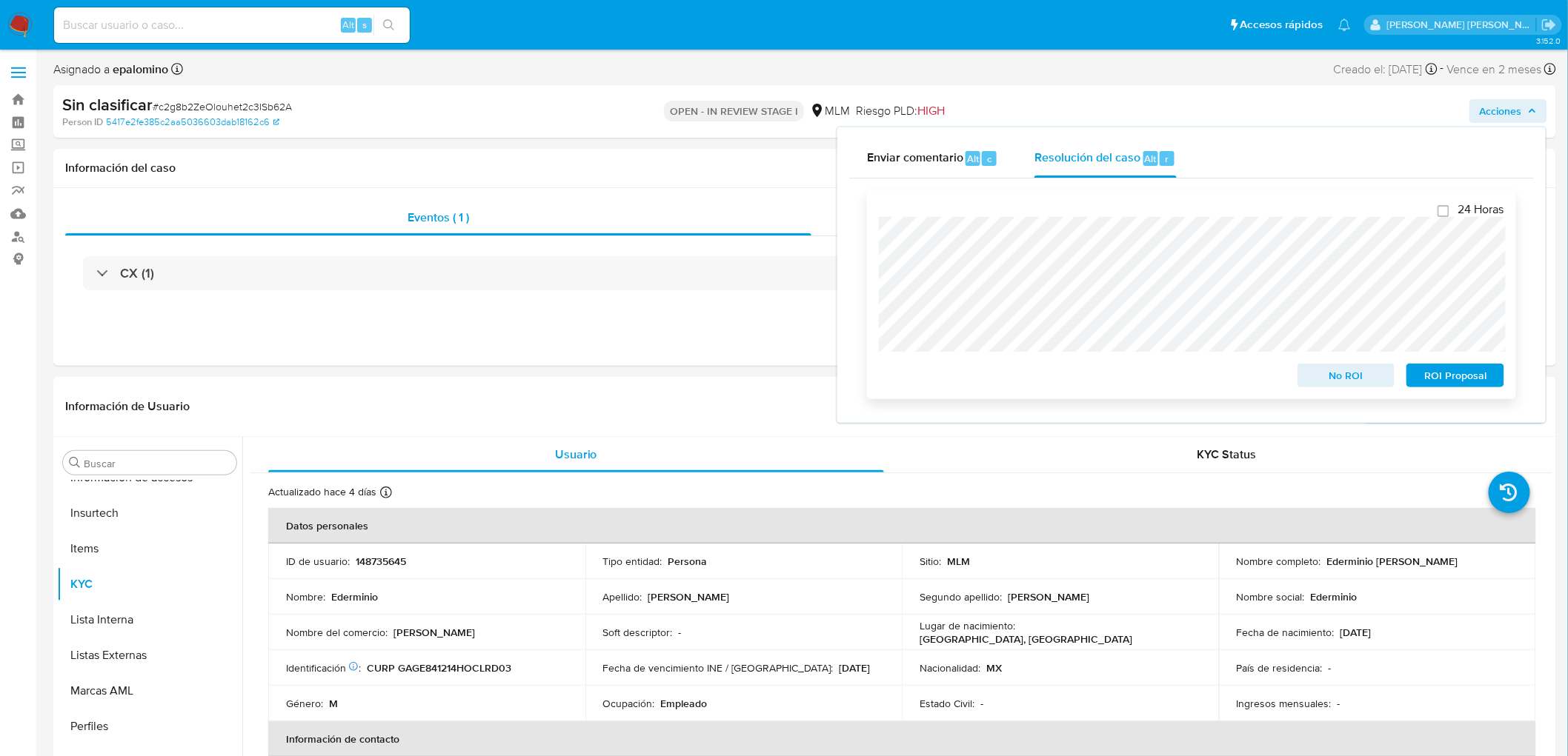
click at [1339, 381] on span "No ROI" at bounding box center [1347, 375] width 77 height 20
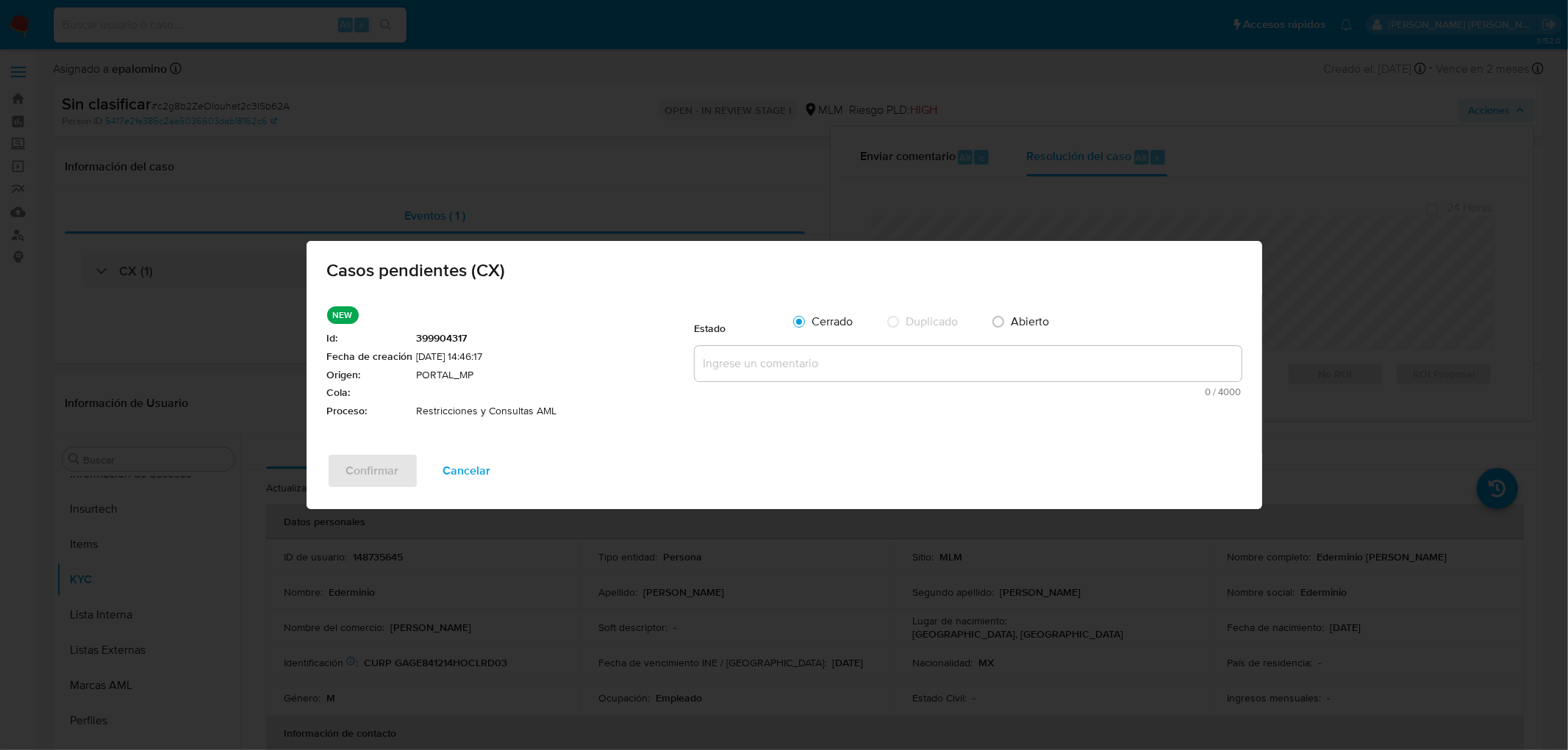
click at [787, 348] on textarea at bounding box center [968, 364] width 547 height 35
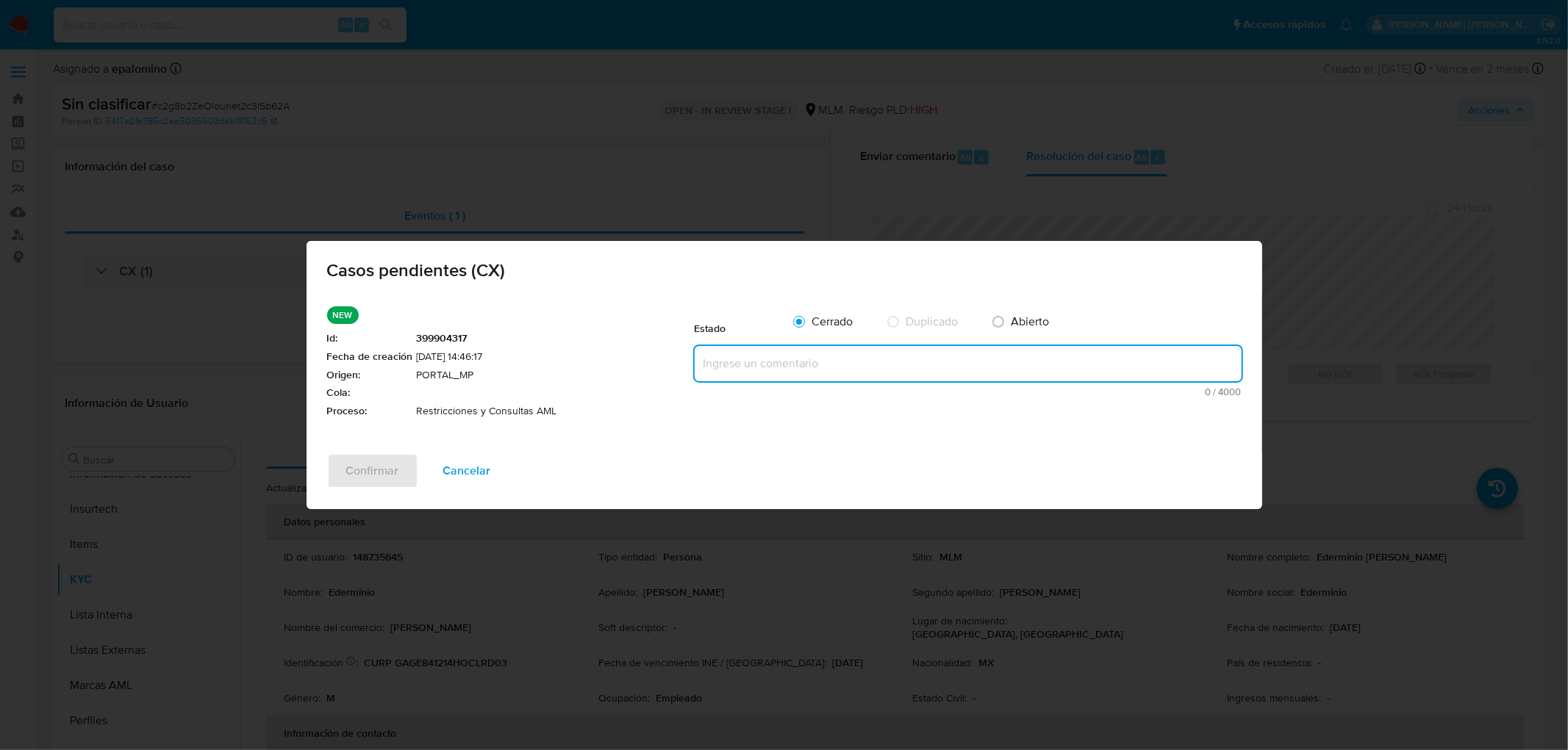
paste textarea "no se realizará reactivación de la cuenta"
type textarea "no se realizará reactivación de la cuenta"
drag, startPoint x: 347, startPoint y: 462, endPoint x: 356, endPoint y: 451, distance: 14.2
click at [347, 460] on span "Confirmar" at bounding box center [373, 470] width 53 height 32
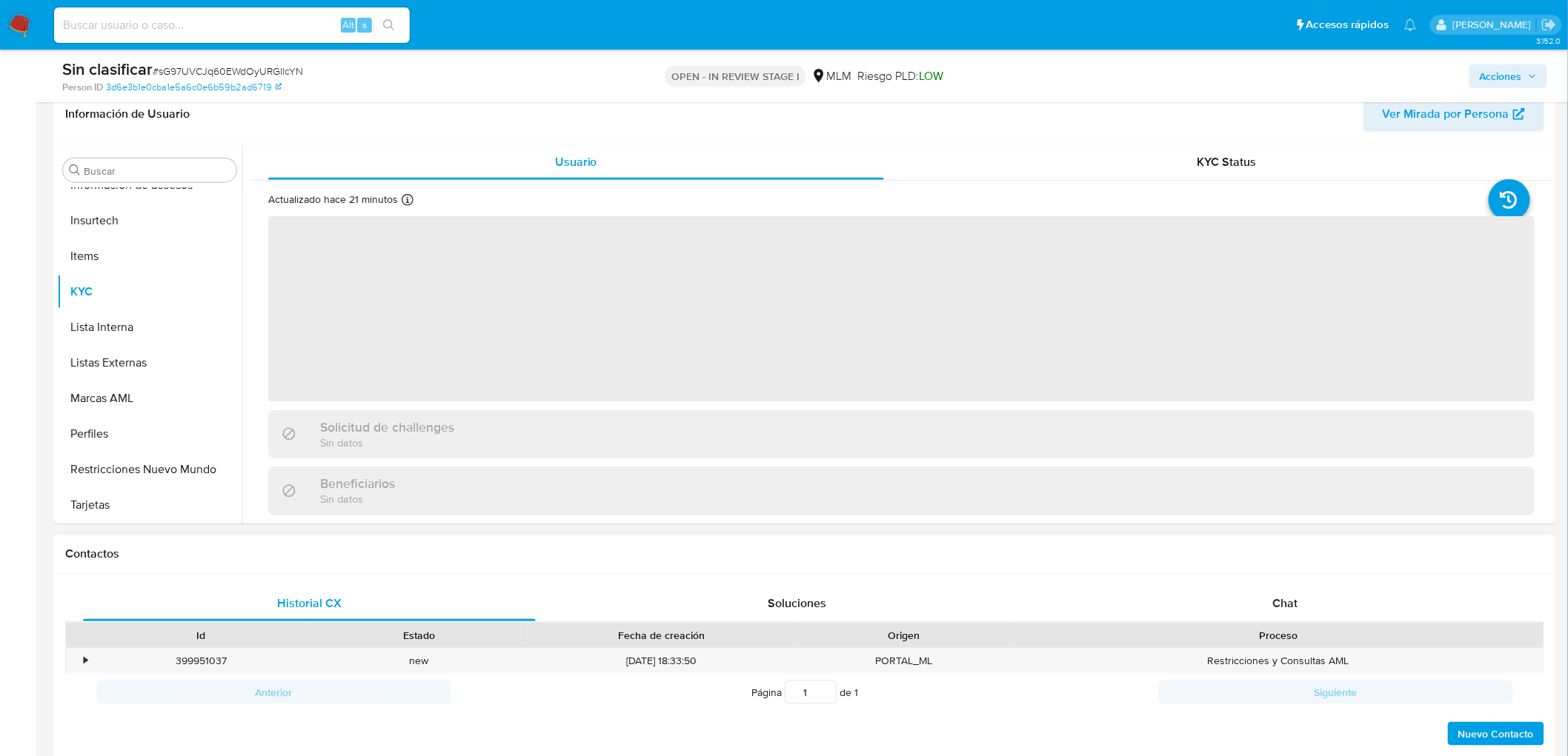
scroll to position [247, 0]
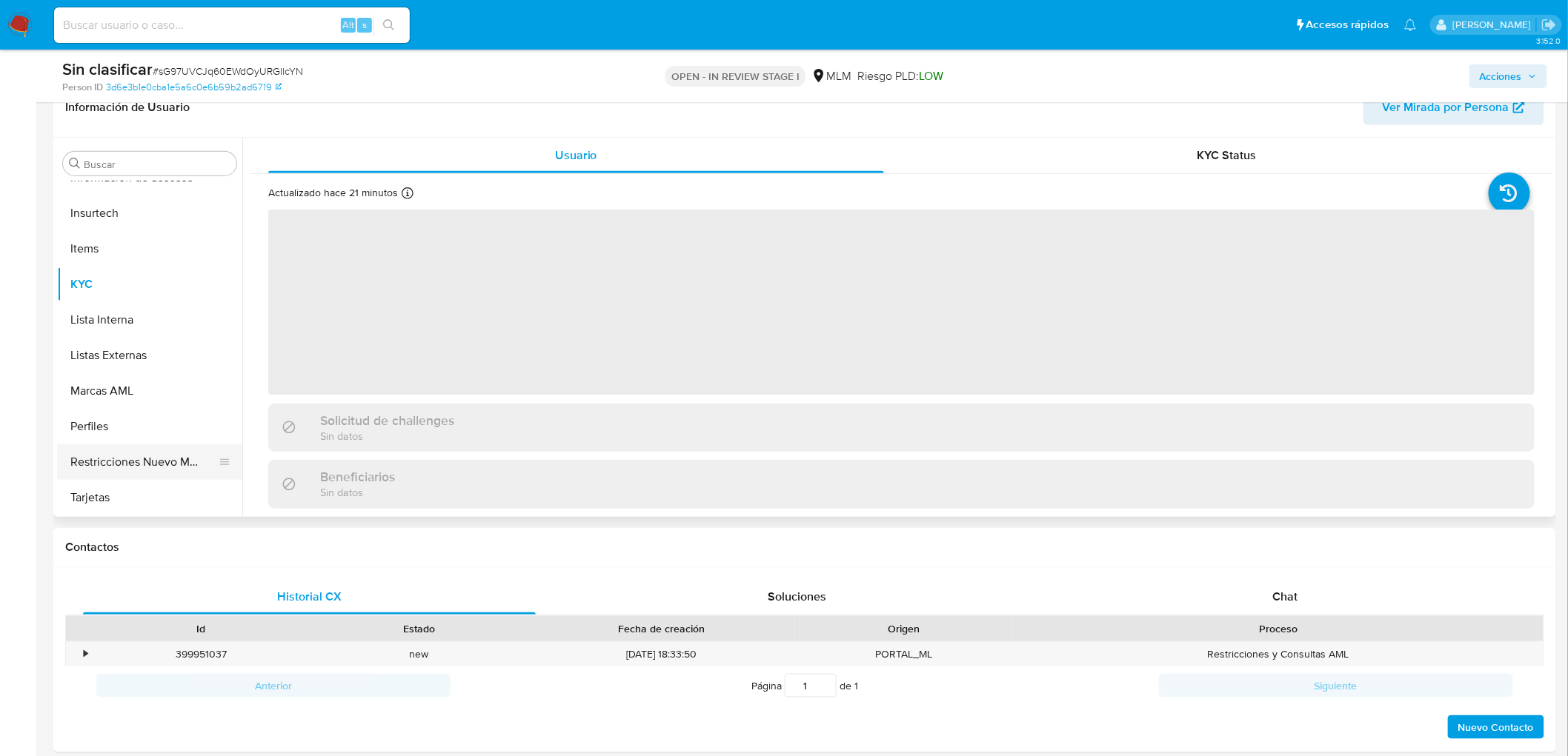
click at [153, 463] on button "Restricciones Nuevo Mundo" at bounding box center [143, 462] width 174 height 35
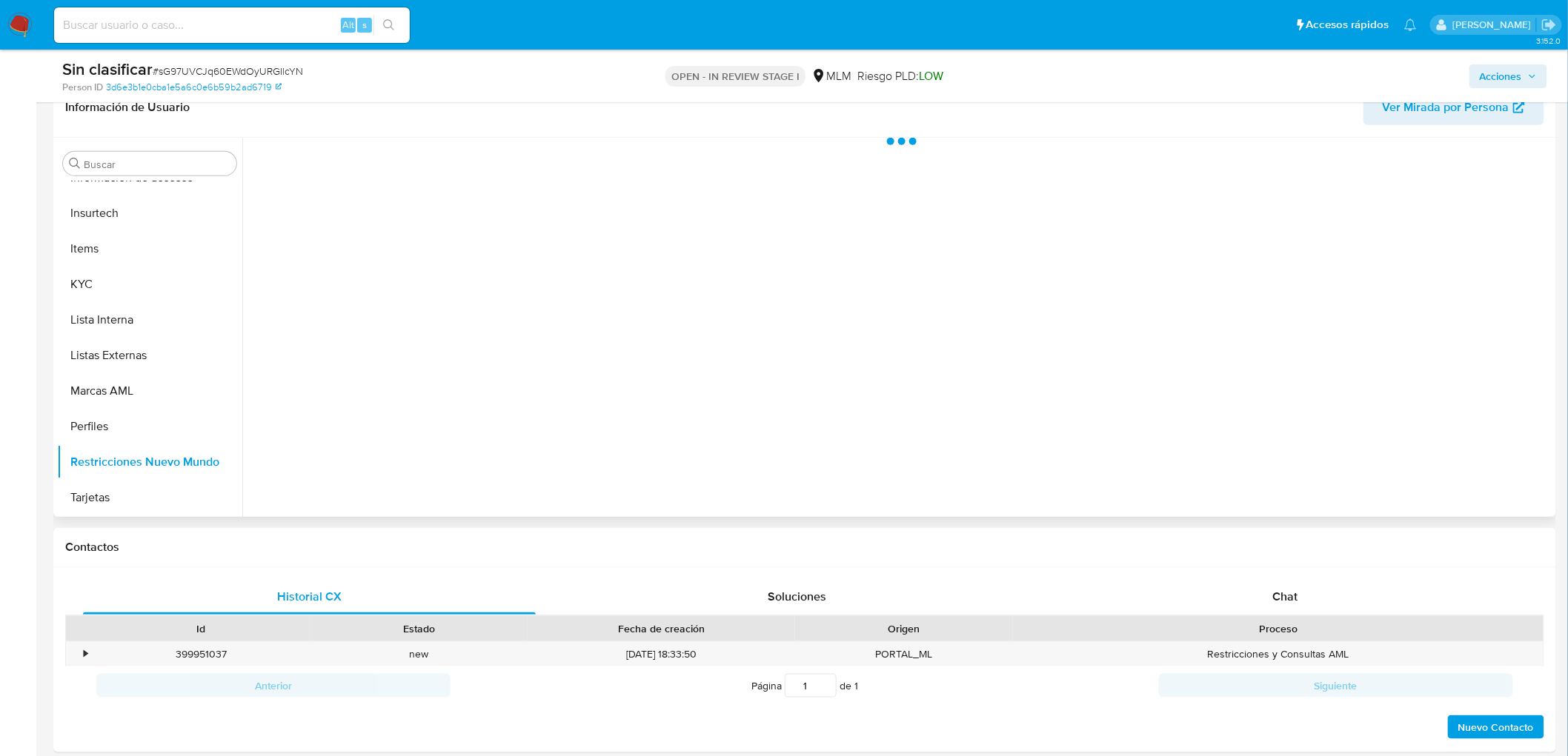
scroll to position [590, 0]
select select "10"
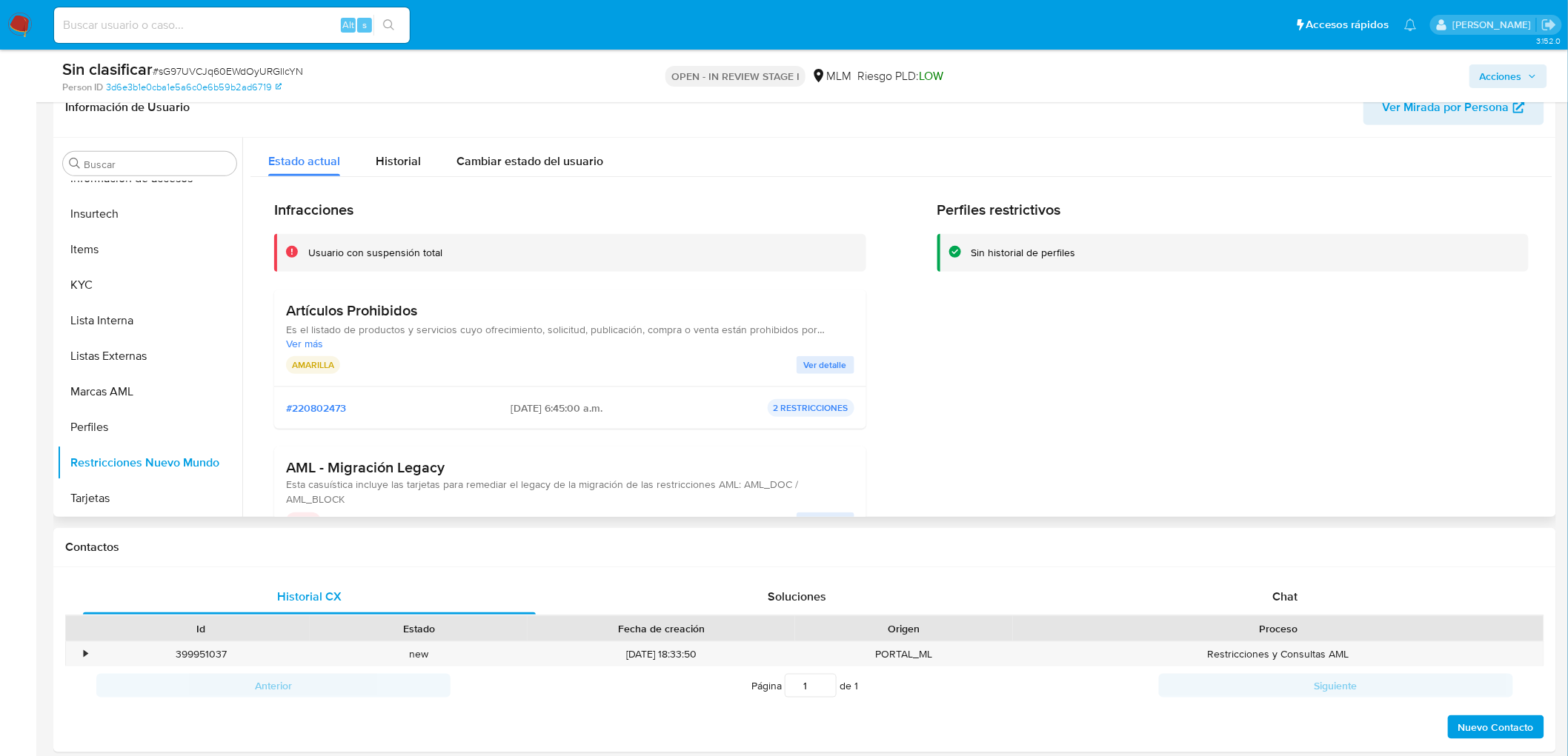
click at [831, 359] on span "Ver detalle" at bounding box center [825, 365] width 43 height 15
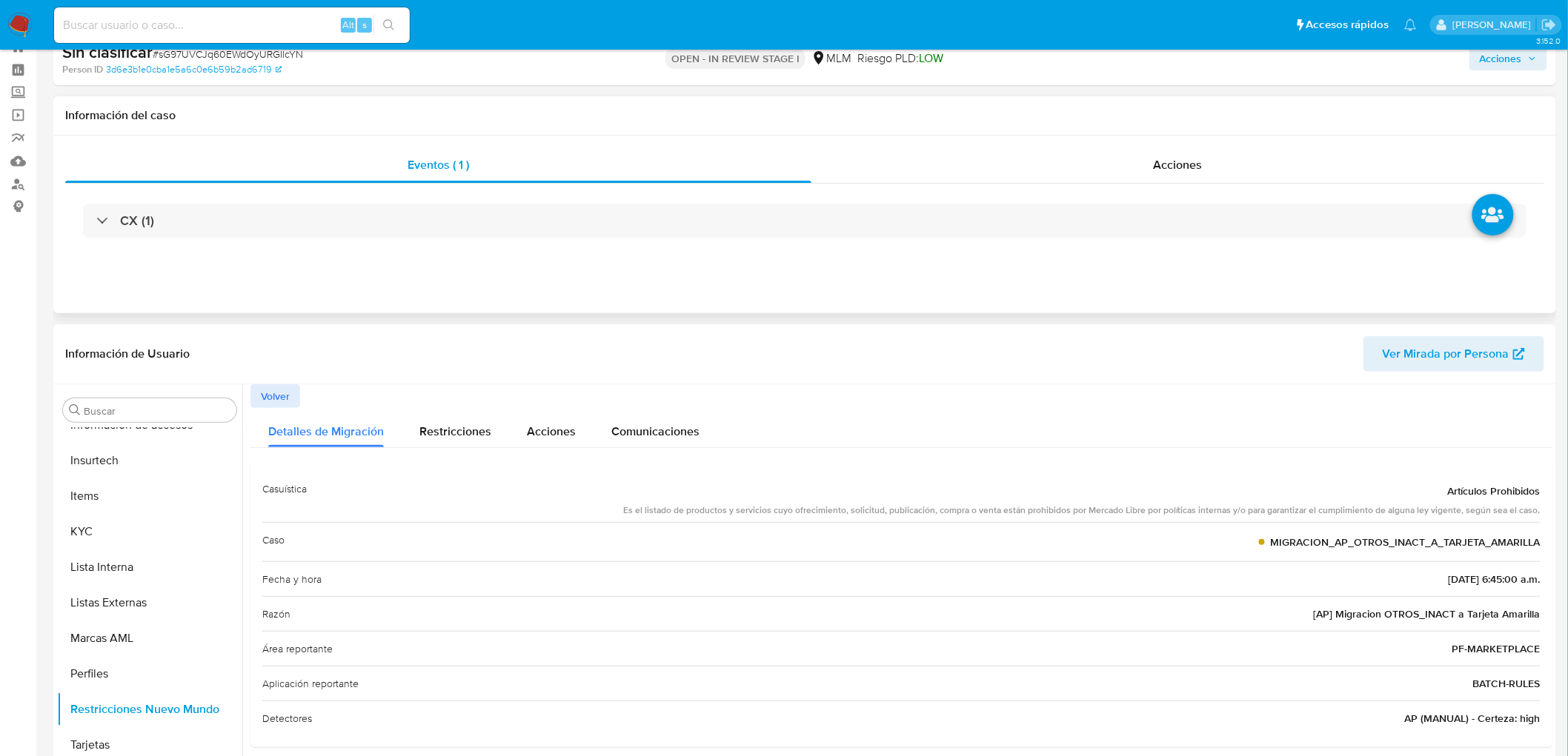
scroll to position [0, 0]
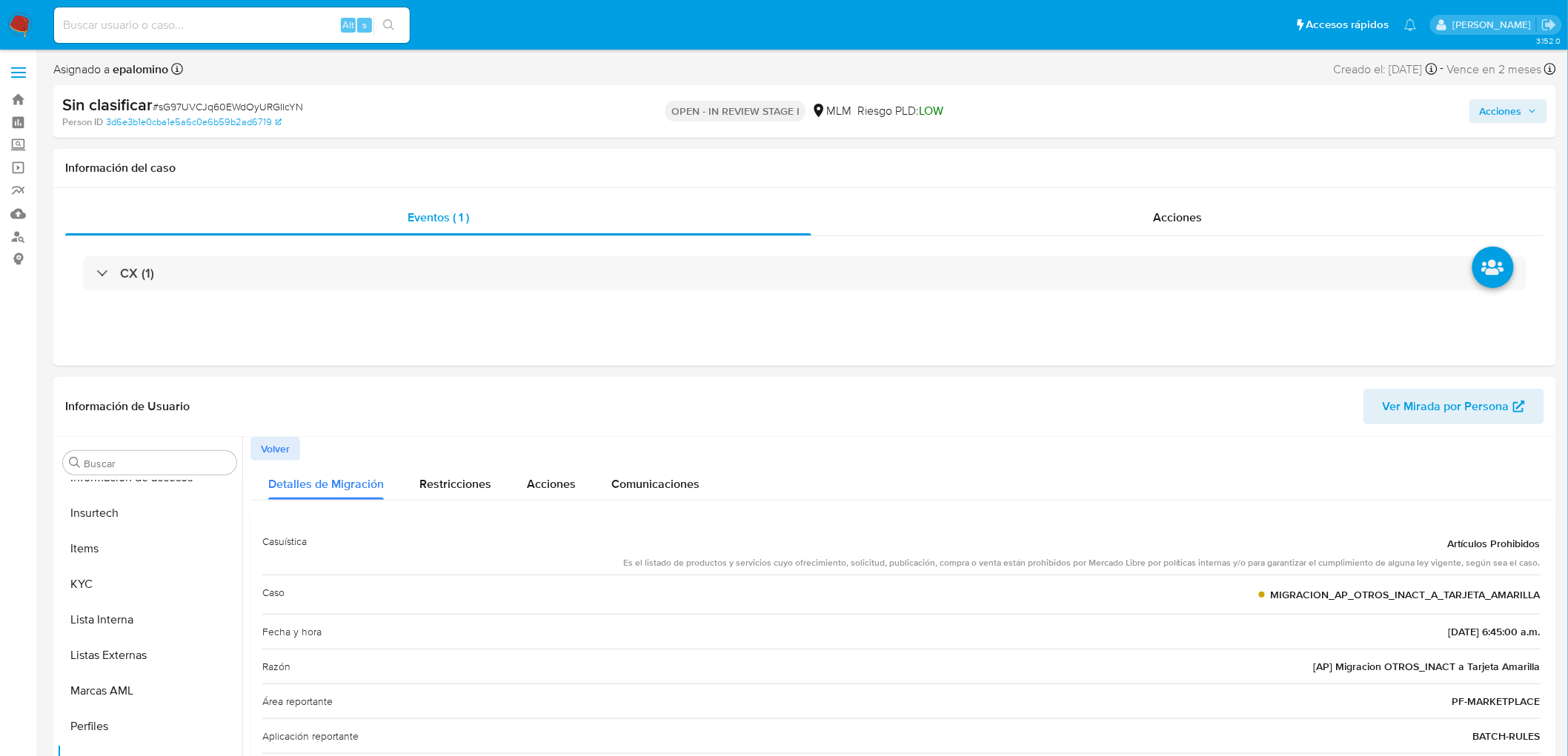
click at [1515, 109] on span "Acciones" at bounding box center [1501, 111] width 42 height 23
click at [1500, 346] on span "Enviar" at bounding box center [1492, 348] width 29 height 20
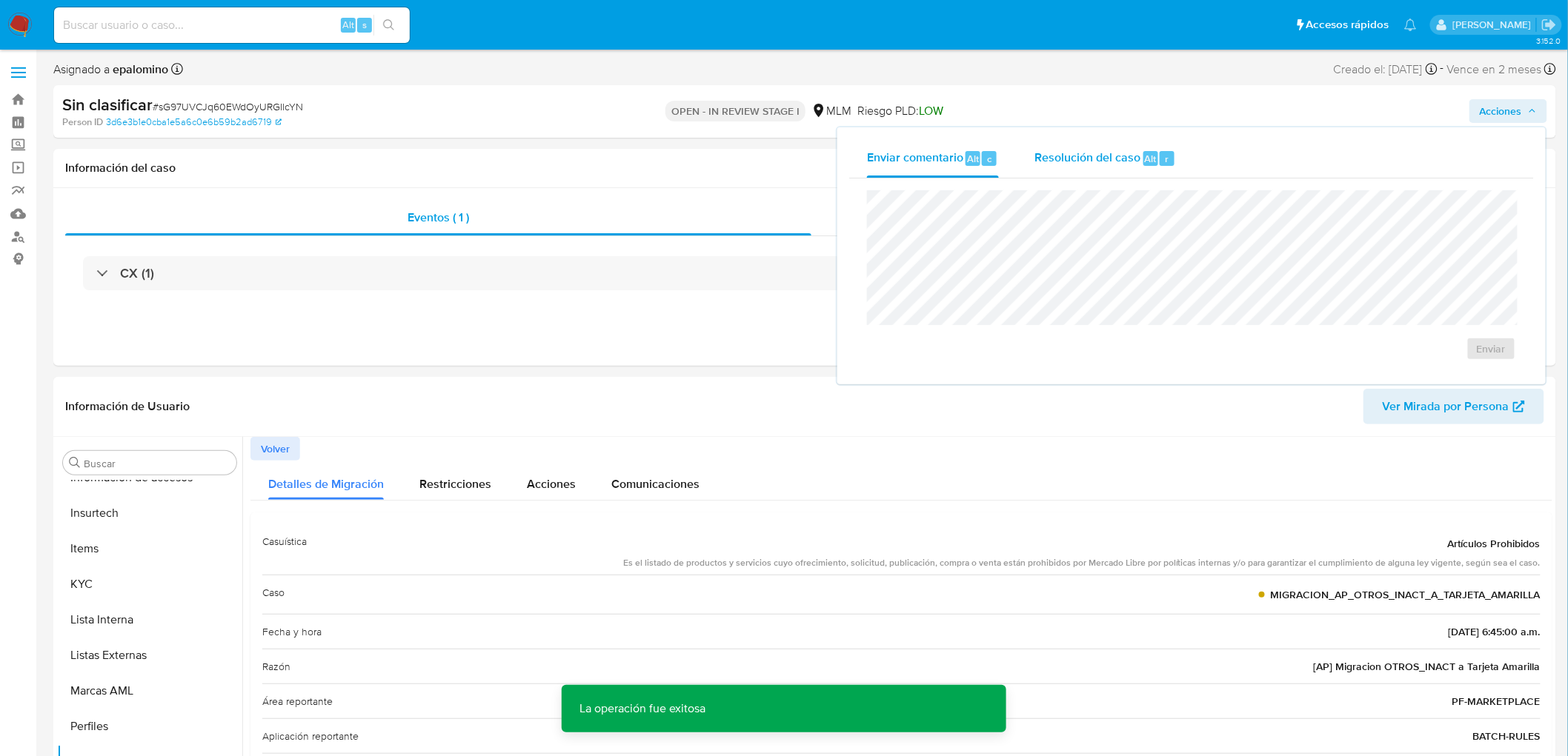
click at [1093, 158] on span "Resolución del caso" at bounding box center [1087, 157] width 106 height 17
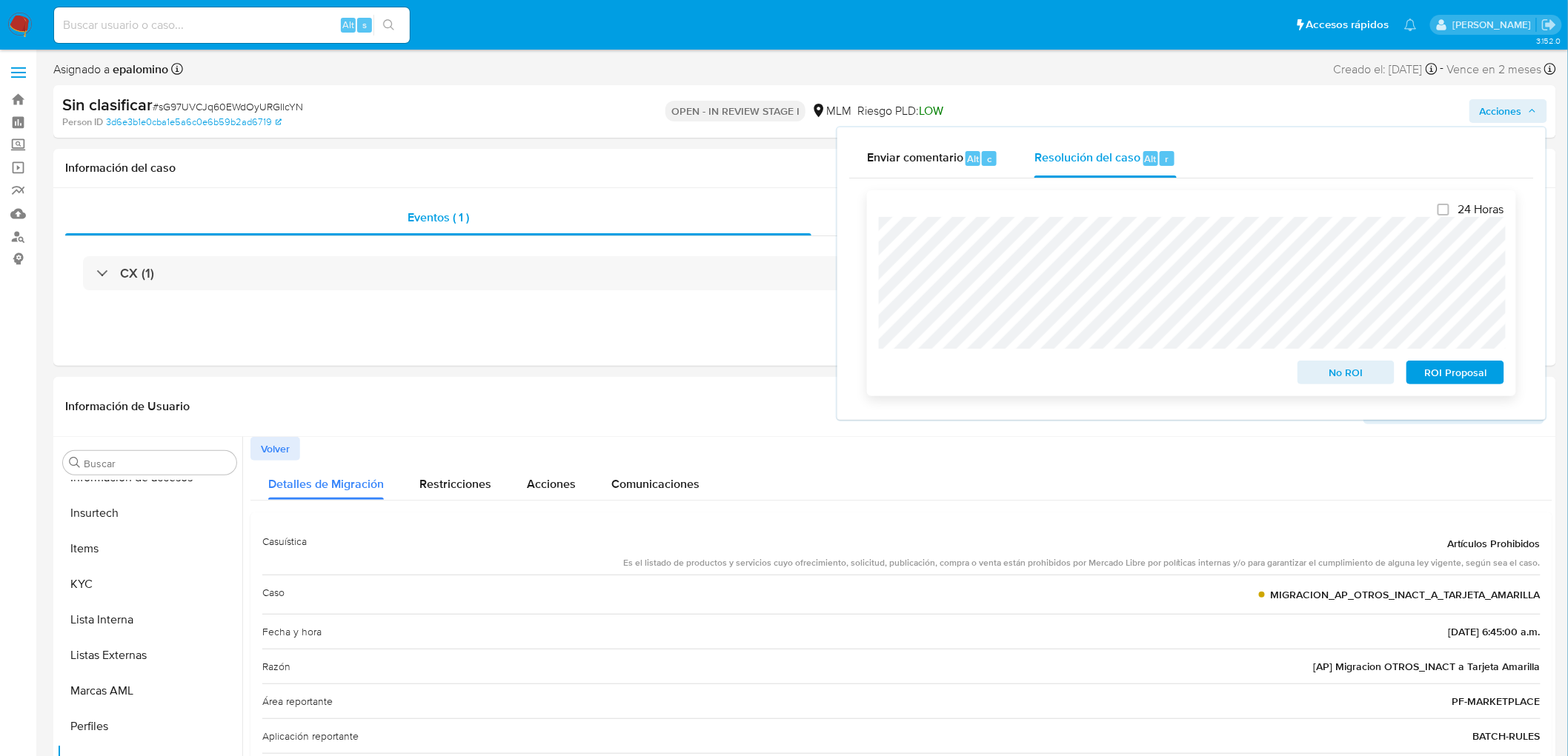
click at [1332, 377] on span "No ROI" at bounding box center [1347, 372] width 77 height 20
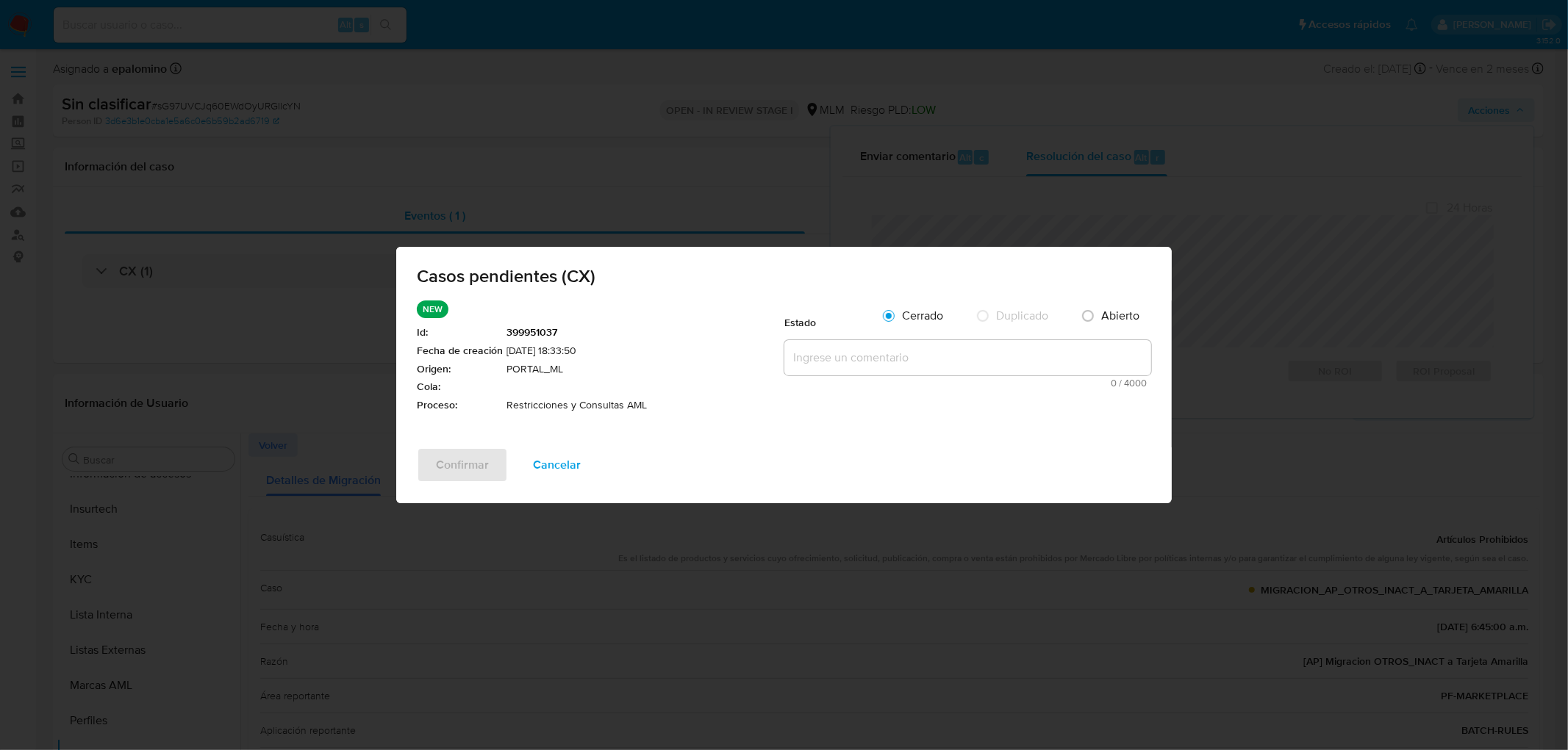
click at [923, 365] on textarea at bounding box center [967, 358] width 367 height 35
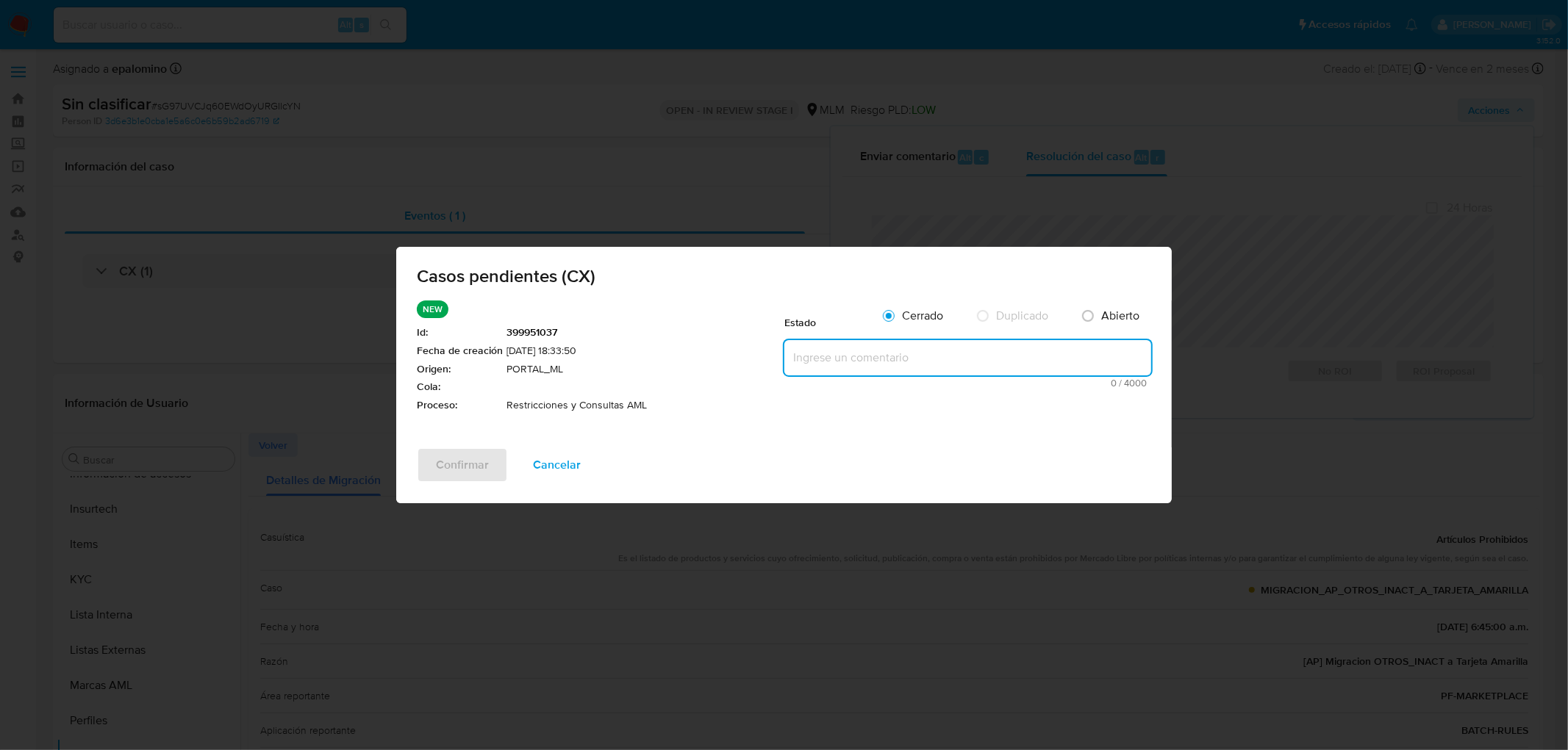
paste textarea "no se realizará reactivación de la cuenta"
type textarea "no se realizará reactivación de la cuenta"
drag, startPoint x: 451, startPoint y: 466, endPoint x: 454, endPoint y: 457, distance: 9.5
click at [451, 466] on span "Confirmar" at bounding box center [462, 465] width 53 height 32
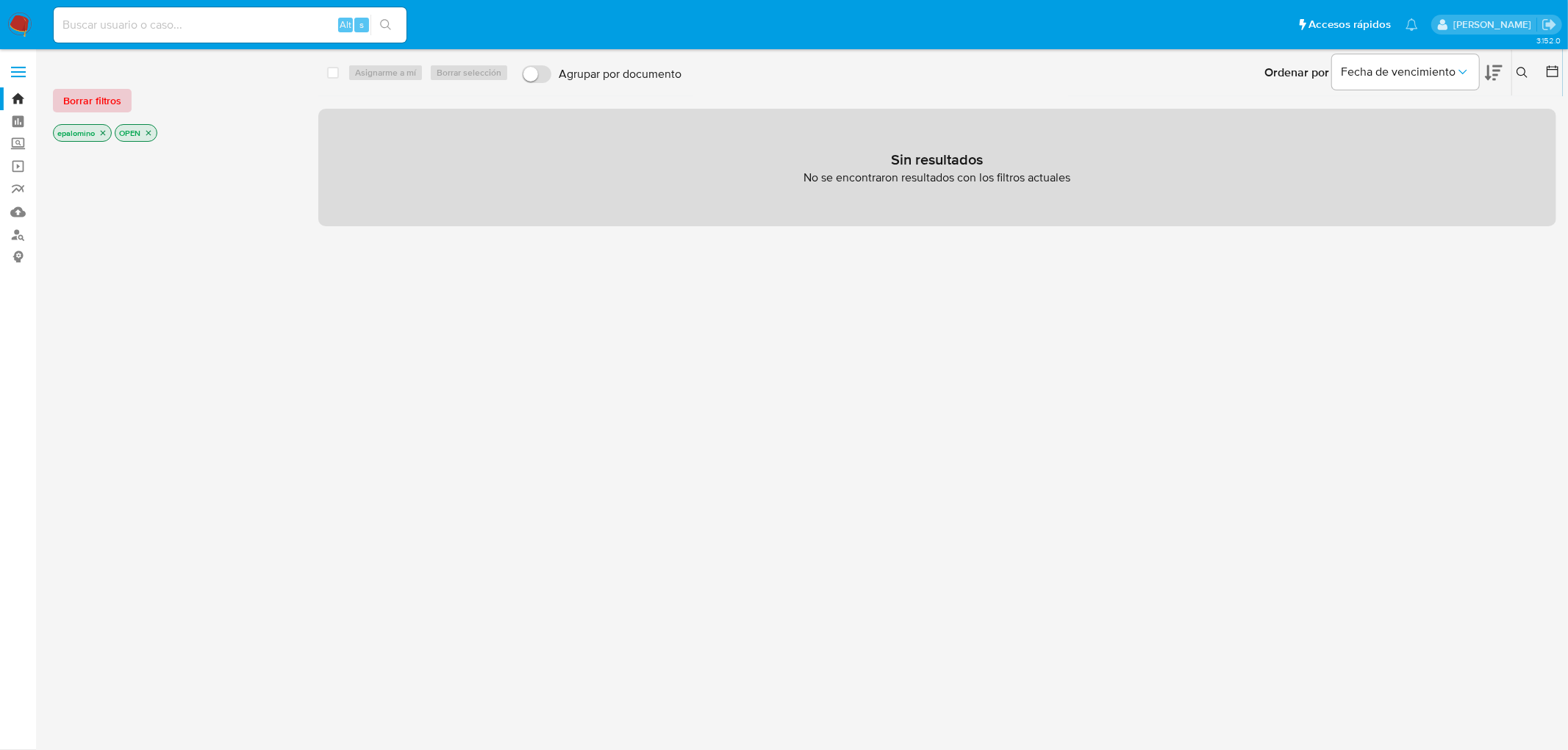
click at [105, 97] on span "Borrar filtros" at bounding box center [92, 100] width 58 height 20
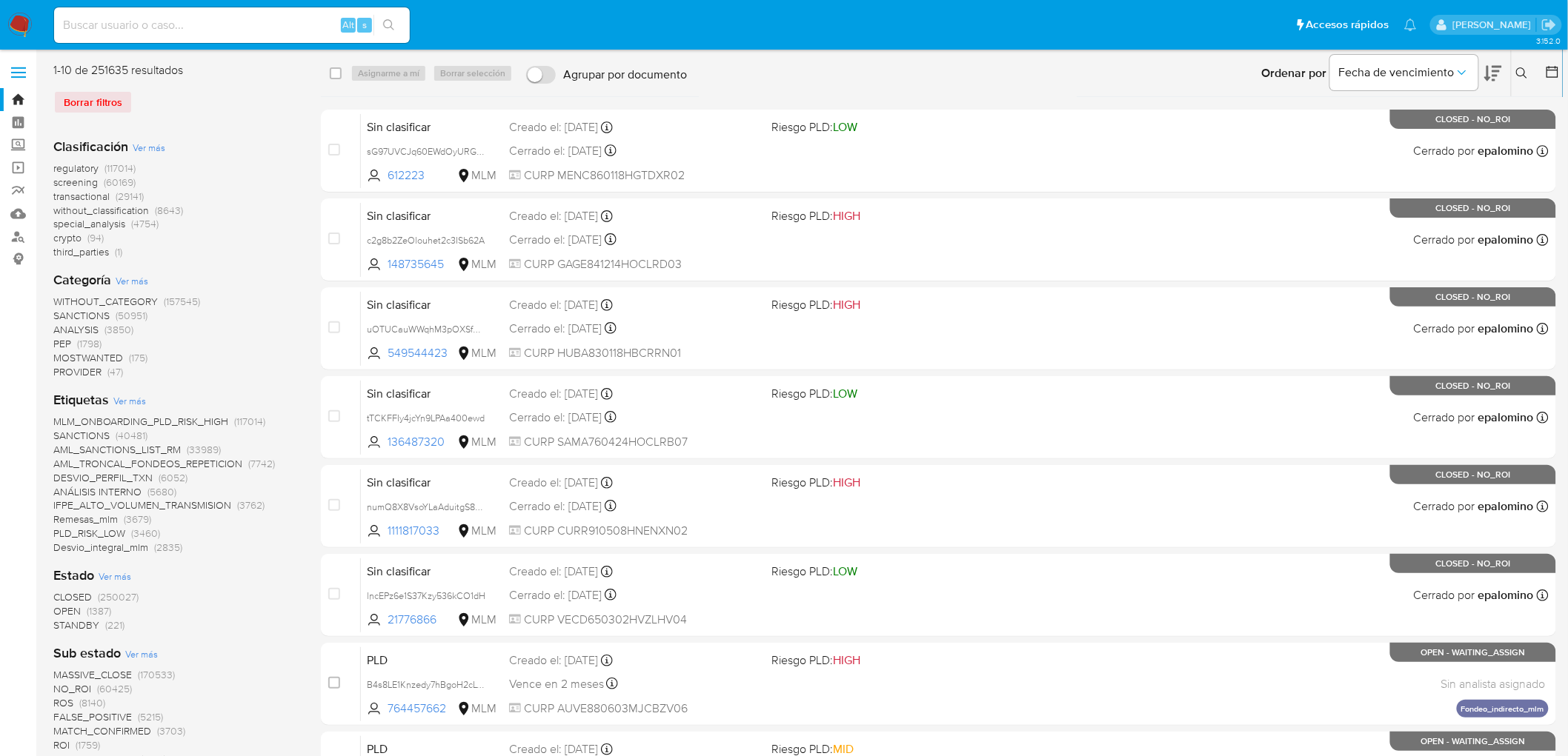
click at [121, 209] on span "without_classification" at bounding box center [101, 210] width 96 height 15
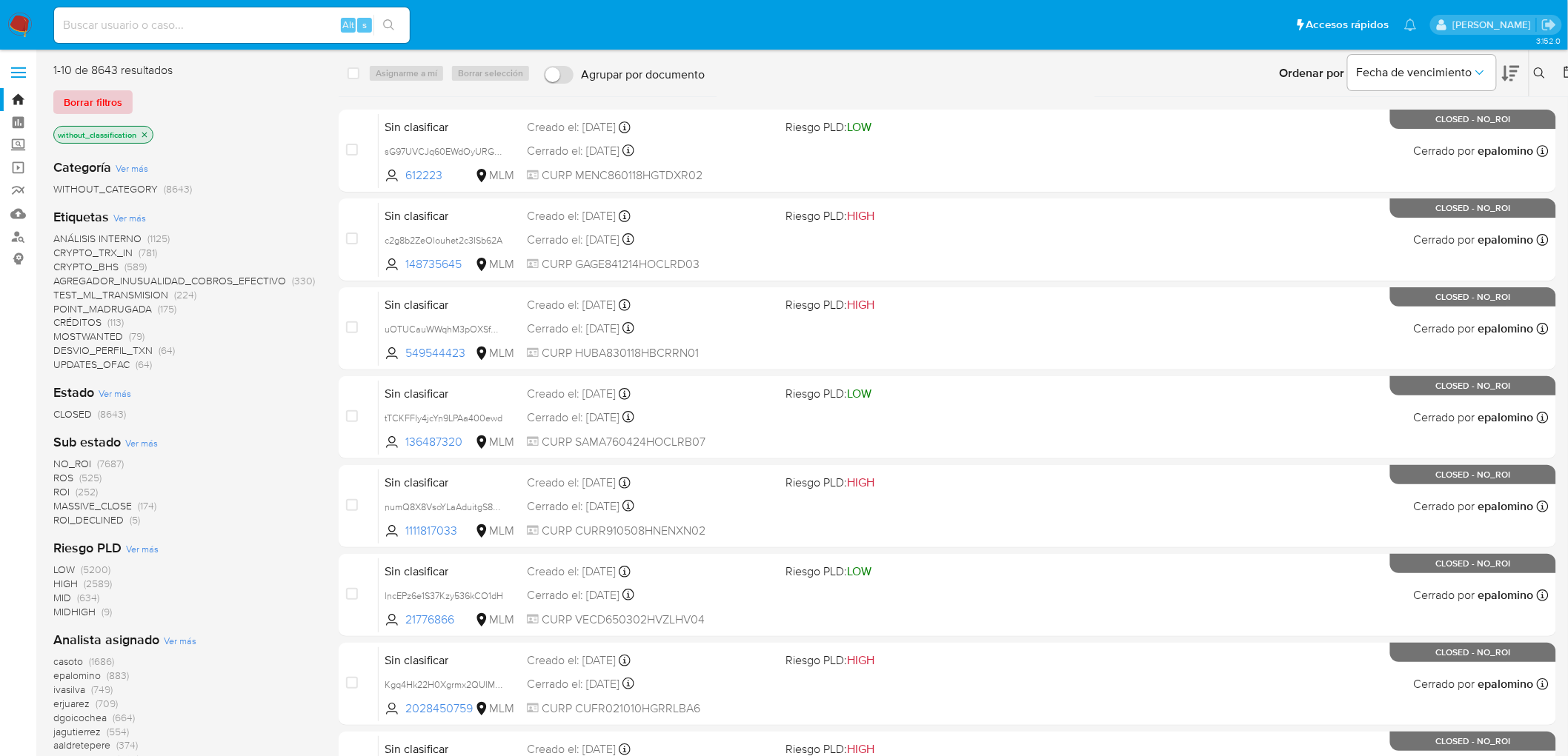
click at [98, 94] on span "Borrar filtros" at bounding box center [93, 101] width 59 height 20
